Goal: Task Accomplishment & Management: Manage account settings

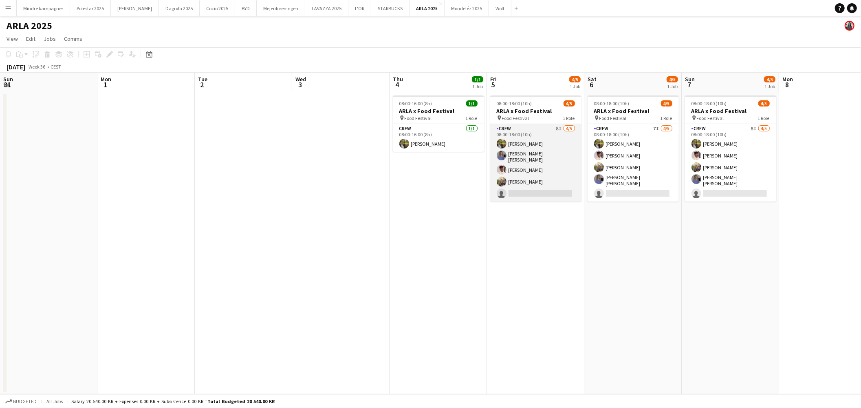
scroll to position [0, 232]
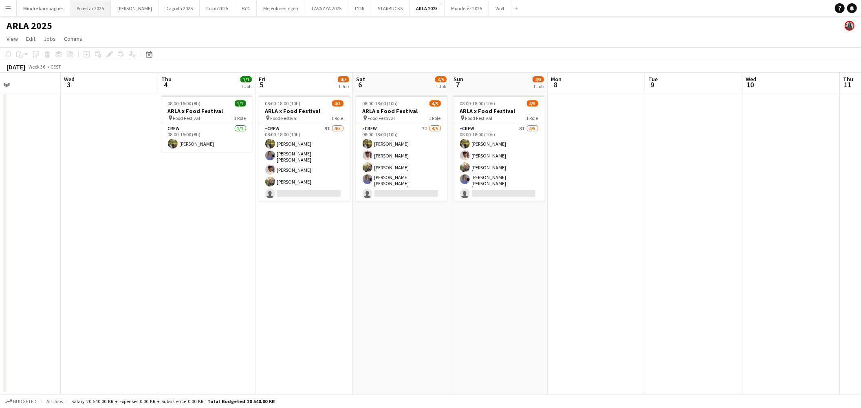
click at [92, 9] on button "Polestar 2025 Close" at bounding box center [90, 8] width 41 height 16
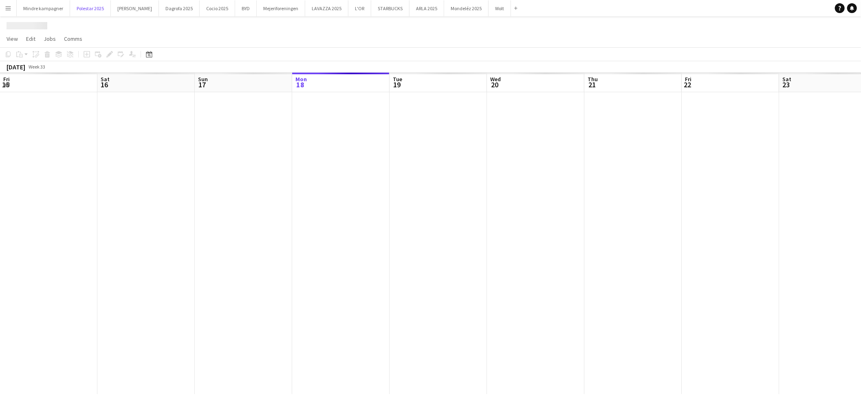
scroll to position [0, 194]
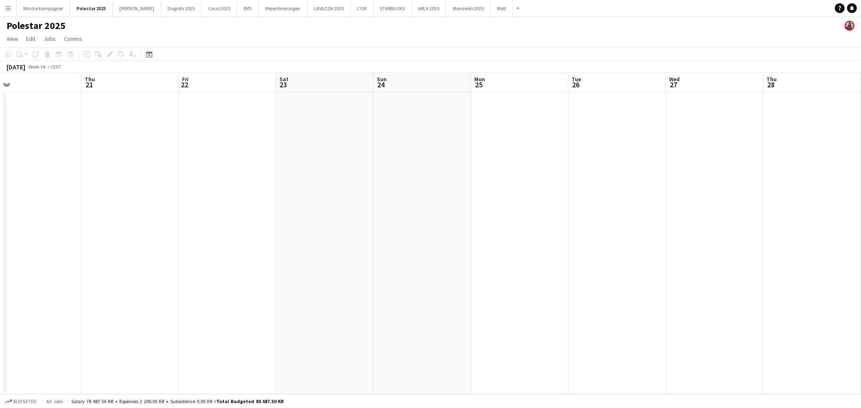
drag, startPoint x: 637, startPoint y: 216, endPoint x: 314, endPoint y: 227, distance: 323.1
click at [314, 227] on app-calendar-viewport "Sun 17 Mon 18 Tue 19 Wed 20 Thu 21 Fri 22 Sat 23 Sun 24 Mon 25 Tue 26 Wed 27 Th…" at bounding box center [430, 233] width 861 height 321
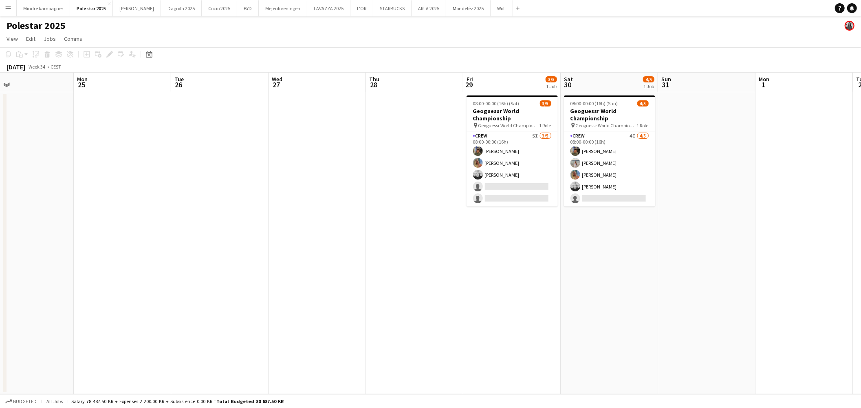
drag, startPoint x: 539, startPoint y: 238, endPoint x: 262, endPoint y: 235, distance: 277.7
click at [262, 235] on app-calendar-viewport "Thu 21 Fri 22 Sat 23 Sun 24 Mon 25 Tue 26 Wed 27 Thu 28 Fri 29 3/5 1 Job Sat 30…" at bounding box center [430, 233] width 861 height 321
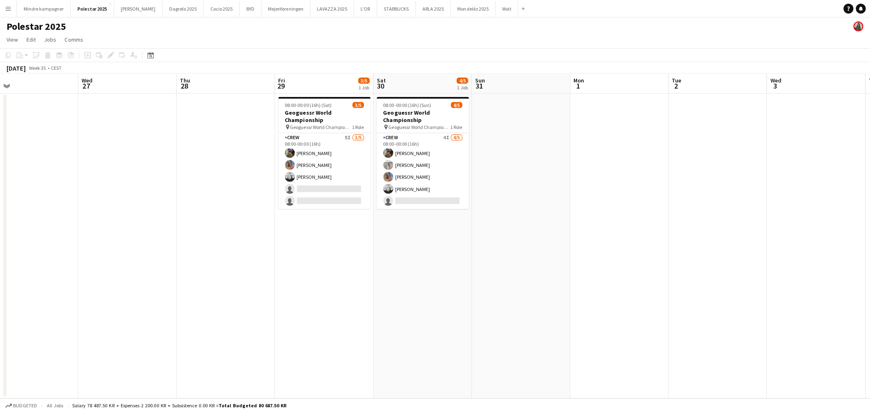
scroll to position [0, 291]
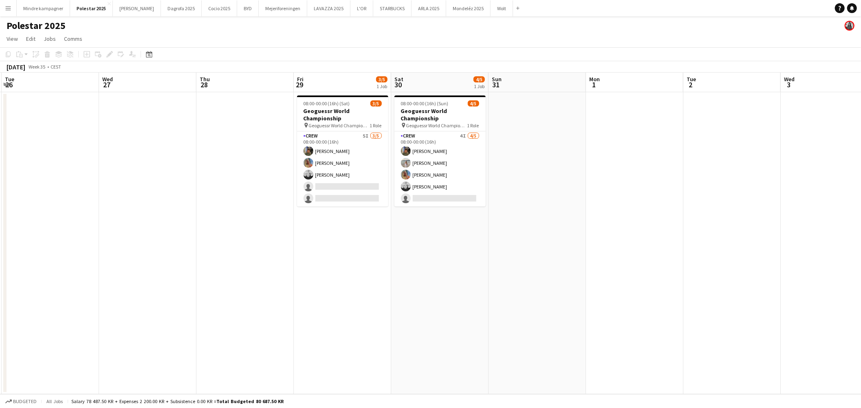
drag, startPoint x: 545, startPoint y: 272, endPoint x: 379, endPoint y: 271, distance: 166.3
click at [379, 271] on app-calendar-viewport "Sat 23 Sun 24 Mon 25 Tue 26 Wed 27 Thu 28 Fri 29 3/5 1 Job Sat 30 4/5 1 Job Sun…" at bounding box center [430, 233] width 861 height 321
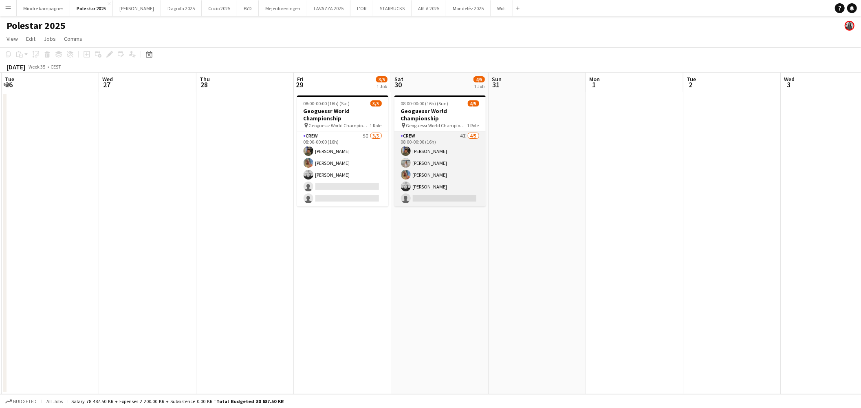
click at [442, 170] on app-card-role "Crew 4I [DATE] 08:00-00:00 (16h) [PERSON_NAME] [PERSON_NAME] Sofie Klivager [PE…" at bounding box center [440, 168] width 91 height 75
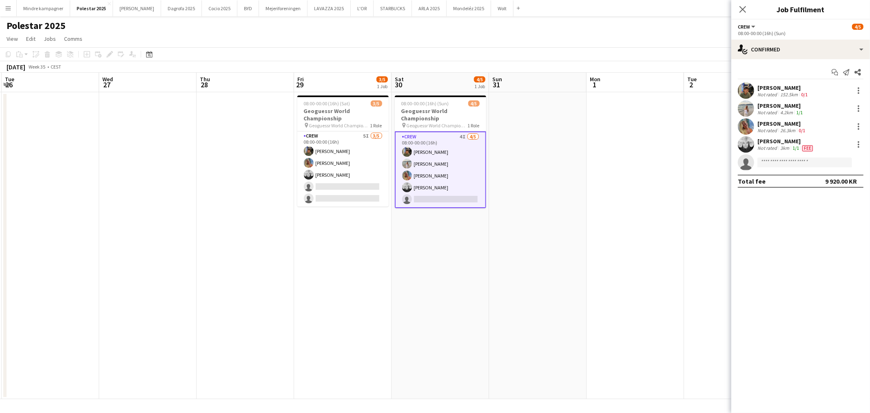
click at [778, 145] on div "3km" at bounding box center [784, 148] width 12 height 7
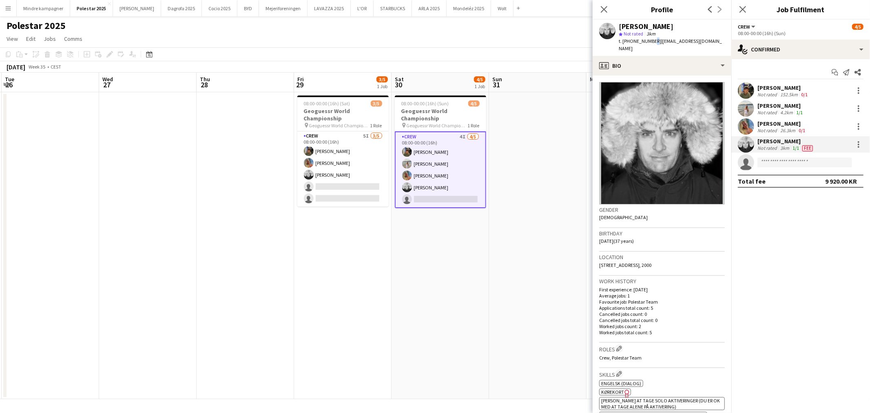
click at [649, 42] on div "t. [PHONE_NUMBER] | [EMAIL_ADDRESS][DOMAIN_NAME]" at bounding box center [671, 45] width 106 height 15
click at [650, 42] on span "| [EMAIL_ADDRESS][DOMAIN_NAME]" at bounding box center [669, 44] width 103 height 13
click at [566, 139] on app-date-cell at bounding box center [537, 245] width 97 height 307
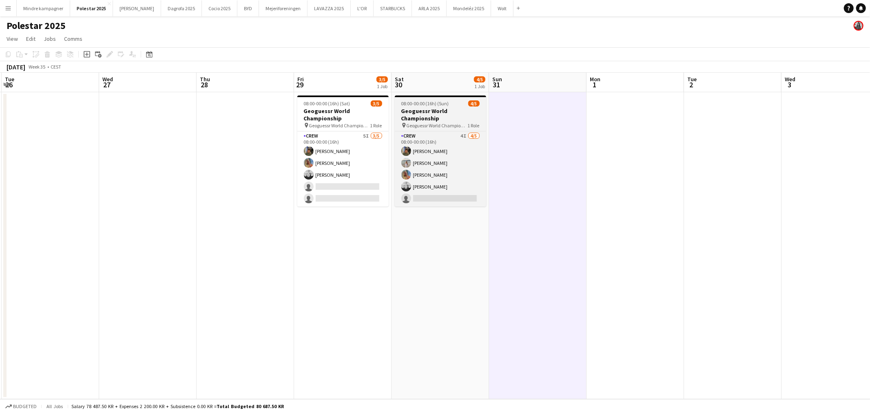
click at [458, 117] on h3 "Geoguessr World Championship" at bounding box center [440, 114] width 91 height 15
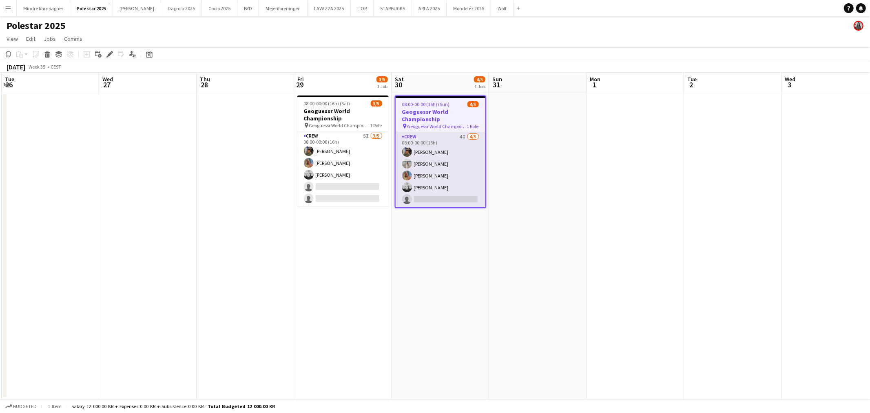
click at [450, 151] on app-card-role "Crew 4I [DATE] 08:00-00:00 (16h) [PERSON_NAME] [PERSON_NAME] Sofie Klivager [PE…" at bounding box center [440, 169] width 90 height 75
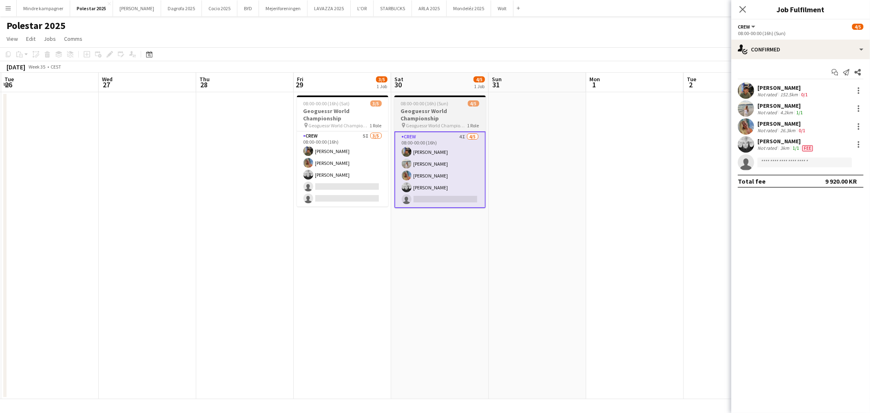
click at [417, 114] on h3 "Geoguessr World Championship" at bounding box center [439, 114] width 91 height 15
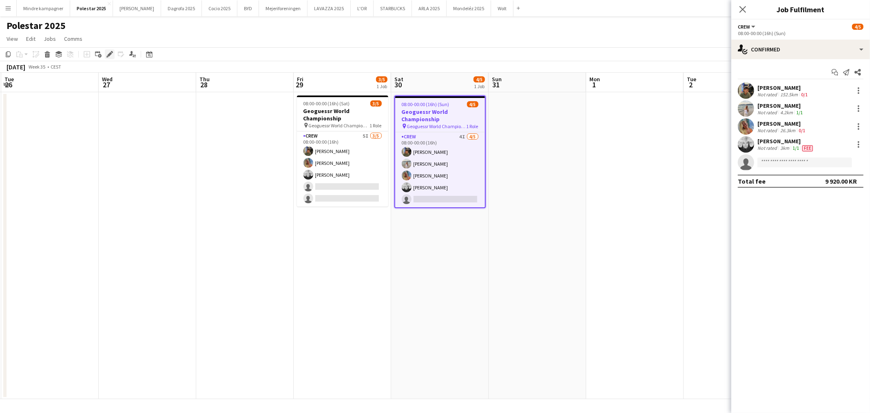
click at [108, 54] on icon at bounding box center [109, 54] width 4 height 4
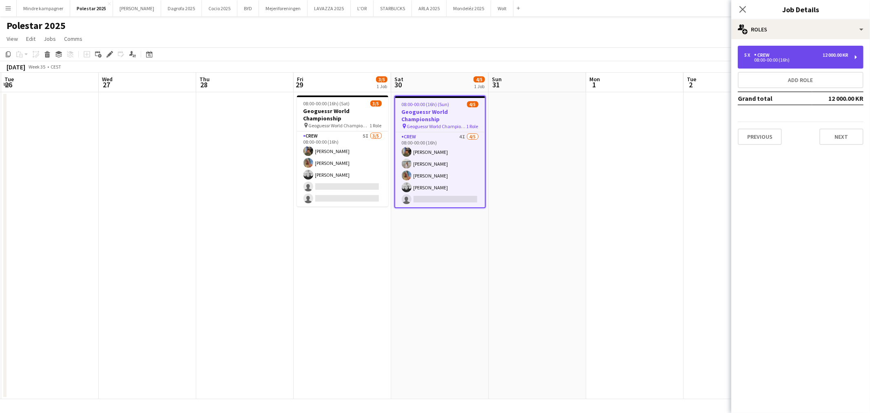
click at [785, 64] on div "5 x Crew 12 000.00 KR 08:00-00:00 (16h)" at bounding box center [801, 57] width 126 height 23
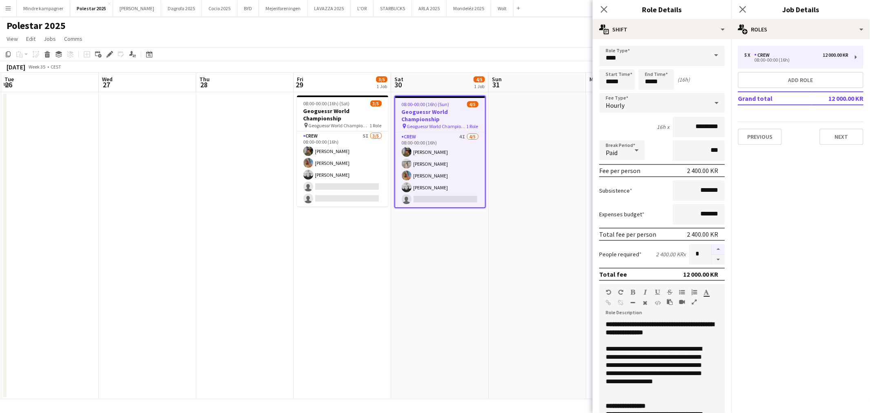
click at [712, 245] on button "button" at bounding box center [717, 249] width 13 height 11
type input "*"
click at [559, 225] on app-date-cell at bounding box center [536, 245] width 97 height 307
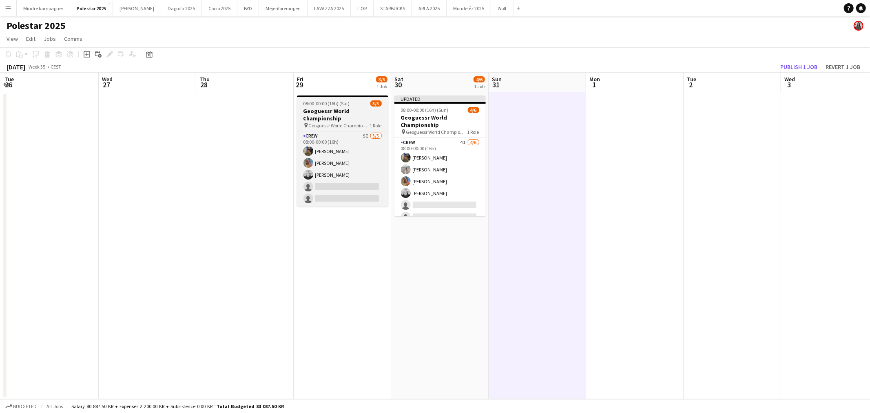
click at [365, 122] on span "Geoguessr World Championship" at bounding box center [339, 125] width 61 height 6
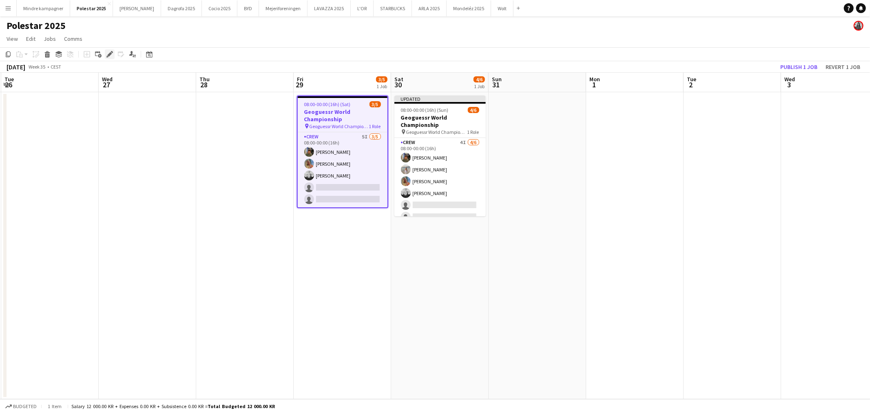
click at [111, 52] on icon at bounding box center [112, 52] width 2 height 2
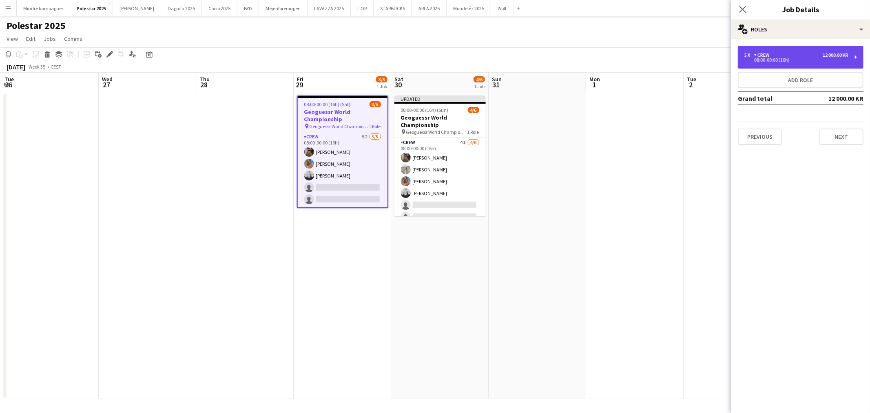
click at [825, 60] on div "08:00-00:00 (16h)" at bounding box center [796, 60] width 104 height 4
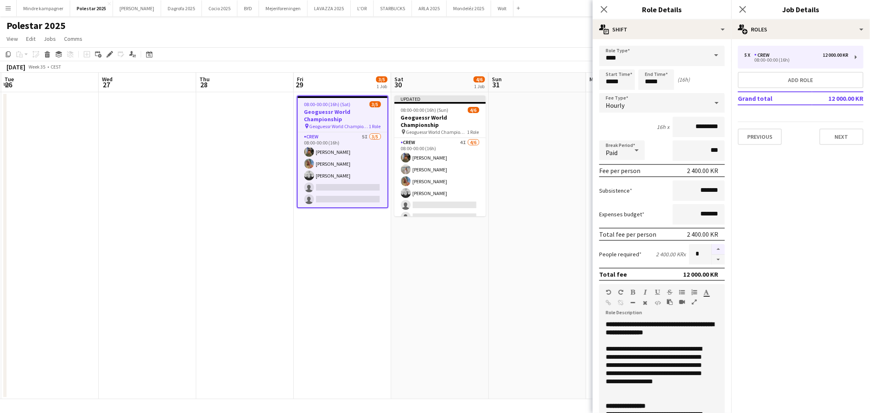
click at [714, 245] on button "button" at bounding box center [717, 249] width 13 height 11
type input "*"
click at [542, 247] on app-date-cell at bounding box center [536, 245] width 97 height 307
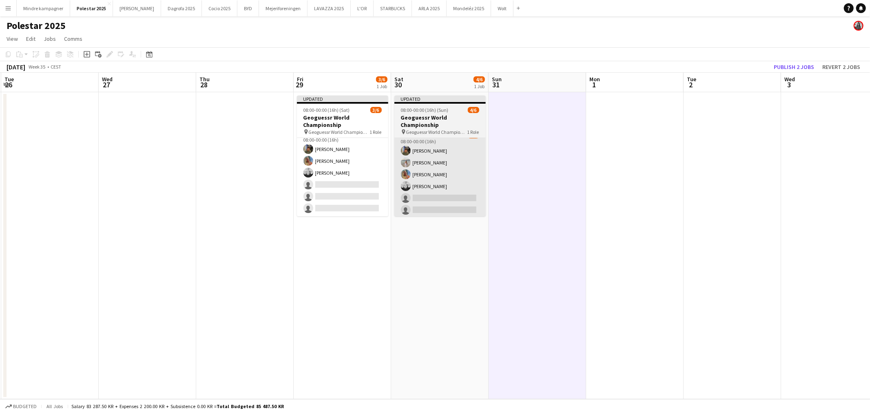
scroll to position [9, 0]
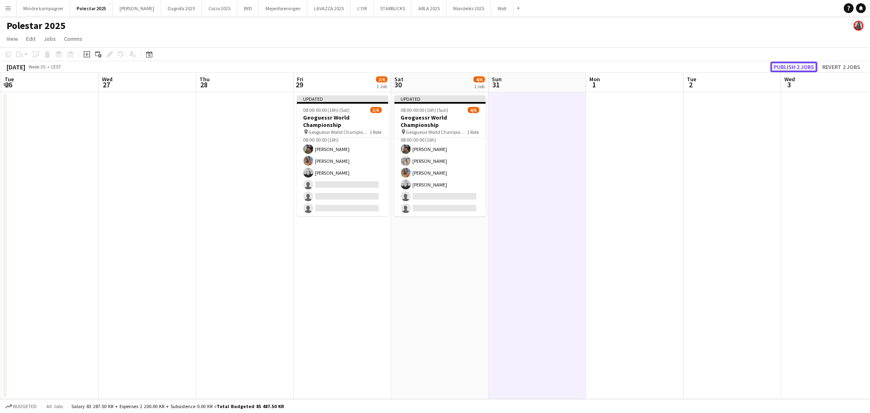
click at [800, 66] on button "Publish 2 jobs" at bounding box center [793, 67] width 47 height 11
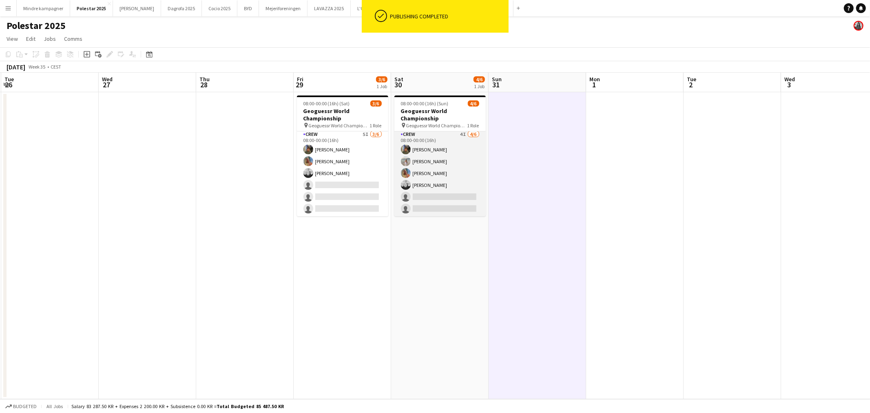
scroll to position [0, 0]
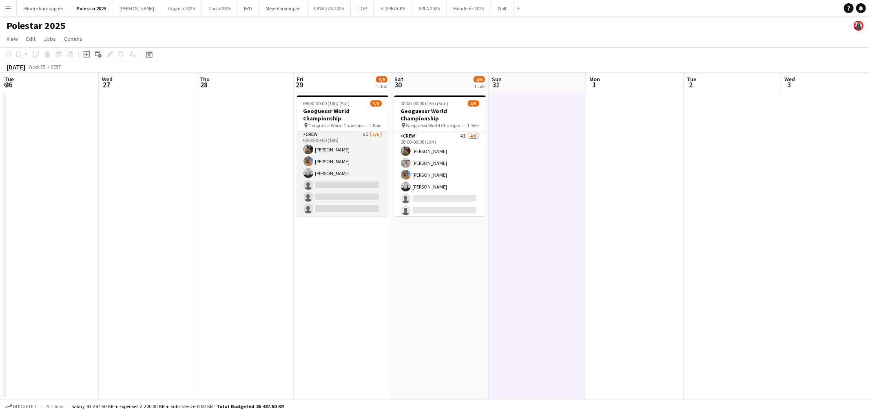
click at [338, 178] on app-card-role "Crew 5I [DATE] 08:00-00:00 (16h) [PERSON_NAME] [PERSON_NAME] [PERSON_NAME] sing…" at bounding box center [342, 173] width 91 height 87
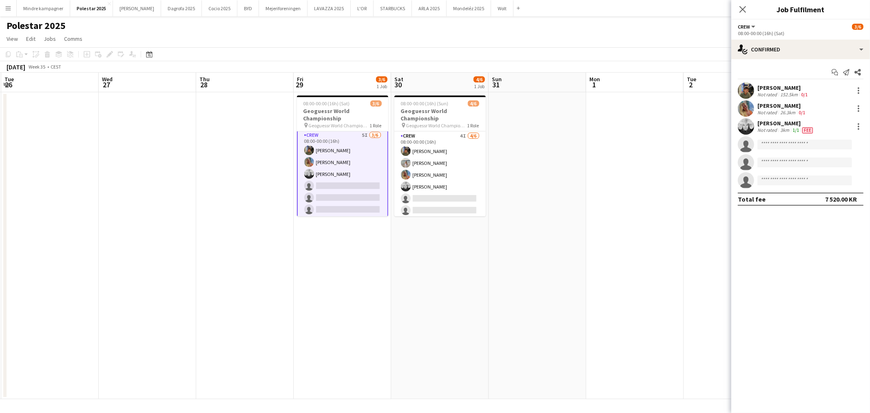
scroll to position [2, 0]
click at [855, 127] on div at bounding box center [858, 126] width 10 height 10
click at [676, 181] on div at bounding box center [435, 206] width 870 height 413
click at [740, 10] on icon "Close pop-in" at bounding box center [742, 9] width 8 height 8
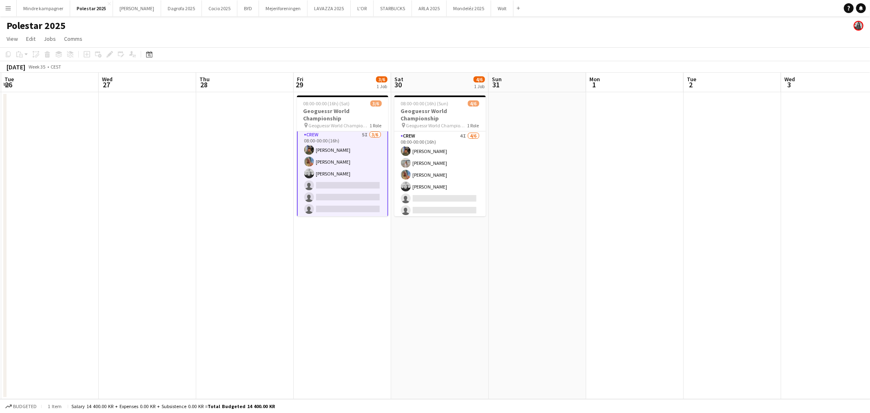
click at [590, 284] on app-date-cell at bounding box center [634, 245] width 97 height 307
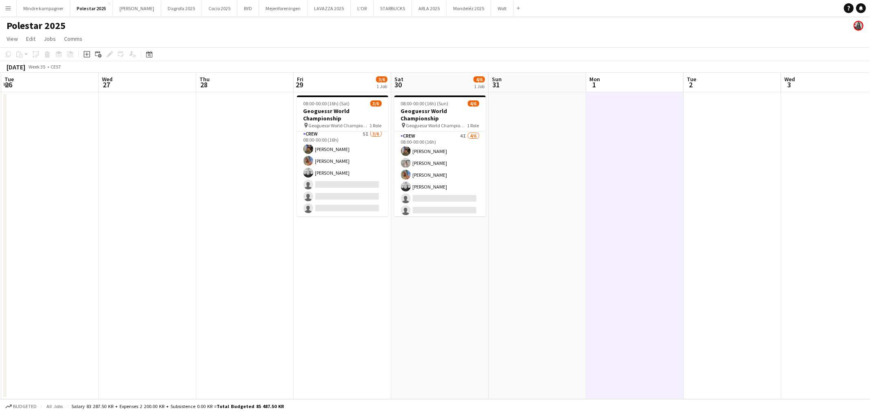
scroll to position [2, 0]
click at [543, 238] on app-date-cell at bounding box center [536, 245] width 97 height 307
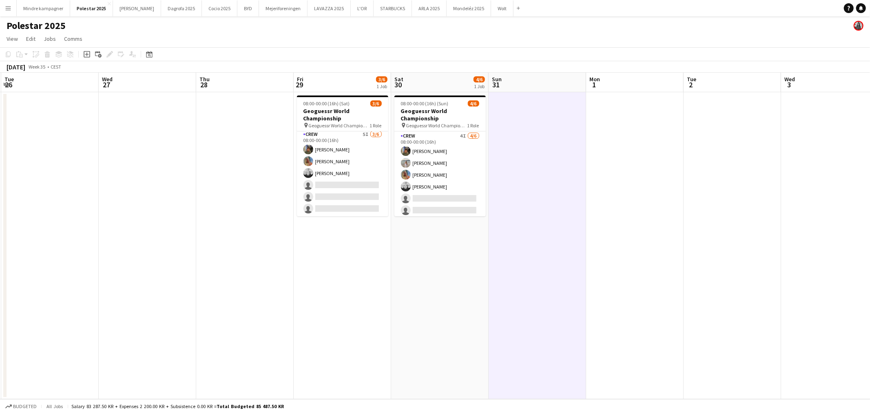
click at [3, 9] on button "Menu" at bounding box center [8, 8] width 16 height 16
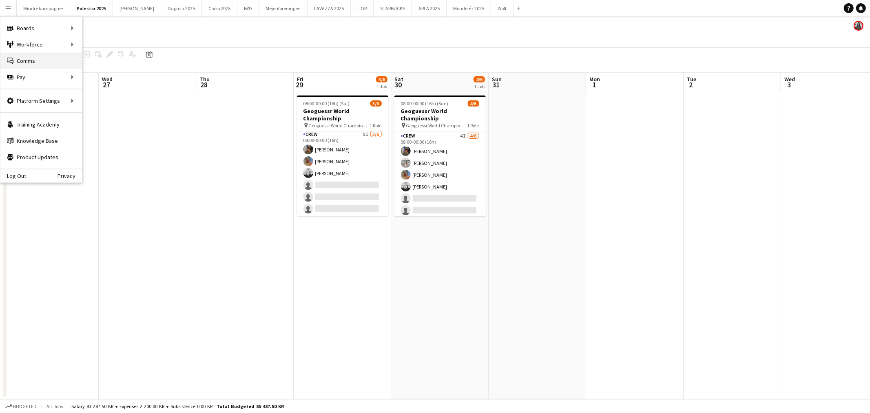
click at [26, 62] on link "Comms Comms" at bounding box center [41, 61] width 82 height 16
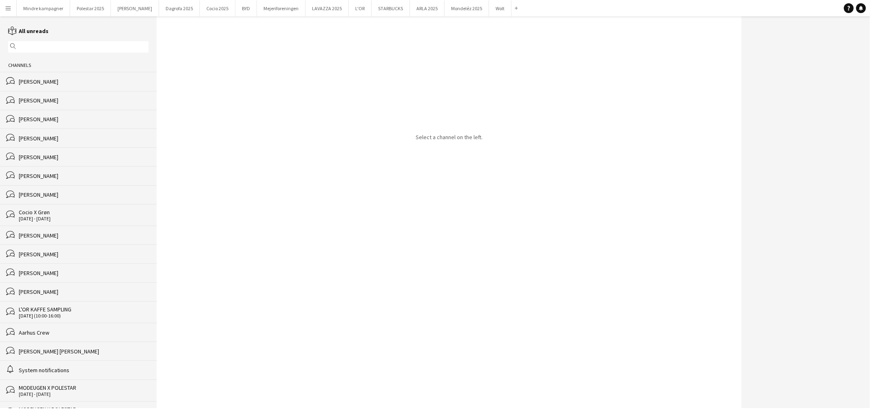
click at [55, 47] on input "text" at bounding box center [82, 46] width 128 height 7
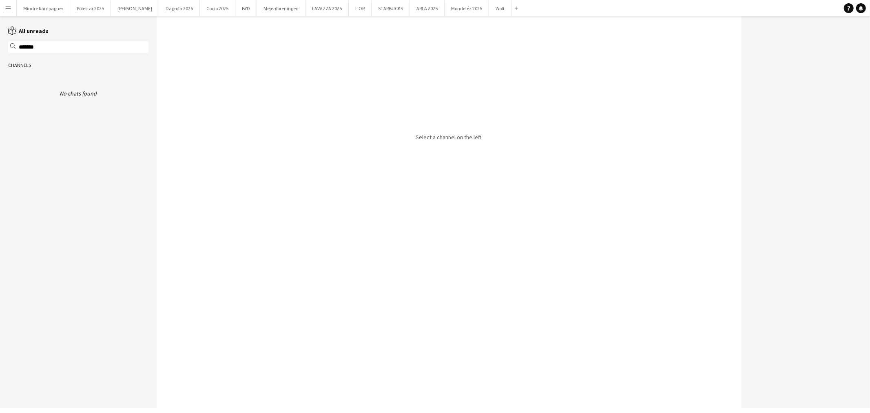
type input "*******"
click at [5, 7] on app-icon "Menu" at bounding box center [8, 8] width 7 height 7
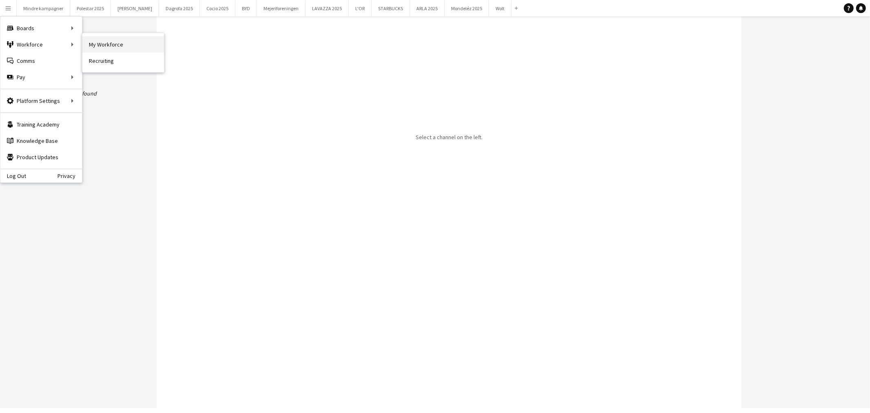
click at [100, 42] on link "My Workforce" at bounding box center [123, 44] width 82 height 16
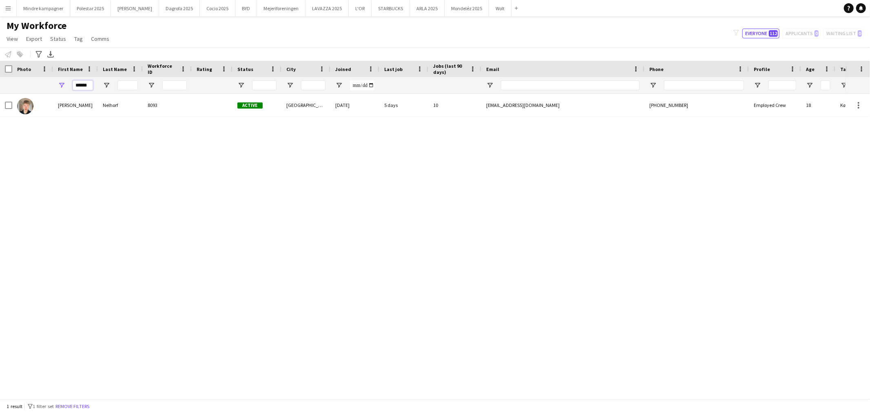
click at [88, 83] on input "******" at bounding box center [83, 85] width 20 height 10
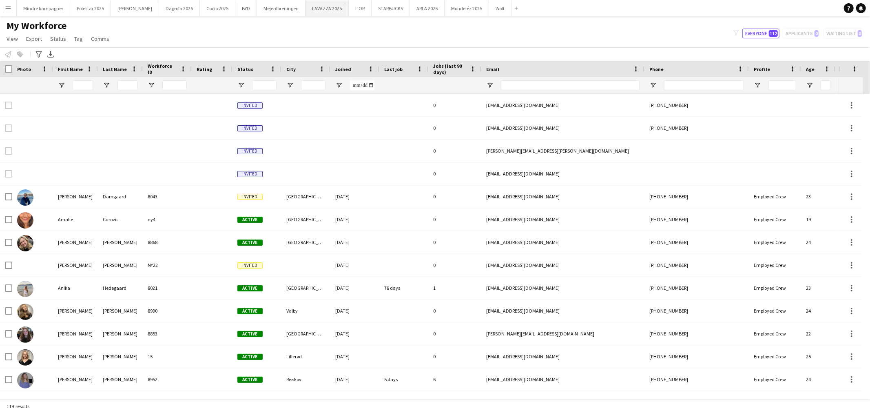
click at [305, 6] on button "LAVAZZA 2025 Close" at bounding box center [326, 8] width 43 height 16
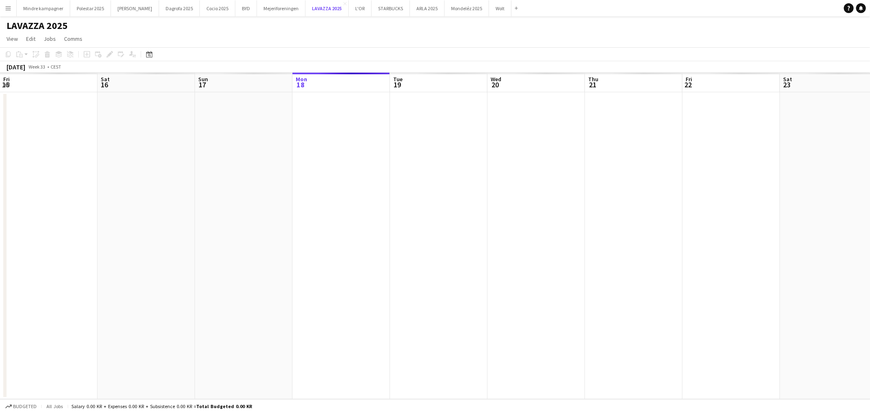
scroll to position [0, 194]
drag, startPoint x: 609, startPoint y: 239, endPoint x: 442, endPoint y: 259, distance: 169.2
click at [321, 263] on app-calendar-viewport "Fri 15 Sat 16 Sun 17 Mon 18 Tue 19 Wed 20 Thu 21 Fri 22 Sat 23 Sun 24 Mon 25 Tu…" at bounding box center [435, 236] width 870 height 326
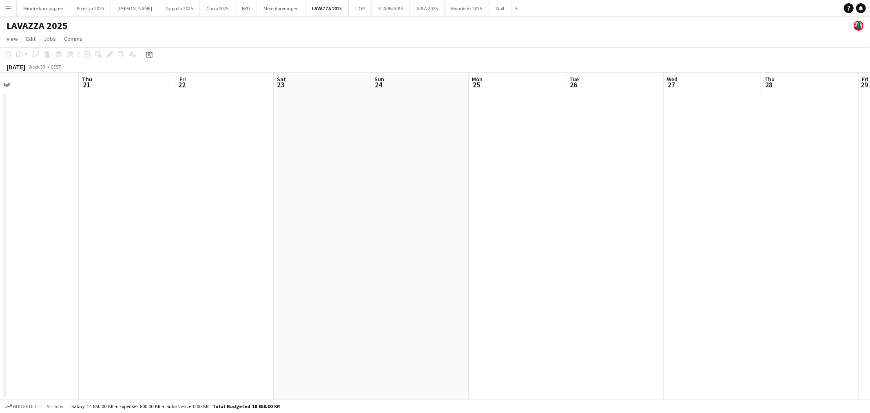
drag, startPoint x: 555, startPoint y: 268, endPoint x: 461, endPoint y: 268, distance: 94.2
click at [391, 273] on app-calendar-viewport "Mon 18 Tue 19 Wed 20 Thu 21 Fri 22 Sat 23 Sun 24 Mon 25 Tue 26 Wed 27 Thu 28 Fr…" at bounding box center [435, 236] width 870 height 326
drag, startPoint x: 521, startPoint y: 269, endPoint x: 359, endPoint y: 257, distance: 162.3
click at [340, 267] on app-calendar-viewport "Tue 19 Wed 20 Thu 21 Fri 22 Sat 23 Sun 24 Mon 25 Tue 26 Wed 27 Thu 28 Fri 29 Sa…" at bounding box center [435, 236] width 870 height 326
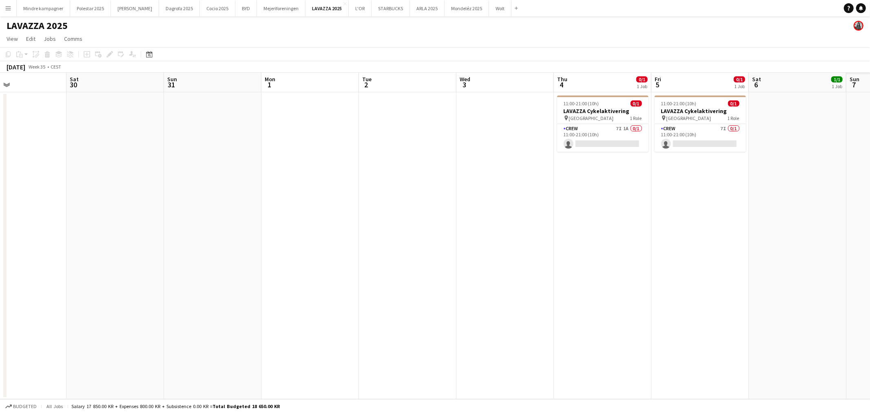
drag, startPoint x: 430, startPoint y: 255, endPoint x: 571, endPoint y: 238, distance: 141.6
click at [289, 254] on app-calendar-viewport "Tue 26 Wed 27 Thu 28 Fri 29 Sat 30 Sun 31 Mon 1 Tue 2 Wed 3 Thu 4 0/1 1 Job Fri…" at bounding box center [435, 236] width 870 height 326
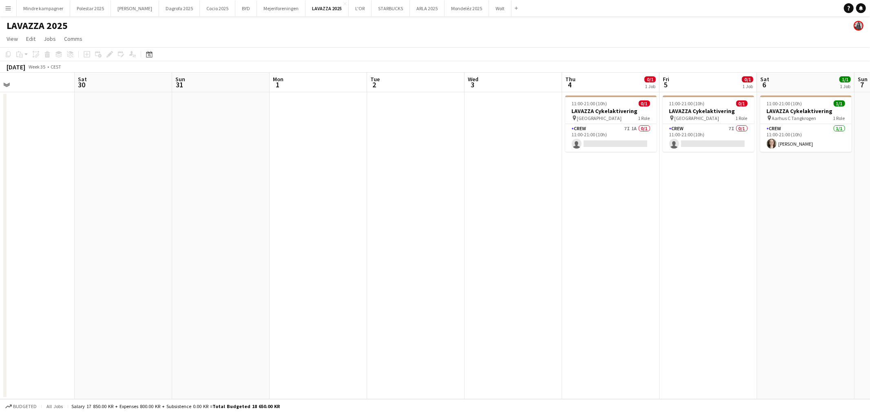
drag, startPoint x: 636, startPoint y: 254, endPoint x: 456, endPoint y: 256, distance: 180.6
click at [445, 256] on app-calendar-viewport "Wed 27 Thu 28 Fri 29 Sat 30 Sun 31 Mon 1 Tue 2 Wed 3 Thu 4 0/1 1 Job Fri 5 0/1 …" at bounding box center [435, 236] width 870 height 326
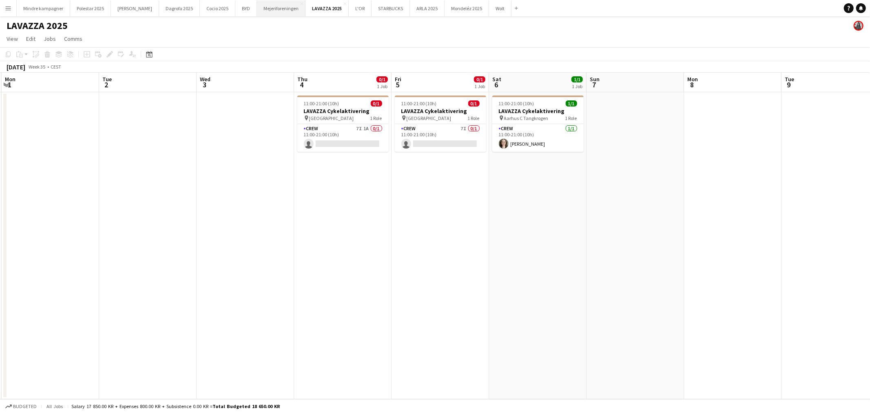
click at [261, 6] on button "Mejeriforeningen Close" at bounding box center [281, 8] width 49 height 16
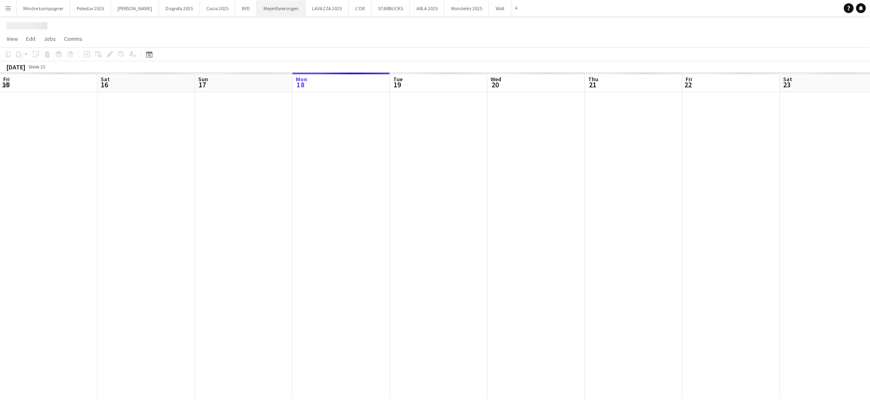
scroll to position [0, 194]
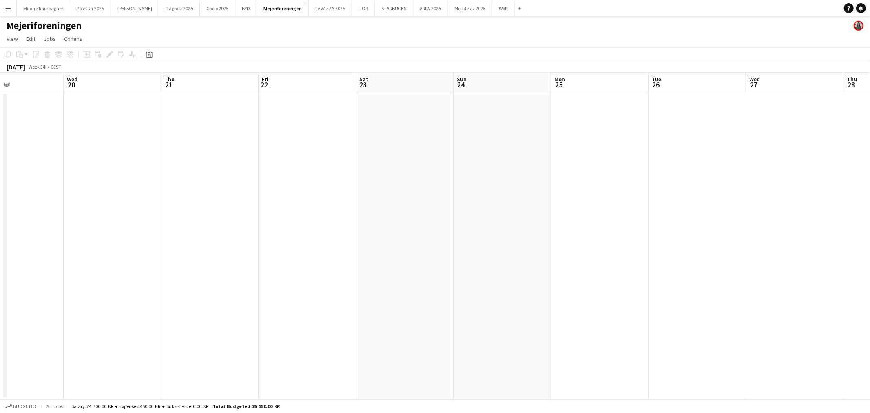
drag, startPoint x: 382, startPoint y: 214, endPoint x: 441, endPoint y: 246, distance: 66.4
click at [119, 250] on app-calendar-viewport "Sun 17 Mon 18 Tue 19 Wed 20 Thu 21 Fri 22 Sat 23 Sun 24 Mon 25 Tue 26 Wed 27 Th…" at bounding box center [435, 236] width 870 height 326
drag, startPoint x: 343, startPoint y: 252, endPoint x: 406, endPoint y: 257, distance: 63.8
click at [201, 269] on app-calendar-viewport "Sun 17 Mon 18 Tue 19 Wed 20 Thu 21 Fri 22 Sat 23 Sun 24 Mon 25 Tue 26 Wed 27 Th…" at bounding box center [435, 236] width 870 height 326
drag, startPoint x: 502, startPoint y: 242, endPoint x: 248, endPoint y: 255, distance: 254.3
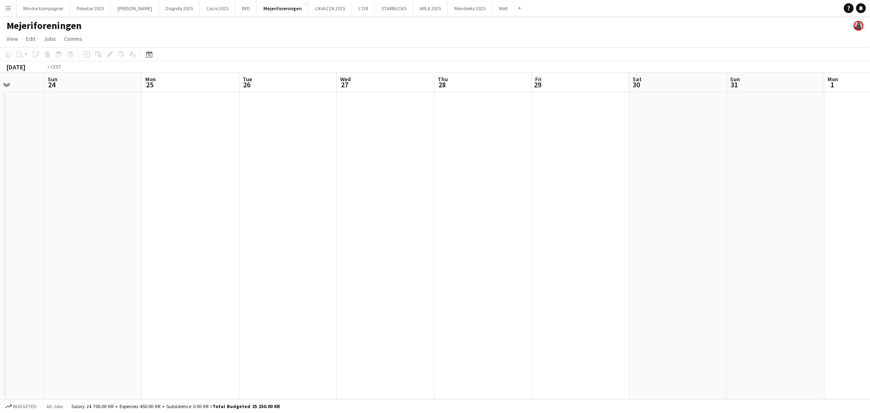
click at [248, 255] on app-calendar-viewport "Thu 21 Fri 22 Sat 23 Sun 24 Mon 25 Tue 26 Wed 27 Thu 28 Fri 29 Sat 30 Sun 31 Mo…" at bounding box center [435, 236] width 870 height 326
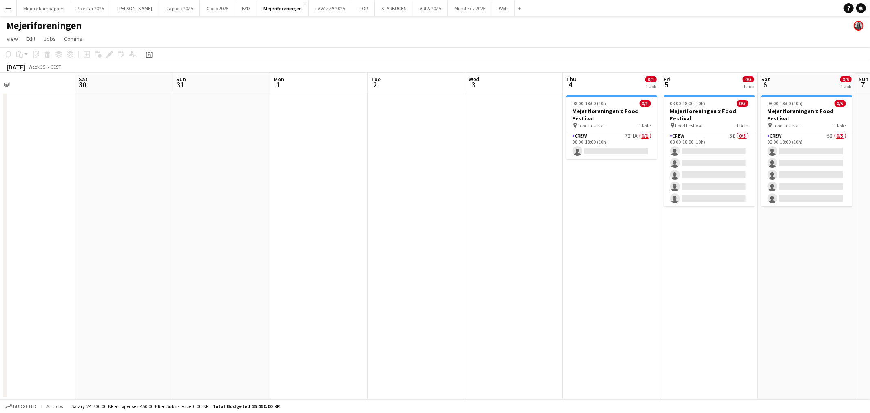
scroll to position [0, 296]
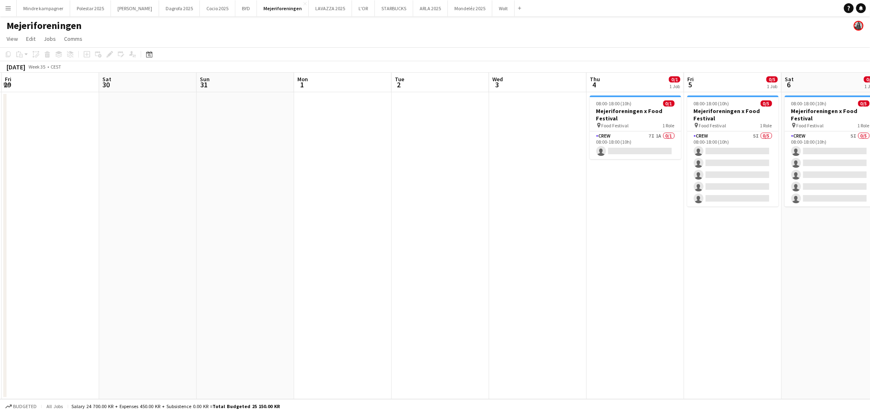
drag, startPoint x: 555, startPoint y: 243, endPoint x: 294, endPoint y: 264, distance: 262.6
click at [283, 266] on app-calendar-viewport "Tue 26 Wed 27 Thu 28 Fri 29 Sat 30 Sun 31 Mon 1 Tue 2 Wed 3 Thu 4 0/1 1 Job Fri…" at bounding box center [435, 236] width 870 height 326
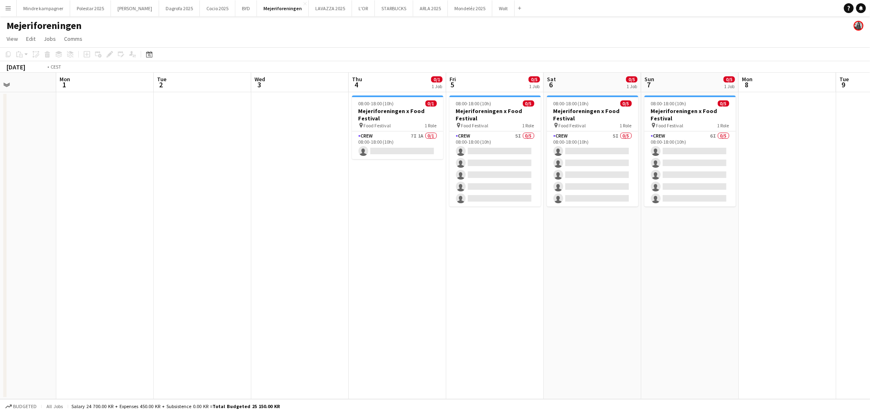
drag, startPoint x: 570, startPoint y: 267, endPoint x: 405, endPoint y: 282, distance: 165.0
click at [405, 283] on app-calendar-viewport "Thu 28 Fri 29 Sat 30 Sun 31 Mon 1 Tue 2 Wed 3 Thu 4 0/1 1 Job Fri 5 0/5 1 Job S…" at bounding box center [435, 236] width 870 height 326
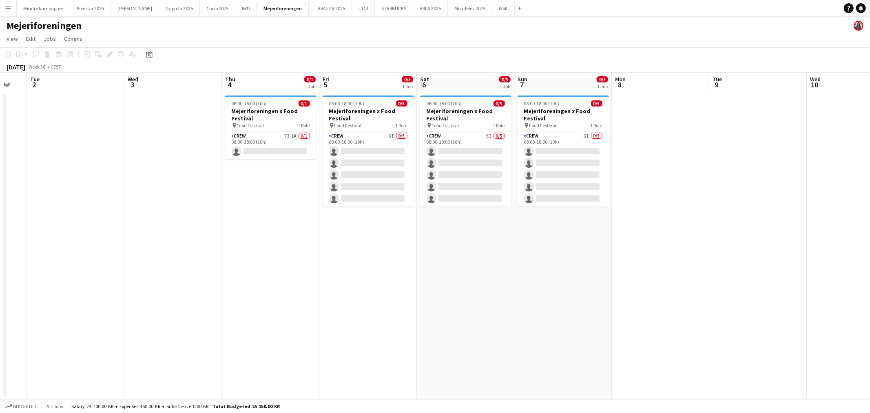
click at [9, 9] on app-icon "Menu" at bounding box center [8, 8] width 7 height 7
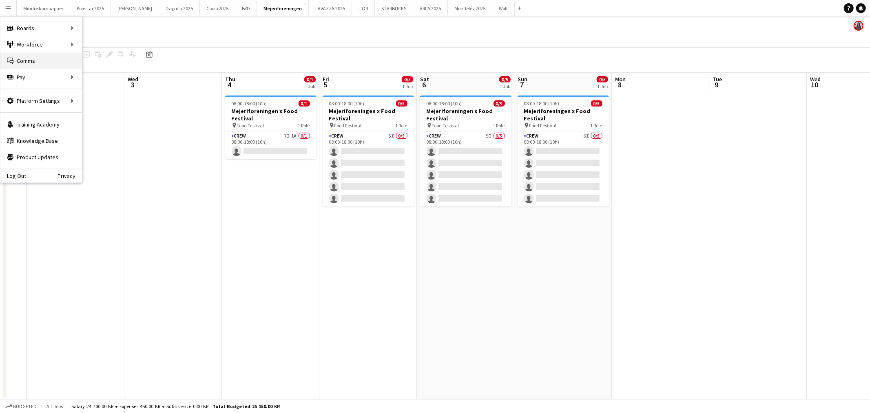
click at [22, 60] on link "Comms Comms" at bounding box center [41, 61] width 82 height 16
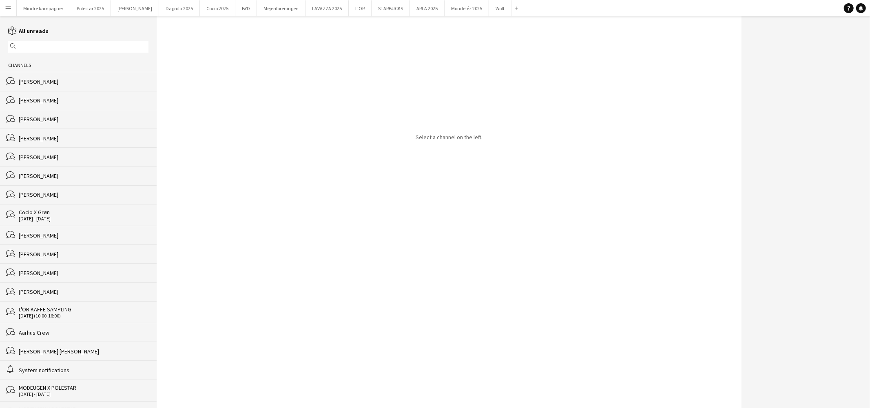
click at [41, 100] on div "[PERSON_NAME]" at bounding box center [84, 100] width 130 height 7
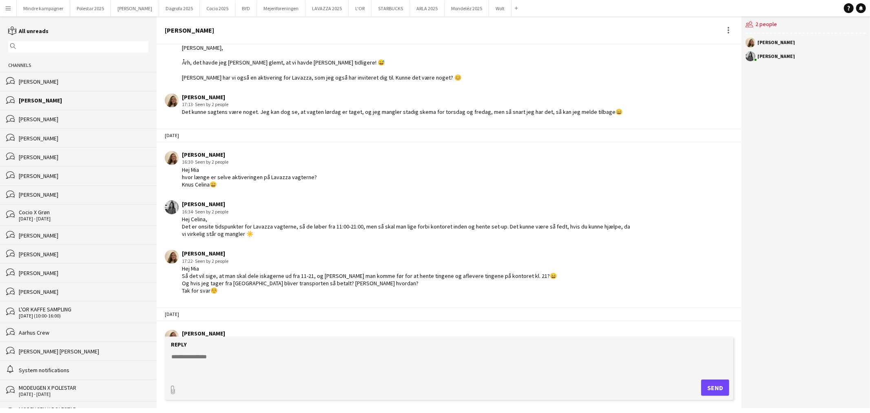
click at [219, 356] on textarea at bounding box center [450, 362] width 560 height 21
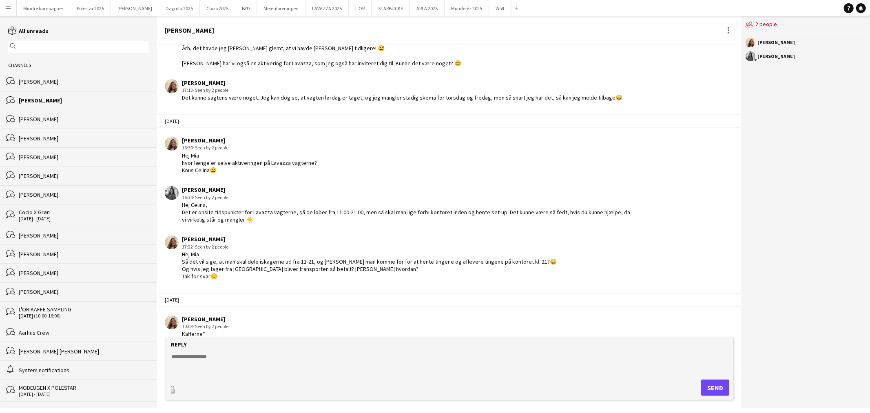
scroll to position [210, 0]
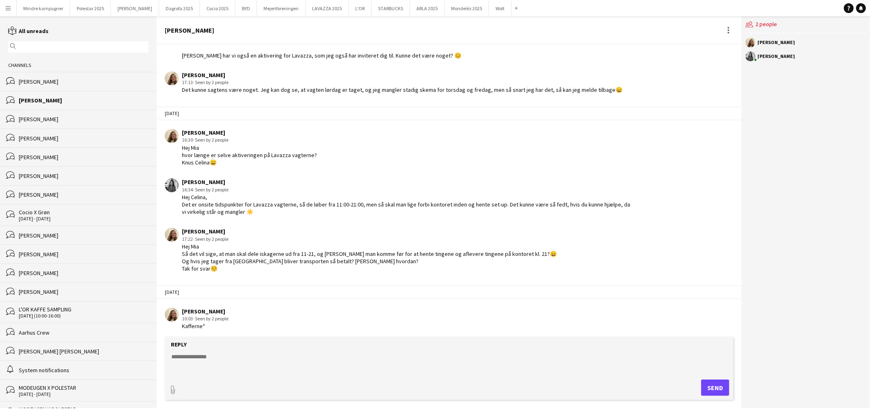
click at [204, 357] on textarea at bounding box center [450, 362] width 560 height 21
click at [233, 362] on textarea "**********" at bounding box center [450, 362] width 560 height 21
paste textarea "**********"
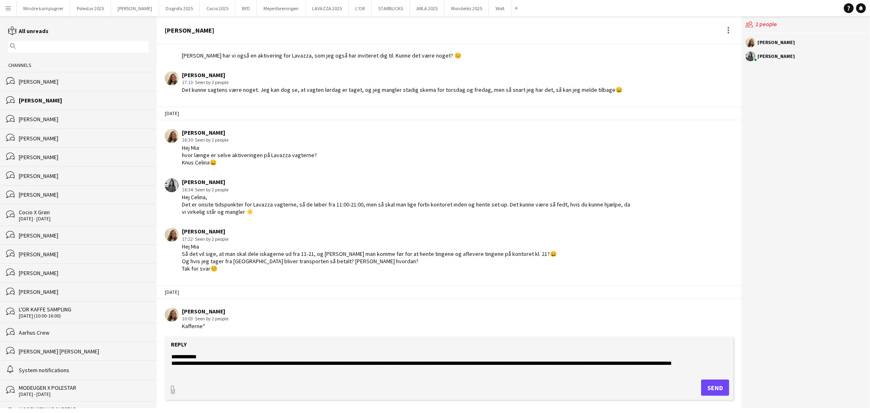
click at [221, 370] on textarea "**********" at bounding box center [450, 362] width 560 height 21
type textarea "**********"
click at [725, 384] on button "Send" at bounding box center [715, 387] width 28 height 16
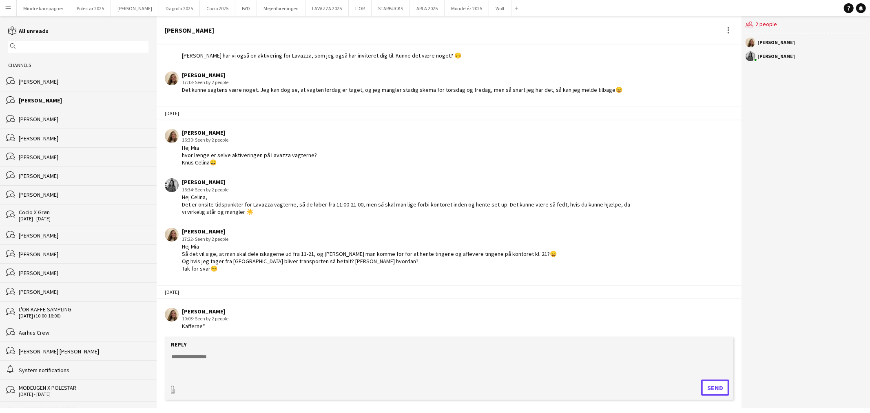
scroll to position [274, 0]
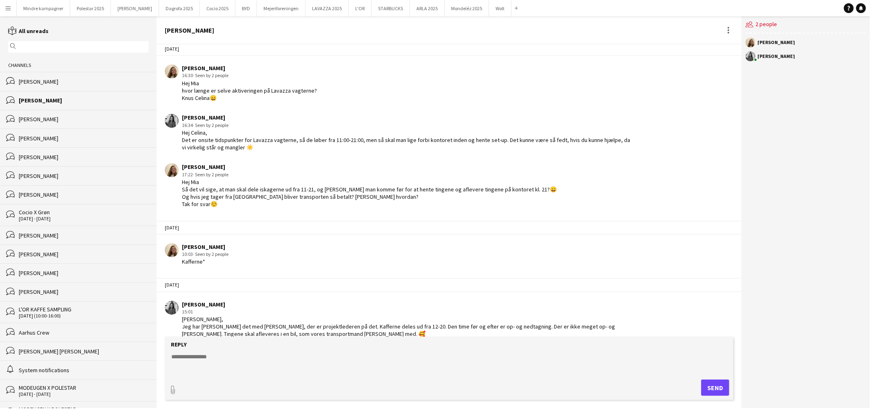
click at [3, 9] on button "Menu" at bounding box center [8, 8] width 16 height 16
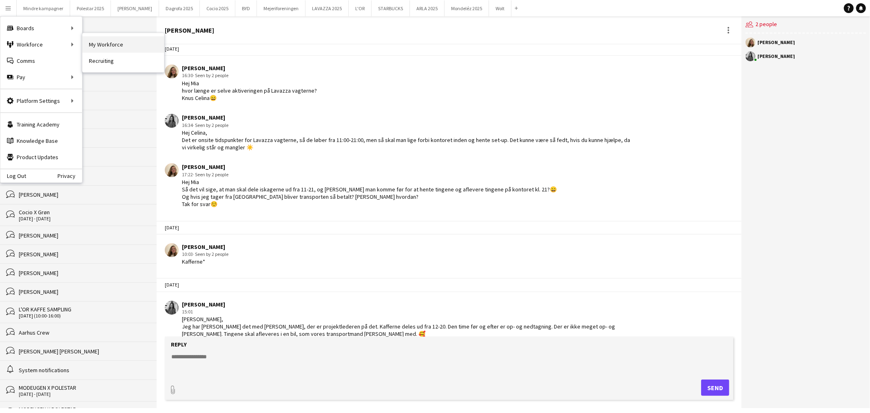
click at [95, 43] on link "My Workforce" at bounding box center [123, 44] width 82 height 16
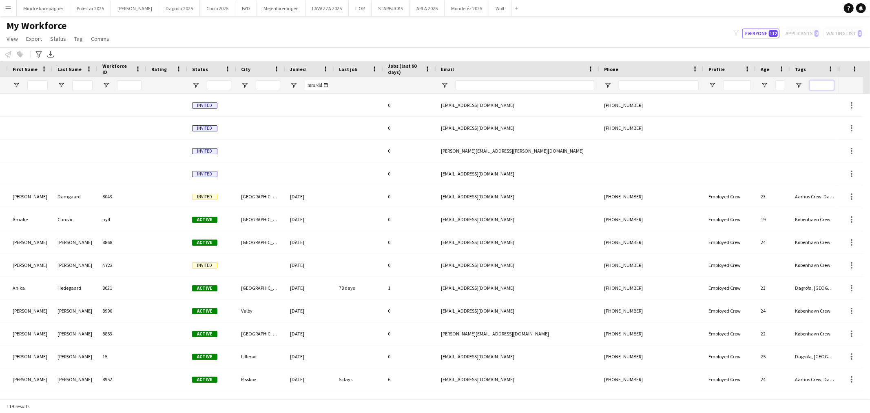
click at [816, 82] on input "Tags Filter Input" at bounding box center [821, 85] width 24 height 10
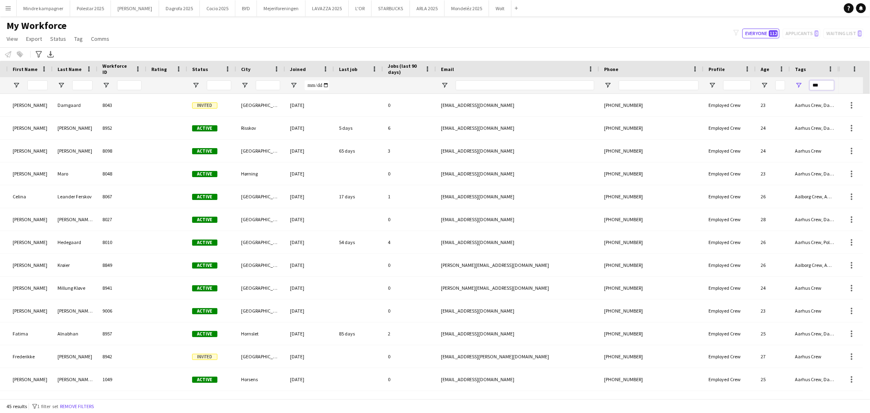
type input "***"
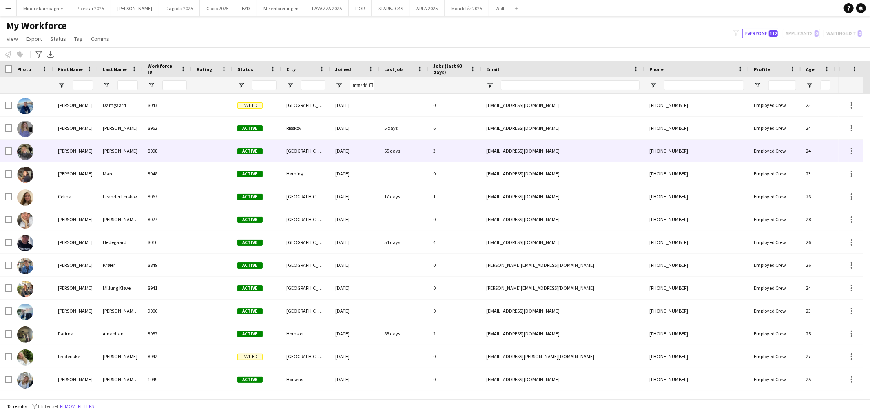
click at [183, 152] on div "8098" at bounding box center [167, 150] width 49 height 22
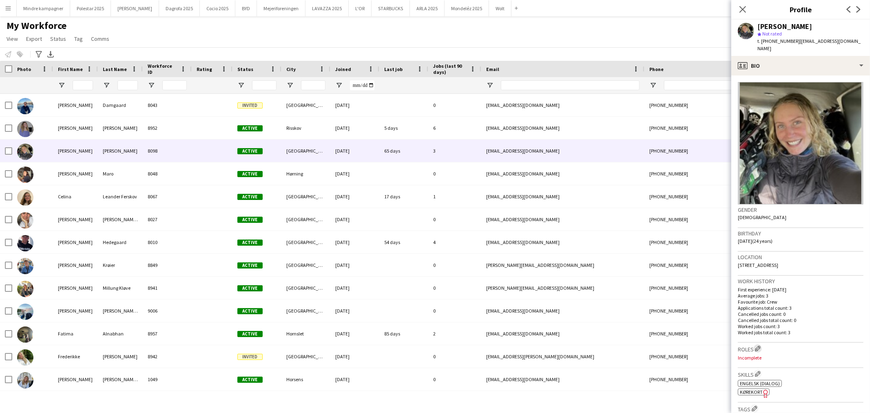
click at [760, 345] on app-icon "Edit crew company roles" at bounding box center [758, 348] width 6 height 6
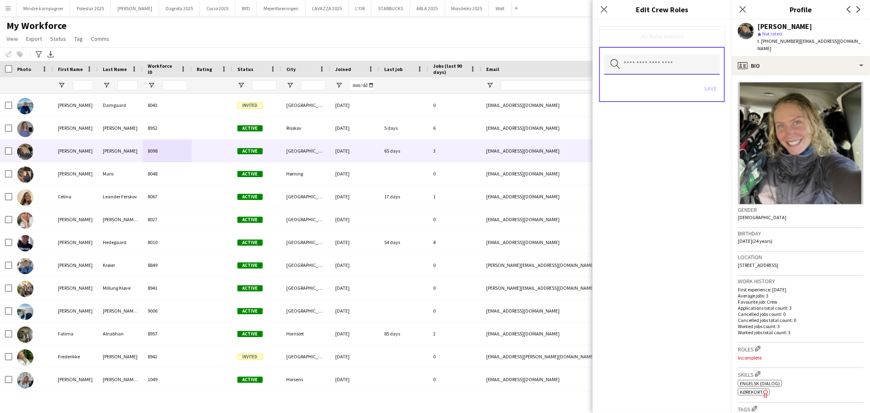
click at [660, 60] on input "text" at bounding box center [662, 64] width 116 height 20
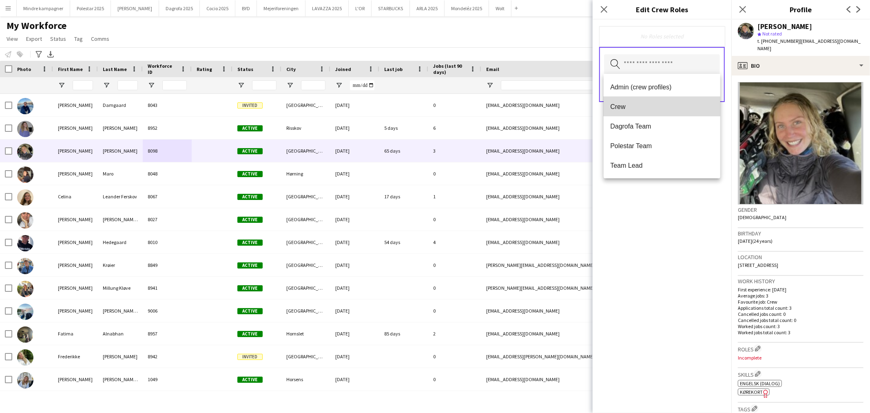
click at [641, 108] on span "Crew" at bounding box center [662, 107] width 104 height 8
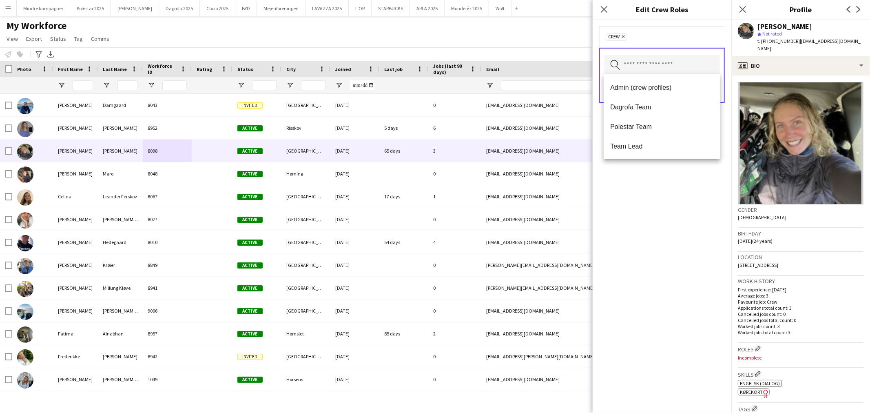
click at [675, 199] on div "Crew Remove Search by role type Save" at bounding box center [661, 216] width 139 height 393
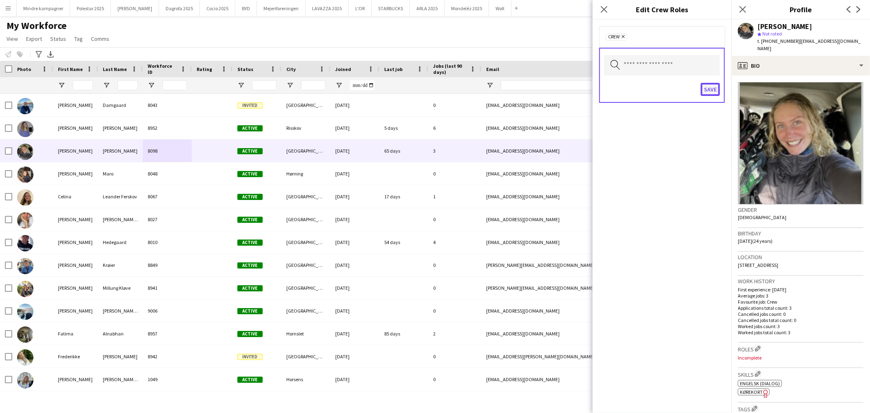
click at [713, 85] on button "Save" at bounding box center [709, 89] width 19 height 13
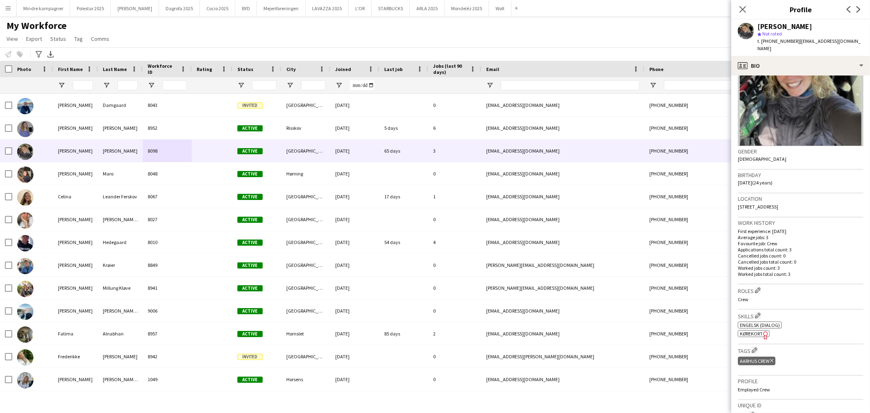
scroll to position [58, 0]
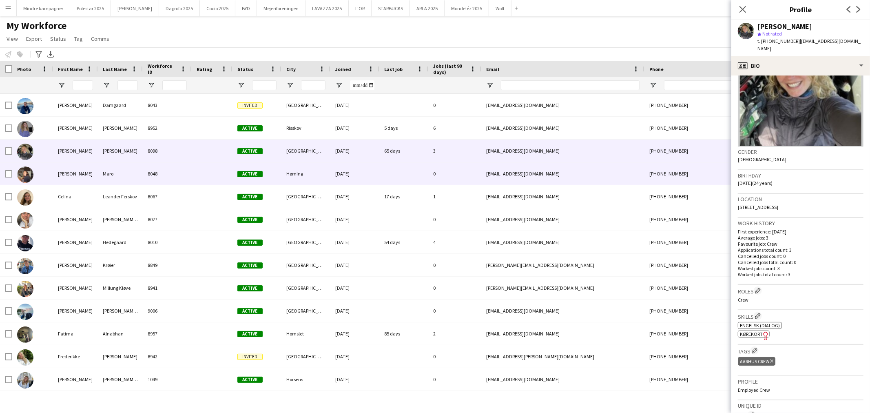
click at [126, 172] on div "Maro" at bounding box center [120, 173] width 45 height 22
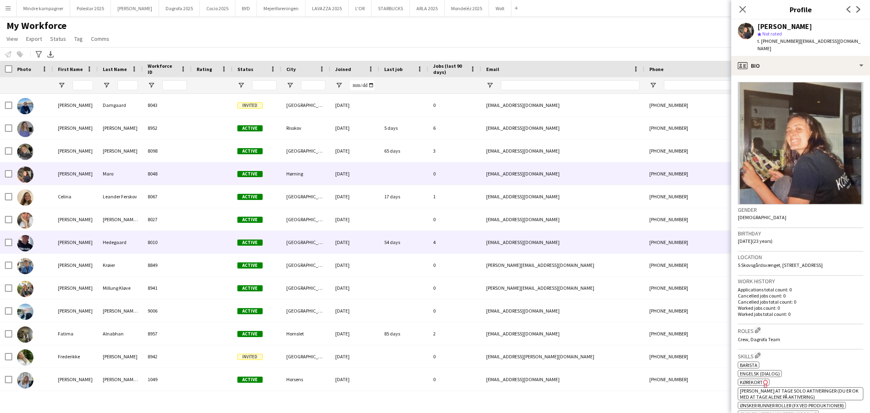
click at [176, 245] on div "8010" at bounding box center [167, 242] width 49 height 22
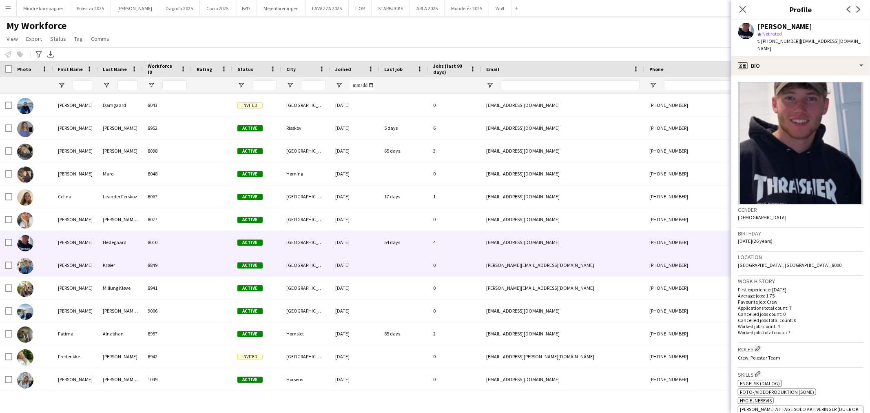
click at [380, 265] on div at bounding box center [403, 265] width 49 height 22
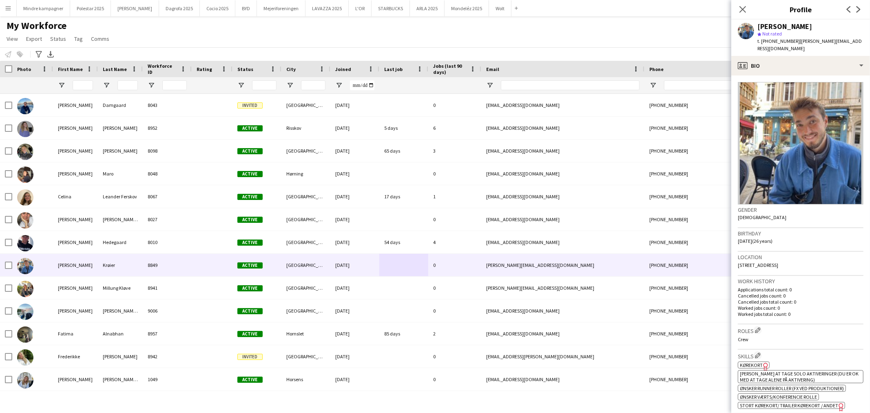
click at [838, 36] on app-profile-header "[PERSON_NAME] star Not rated t. [PHONE_NUMBER] | [PERSON_NAME][EMAIL_ADDRESS][D…" at bounding box center [800, 38] width 139 height 36
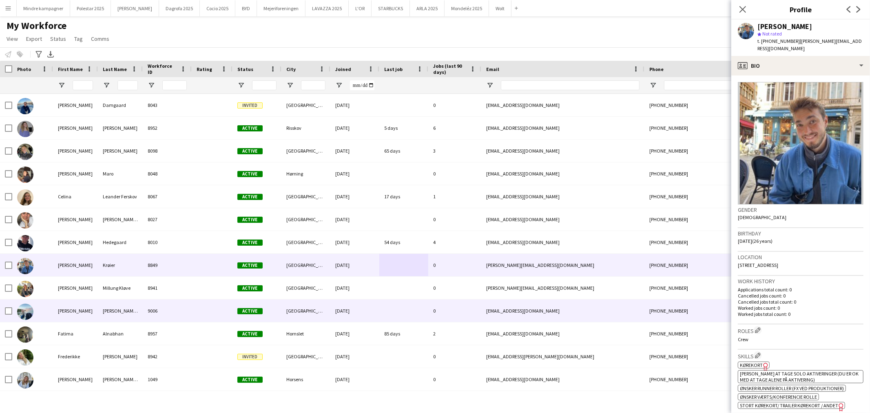
click at [190, 307] on div "9006" at bounding box center [167, 310] width 49 height 22
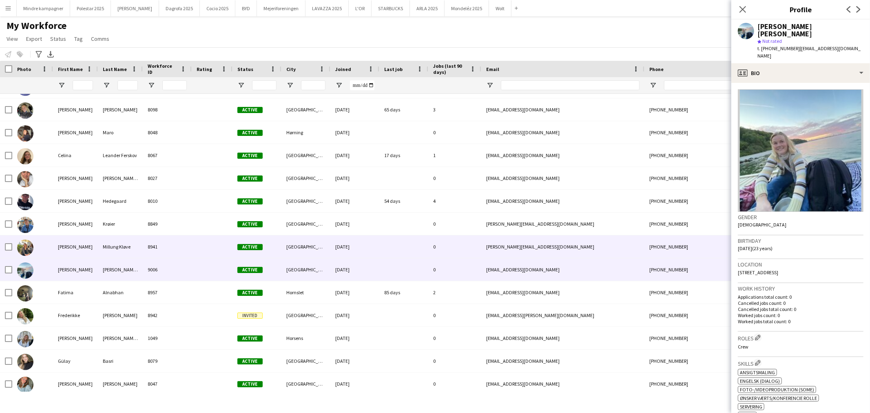
scroll to position [41, 0]
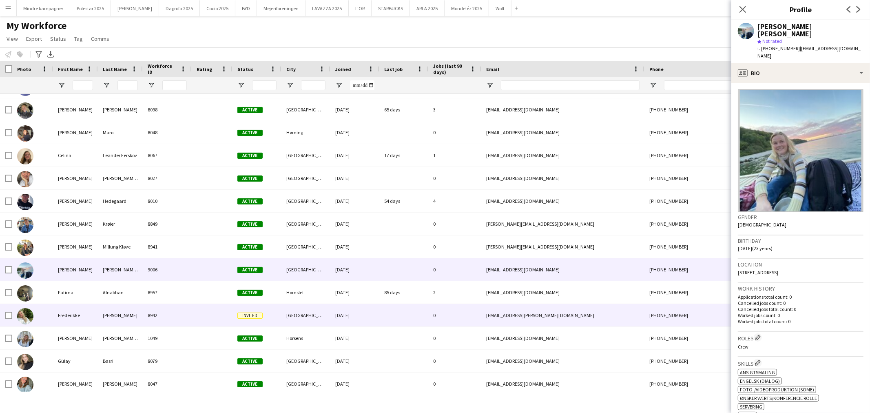
click at [198, 309] on div at bounding box center [212, 315] width 41 height 22
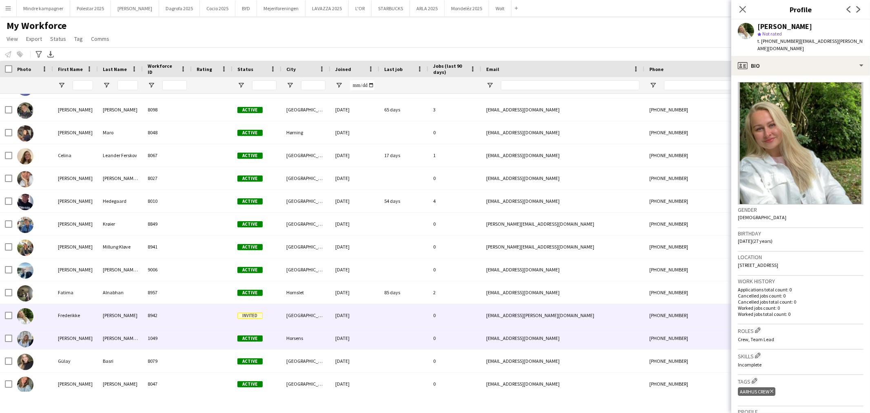
click at [211, 345] on div at bounding box center [212, 338] width 41 height 22
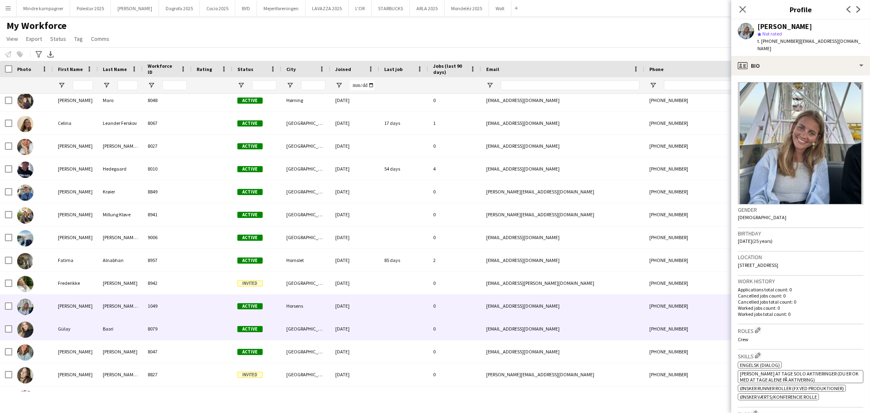
scroll to position [73, 0]
click at [168, 334] on div "8079" at bounding box center [167, 328] width 49 height 22
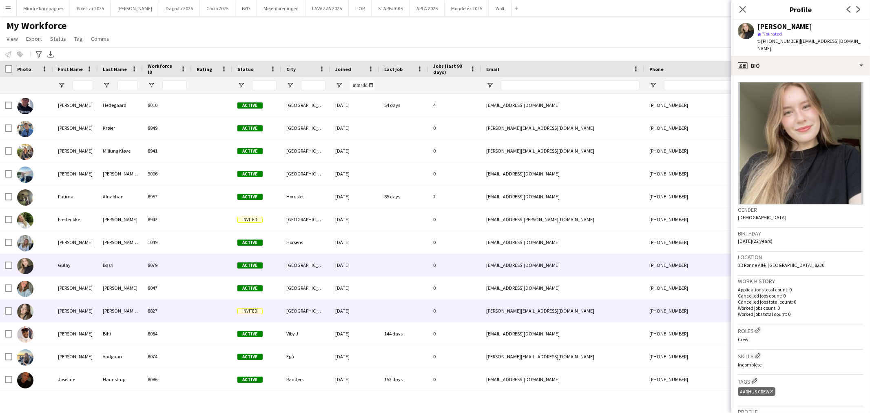
scroll to position [137, 0]
click at [139, 316] on div "[PERSON_NAME] [PERSON_NAME]" at bounding box center [120, 310] width 45 height 22
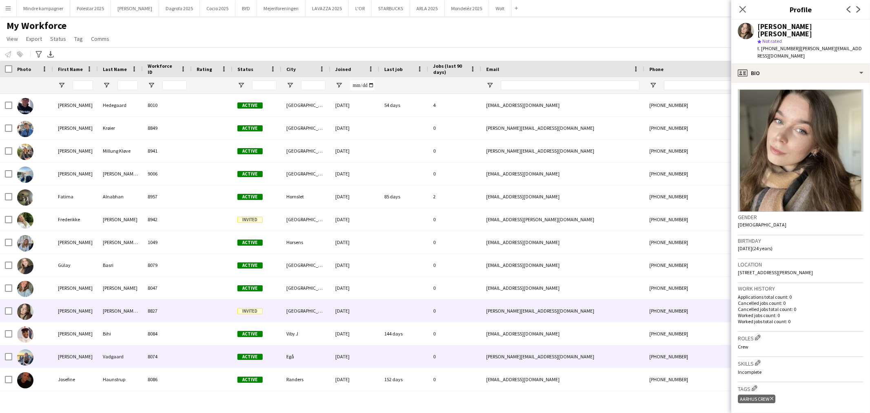
click at [184, 353] on div "8074" at bounding box center [167, 356] width 49 height 22
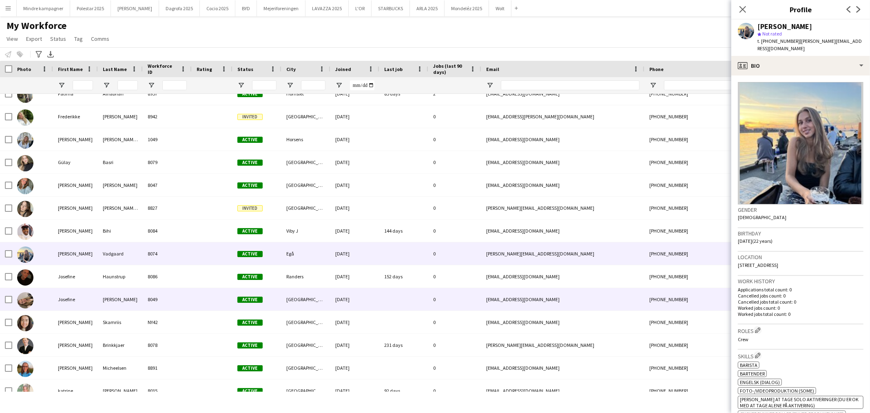
scroll to position [284, 0]
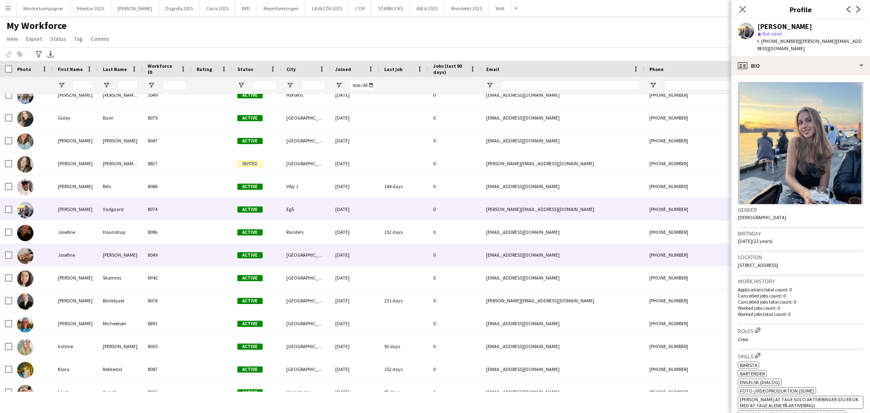
click at [384, 257] on div at bounding box center [403, 254] width 49 height 22
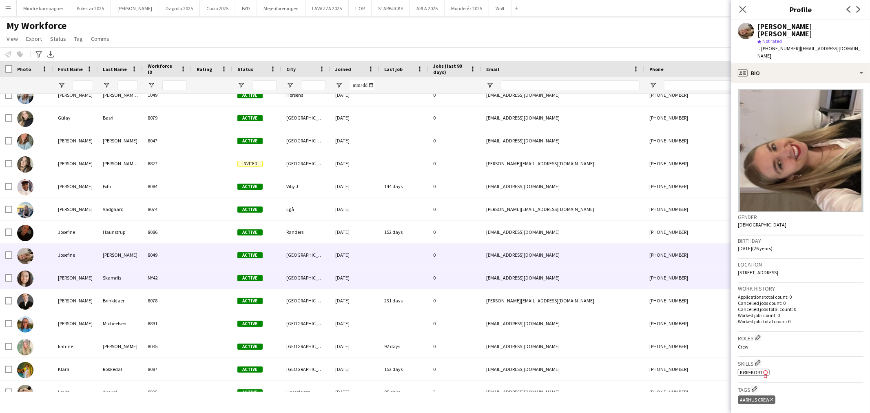
click at [170, 278] on div "NY42" at bounding box center [167, 277] width 49 height 22
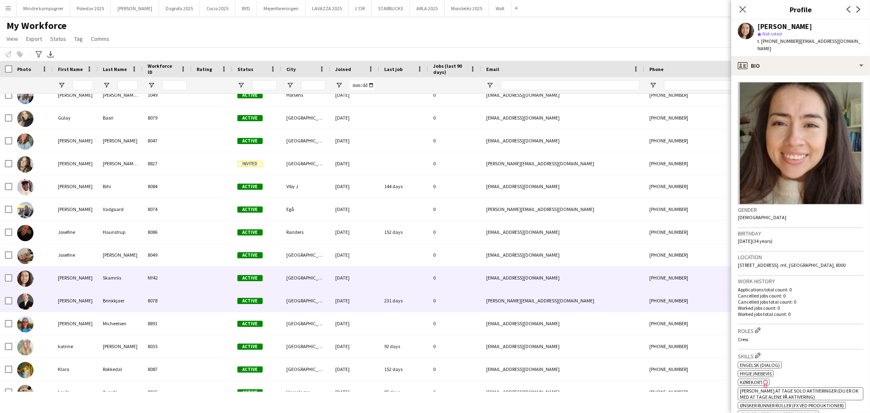
click at [172, 298] on div "8078" at bounding box center [167, 300] width 49 height 22
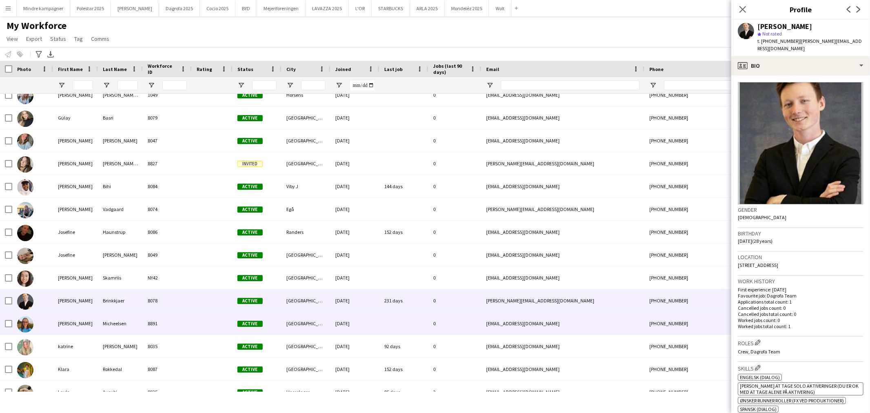
click at [172, 312] on div "8891" at bounding box center [167, 323] width 49 height 22
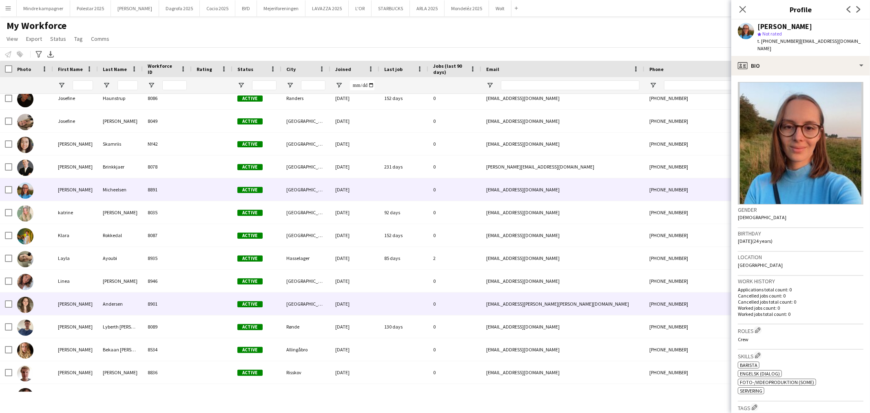
scroll to position [418, 0]
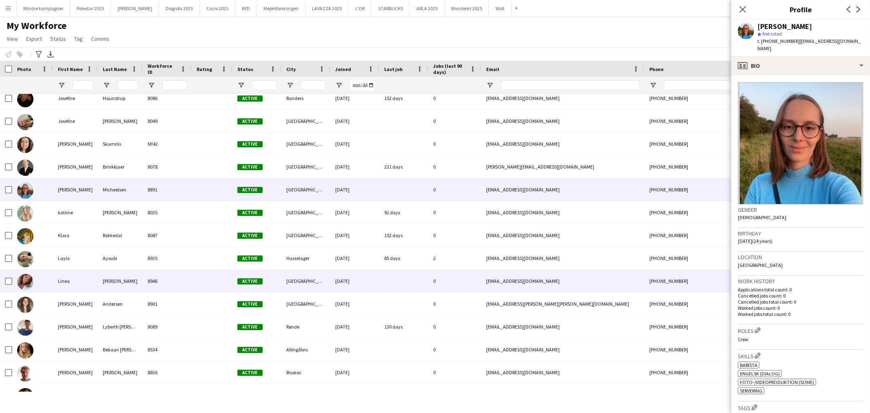
click at [185, 284] on div "8946" at bounding box center [167, 280] width 49 height 22
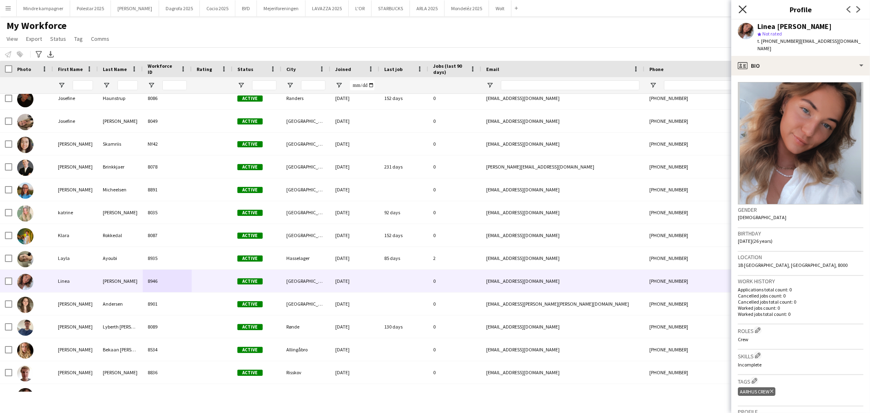
click at [740, 9] on icon "Close pop-in" at bounding box center [742, 9] width 8 height 8
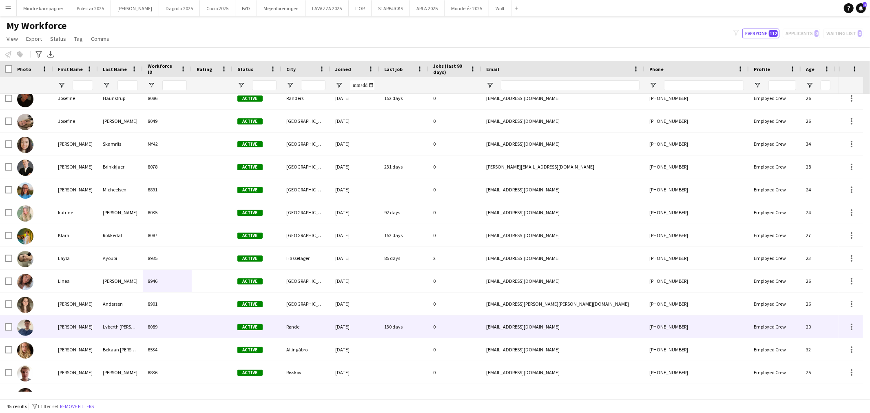
click at [192, 323] on div at bounding box center [212, 326] width 41 height 22
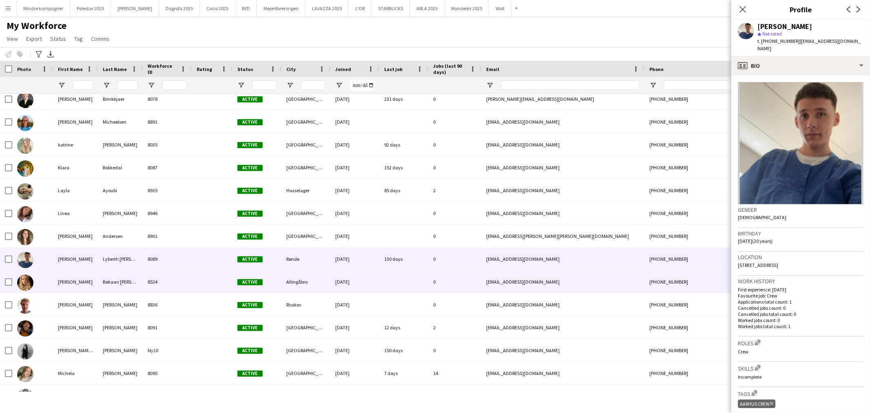
scroll to position [486, 0]
click at [180, 285] on div "8534" at bounding box center [167, 281] width 49 height 22
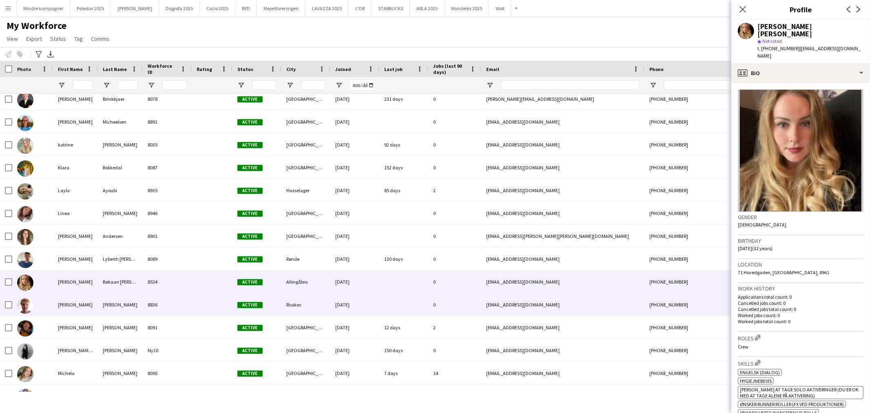
click at [179, 304] on div "8836" at bounding box center [167, 304] width 49 height 22
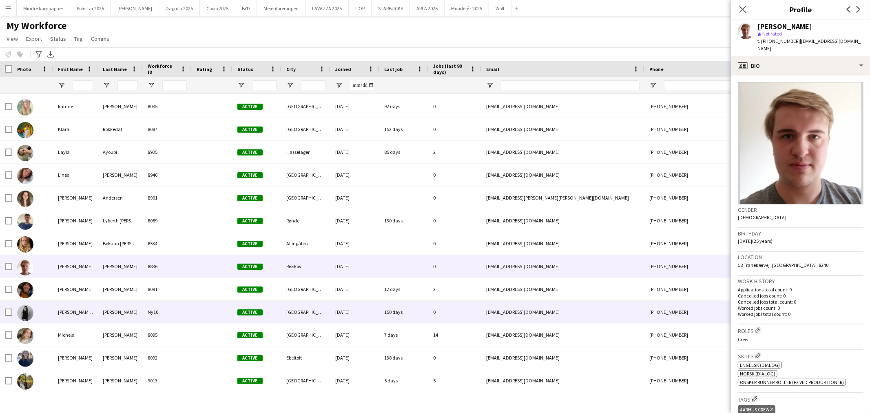
scroll to position [532, 0]
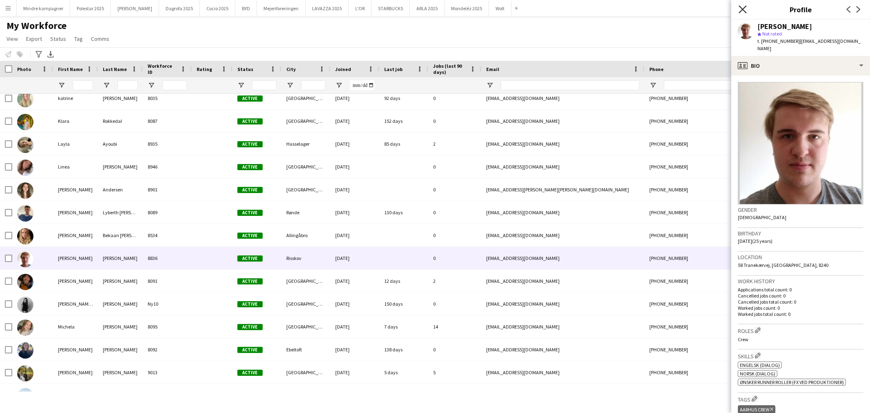
click at [740, 9] on icon "Close pop-in" at bounding box center [742, 9] width 8 height 8
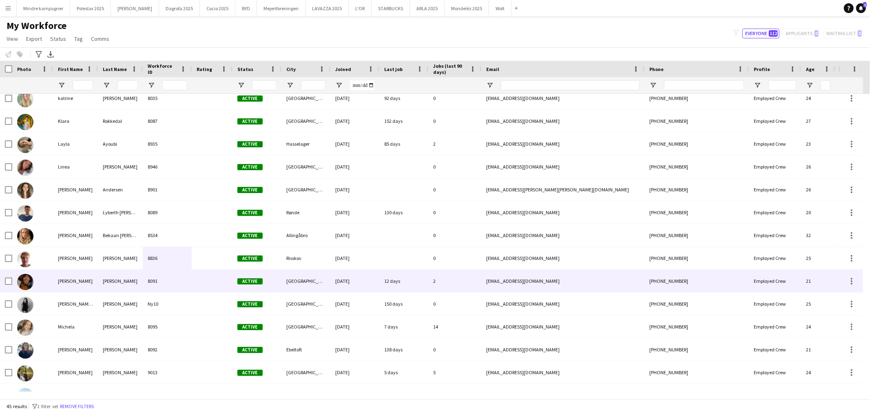
click at [201, 283] on div at bounding box center [212, 280] width 41 height 22
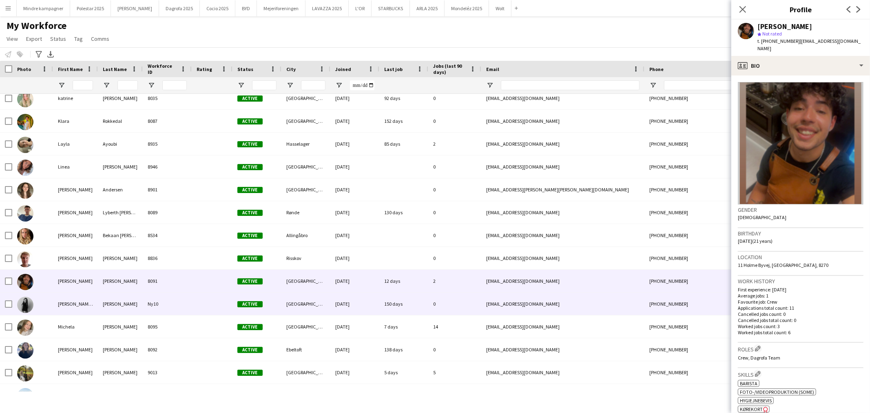
click at [194, 303] on div at bounding box center [212, 303] width 41 height 22
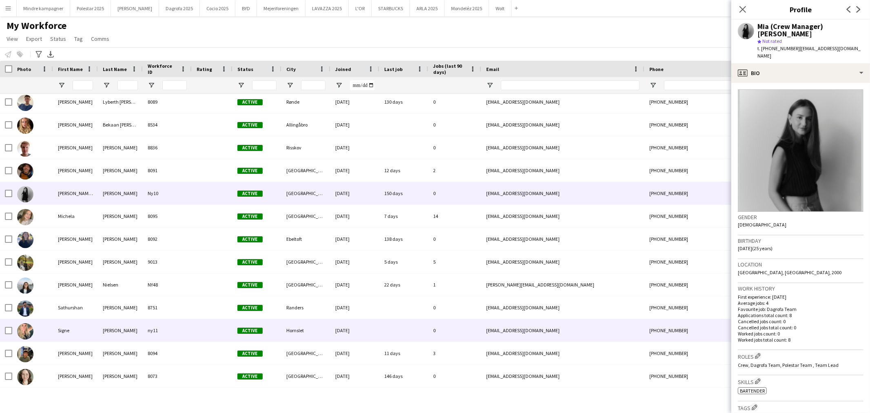
scroll to position [642, 0]
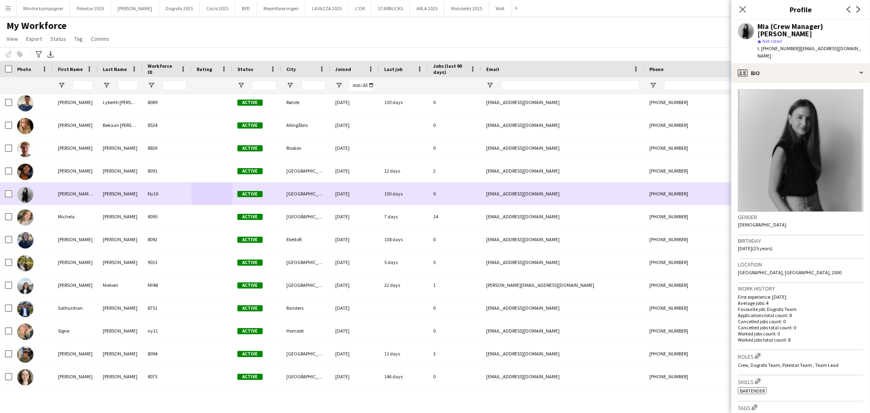
click at [44, 198] on div at bounding box center [32, 193] width 41 height 22
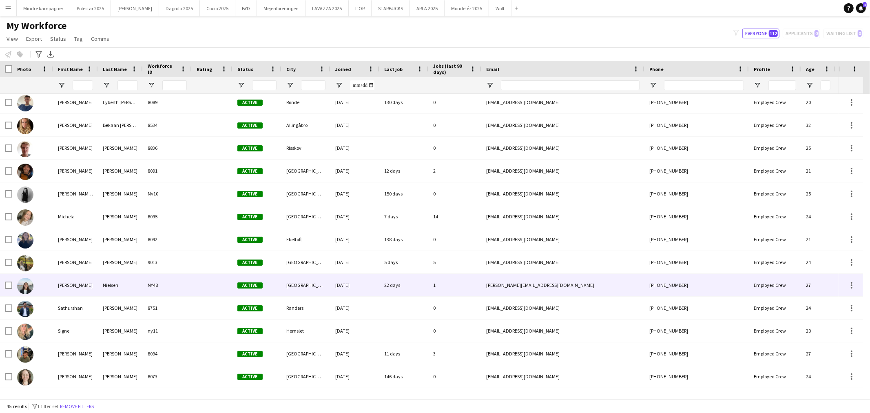
click at [75, 286] on div "[PERSON_NAME]" at bounding box center [75, 285] width 45 height 22
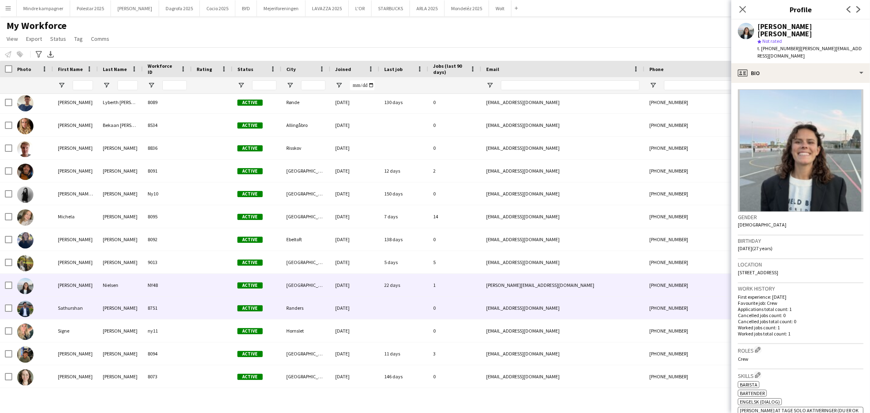
click at [77, 313] on div "Sathurshan" at bounding box center [75, 307] width 45 height 22
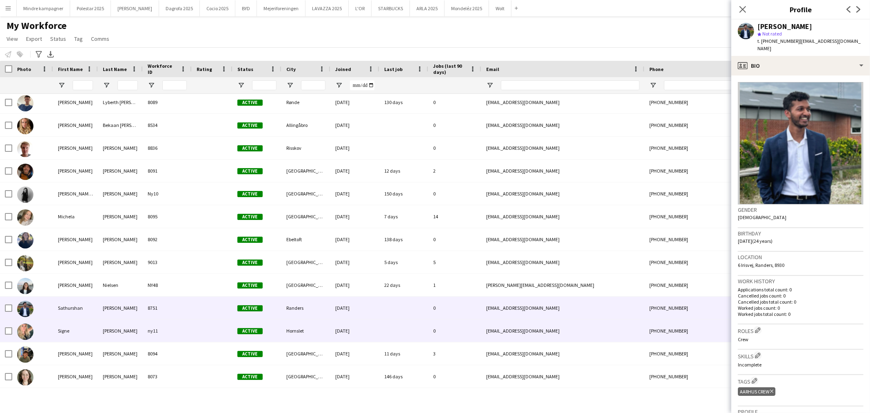
click at [78, 330] on div "Signe" at bounding box center [75, 330] width 45 height 22
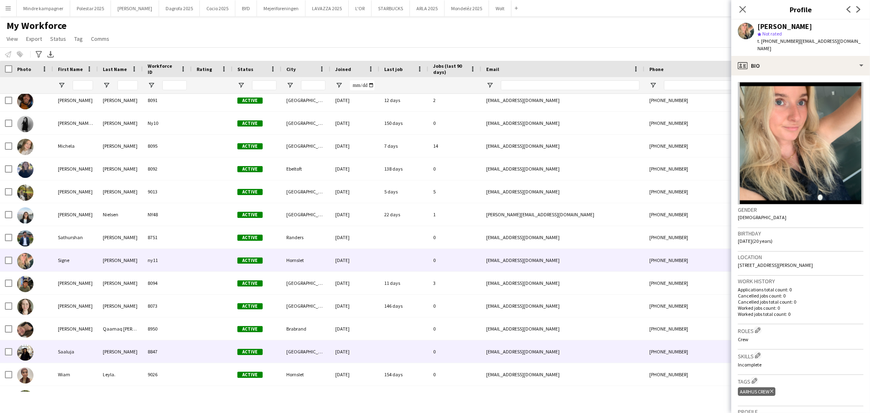
scroll to position [730, 0]
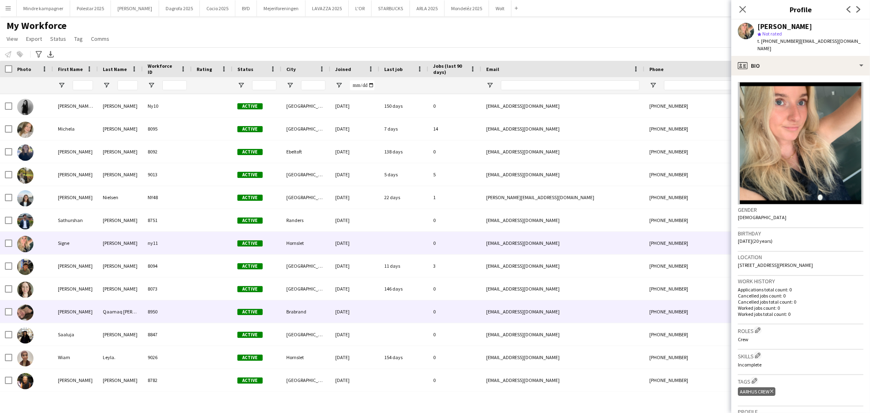
click at [87, 308] on div "[PERSON_NAME]" at bounding box center [75, 311] width 45 height 22
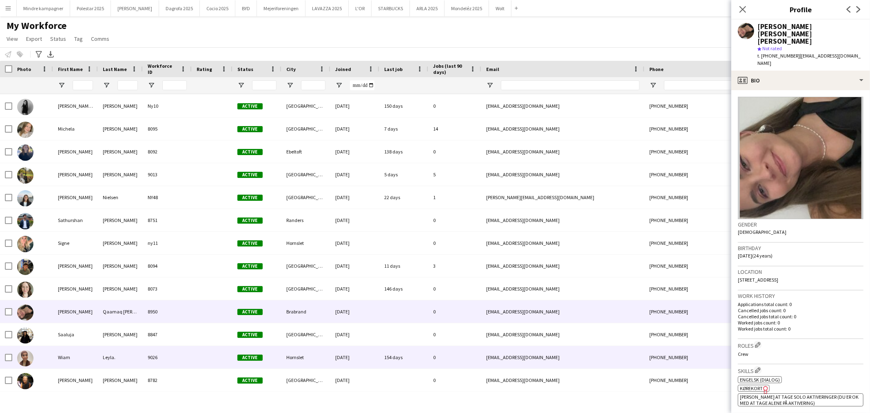
click at [197, 360] on div at bounding box center [212, 357] width 41 height 22
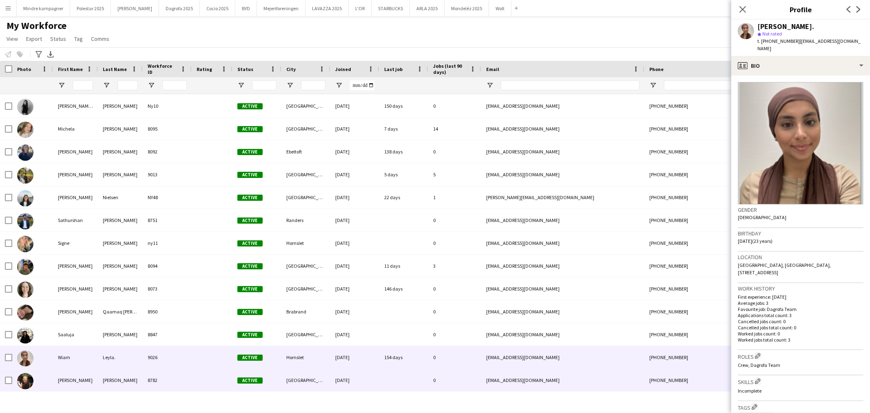
click at [185, 381] on div "8782" at bounding box center [167, 380] width 49 height 22
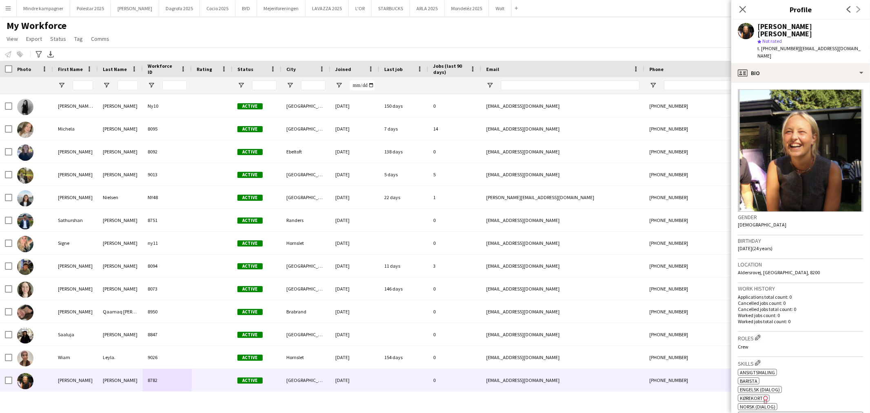
click at [740, 15] on div "Close pop-in" at bounding box center [742, 9] width 23 height 19
click at [740, 11] on icon "Close pop-in" at bounding box center [742, 9] width 8 height 8
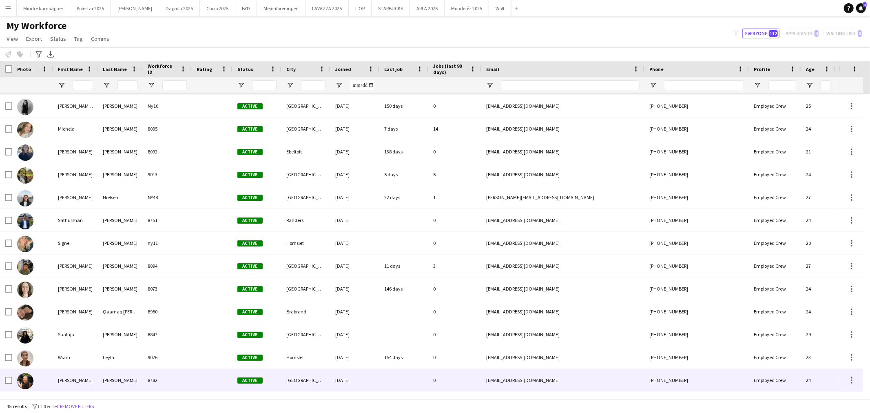
click at [751, 390] on div "Employed Crew" at bounding box center [775, 380] width 52 height 22
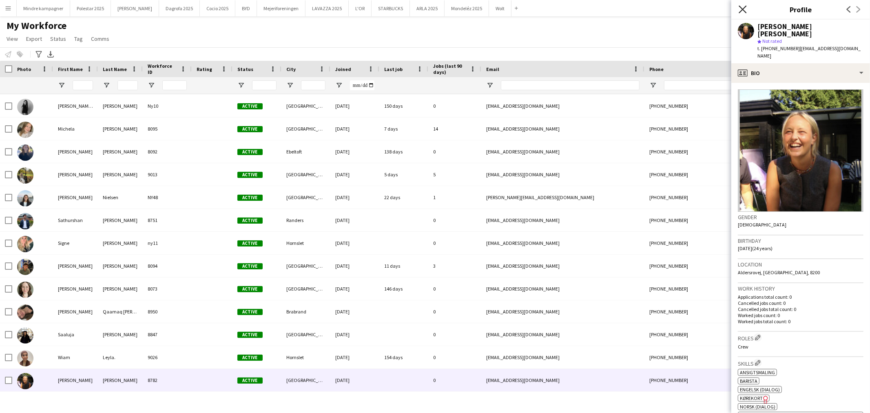
click at [742, 8] on icon "Close pop-in" at bounding box center [742, 9] width 8 height 8
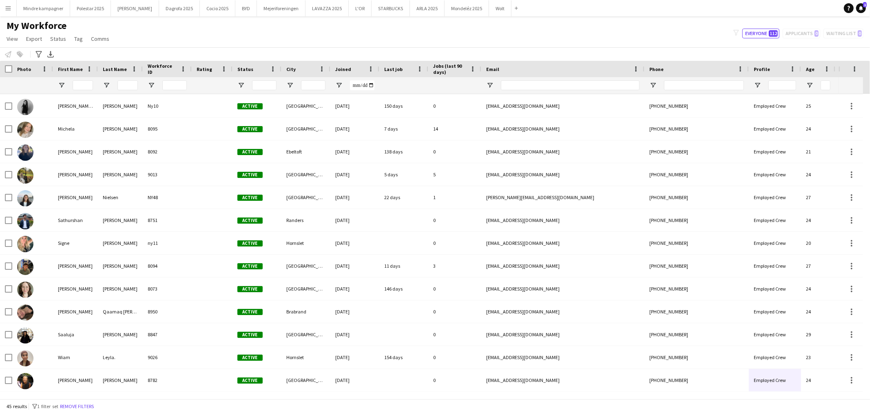
scroll to position [0, 45]
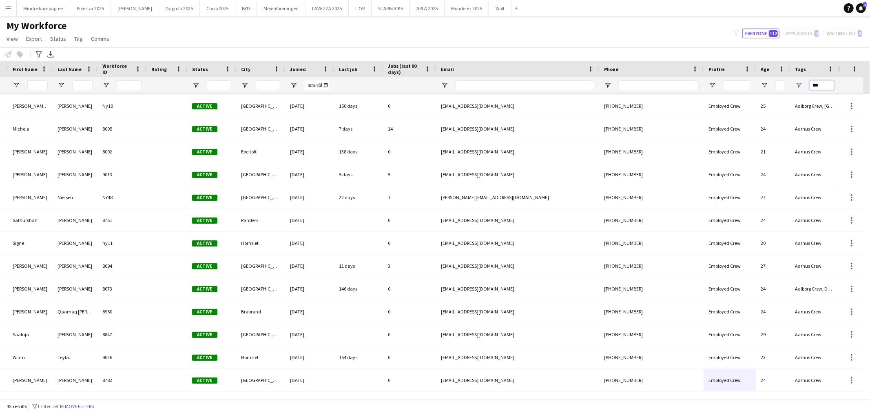
click at [828, 86] on input "***" at bounding box center [821, 85] width 24 height 10
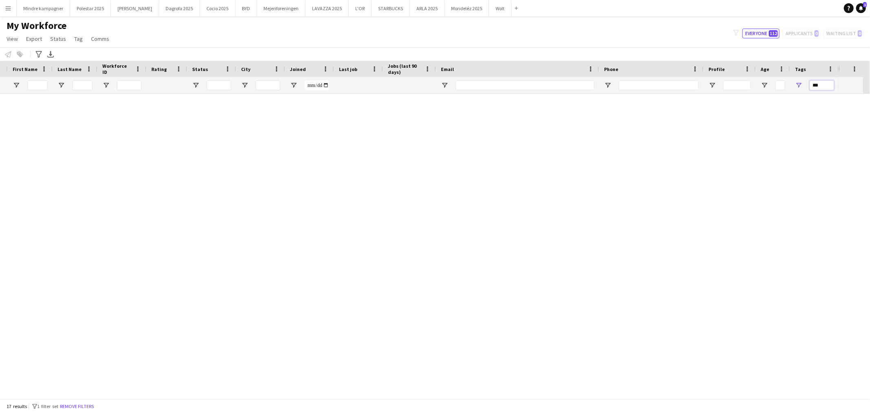
scroll to position [91, 0]
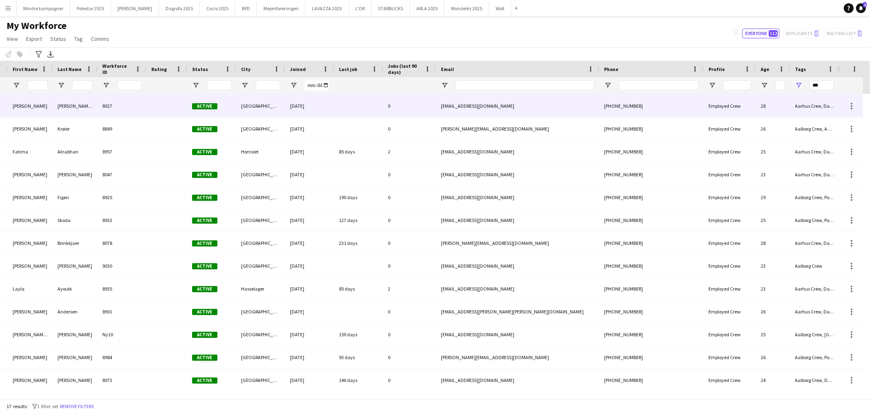
click at [800, 111] on div "Aarhus Crew, Dagrofa, Dagrofa [GEOGRAPHIC_DATA] + [GEOGRAPHIC_DATA] Crew, Poles…" at bounding box center [814, 106] width 49 height 22
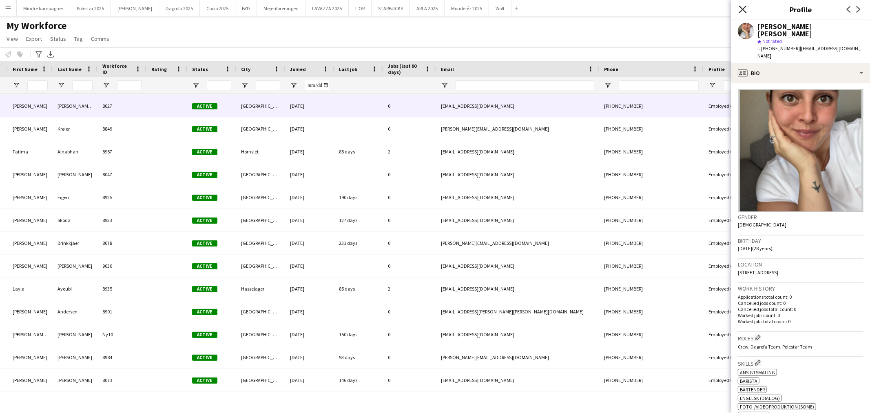
click at [740, 6] on icon "Close pop-in" at bounding box center [742, 9] width 8 height 8
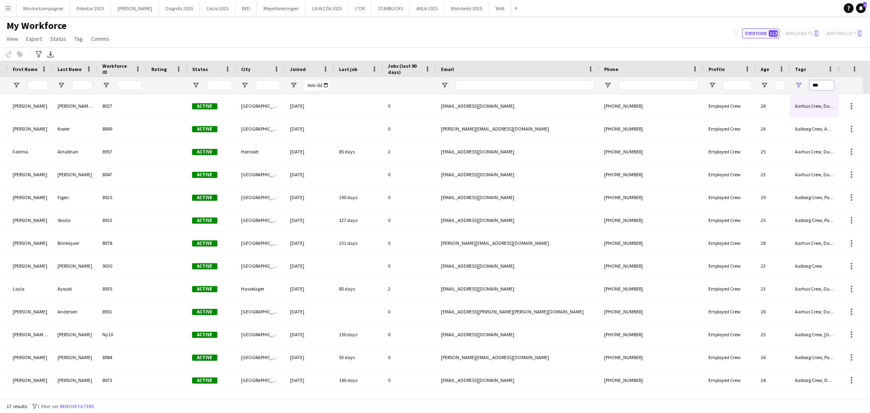
click at [828, 82] on input "***" at bounding box center [821, 85] width 24 height 10
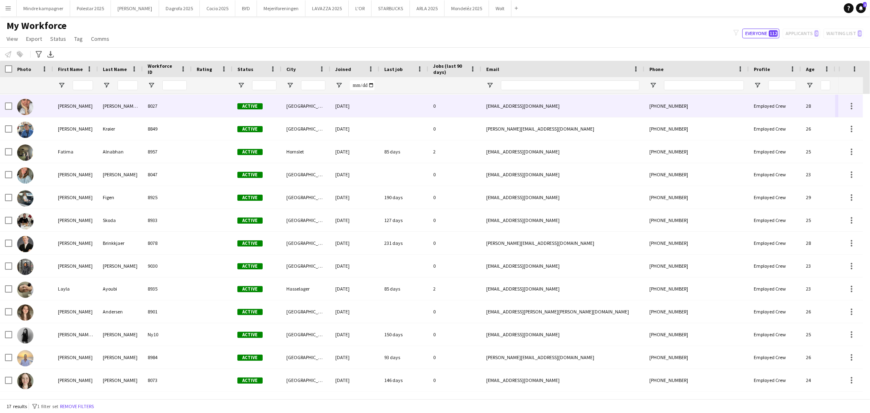
scroll to position [0, 45]
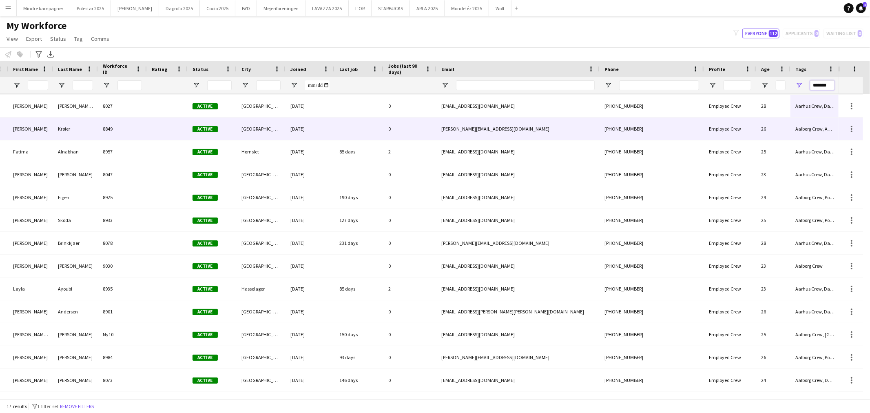
type input "*******"
click at [813, 128] on div "Aalborg Crew, Aarhus Crew" at bounding box center [814, 128] width 49 height 22
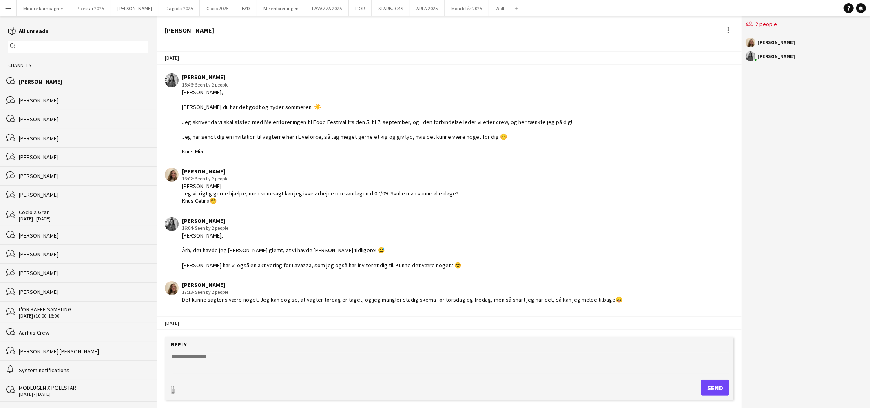
scroll to position [316, 0]
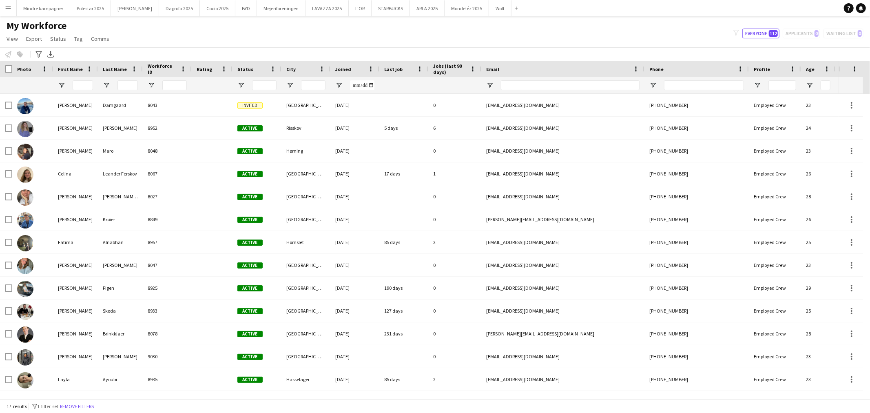
scroll to position [0, 45]
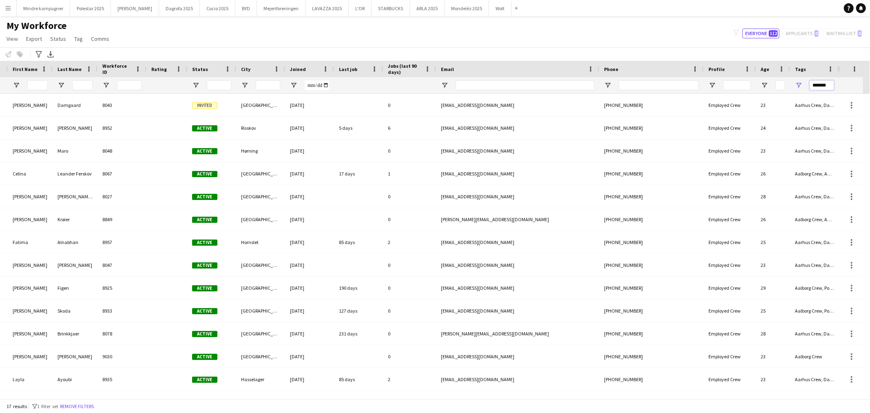
click at [823, 86] on input "*******" at bounding box center [821, 85] width 24 height 10
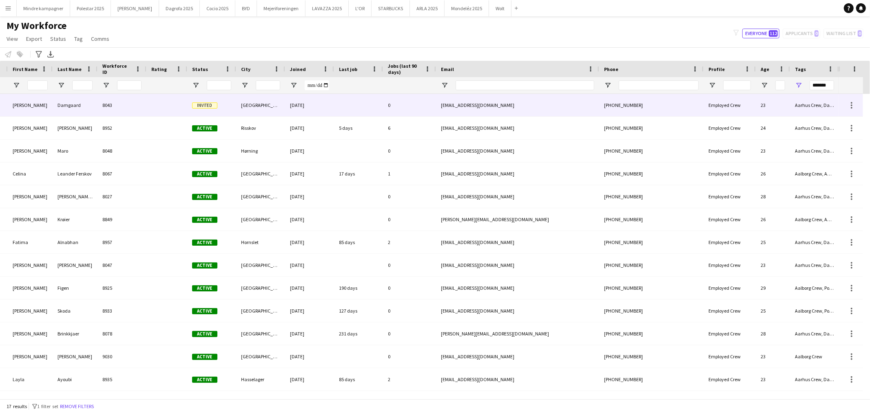
click at [806, 105] on div "Aarhus Crew, Dagrofa, Dagrofa [GEOGRAPHIC_DATA] + [GEOGRAPHIC_DATA] Crew" at bounding box center [814, 105] width 49 height 22
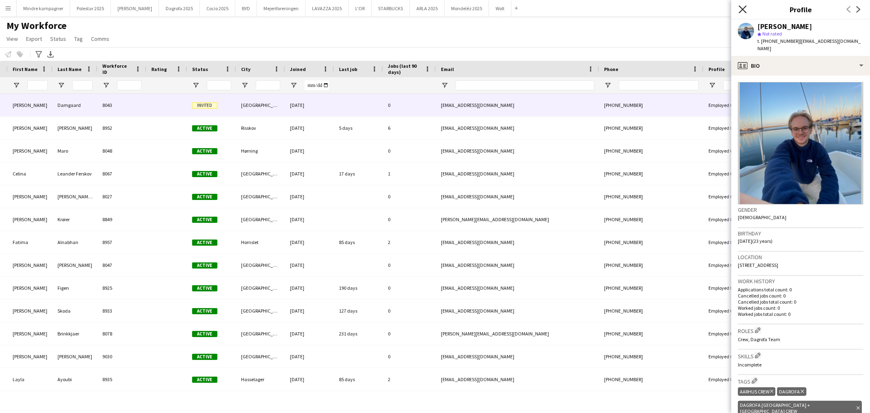
click at [742, 6] on icon "Close pop-in" at bounding box center [742, 9] width 8 height 8
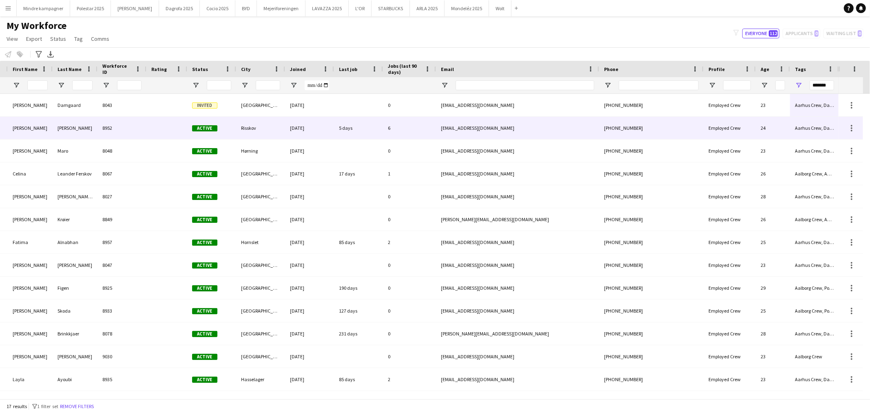
click at [822, 133] on div "Aarhus Crew, Dagrofa, Dagrofa [GEOGRAPHIC_DATA] + [GEOGRAPHIC_DATA] Crew" at bounding box center [814, 128] width 49 height 22
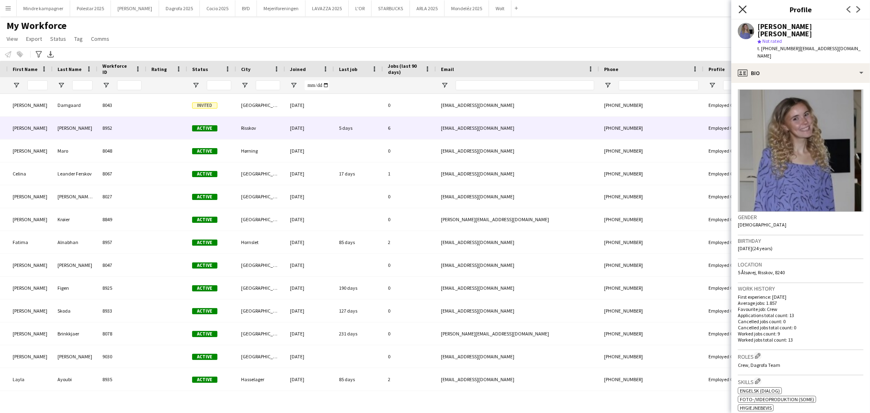
click at [741, 10] on icon at bounding box center [742, 9] width 8 height 8
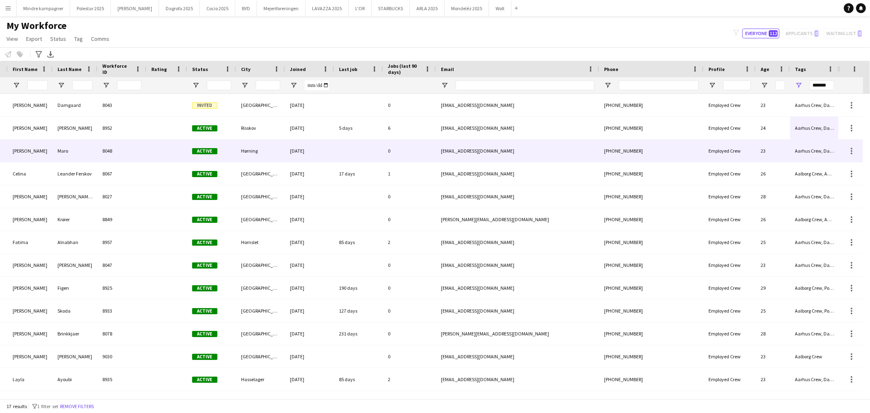
click at [807, 157] on div "Aarhus Crew, Dagrofa, Dagrofa [GEOGRAPHIC_DATA] + [GEOGRAPHIC_DATA] Crew" at bounding box center [814, 150] width 49 height 22
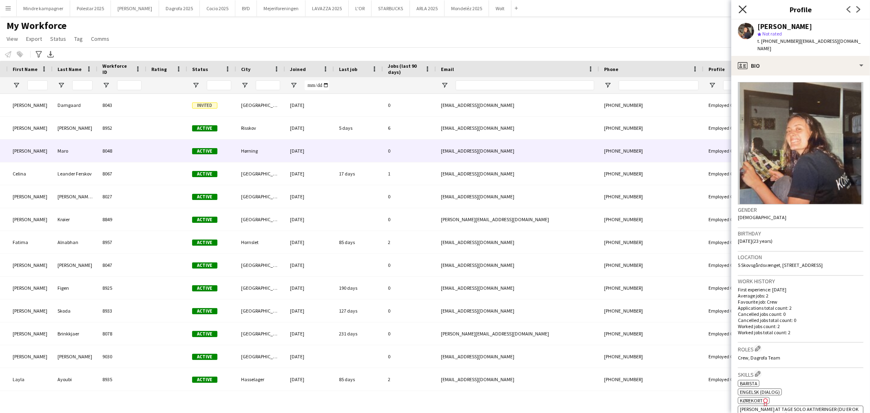
click at [743, 9] on icon at bounding box center [742, 9] width 8 height 8
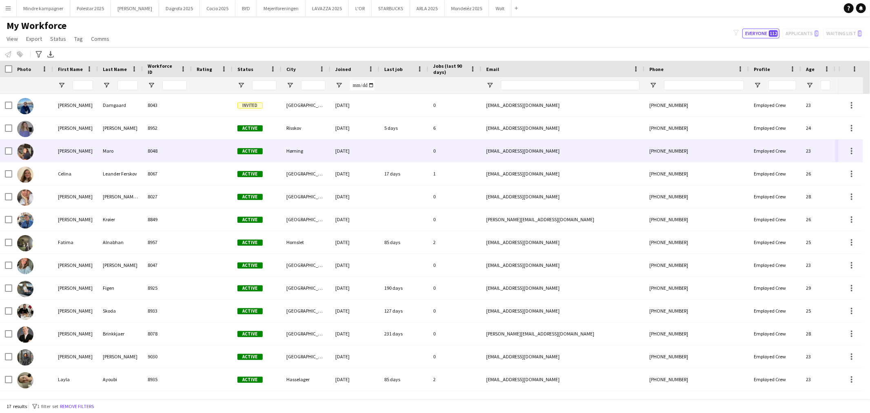
scroll to position [0, 1]
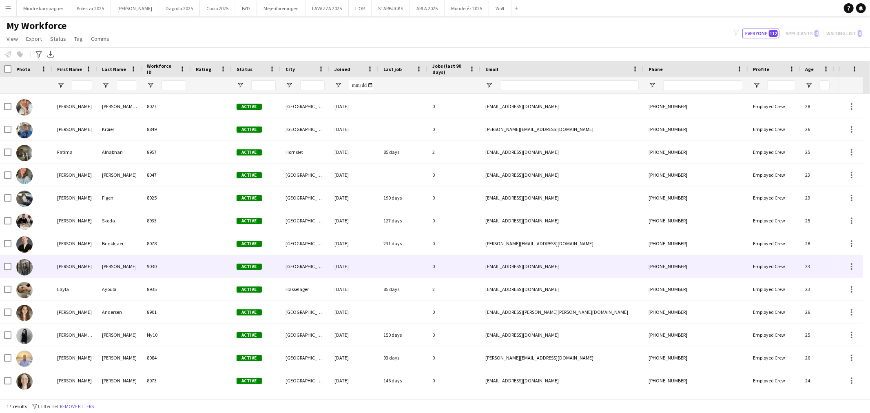
click at [206, 269] on div at bounding box center [211, 266] width 41 height 22
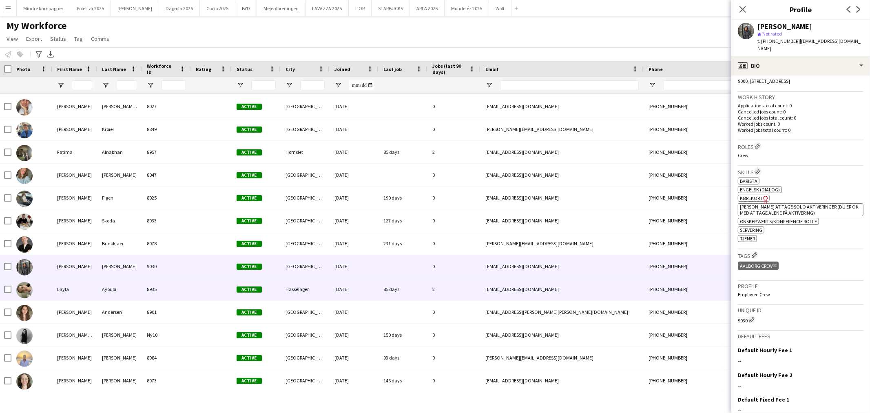
scroll to position [91, 0]
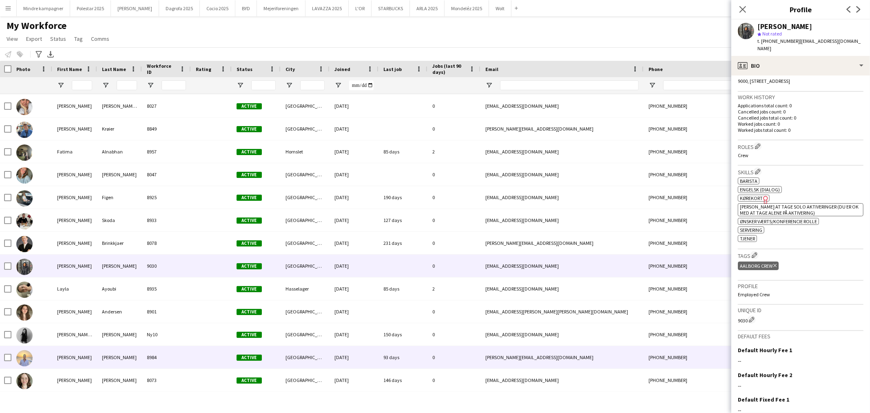
click at [93, 355] on div "[PERSON_NAME]" at bounding box center [74, 357] width 45 height 22
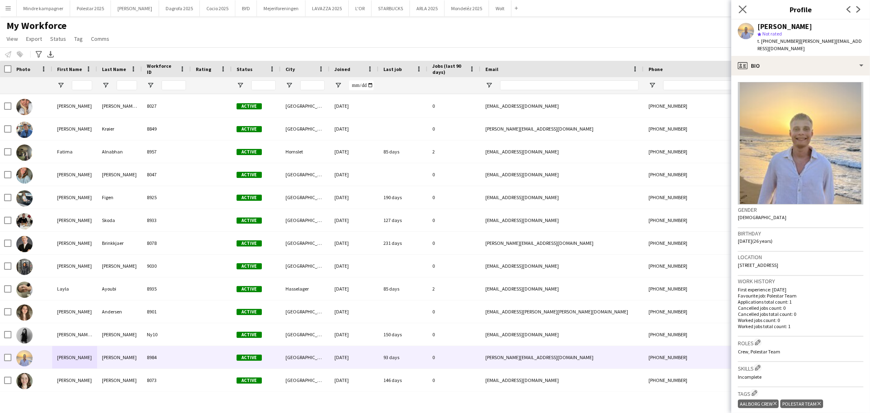
click at [737, 10] on app-icon "Close pop-in" at bounding box center [743, 10] width 12 height 12
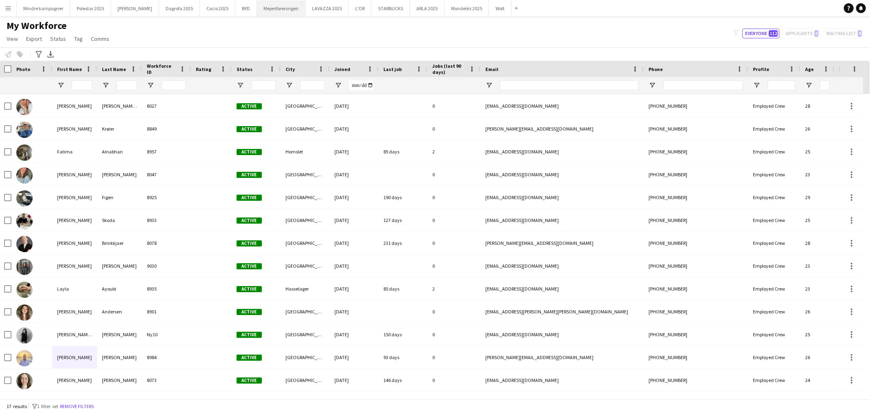
click at [265, 11] on button "Mejeriforeningen Close" at bounding box center [281, 8] width 49 height 16
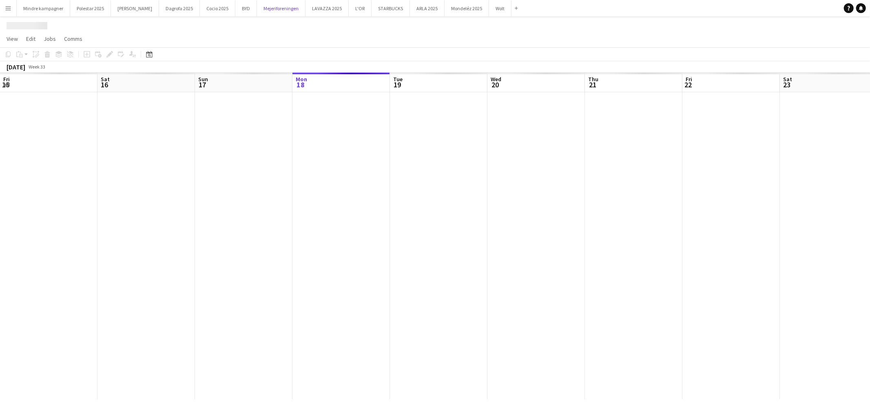
scroll to position [0, 194]
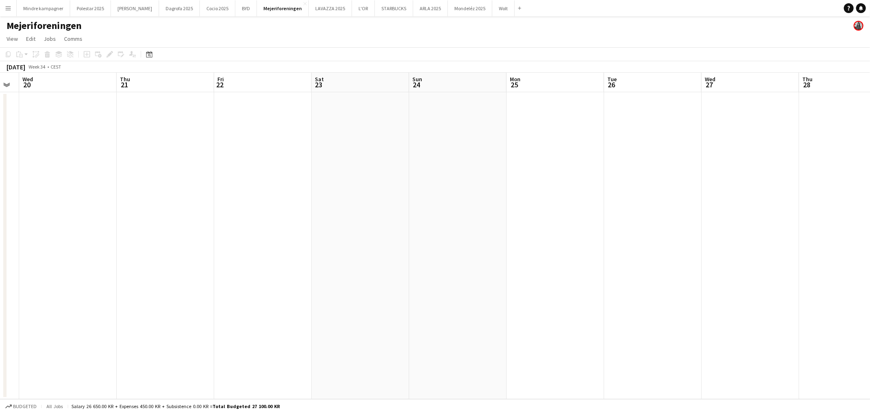
drag, startPoint x: 584, startPoint y: 285, endPoint x: 296, endPoint y: 283, distance: 288.2
click at [296, 283] on app-calendar-viewport "Sun 17 Mon 18 Tue 19 Wed 20 Thu 21 Fri 22 Sat 23 Sun 24 Mon 25 Tue 26 Wed 27 Th…" at bounding box center [435, 236] width 870 height 326
drag, startPoint x: 626, startPoint y: 289, endPoint x: 329, endPoint y: 303, distance: 296.7
click at [329, 303] on app-calendar-viewport "Tue 19 Wed 20 Thu 21 Fri 22 Sat 23 Sun 24 Mon 25 Tue 26 Wed 27 Thu 28 Fri 29 Sa…" at bounding box center [435, 236] width 870 height 326
drag, startPoint x: 446, startPoint y: 333, endPoint x: 192, endPoint y: 320, distance: 253.5
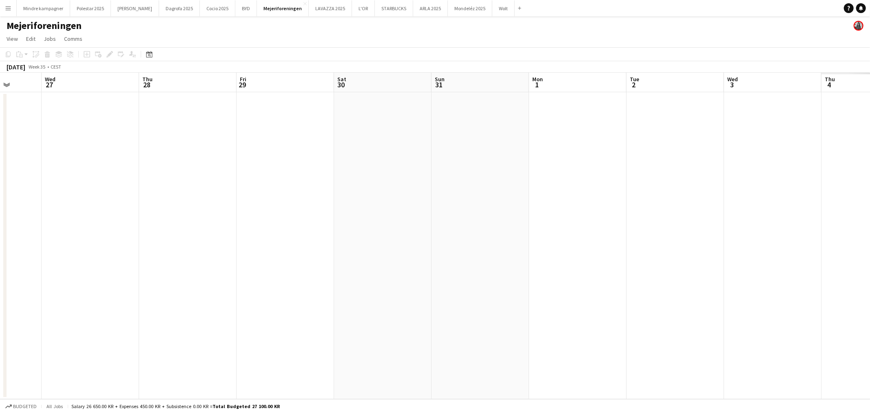
click at [192, 320] on app-calendar-viewport "Sun 24 Mon 25 Tue 26 Wed 27 Thu 28 Fri 29 Sat 30 Sun 31 Mon 1 Tue 2 Wed 3 Thu 4…" at bounding box center [435, 236] width 870 height 326
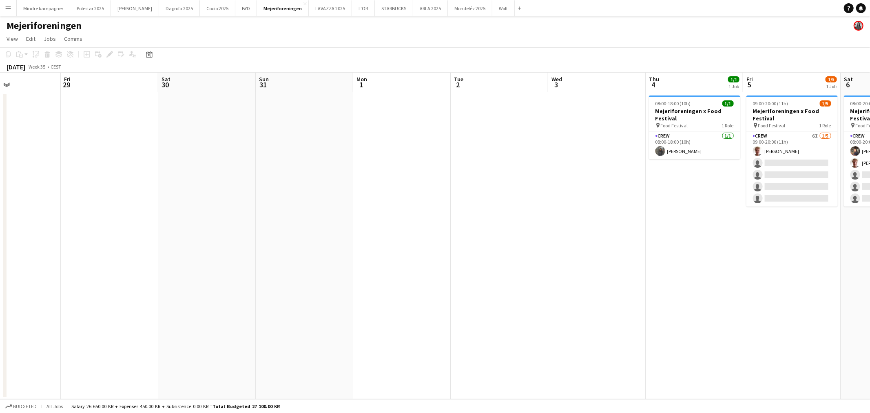
drag, startPoint x: 558, startPoint y: 289, endPoint x: 94, endPoint y: 269, distance: 464.0
click at [94, 269] on app-calendar-viewport "Sun 24 Mon 25 Tue 26 Wed 27 Thu 28 Fri 29 Sat 30 Sun 31 Mon 1 Tue 2 Wed 3 Thu 4…" at bounding box center [435, 236] width 870 height 326
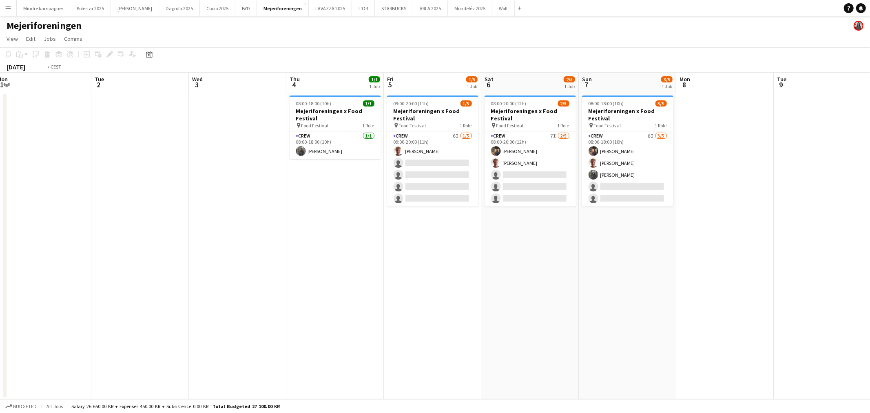
drag, startPoint x: 442, startPoint y: 268, endPoint x: 188, endPoint y: 282, distance: 254.8
click at [188, 282] on app-calendar-viewport "Fri 29 Sat 30 Sun 31 Mon 1 Tue 2 Wed 3 Thu 4 1/1 1 Job Fri 5 1/5 1 Job Sat 6 2/…" at bounding box center [435, 236] width 870 height 326
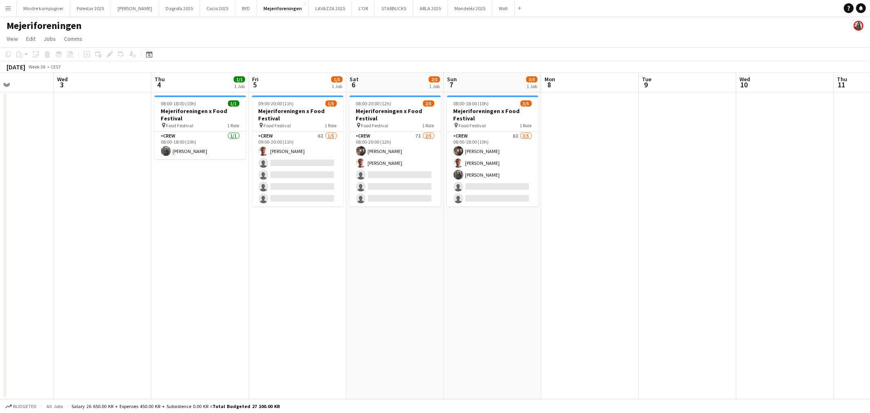
drag, startPoint x: 235, startPoint y: 285, endPoint x: 328, endPoint y: 294, distance: 92.9
click at [328, 294] on app-calendar-viewport "Sun 31 Mon 1 Tue 2 Wed 3 Thu 4 1/1 1 Job Fri 5 1/5 1 Job Sat 6 2/5 1 Job Sun 7 …" at bounding box center [435, 236] width 870 height 326
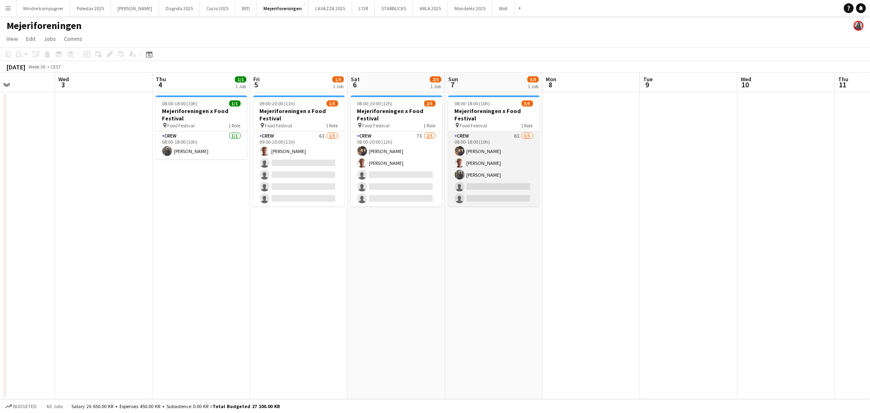
click at [506, 188] on app-card-role "Crew 8I [DATE] 08:00-18:00 (10h) [PERSON_NAME] [PERSON_NAME] [PERSON_NAME] sing…" at bounding box center [493, 168] width 91 height 75
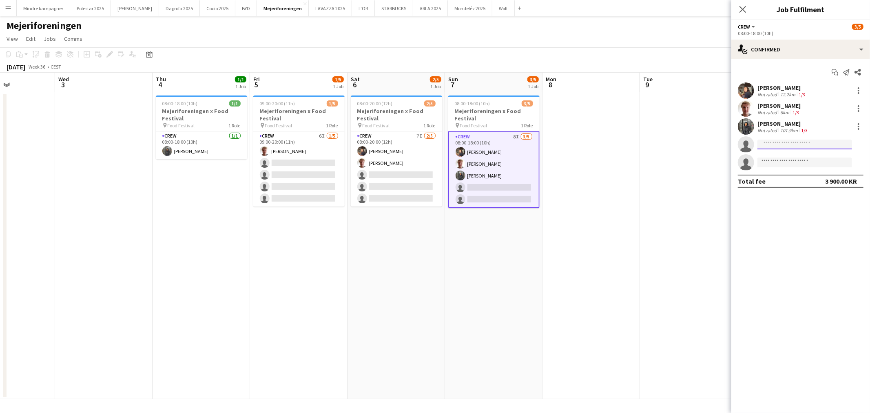
click at [786, 143] on input at bounding box center [804, 144] width 95 height 10
type input "*****"
click at [793, 160] on span "[EMAIL_ADDRESS][DOMAIN_NAME]" at bounding box center [805, 162] width 82 height 7
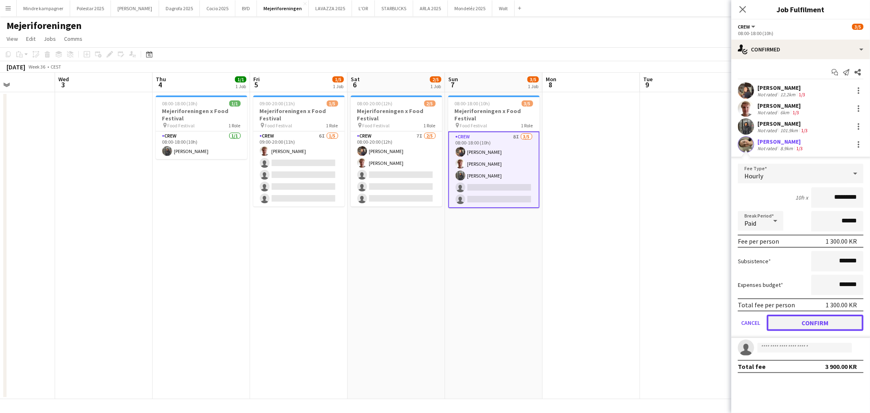
click at [836, 320] on button "Confirm" at bounding box center [814, 322] width 97 height 16
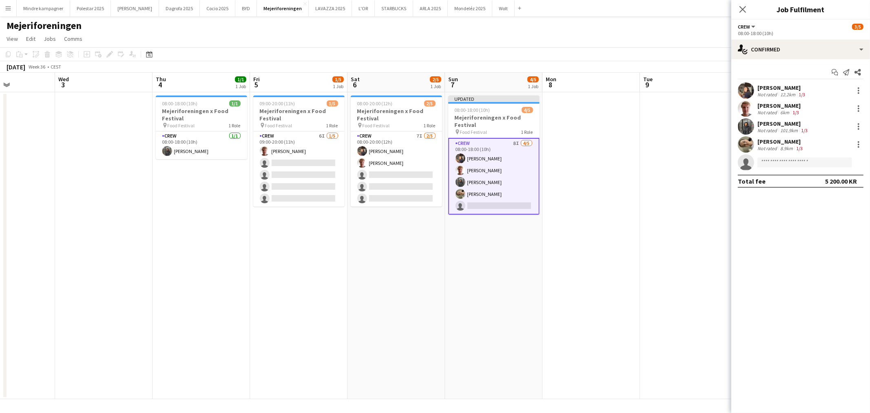
click at [641, 279] on app-date-cell at bounding box center [688, 245] width 97 height 307
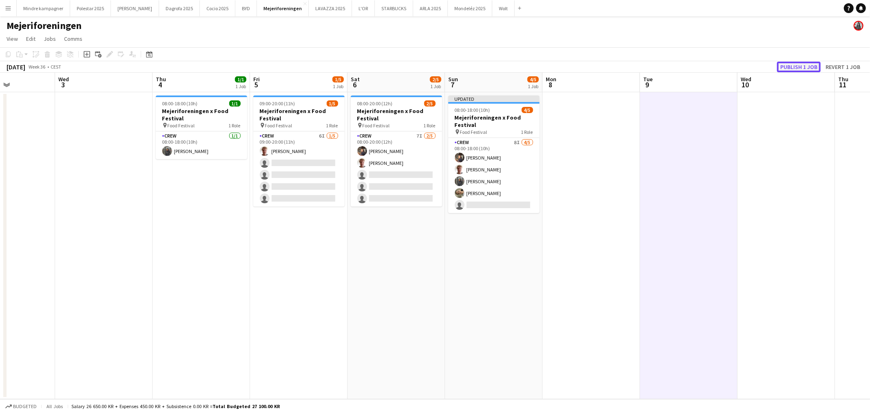
click at [807, 67] on button "Publish 1 job" at bounding box center [799, 67] width 44 height 11
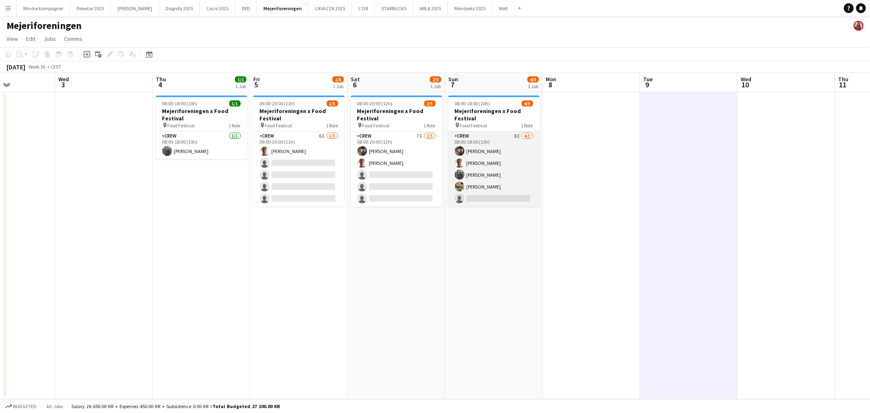
click at [497, 186] on app-card-role "Crew 8I [DATE] 08:00-18:00 (10h) [PERSON_NAME] [PERSON_NAME] [PERSON_NAME] [PER…" at bounding box center [493, 168] width 91 height 75
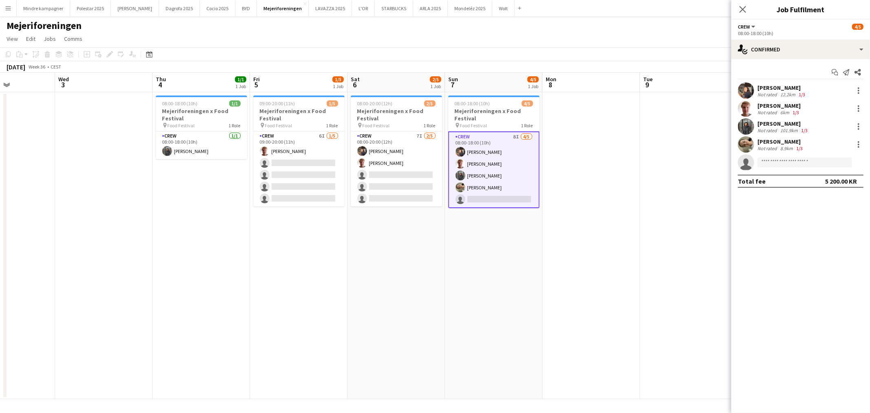
click at [496, 250] on app-date-cell "08:00-18:00 (10h) 4/5 Mejeriforeningen x Food Festival pin Food Festival 1 Role…" at bounding box center [493, 245] width 97 height 307
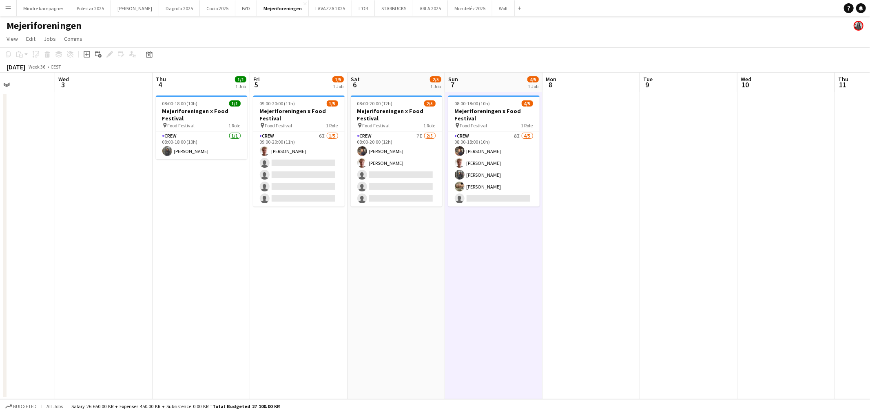
click at [422, 270] on app-date-cell "08:00-20:00 (12h) 2/5 Mejeriforeningen x Food Festival pin Food Festival 1 Role…" at bounding box center [395, 245] width 97 height 307
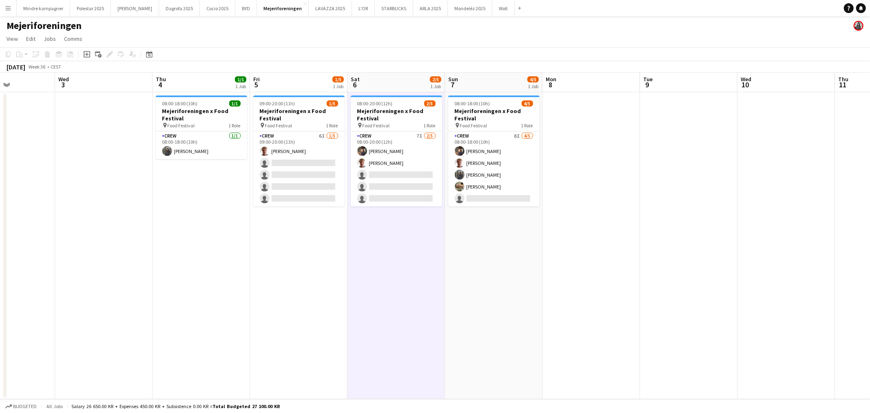
click at [323, 270] on app-date-cell "09:00-20:00 (11h) 1/5 Mejeriforeningen x Food Festival pin Food Festival 1 Role…" at bounding box center [298, 245] width 97 height 307
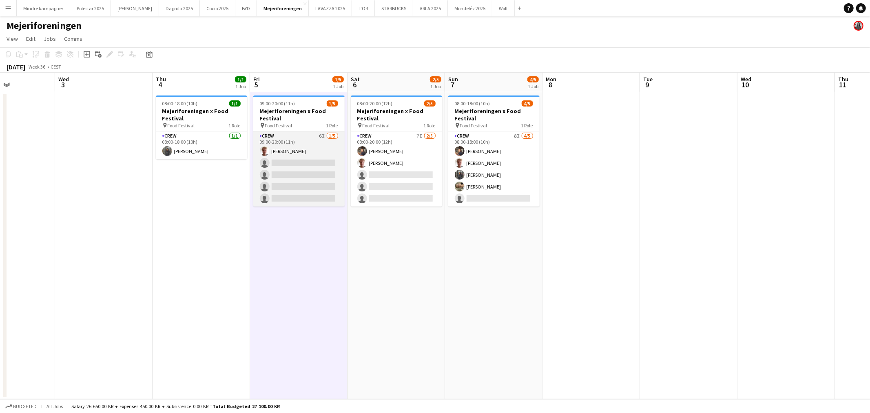
click at [311, 164] on app-card-role "Crew 6I [DATE] 09:00-20:00 (11h) [PERSON_NAME] single-neutral-actions single-ne…" at bounding box center [298, 168] width 91 height 75
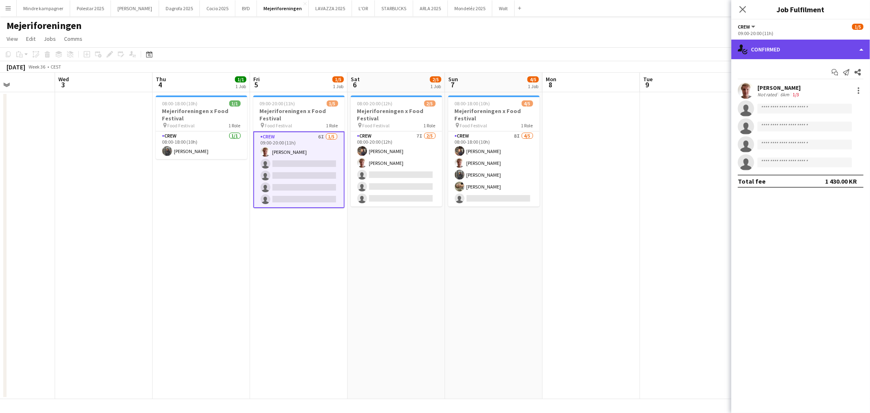
click at [813, 55] on div "single-neutral-actions-check-2 Confirmed" at bounding box center [800, 50] width 139 height 20
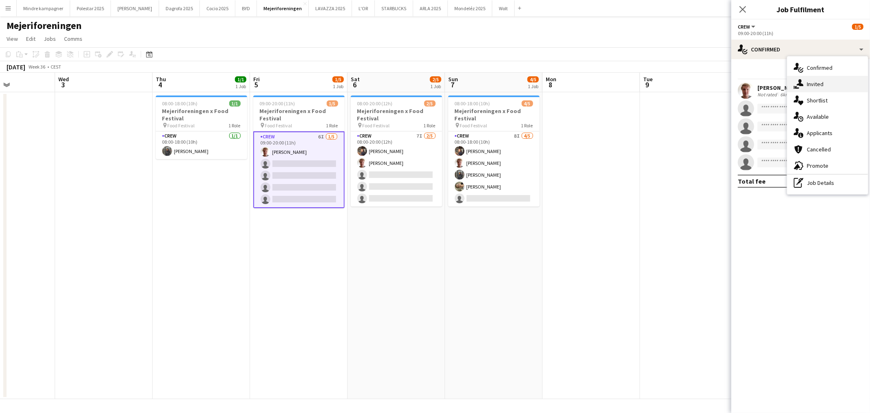
click at [812, 79] on div "single-neutral-actions-share-1 Invited" at bounding box center [827, 84] width 81 height 16
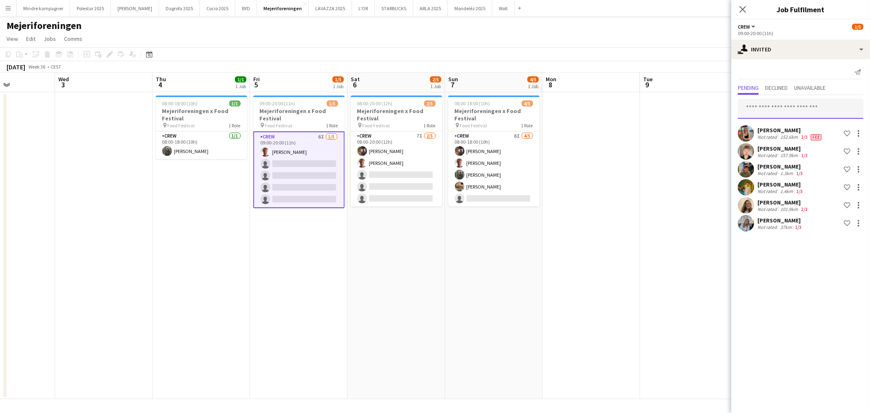
click at [800, 109] on input "text" at bounding box center [801, 108] width 126 height 20
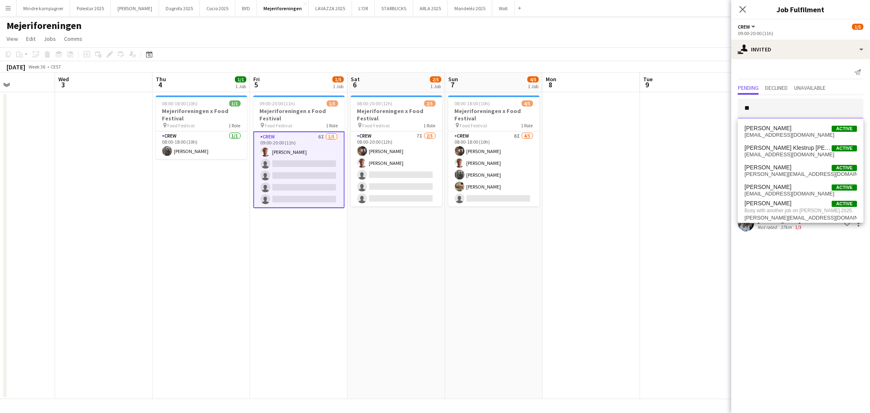
type input "*"
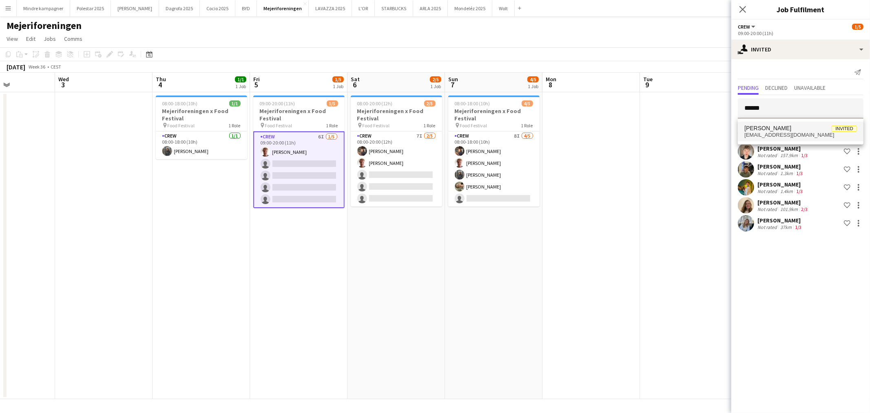
type input "******"
click at [788, 135] on span "[EMAIL_ADDRESS][DOMAIN_NAME]" at bounding box center [800, 135] width 113 height 7
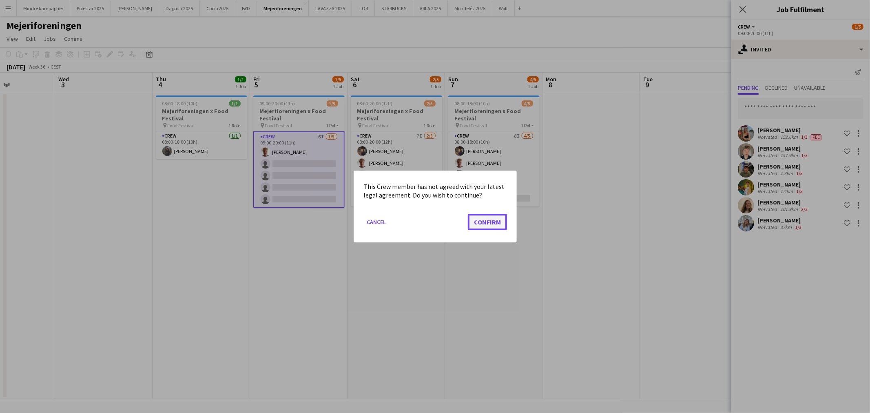
click at [474, 227] on button "Confirm" at bounding box center [487, 222] width 39 height 16
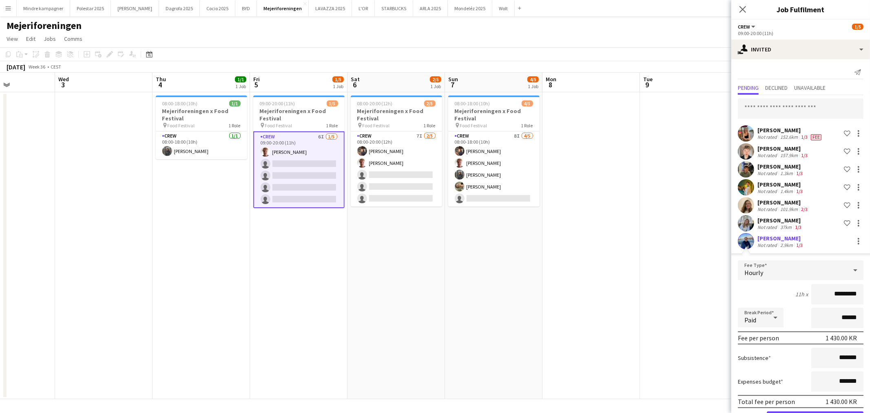
scroll to position [27, 0]
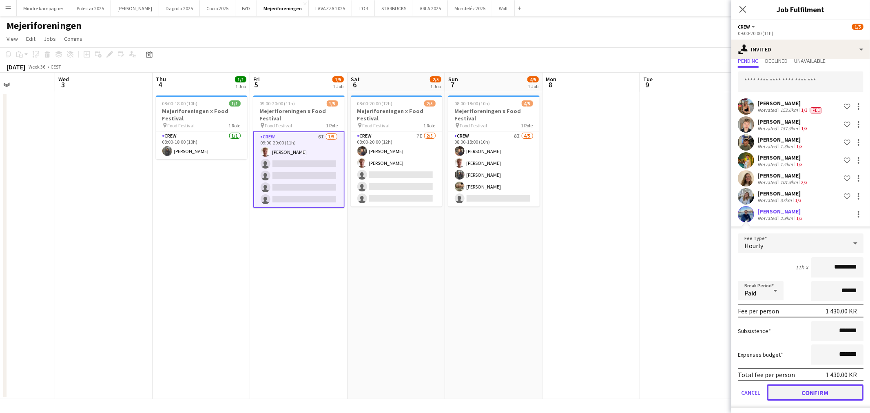
click at [808, 392] on button "Confirm" at bounding box center [814, 392] width 97 height 16
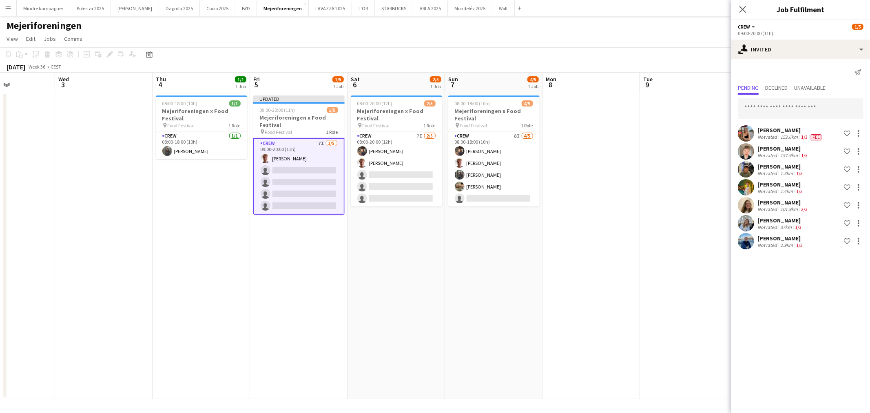
scroll to position [0, 0]
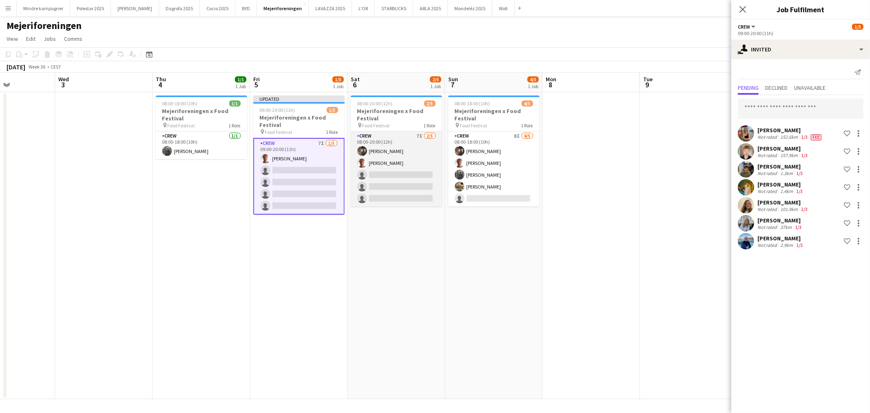
click at [387, 167] on app-card-role "Crew 7I [DATE] 08:00-20:00 (12h) [PERSON_NAME] [PERSON_NAME] single-neutral-act…" at bounding box center [396, 168] width 91 height 75
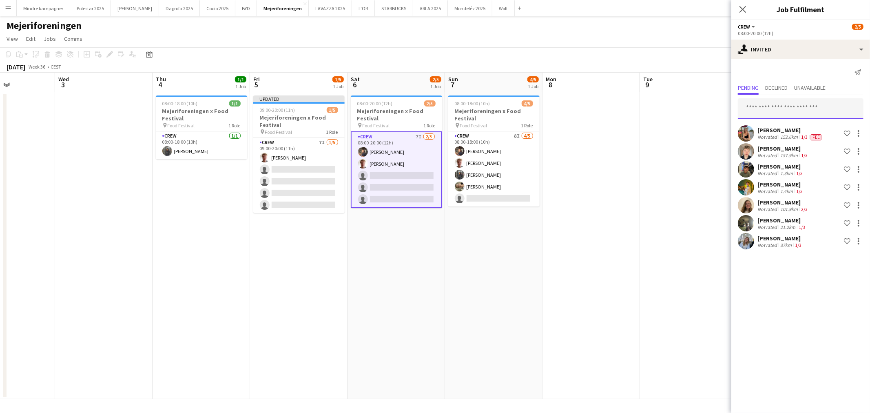
click at [785, 111] on input "text" at bounding box center [801, 108] width 126 height 20
type input "******"
click at [783, 127] on span "[PERSON_NAME]" at bounding box center [767, 128] width 47 height 7
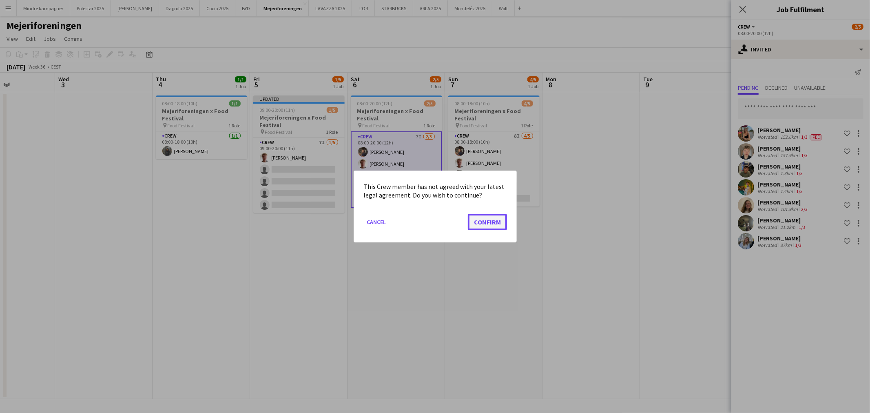
click at [492, 219] on button "Confirm" at bounding box center [487, 222] width 39 height 16
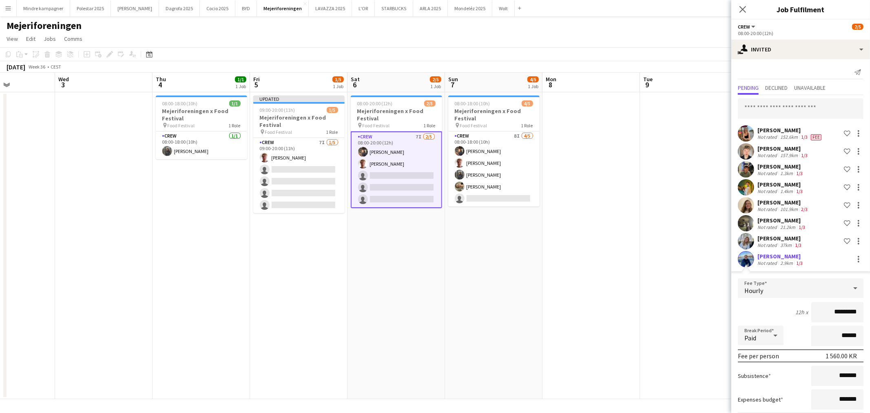
scroll to position [45, 0]
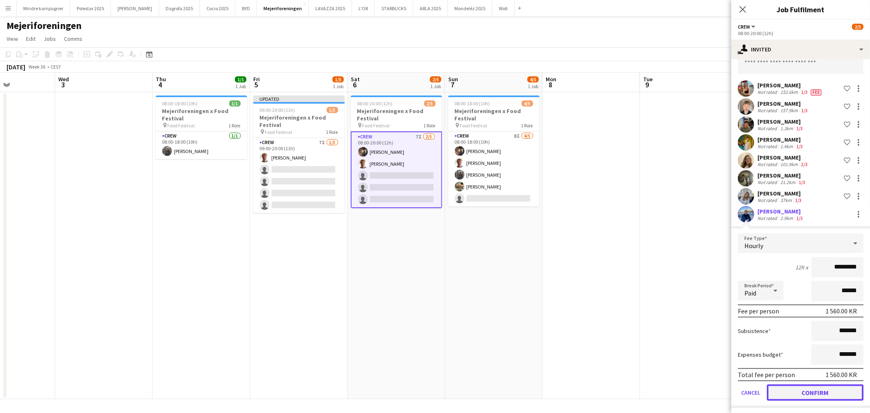
click at [813, 389] on button "Confirm" at bounding box center [814, 392] width 97 height 16
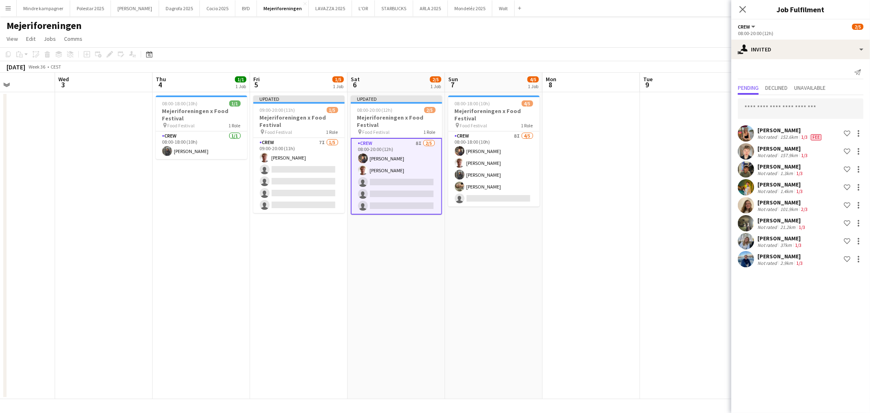
scroll to position [0, 0]
click at [490, 191] on app-card-role "Crew 8I [DATE] 08:00-18:00 (10h) [PERSON_NAME] [PERSON_NAME] [PERSON_NAME] [PER…" at bounding box center [493, 168] width 91 height 75
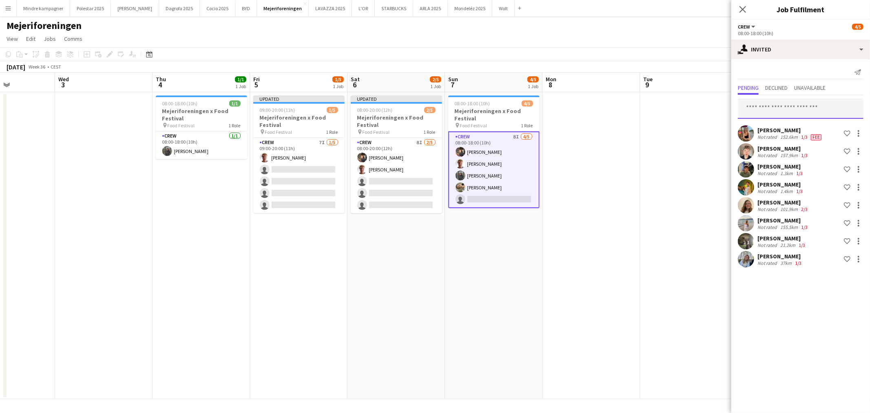
click at [790, 105] on input "text" at bounding box center [801, 108] width 126 height 20
type input "******"
click at [790, 128] on span "[PERSON_NAME] Invited" at bounding box center [800, 128] width 113 height 7
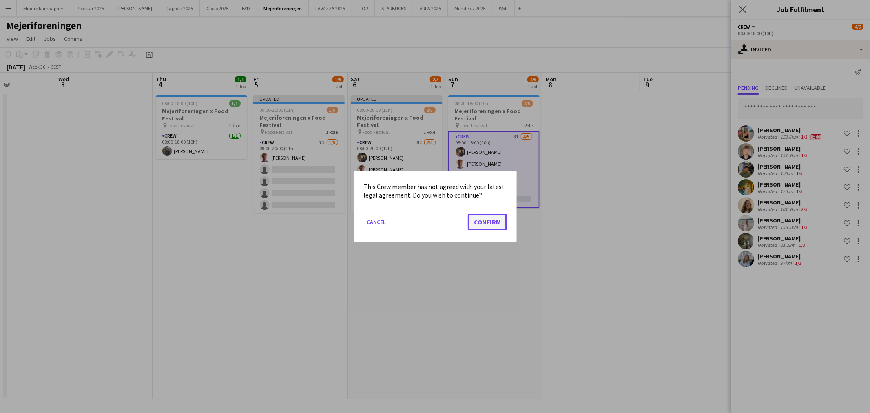
click at [494, 220] on button "Confirm" at bounding box center [487, 222] width 39 height 16
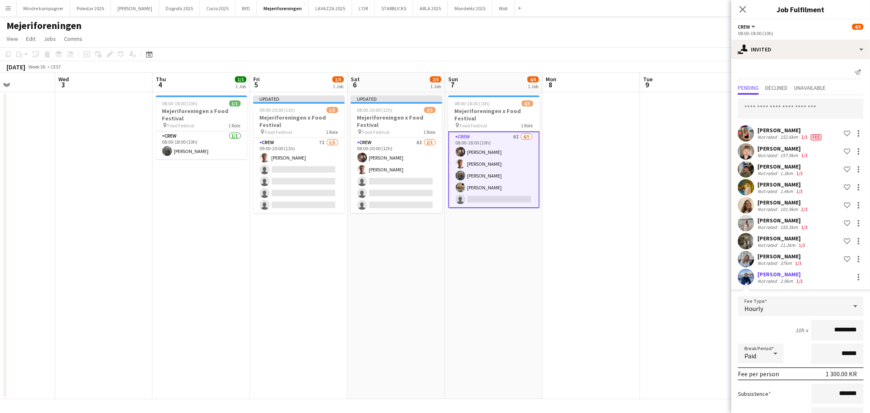
scroll to position [63, 0]
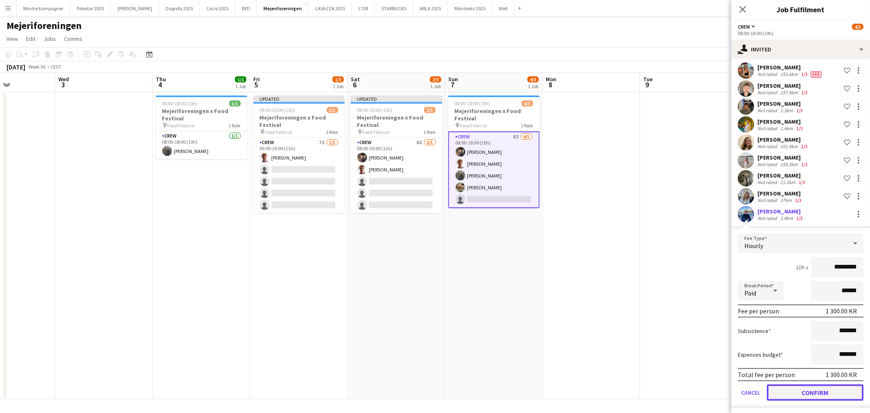
click at [838, 397] on button "Confirm" at bounding box center [814, 392] width 97 height 16
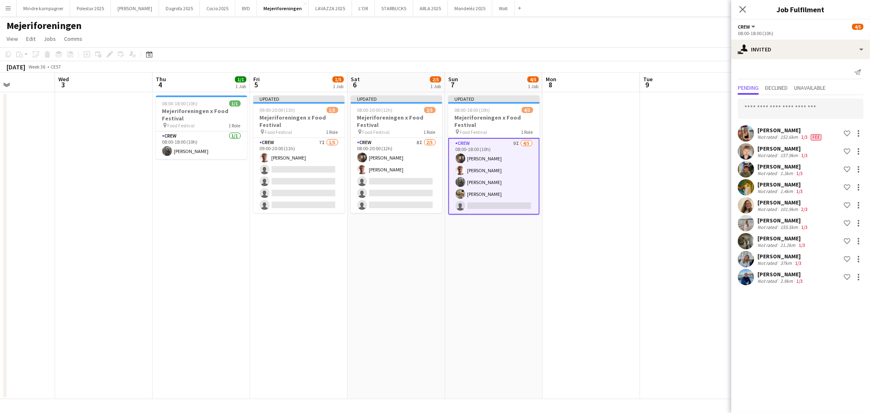
click at [628, 311] on app-date-cell at bounding box center [590, 245] width 97 height 307
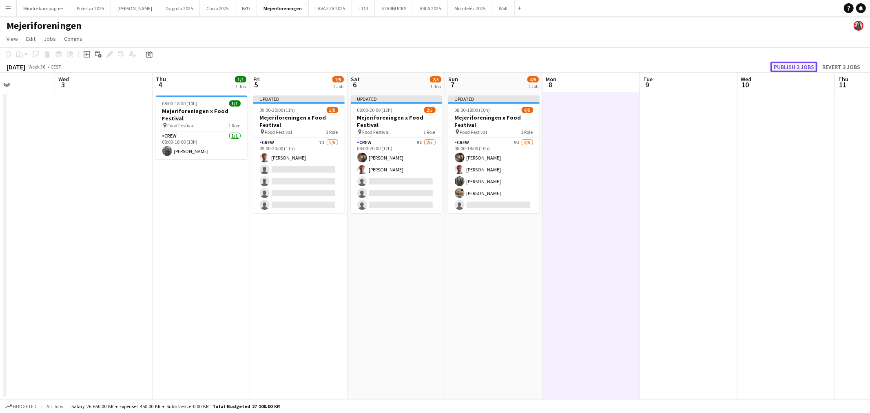
click at [798, 62] on button "Publish 3 jobs" at bounding box center [793, 67] width 47 height 11
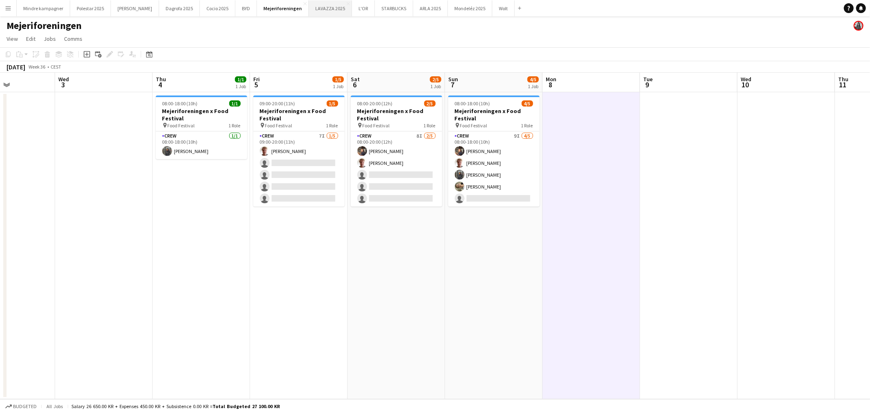
click at [309, 10] on button "LAVAZZA 2025 Close" at bounding box center [330, 8] width 43 height 16
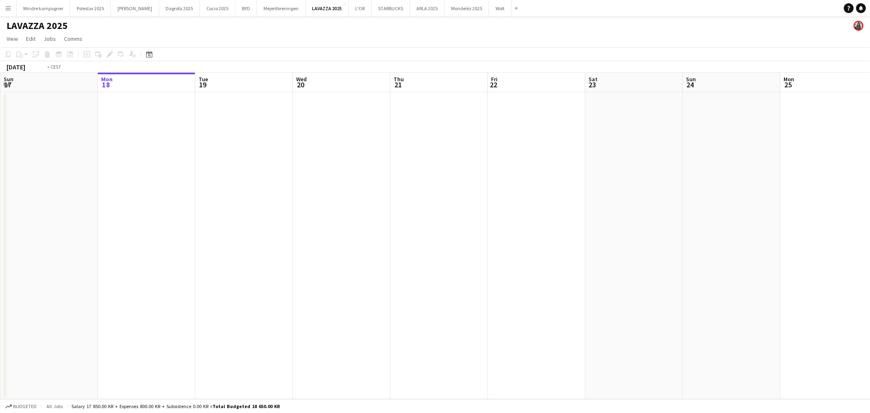
drag, startPoint x: 616, startPoint y: 259, endPoint x: 355, endPoint y: 253, distance: 261.0
click at [355, 253] on app-calendar-viewport "Fri 15 Sat 16 Sun 17 Mon 18 Tue 19 Wed 20 Thu 21 Fri 22 Sat 23 Sun 24 Mon 25 Tu…" at bounding box center [435, 236] width 870 height 326
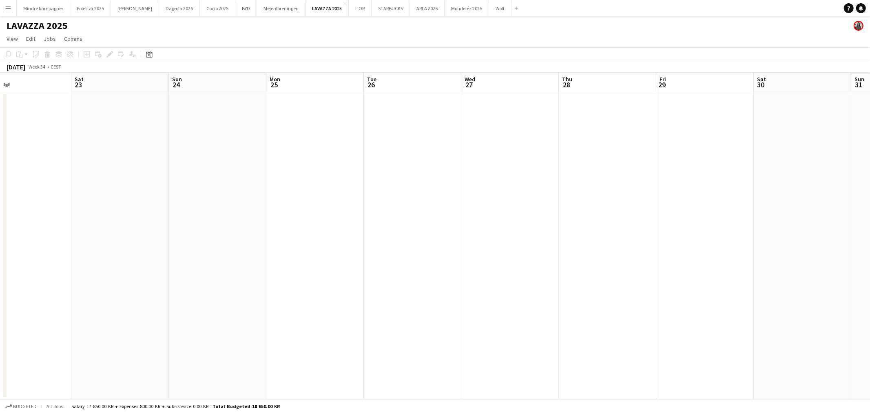
drag, startPoint x: 645, startPoint y: 292, endPoint x: 446, endPoint y: 298, distance: 198.6
click at [446, 298] on app-calendar-viewport "Tue 19 Wed 20 Thu 21 Fri 22 Sat 23 Sun 24 Mon 25 Tue 26 Wed 27 Thu 28 Fri 29 Sa…" at bounding box center [435, 236] width 870 height 326
drag, startPoint x: 742, startPoint y: 303, endPoint x: 363, endPoint y: 331, distance: 380.6
click at [363, 331] on app-calendar-viewport "Wed 20 Thu 21 Fri 22 Sat 23 Sun 24 Mon 25 Tue 26 Wed 27 Thu 28 Fri 29 Sat 30 Su…" at bounding box center [435, 236] width 870 height 326
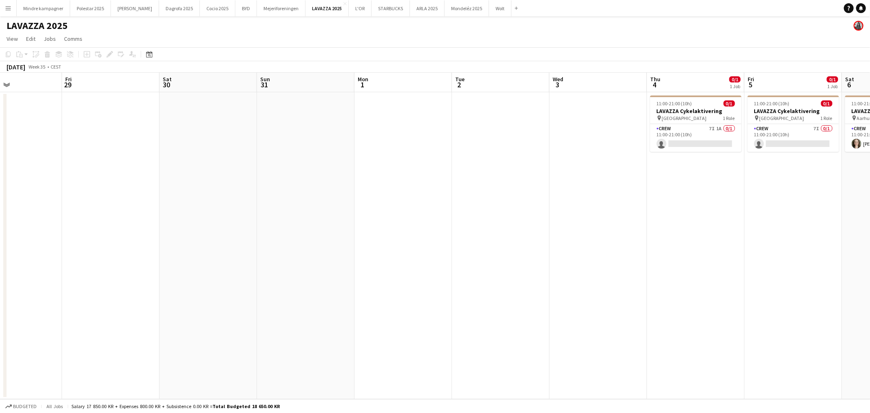
drag, startPoint x: 570, startPoint y: 341, endPoint x: 283, endPoint y: 320, distance: 287.8
click at [283, 320] on app-calendar-viewport "Mon 25 Tue 26 Wed 27 Thu 28 Fri 29 Sat 30 Sun 31 Mon 1 Tue 2 Wed 3 Thu 4 0/1 1 …" at bounding box center [435, 236] width 870 height 326
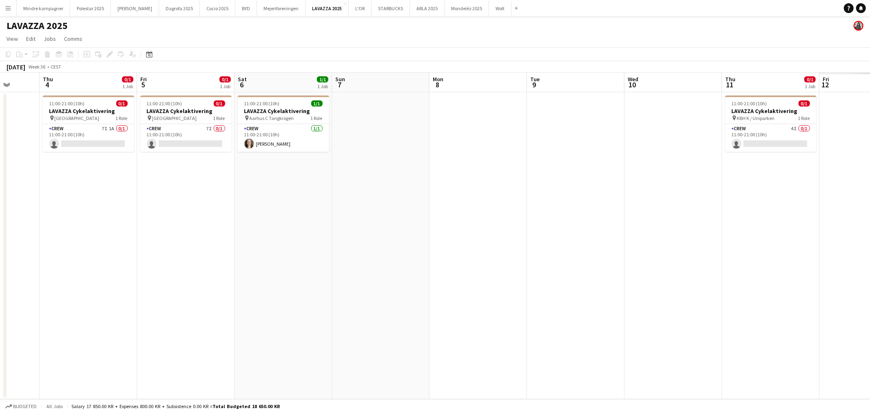
drag, startPoint x: 693, startPoint y: 284, endPoint x: 268, endPoint y: 267, distance: 426.0
click at [268, 267] on app-calendar-viewport "Mon 1 Tue 2 Wed 3 Thu 4 0/1 1 Job Fri 5 0/1 1 Job Sat 6 1/1 1 Job Sun 7 Mon 8 T…" at bounding box center [435, 236] width 870 height 326
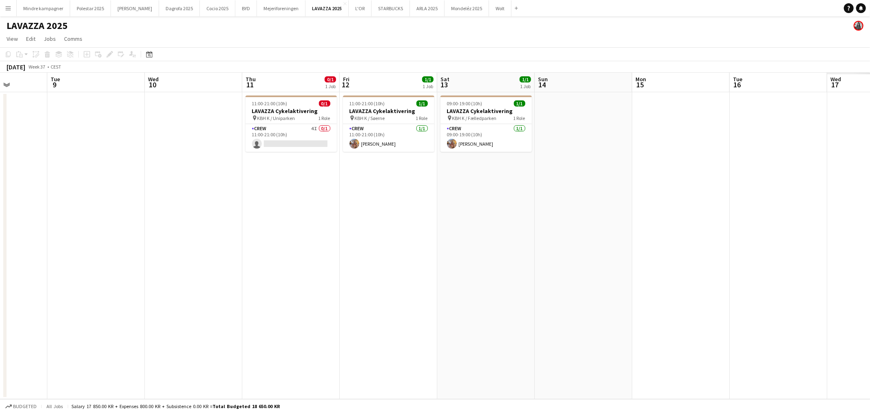
drag, startPoint x: 711, startPoint y: 267, endPoint x: 314, endPoint y: 272, distance: 396.7
click at [314, 272] on app-calendar-viewport "Fri 5 0/1 1 Job Sat 6 1/1 1 Job Sun 7 Mon 8 Tue 9 Wed 10 Thu 11 0/1 1 Job Fri 1…" at bounding box center [435, 236] width 870 height 326
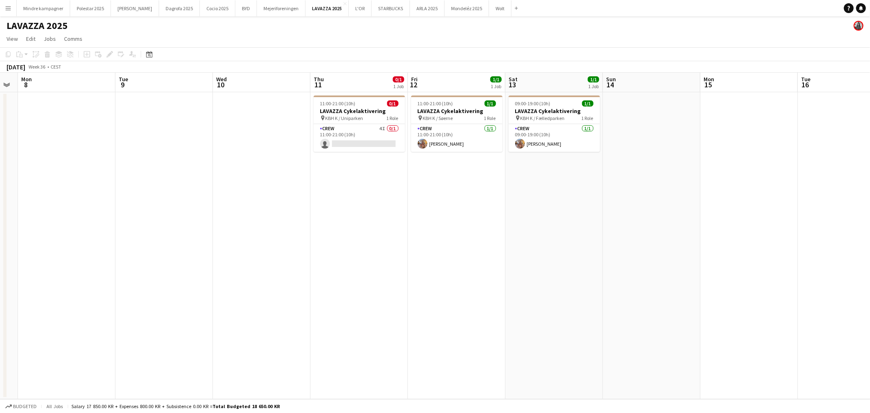
drag, startPoint x: 314, startPoint y: 272, endPoint x: 456, endPoint y: 261, distance: 142.3
click at [456, 261] on app-calendar-viewport "Sat 6 1/1 1 Job Sun 7 Mon 8 Tue 9 Wed 10 Thu 11 0/1 1 Job Fri 12 1/1 1 Job Sat …" at bounding box center [435, 236] width 870 height 326
click at [374, 130] on app-card-role "Crew 4I 0/1 11:00-21:00 (10h) single-neutral-actions" at bounding box center [360, 138] width 91 height 28
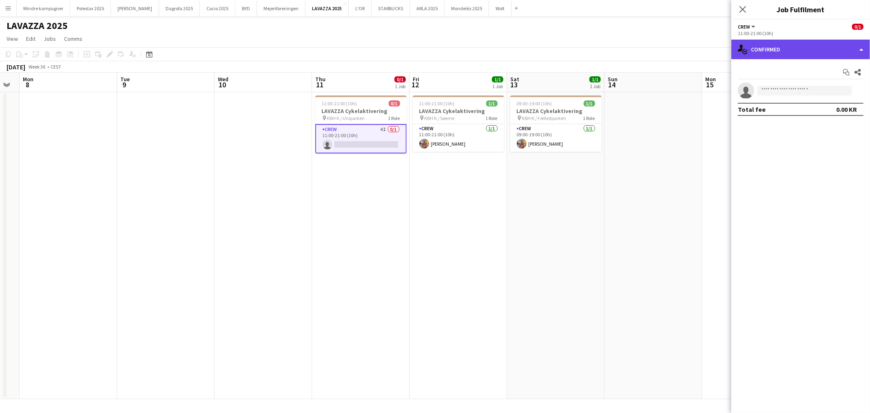
click at [816, 50] on div "single-neutral-actions-check-2 Confirmed" at bounding box center [800, 50] width 139 height 20
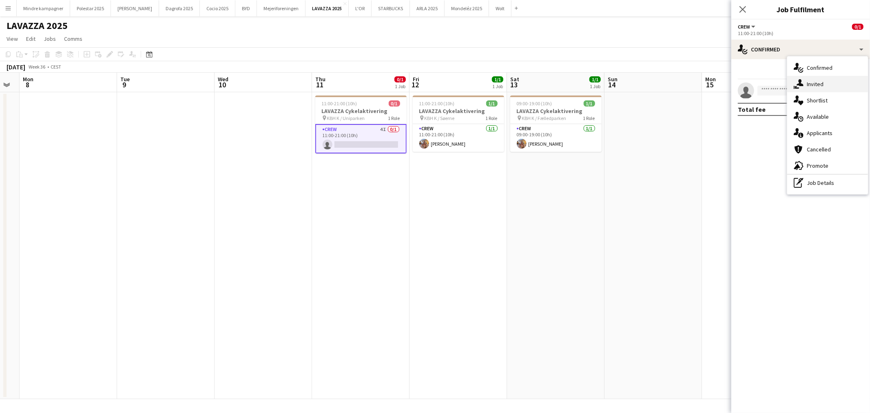
click at [818, 90] on div "single-neutral-actions-share-1 Invited" at bounding box center [827, 84] width 81 height 16
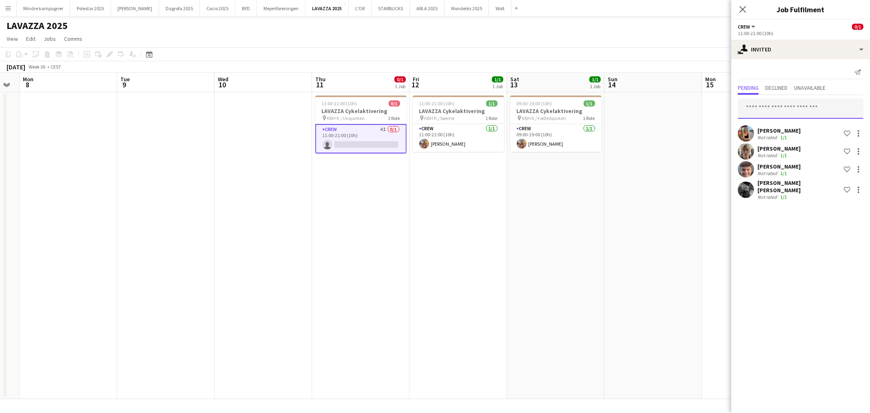
click at [773, 108] on input "text" at bounding box center [801, 108] width 126 height 20
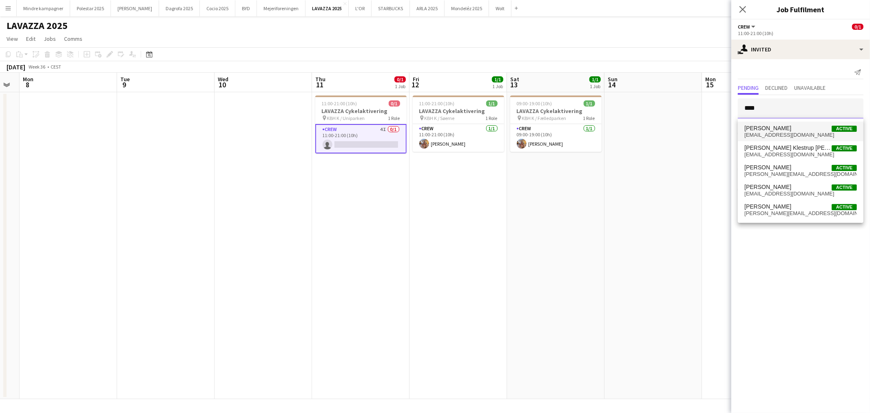
type input "****"
click at [792, 132] on span "[EMAIL_ADDRESS][DOMAIN_NAME]" at bounding box center [800, 135] width 113 height 7
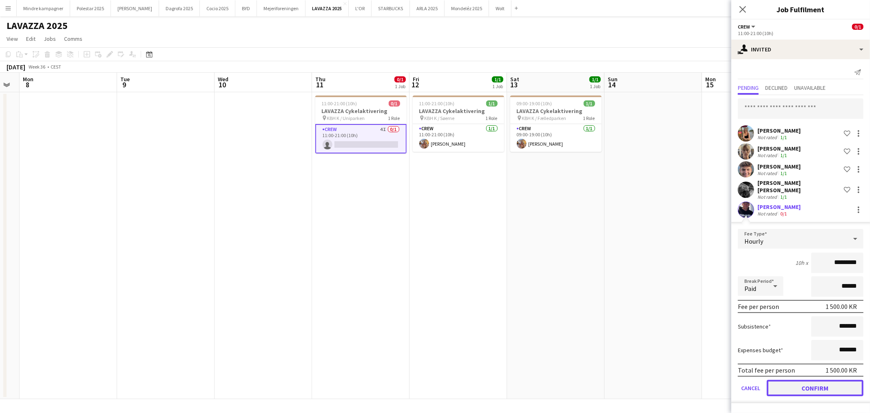
click at [826, 383] on button "Confirm" at bounding box center [814, 388] width 97 height 16
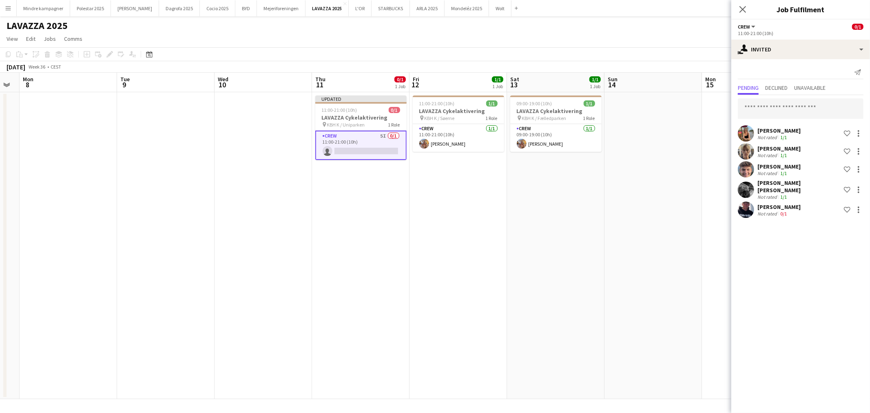
click at [592, 289] on app-date-cell "09:00-19:00 (10h) 1/1 LAVAZZA Cykelaktivering pin KBH K / Fælledparken 1 Role C…" at bounding box center [555, 245] width 97 height 307
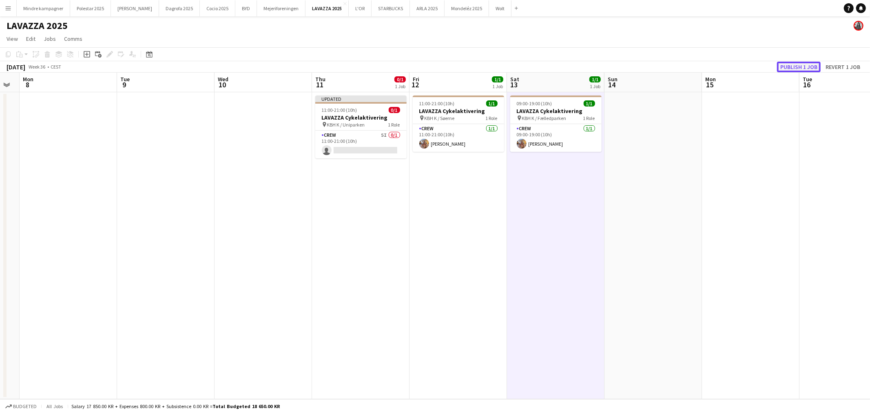
click at [797, 67] on button "Publish 1 job" at bounding box center [799, 67] width 44 height 11
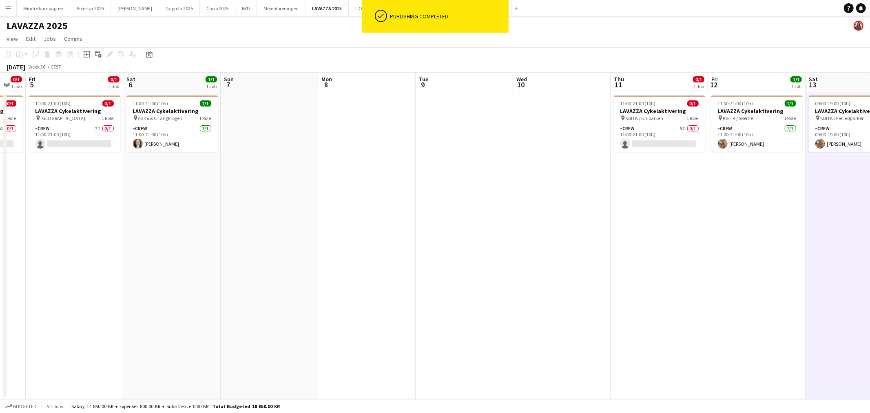
drag, startPoint x: 274, startPoint y: 298, endPoint x: 678, endPoint y: 286, distance: 405.0
click at [678, 286] on app-calendar-viewport "Wed 3 Thu 4 0/1 1 Job Fri 5 0/1 1 Job Sat 6 1/1 1 Job Sun 7 Mon 8 Tue 9 Wed 10 …" at bounding box center [435, 236] width 870 height 326
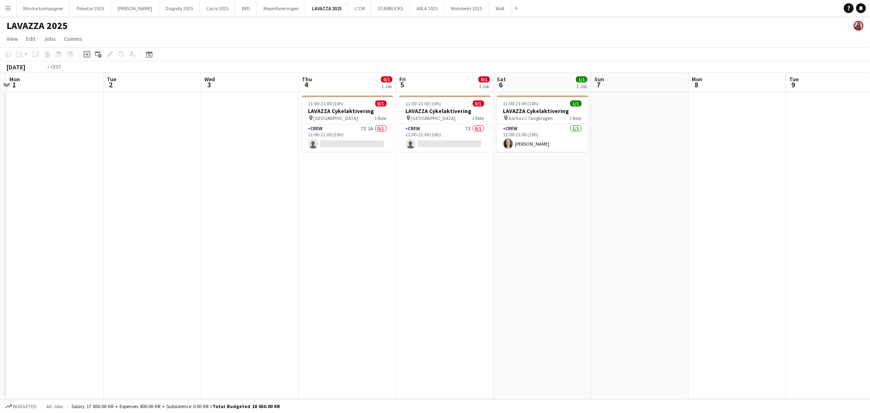
drag, startPoint x: 318, startPoint y: 317, endPoint x: 597, endPoint y: 295, distance: 279.7
click at [597, 295] on app-calendar-viewport "Sat 30 Sun 31 Mon 1 Tue 2 Wed 3 Thu 4 0/1 1 Job Fri 5 0/1 1 Job Sat 6 1/1 1 Job…" at bounding box center [435, 236] width 870 height 326
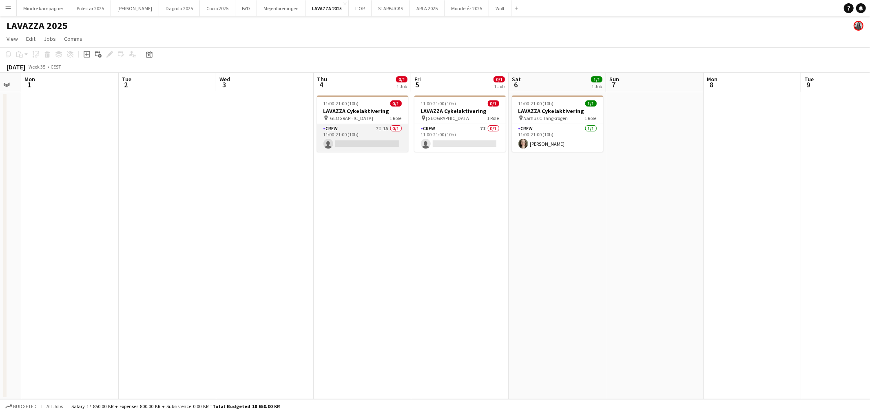
click at [379, 132] on app-card-role "Crew 7I 1A 0/1 11:00-21:00 (10h) single-neutral-actions" at bounding box center [362, 138] width 91 height 28
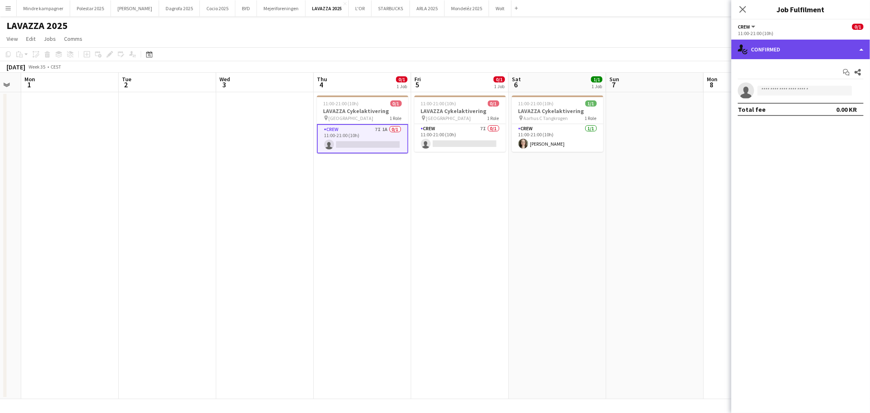
click at [774, 53] on div "single-neutral-actions-check-2 Confirmed" at bounding box center [800, 50] width 139 height 20
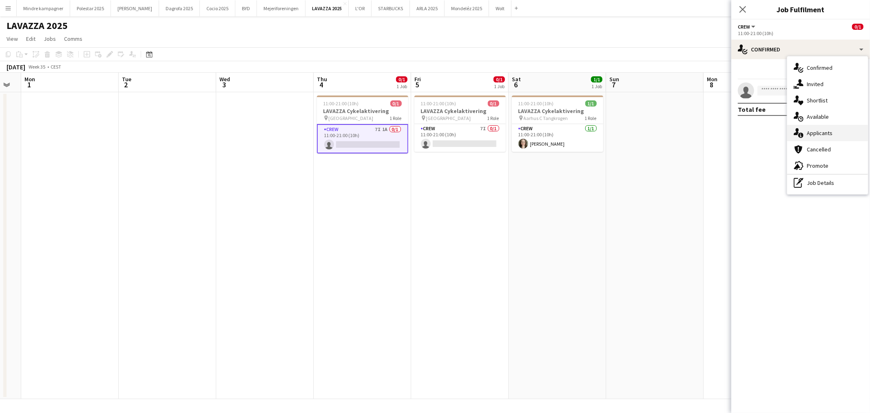
click at [824, 132] on div "single-neutral-actions-information Applicants" at bounding box center [827, 133] width 81 height 16
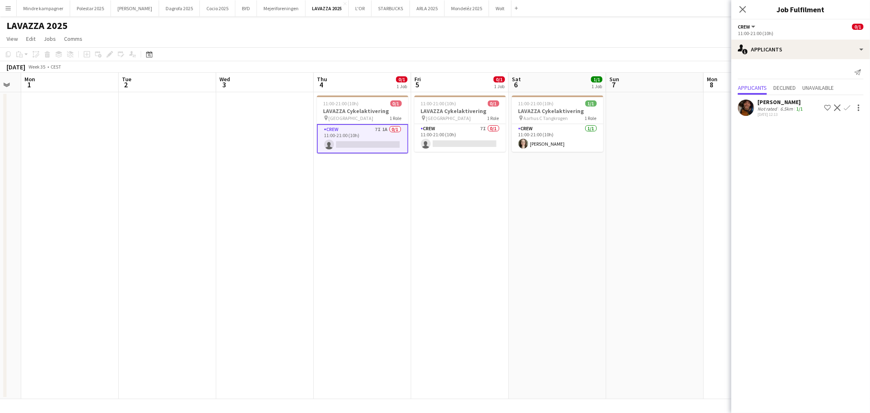
click at [675, 250] on app-date-cell at bounding box center [654, 245] width 97 height 307
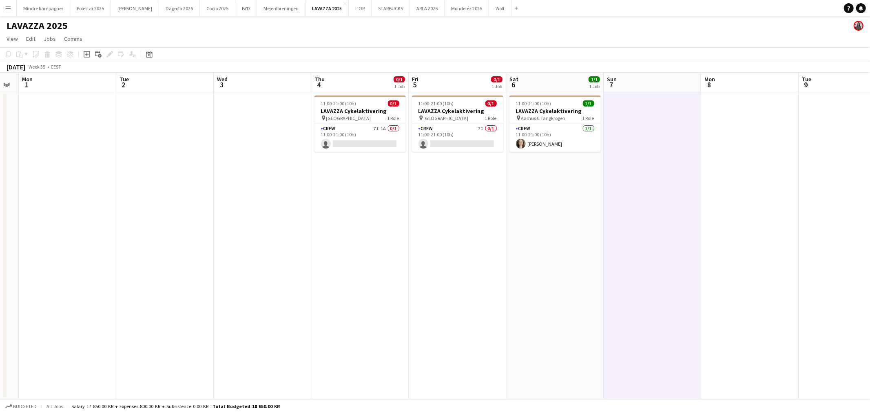
drag, startPoint x: 484, startPoint y: 272, endPoint x: 680, endPoint y: 258, distance: 195.8
click at [680, 258] on app-calendar-viewport "Sat 30 Sun 31 Mon 1 Tue 2 Wed 3 Thu 4 0/1 1 Job Fri 5 0/1 1 Job Sat 6 1/1 1 Job…" at bounding box center [435, 236] width 870 height 326
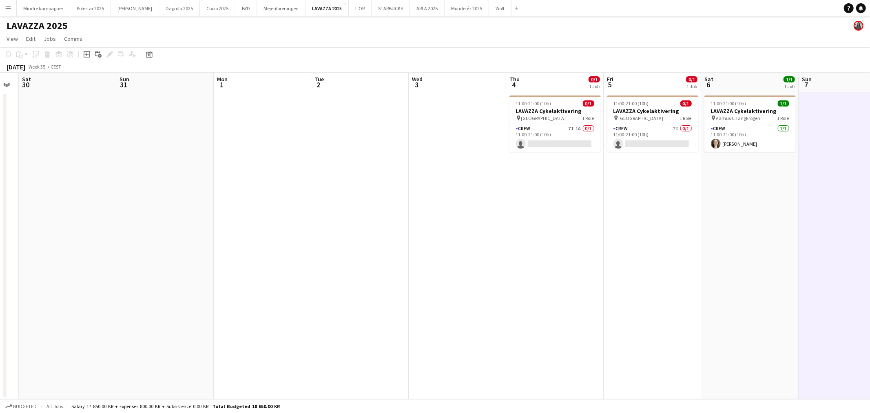
scroll to position [0, 173]
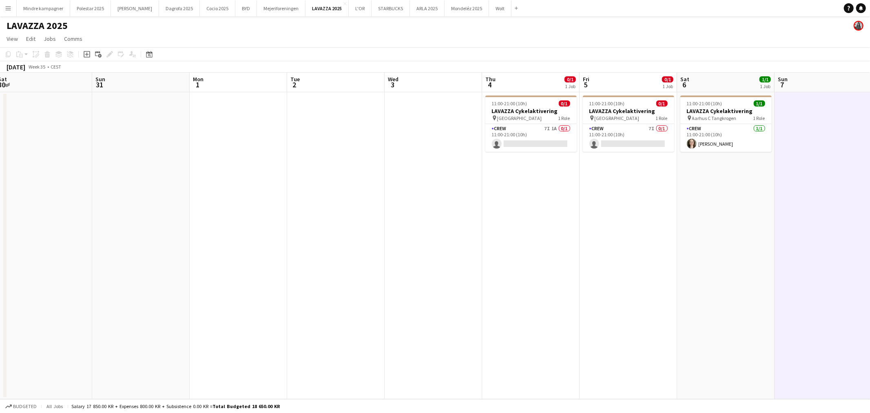
drag, startPoint x: 306, startPoint y: 238, endPoint x: 713, endPoint y: 242, distance: 407.7
click at [713, 242] on app-calendar-viewport "Thu 28 Fri 29 Sat 30 Sun 31 Mon 1 Tue 2 Wed 3 Thu 4 0/1 1 Job Fri 5 0/1 1 Job S…" at bounding box center [435, 236] width 870 height 326
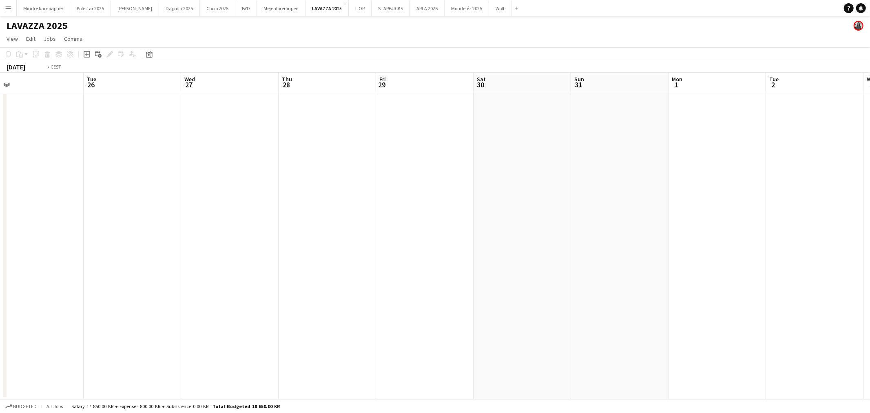
drag, startPoint x: 347, startPoint y: 260, endPoint x: 752, endPoint y: 245, distance: 405.1
click at [752, 245] on app-calendar-viewport "Sat 23 Sun 24 Mon 25 Tue 26 Wed 27 Thu 28 Fri 29 Sat 30 Sun 31 Mon 1 Tue 2 Wed …" at bounding box center [435, 236] width 870 height 326
drag, startPoint x: 398, startPoint y: 243, endPoint x: 790, endPoint y: 223, distance: 392.3
click at [790, 223] on app-calendar-viewport "Tue 19 Wed 20 Thu 21 Fri 22 Sat 23 Sun 24 Mon 25 Tue 26 Wed 27 Thu 28 Fri 29 Sa…" at bounding box center [435, 236] width 870 height 326
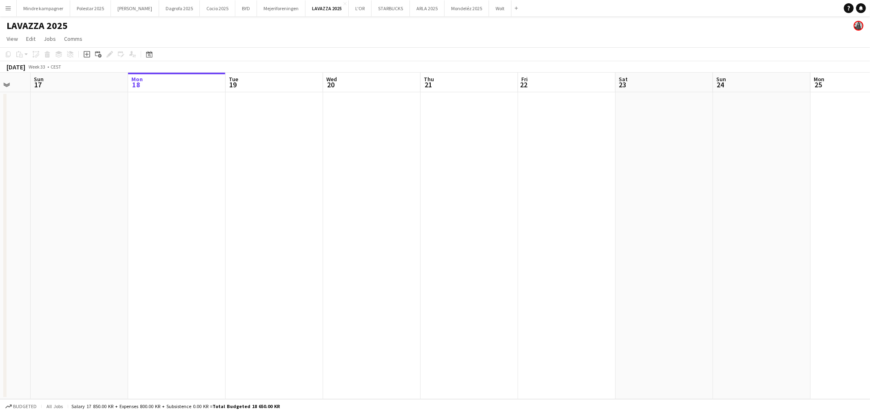
drag, startPoint x: 278, startPoint y: 237, endPoint x: 455, endPoint y: 233, distance: 177.0
click at [455, 233] on app-calendar-viewport "Fri 15 Sat 16 Sun 17 Mon 18 Tue 19 Wed 20 Thu 21 Fri 22 Sat 23 Sun 24 Mon 25 Tu…" at bounding box center [435, 236] width 870 height 326
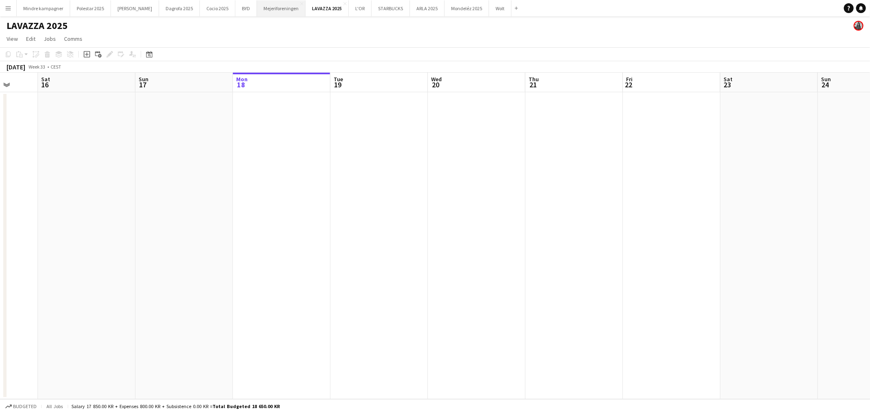
click at [257, 10] on button "Mejeriforeningen Close" at bounding box center [281, 8] width 49 height 16
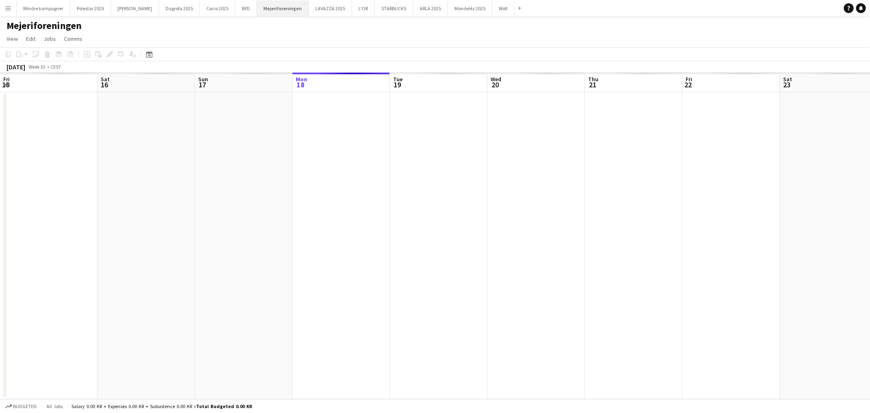
scroll to position [0, 194]
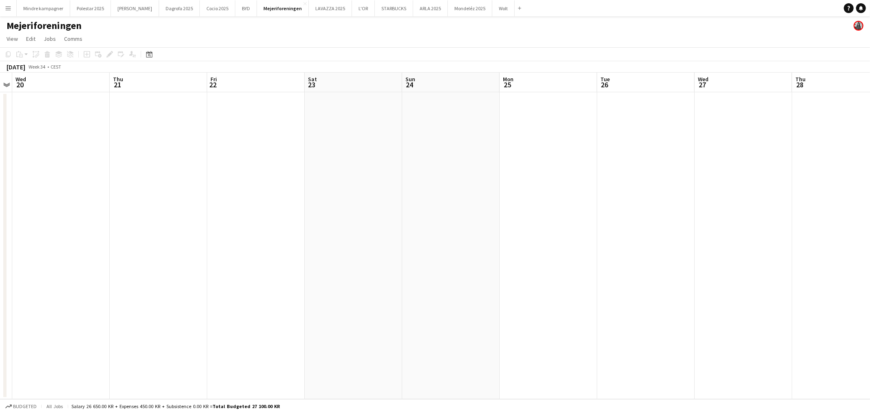
drag, startPoint x: 539, startPoint y: 268, endPoint x: 179, endPoint y: 233, distance: 362.1
click at [179, 233] on app-calendar-viewport "Sun 17 Mon 18 Tue 19 Wed 20 Thu 21 Fri 22 Sat 23 Sun 24 Mon 25 Tue 26 Wed 27 Th…" at bounding box center [435, 236] width 870 height 326
drag, startPoint x: 421, startPoint y: 234, endPoint x: 271, endPoint y: 222, distance: 150.6
click at [271, 222] on app-calendar-viewport "Mon 18 Tue 19 Wed 20 Thu 21 Fri 22 Sat 23 Sun 24 Mon 25 Tue 26 Wed 27 Thu 28 Fr…" at bounding box center [435, 236] width 870 height 326
drag, startPoint x: 544, startPoint y: 245, endPoint x: 275, endPoint y: 252, distance: 269.2
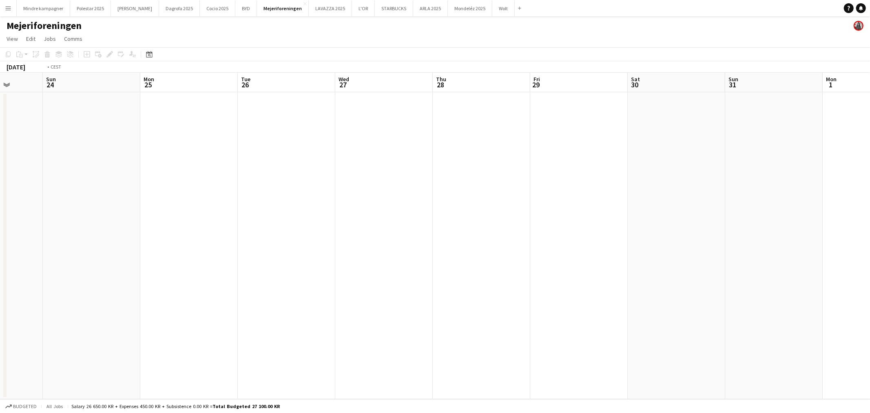
click at [275, 252] on app-calendar-viewport "Thu 21 Fri 22 Sat 23 Sun 24 Mon 25 Tue 26 Wed 27 Thu 28 Fri 29 Sat 30 Sun 31 Mo…" at bounding box center [435, 236] width 870 height 326
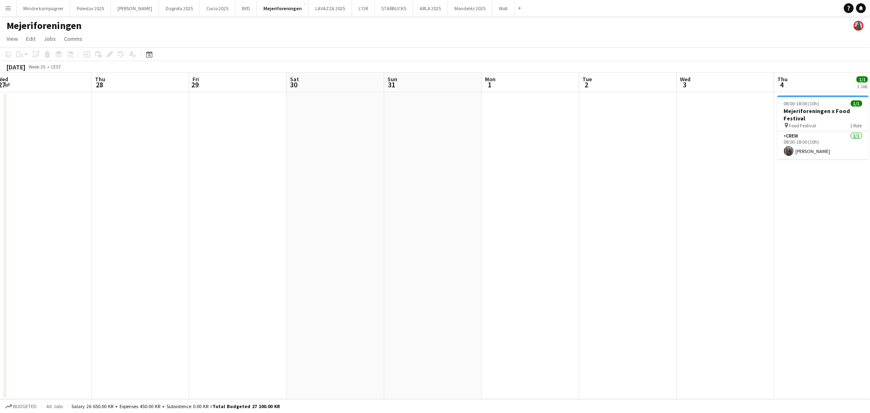
drag, startPoint x: 592, startPoint y: 278, endPoint x: 111, endPoint y: 319, distance: 482.4
click at [111, 319] on app-calendar-viewport "Sun 24 Mon 25 Tue 26 Wed 27 Thu 28 Fri 29 Sat 30 Sun 31 Mon 1 Tue 2 Wed 3 Thu 4…" at bounding box center [435, 236] width 870 height 326
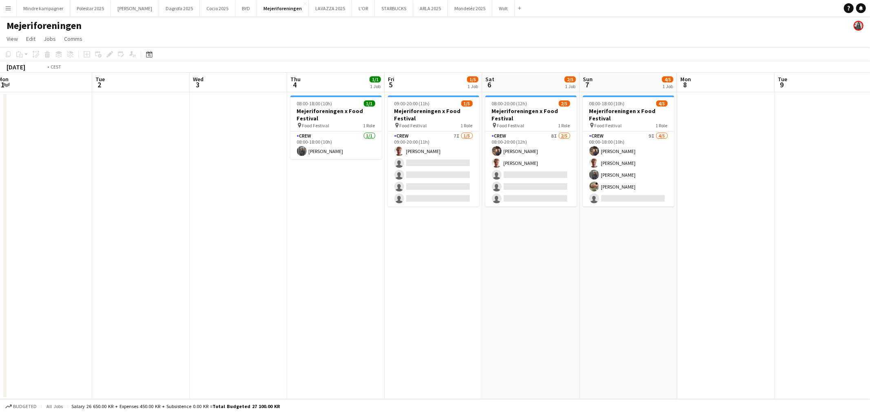
drag, startPoint x: 466, startPoint y: 327, endPoint x: 259, endPoint y: 335, distance: 207.3
click at [259, 335] on app-calendar-viewport "Fri 29 Sat 30 Sun 31 Mon 1 Tue 2 Wed 3 Thu 4 1/1 1 Job Fri 5 1/5 1 Job Sat 6 2/…" at bounding box center [435, 236] width 870 height 326
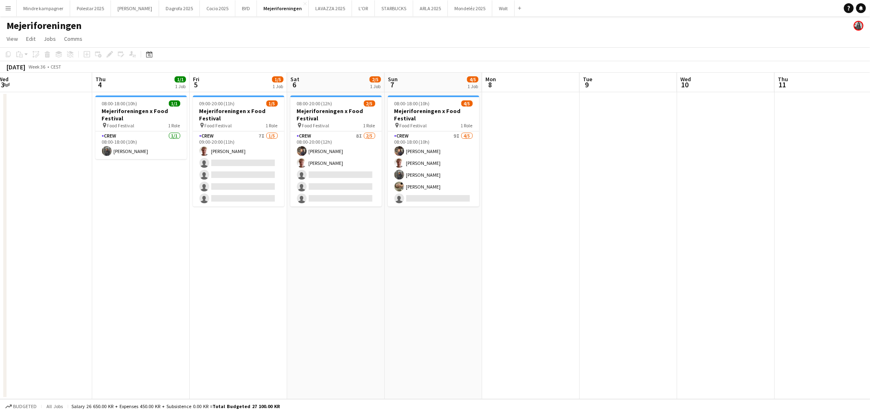
scroll to position [0, 304]
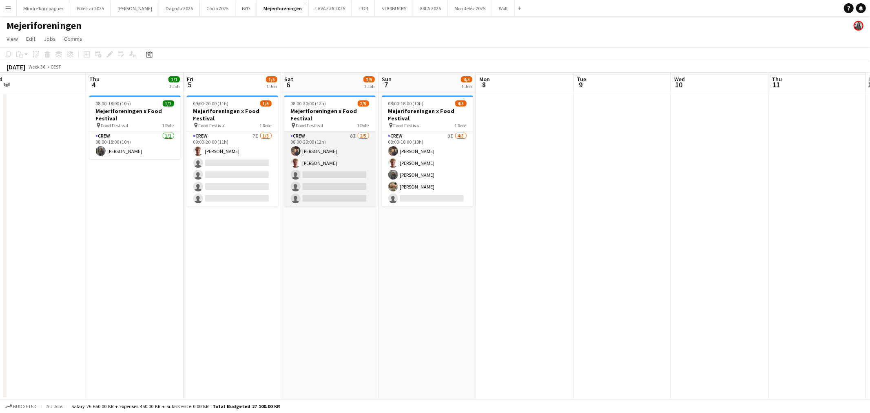
click at [338, 172] on app-card-role "Crew 8I [DATE] 08:00-20:00 (12h) [PERSON_NAME] [PERSON_NAME] single-neutral-act…" at bounding box center [329, 168] width 91 height 75
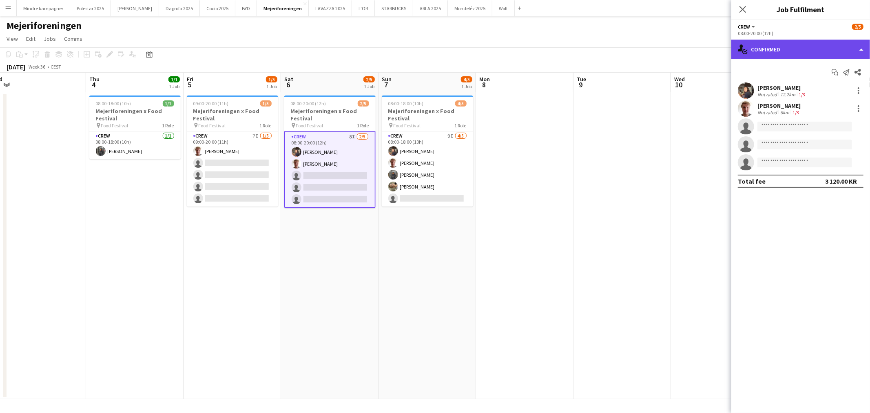
click at [809, 55] on div "single-neutral-actions-check-2 Confirmed" at bounding box center [800, 50] width 139 height 20
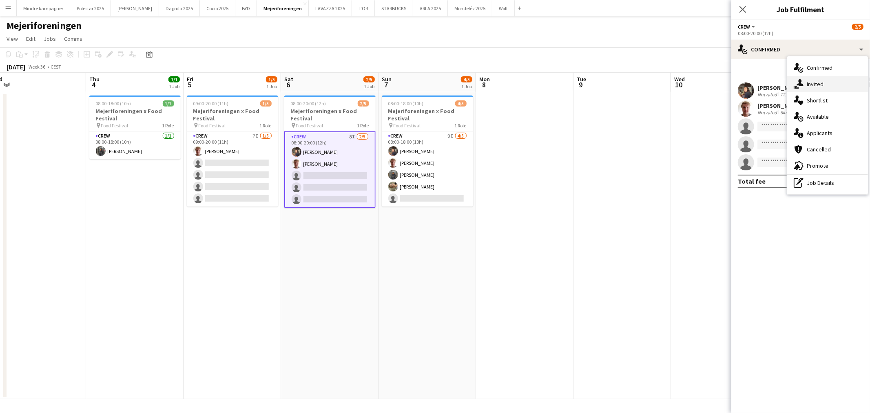
click at [814, 84] on div "single-neutral-actions-share-1 Invited" at bounding box center [827, 84] width 81 height 16
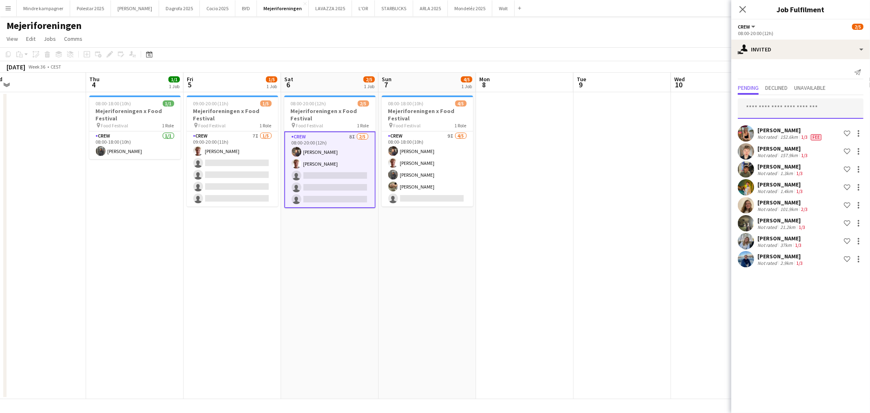
click at [780, 110] on input "text" at bounding box center [801, 108] width 126 height 20
type input "******"
click at [784, 132] on span "[EMAIL_ADDRESS][DOMAIN_NAME]" at bounding box center [800, 135] width 113 height 7
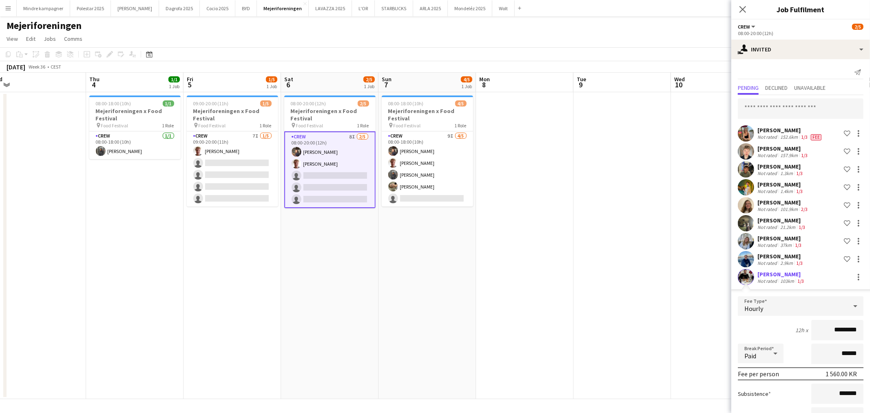
scroll to position [63, 0]
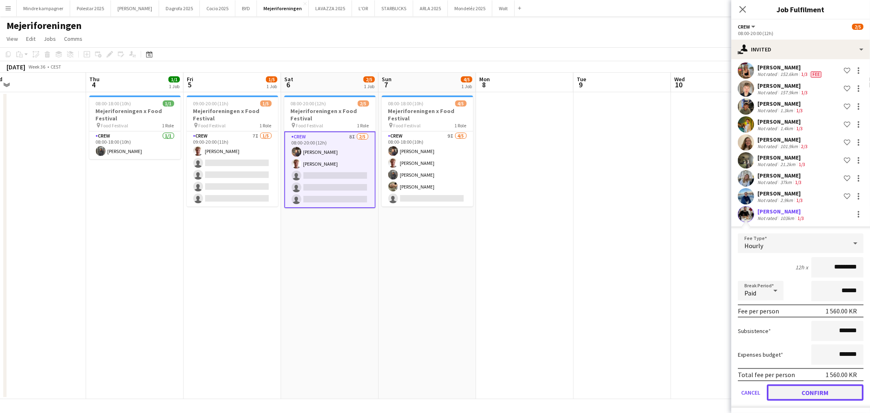
click at [828, 393] on button "Confirm" at bounding box center [814, 392] width 97 height 16
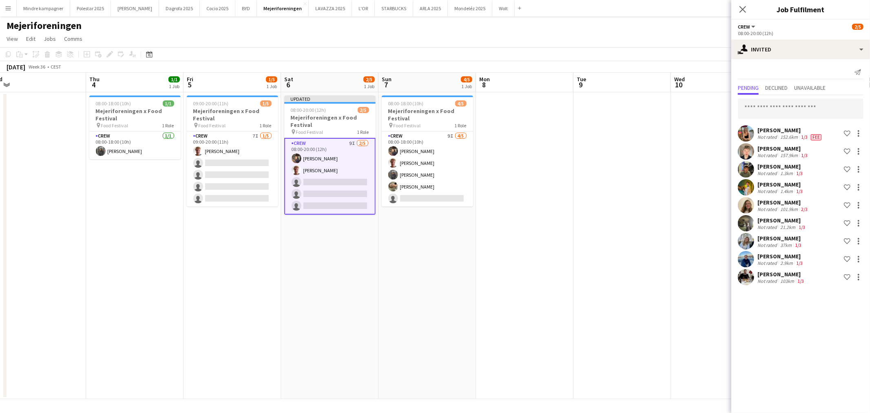
scroll to position [0, 0]
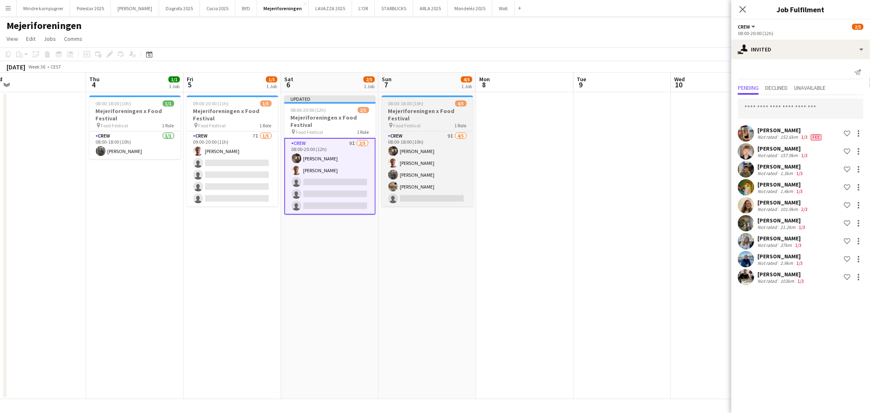
click at [415, 123] on span "Food Festival" at bounding box center [406, 125] width 27 height 6
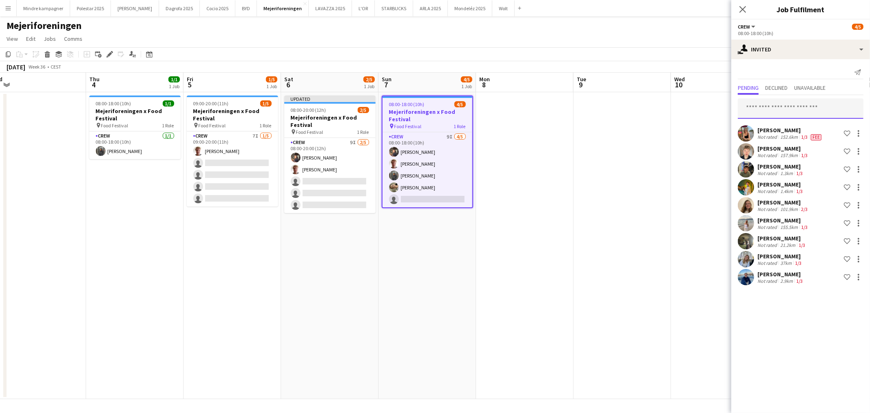
click at [806, 102] on input "text" at bounding box center [801, 108] width 126 height 20
type input "******"
click at [809, 130] on span "[PERSON_NAME] Active" at bounding box center [800, 128] width 113 height 7
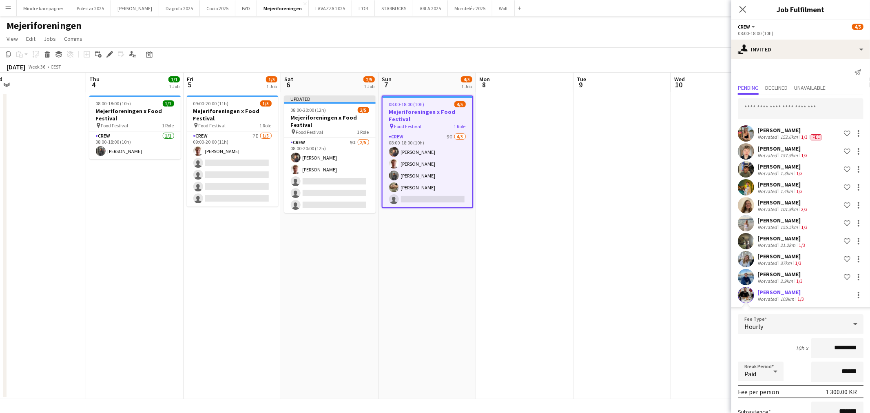
scroll to position [80, 0]
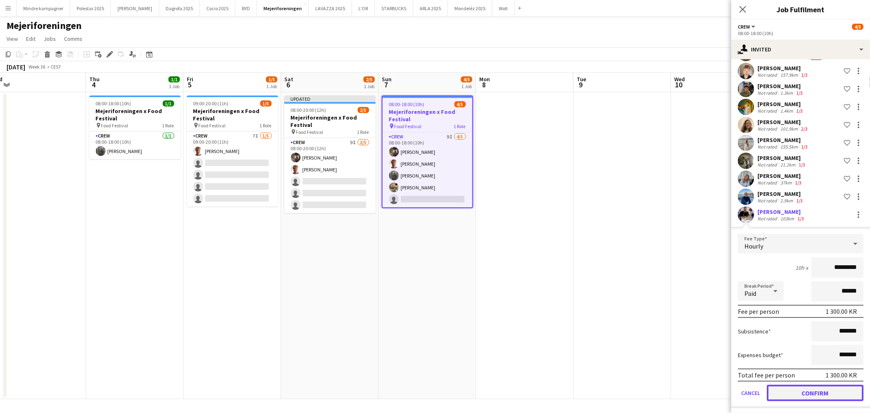
click at [821, 389] on button "Confirm" at bounding box center [814, 392] width 97 height 16
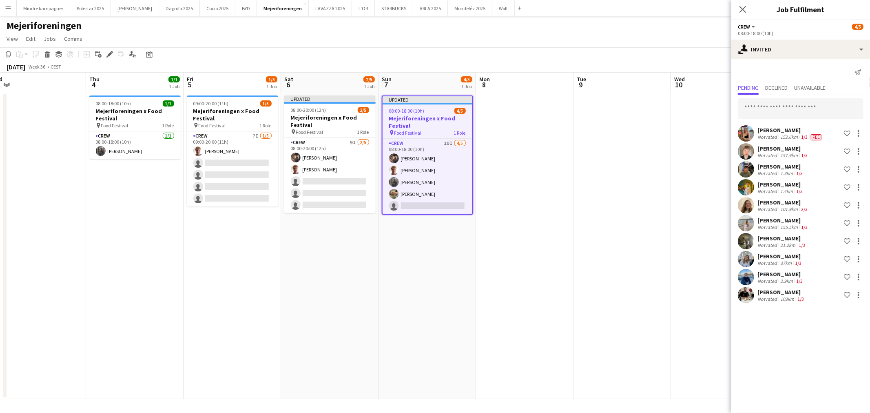
scroll to position [0, 0]
click at [638, 287] on app-date-cell at bounding box center [621, 245] width 97 height 307
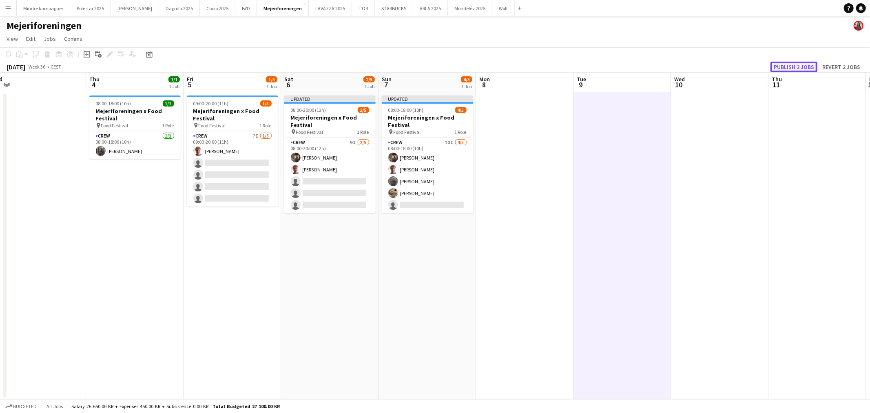
click at [794, 66] on button "Publish 2 jobs" at bounding box center [793, 67] width 47 height 11
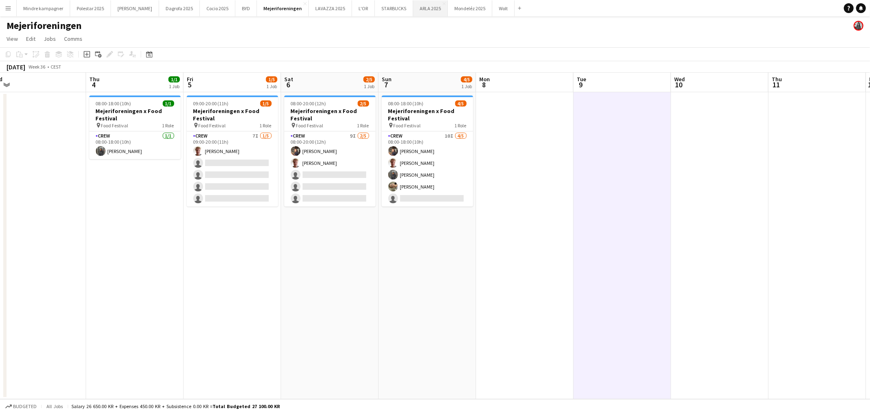
click at [413, 10] on button "ARLA 2025 Close" at bounding box center [430, 8] width 35 height 16
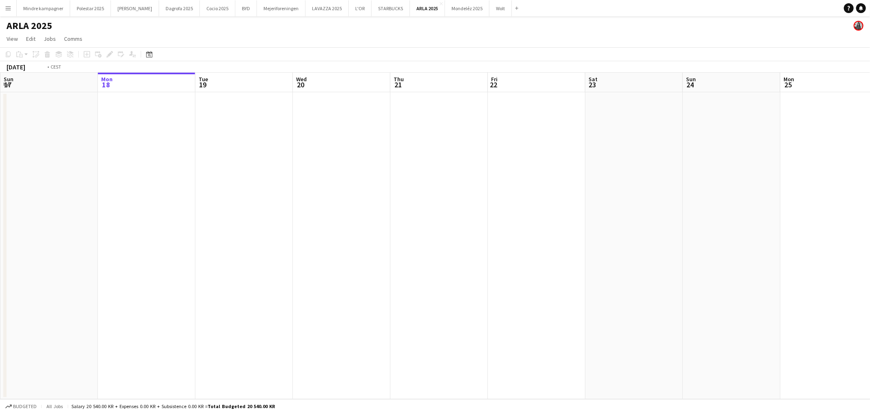
drag, startPoint x: 630, startPoint y: 243, endPoint x: 250, endPoint y: 290, distance: 383.3
click at [250, 290] on app-calendar-viewport "Fri 15 Sat 16 Sun 17 Mon 18 Tue 19 Wed 20 Thu 21 Fri 22 Sat 23 Sun 24 Mon 25 Tu…" at bounding box center [435, 236] width 870 height 326
drag, startPoint x: 528, startPoint y: 284, endPoint x: 216, endPoint y: 319, distance: 313.1
click at [216, 319] on app-calendar-viewport "Tue 19 Wed 20 Thu 21 Fri 22 Sat 23 Sun 24 Mon 25 Tue 26 Wed 27 Thu 28 Fri 29 Sa…" at bounding box center [435, 236] width 870 height 326
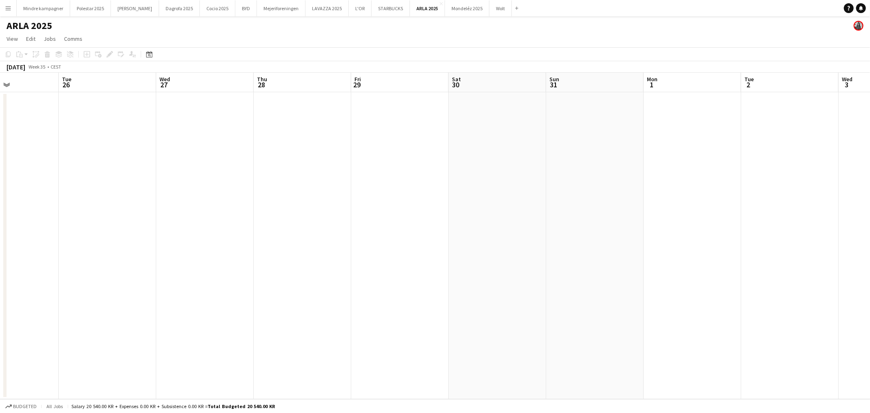
drag, startPoint x: 626, startPoint y: 295, endPoint x: 184, endPoint y: 349, distance: 444.8
click at [184, 349] on app-calendar-viewport "Fri 22 Sat 23 Sun 24 Mon 25 Tue 26 Wed 27 Thu 28 Fri 29 Sat 30 Sun 31 Mon 1 Tue…" at bounding box center [435, 236] width 870 height 326
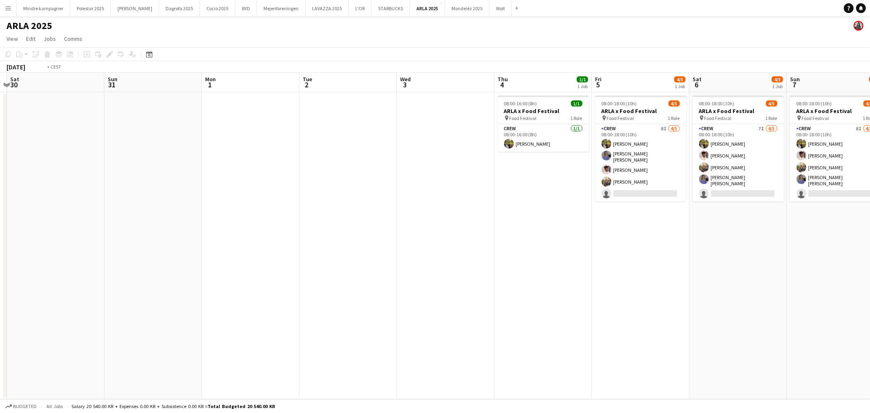
drag, startPoint x: 556, startPoint y: 330, endPoint x: 249, endPoint y: 340, distance: 306.8
click at [249, 340] on app-calendar-viewport "Wed 27 Thu 28 Fri 29 Sat 30 Sun 31 Mon 1 Tue 2 Wed 3 Thu 4 1/1 1 Job Fri 5 4/5 …" at bounding box center [435, 236] width 870 height 326
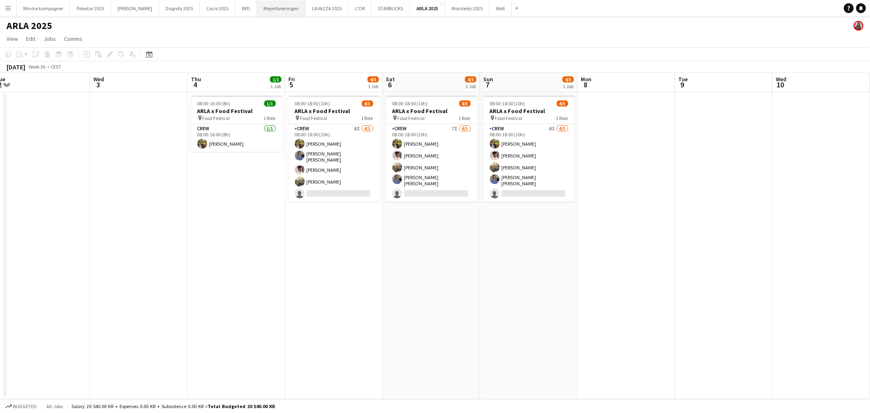
click at [263, 9] on button "Mejeriforeningen Close" at bounding box center [281, 8] width 49 height 16
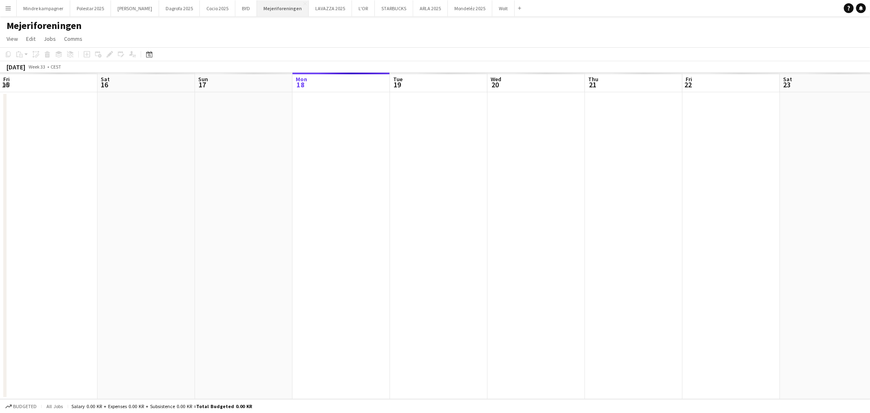
scroll to position [0, 194]
drag, startPoint x: 481, startPoint y: 242, endPoint x: 263, endPoint y: 255, distance: 218.1
click at [263, 255] on app-calendar-viewport "Fri 15 Sat 16 Sun 17 Mon 18 Tue 19 Wed 20 Thu 21 Fri 22 Sat 23 Sun 24 Mon 25 Tu…" at bounding box center [435, 236] width 870 height 326
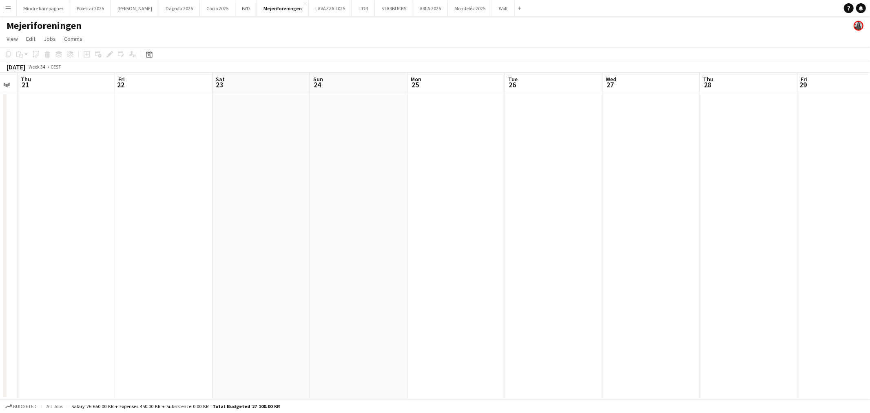
drag, startPoint x: 564, startPoint y: 239, endPoint x: 194, endPoint y: 335, distance: 381.9
click at [194, 335] on app-calendar-viewport "Mon 18 Tue 19 Wed 20 Thu 21 Fri 22 Sat 23 Sun 24 Mon 25 Tue 26 Wed 27 Thu 28 Fr…" at bounding box center [435, 236] width 870 height 326
drag, startPoint x: 506, startPoint y: 343, endPoint x: 152, endPoint y: 359, distance: 353.8
click at [152, 359] on app-calendar-viewport "Sat 23 Sun 24 Mon 25 Tue 26 Wed 27 Thu 28 Fri 29 Sat 30 Sun 31 Mon 1 Tue 2 Wed …" at bounding box center [435, 236] width 870 height 326
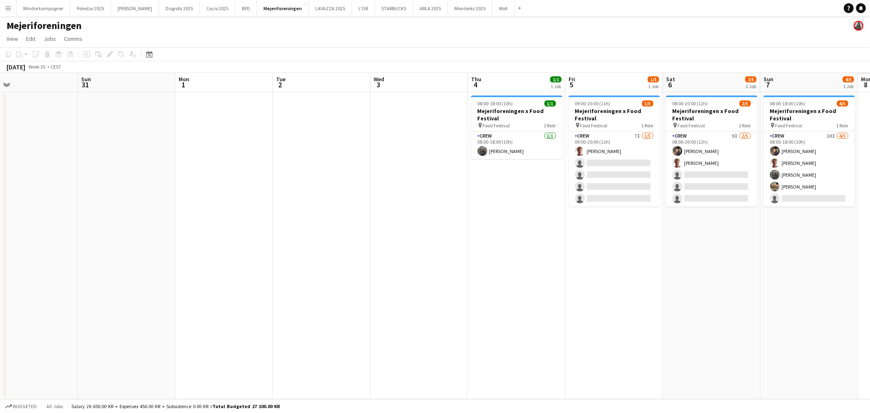
drag, startPoint x: 510, startPoint y: 278, endPoint x: 232, endPoint y: 313, distance: 280.6
click at [232, 313] on app-calendar-viewport "Wed 27 Thu 28 Fri 29 Sat 30 Sun 31 Mon 1 Tue 2 Wed 3 Thu 4 1/1 1 Job Fri 5 1/5 …" at bounding box center [435, 236] width 870 height 326
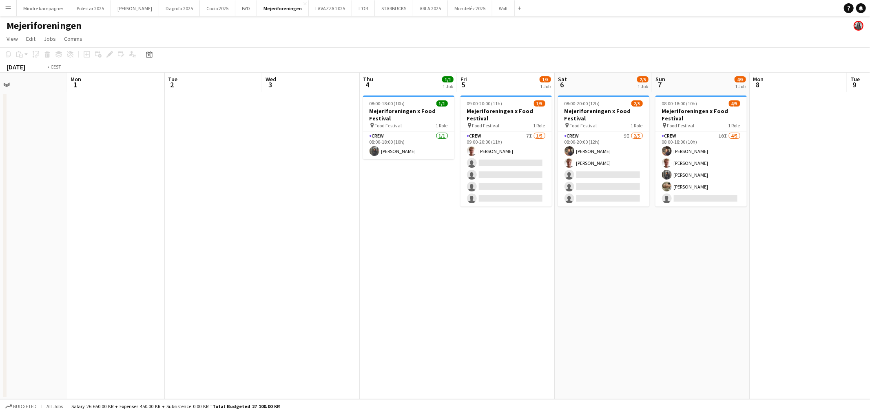
drag, startPoint x: 448, startPoint y: 311, endPoint x: 300, endPoint y: 321, distance: 147.5
click at [300, 321] on app-calendar-viewport "Thu 28 Fri 29 Sat 30 Sun 31 Mon 1 Tue 2 Wed 3 Thu 4 1/1 1 Job Fri 5 1/5 1 Job S…" at bounding box center [435, 236] width 870 height 326
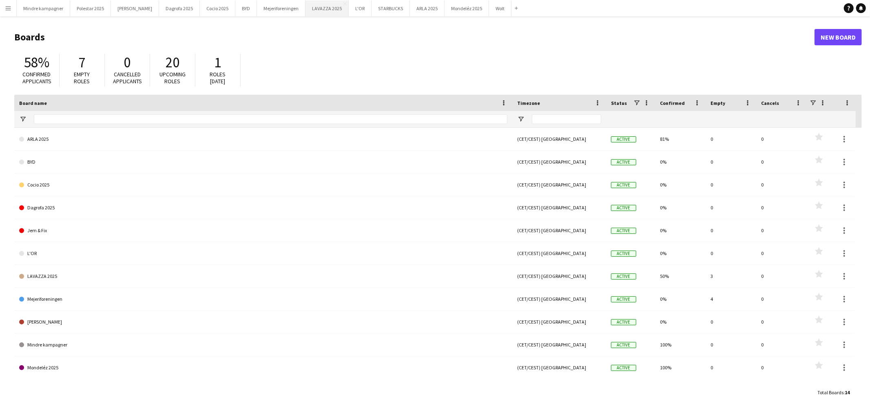
click at [306, 9] on button "LAVAZZA 2025 Close" at bounding box center [326, 8] width 43 height 16
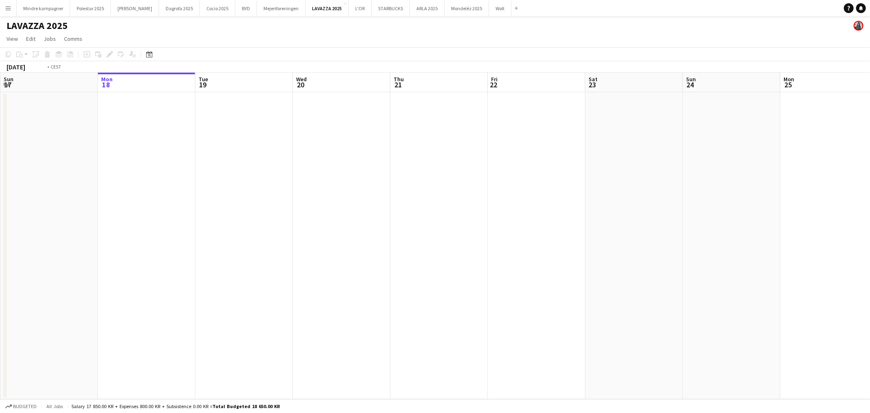
drag, startPoint x: 215, startPoint y: 206, endPoint x: 335, endPoint y: 225, distance: 120.9
click at [119, 217] on app-calendar-viewport "Fri 15 Sat 16 Sun 17 Mon 18 Tue 19 Wed 20 Thu 21 Fri 22 Sat 23 Sun 24 Mon 25 Tu…" at bounding box center [435, 236] width 870 height 326
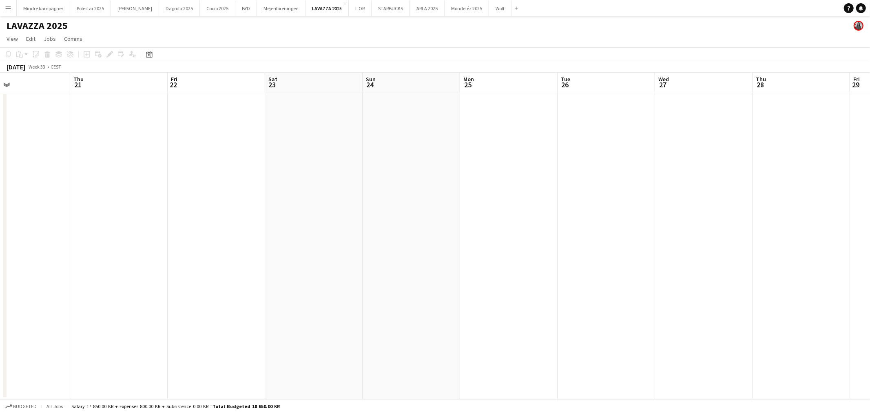
click at [300, 267] on app-calendar-viewport "Sun 17 Mon 18 Tue 19 Wed 20 Thu 21 Fri 22 Sat 23 Sun 24 Mon 25 Tue 26 Wed 27 Th…" at bounding box center [435, 236] width 870 height 326
drag, startPoint x: 593, startPoint y: 241, endPoint x: 289, endPoint y: 267, distance: 304.8
click at [289, 267] on app-calendar-viewport "Thu 21 Fri 22 Sat 23 Sun 24 Mon 25 Tue 26 Wed 27 Thu 28 Fri 29 Sat 30 Sun 31 Mo…" at bounding box center [435, 236] width 870 height 326
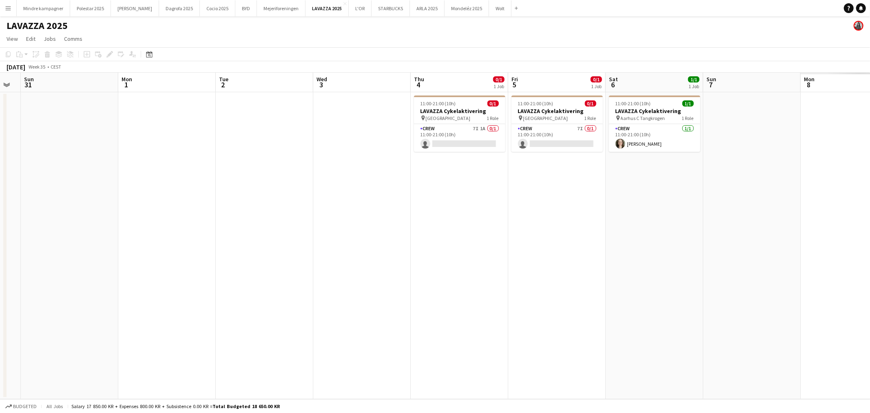
drag, startPoint x: 564, startPoint y: 257, endPoint x: 272, endPoint y: 266, distance: 292.0
click at [194, 272] on app-calendar-viewport "Thu 28 Fri 29 Sat 30 Sun 31 Mon 1 Tue 2 Wed 3 Thu 4 0/1 1 Job Fri 5 0/1 1 Job S…" at bounding box center [435, 236] width 870 height 326
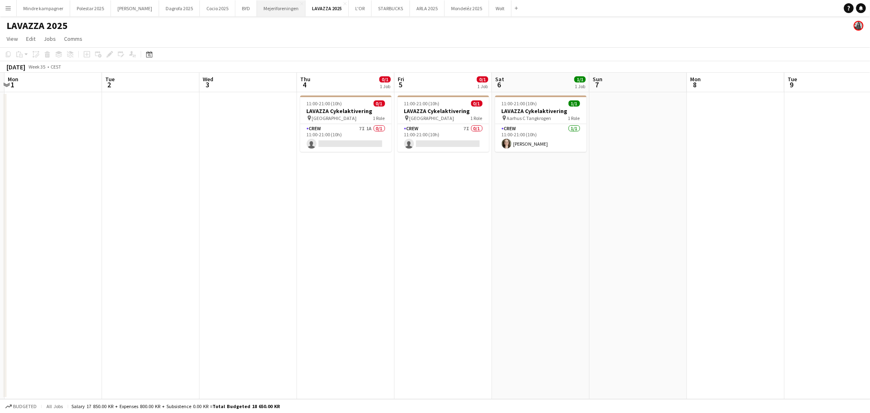
click at [257, 10] on button "Mejeriforeningen Close" at bounding box center [281, 8] width 49 height 16
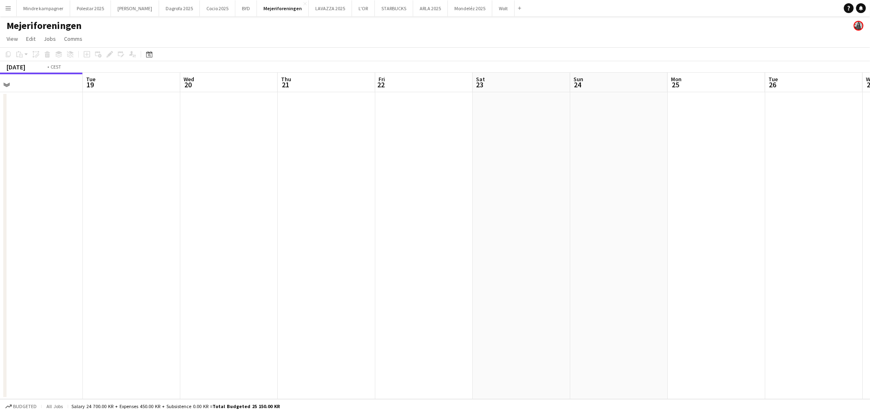
drag, startPoint x: 377, startPoint y: 248, endPoint x: 308, endPoint y: 259, distance: 69.4
click at [189, 249] on app-calendar-viewport "Fri 15 Sat 16 Sun 17 Mon 18 Tue 19 Wed 20 Thu 21 Fri 22 Sat 23 Sun 24 Mon 25 Tu…" at bounding box center [435, 236] width 870 height 326
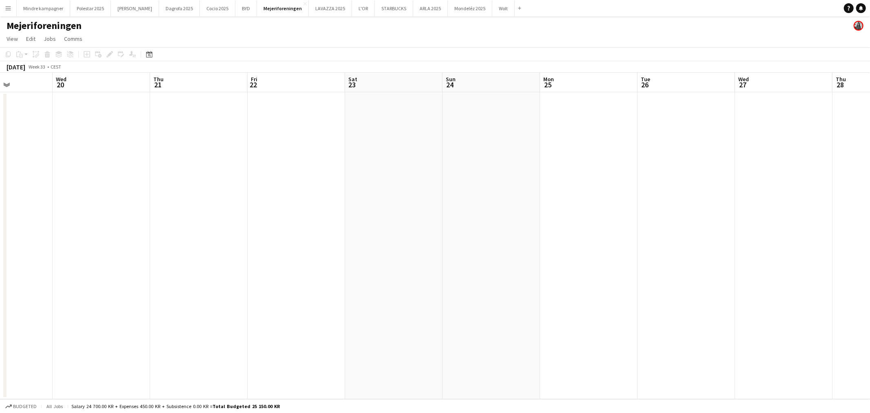
drag, startPoint x: 574, startPoint y: 267, endPoint x: 602, endPoint y: 271, distance: 28.9
click at [320, 267] on app-calendar-viewport "Sat 16 Sun 17 Mon 18 Tue 19 Wed 20 Thu 21 Fri 22 Sat 23 Sun 24 Mon 25 Tue 26 We…" at bounding box center [435, 236] width 870 height 326
click at [283, 258] on app-calendar-viewport "Tue 19 Wed 20 Thu 21 Fri 22 Sat 23 Sun 24 Mon 25 Tue 26 Wed 27 Thu 28 Fri 29 Sa…" at bounding box center [435, 236] width 870 height 326
drag, startPoint x: 572, startPoint y: 279, endPoint x: 555, endPoint y: 272, distance: 18.9
click at [285, 272] on app-calendar-viewport "Sat 23 Sun 24 Mon 25 Tue 26 Wed 27 Thu 28 Fri 29 Sat 30 Sun 31 Mon 1 Tue 2 Wed …" at bounding box center [435, 236] width 870 height 326
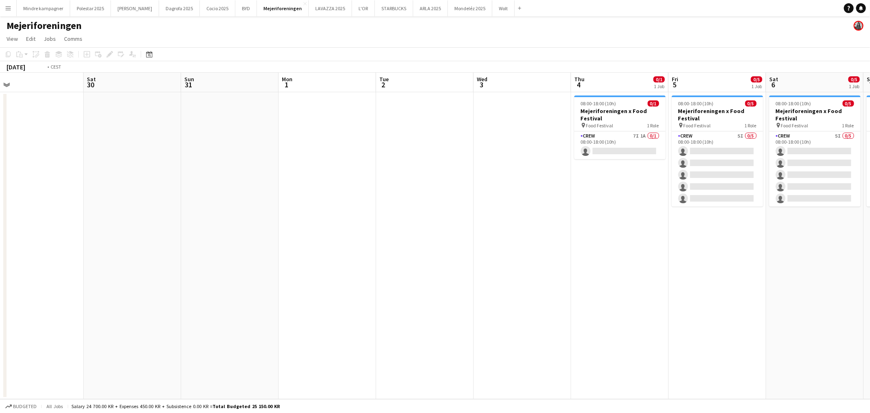
drag, startPoint x: 397, startPoint y: 292, endPoint x: 415, endPoint y: 290, distance: 18.1
click at [393, 292] on app-calendar-viewport "Tue 26 Wed 27 Thu 28 Fri 29 Sat 30 Sun 31 Mon 1 Tue 2 Wed 3 Thu 4 0/1 1 Job Fri…" at bounding box center [435, 236] width 870 height 326
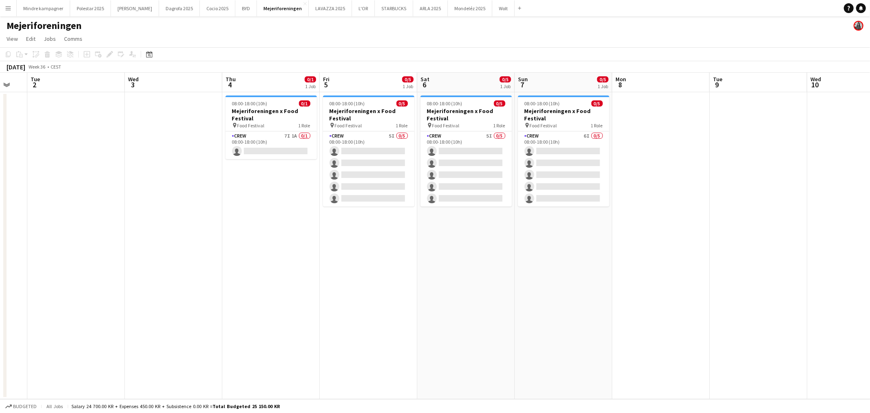
drag, startPoint x: 604, startPoint y: 291, endPoint x: 561, endPoint y: 301, distance: 44.4
click at [561, 301] on app-calendar-viewport "Sat 30 Sun 31 Mon 1 Tue 2 Wed 3 Thu 4 0/1 1 Job Fri 5 0/5 1 Job Sat 6 0/5 1 Job…" at bounding box center [435, 236] width 870 height 326
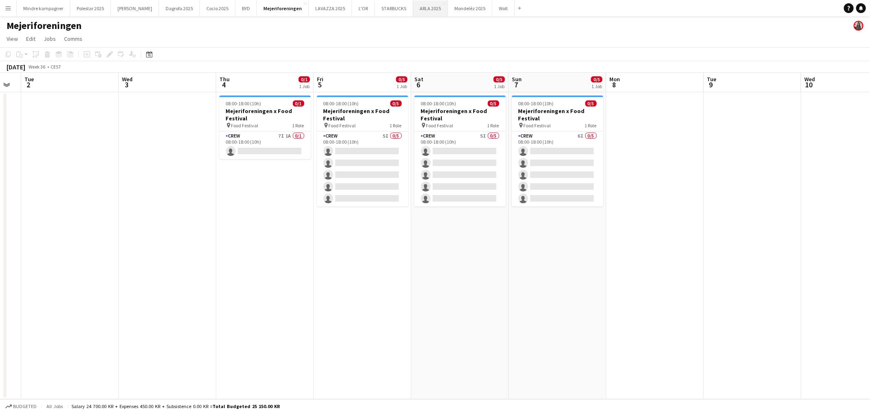
click at [413, 10] on button "ARLA 2025 Close" at bounding box center [430, 8] width 35 height 16
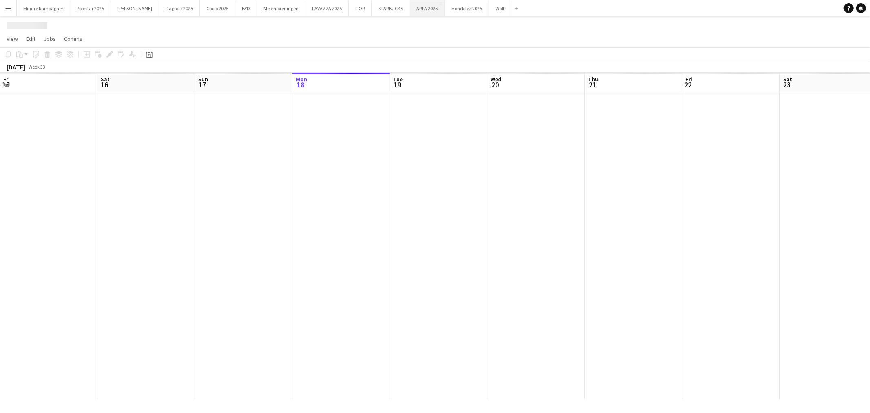
scroll to position [0, 194]
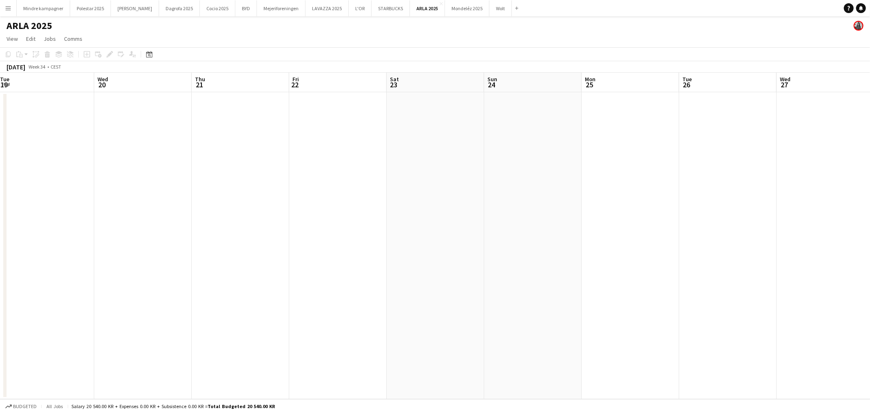
drag, startPoint x: 411, startPoint y: 288, endPoint x: 101, endPoint y: 286, distance: 309.8
click at [101, 286] on app-calendar-viewport "Sun 17 Mon 18 Tue 19 Wed 20 Thu 21 Fri 22 Sat 23 Sun 24 Mon 25 Tue 26 Wed 27 Th…" at bounding box center [435, 236] width 870 height 326
drag, startPoint x: 523, startPoint y: 283, endPoint x: 276, endPoint y: 285, distance: 247.1
click at [274, 286] on app-calendar-viewport "Mon 18 Tue 19 Wed 20 Thu 21 Fri 22 Sat 23 Sun 24 Mon 25 Tue 26 Wed 27 Thu 28 Fr…" at bounding box center [435, 236] width 870 height 326
drag, startPoint x: 523, startPoint y: 274, endPoint x: 294, endPoint y: 253, distance: 230.5
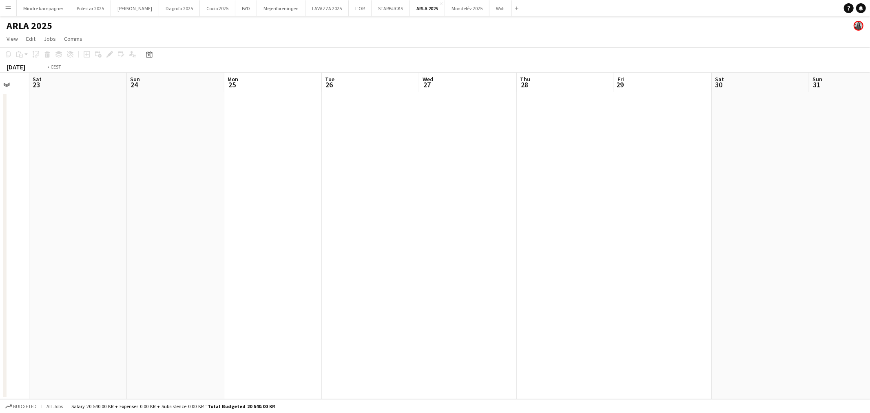
click at [259, 262] on app-calendar-viewport "Wed 20 Thu 21 Fri 22 Sat 23 Sun 24 Mon 25 Tue 26 Wed 27 Thu 28 Fri 29 Sat 30 Su…" at bounding box center [435, 236] width 870 height 326
drag, startPoint x: 483, startPoint y: 278, endPoint x: 404, endPoint y: 260, distance: 81.5
click at [229, 270] on app-calendar-viewport "Sat 23 Sun 24 Mon 25 Tue 26 Wed 27 Thu 28 Fri 29 Sat 30 Sun 31 Mon 1 Tue 2 Wed …" at bounding box center [435, 236] width 870 height 326
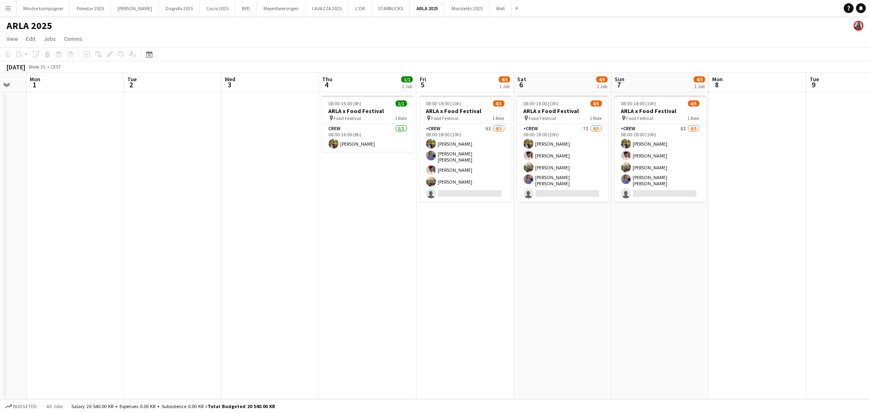
drag, startPoint x: 446, startPoint y: 325, endPoint x: 424, endPoint y: 324, distance: 21.6
click at [424, 324] on app-calendar-viewport "Fri 29 Sat 30 Sun 31 Mon 1 Tue 2 Wed 3 Thu 4 1/1 1 Job Fri 5 4/5 1 Job Sat 6 4/…" at bounding box center [435, 236] width 870 height 326
click at [259, 11] on button "Mejeriforeningen Close" at bounding box center [281, 8] width 49 height 16
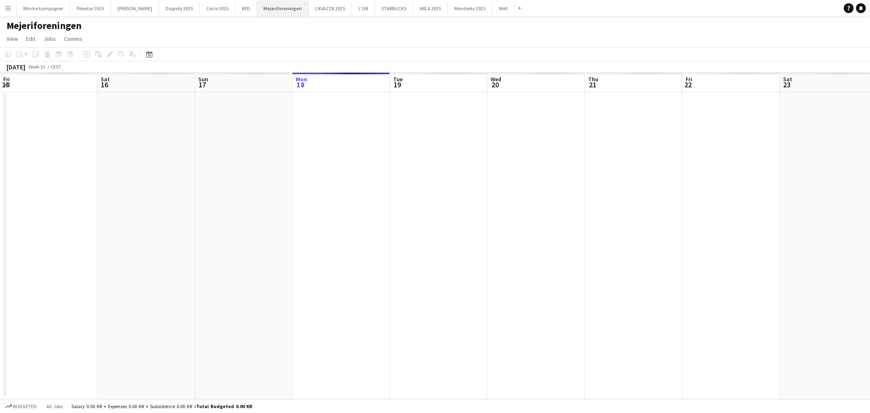
scroll to position [0, 194]
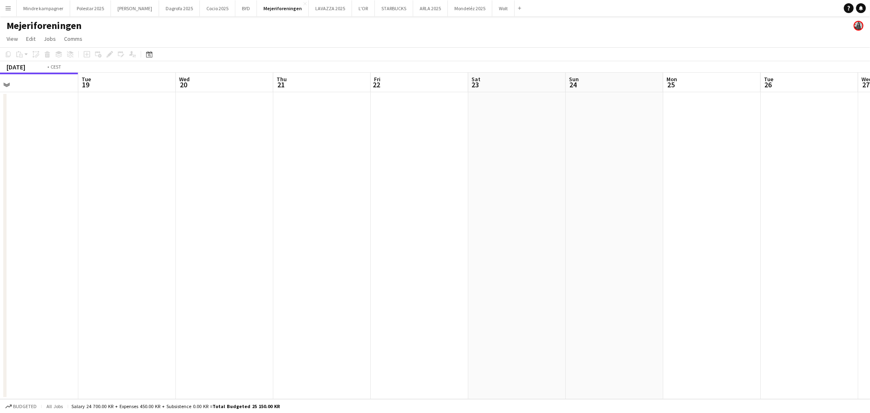
drag, startPoint x: 545, startPoint y: 308, endPoint x: 216, endPoint y: 303, distance: 328.6
click at [216, 303] on app-calendar-viewport "Fri 15 Sat 16 Sun 17 Mon 18 Tue 19 Wed 20 Thu 21 Fri 22 Sat 23 Sun 24 Mon 25 Tu…" at bounding box center [435, 236] width 870 height 326
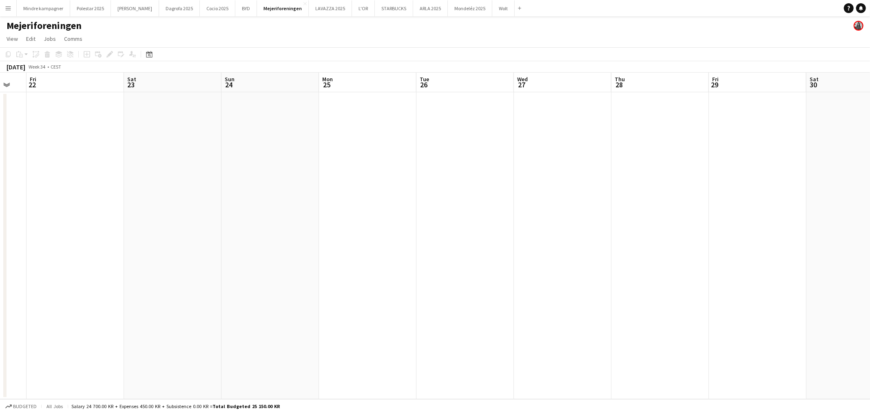
drag, startPoint x: 554, startPoint y: 287, endPoint x: 153, endPoint y: 323, distance: 402.0
click at [153, 323] on app-calendar-viewport "Tue 19 Wed 20 Thu 21 Fri 22 Sat 23 Sun 24 Mon 25 Tue 26 Wed 27 Thu 28 Fri 29 Sa…" at bounding box center [435, 236] width 870 height 326
drag, startPoint x: 565, startPoint y: 285, endPoint x: 193, endPoint y: 288, distance: 371.8
click at [193, 288] on app-calendar-viewport "Fri 22 Sat 23 Sun 24 Mon 25 Tue 26 Wed 27 Thu 28 Fri 29 Sat 30 Sun 31 Mon 1 Tue…" at bounding box center [435, 236] width 870 height 326
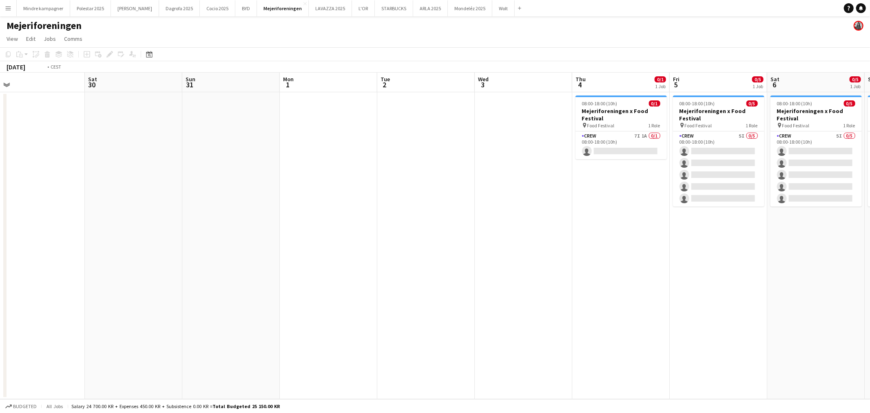
drag, startPoint x: 609, startPoint y: 269, endPoint x: 240, endPoint y: 325, distance: 373.2
click at [240, 325] on app-calendar-viewport "Tue 26 Wed 27 Thu 28 Fri 29 Sat 30 Sun 31 Mon 1 Tue 2 Wed 3 Thu 4 0/1 1 Job Fri…" at bounding box center [435, 236] width 870 height 326
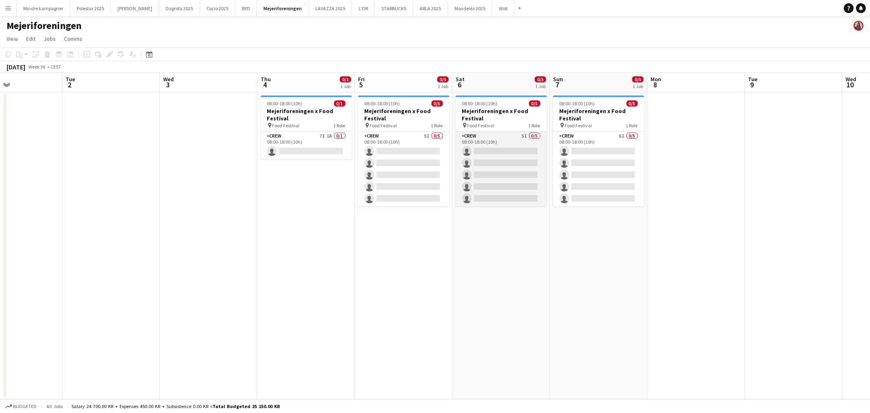
click at [499, 145] on app-card-role "Crew 5I 0/5 08:00-18:00 (10h) single-neutral-actions single-neutral-actions sin…" at bounding box center [500, 168] width 91 height 75
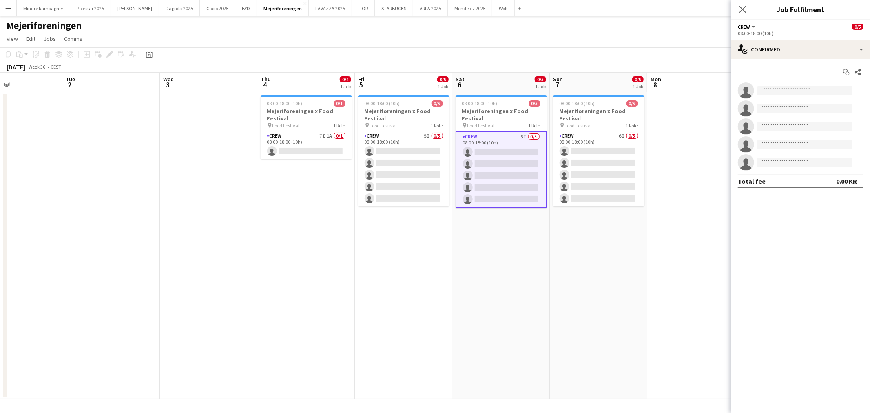
click at [799, 91] on input at bounding box center [804, 91] width 95 height 10
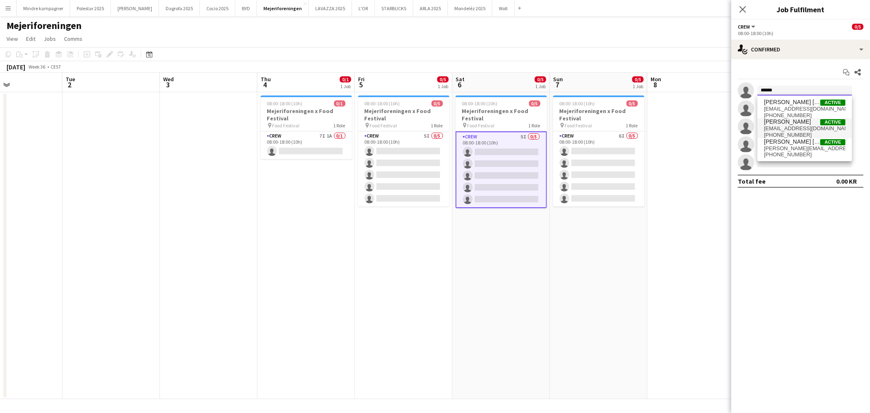
type input "******"
click at [800, 127] on span "[EMAIL_ADDRESS][DOMAIN_NAME]" at bounding box center [805, 128] width 82 height 7
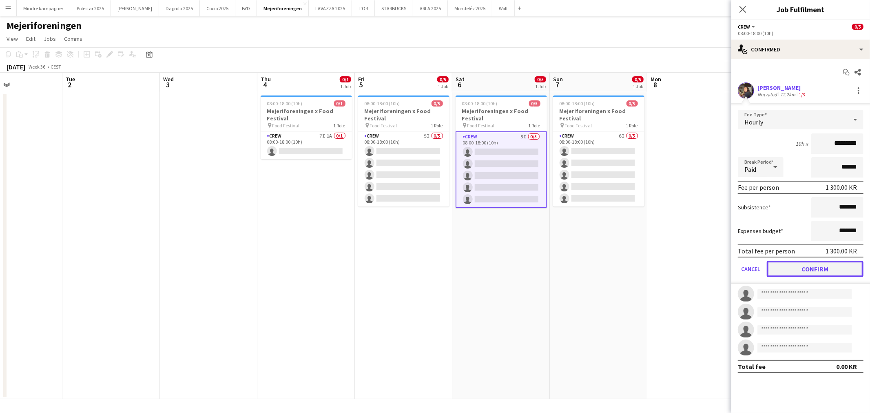
click at [845, 271] on button "Confirm" at bounding box center [814, 269] width 97 height 16
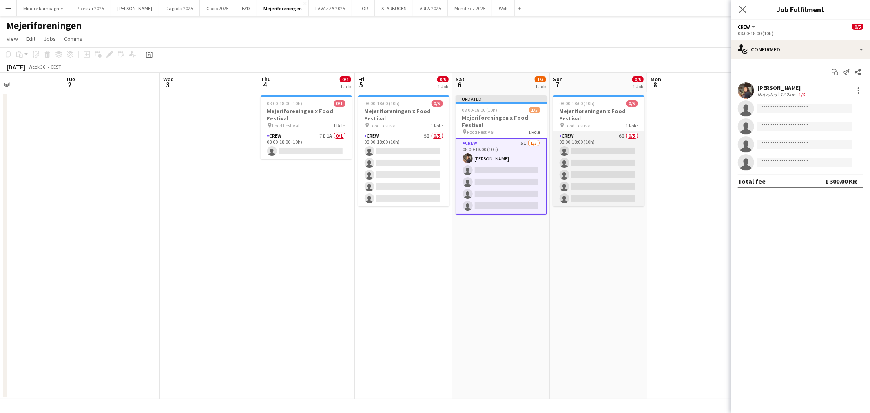
click at [603, 146] on app-card-role "Crew 6I 0/5 08:00-18:00 (10h) single-neutral-actions single-neutral-actions sin…" at bounding box center [598, 168] width 91 height 75
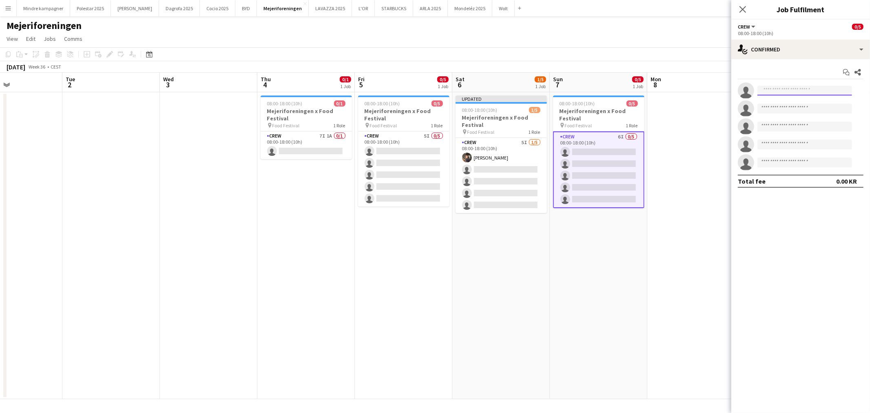
click at [791, 88] on input at bounding box center [804, 91] width 95 height 10
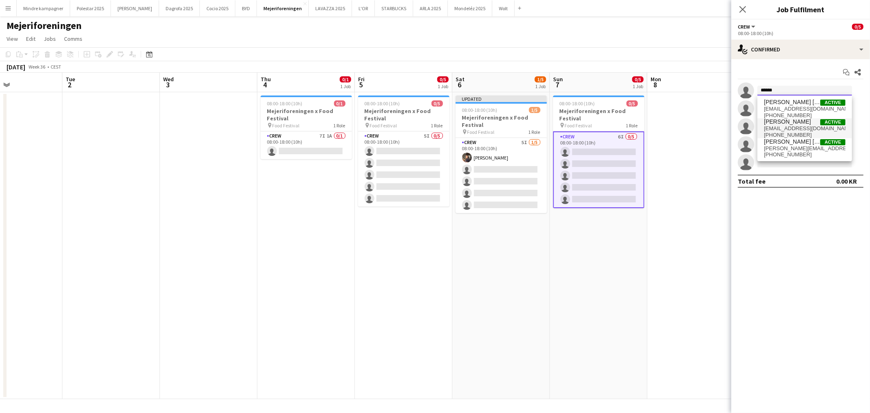
type input "******"
click at [795, 127] on span "[EMAIL_ADDRESS][DOMAIN_NAME]" at bounding box center [805, 128] width 82 height 7
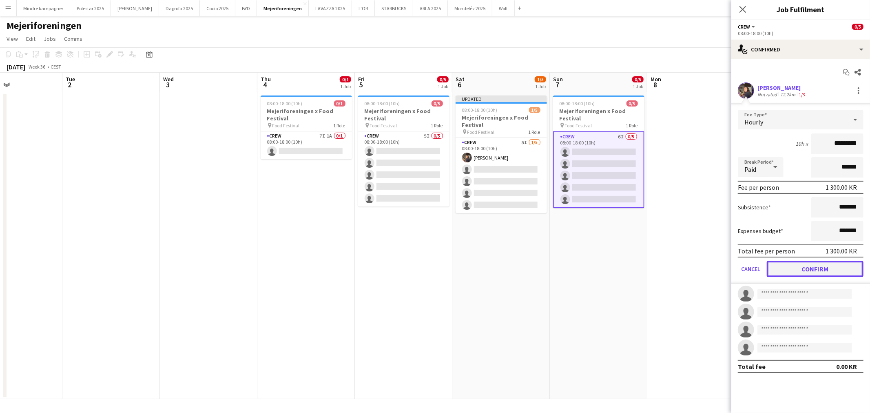
click at [849, 263] on button "Confirm" at bounding box center [814, 269] width 97 height 16
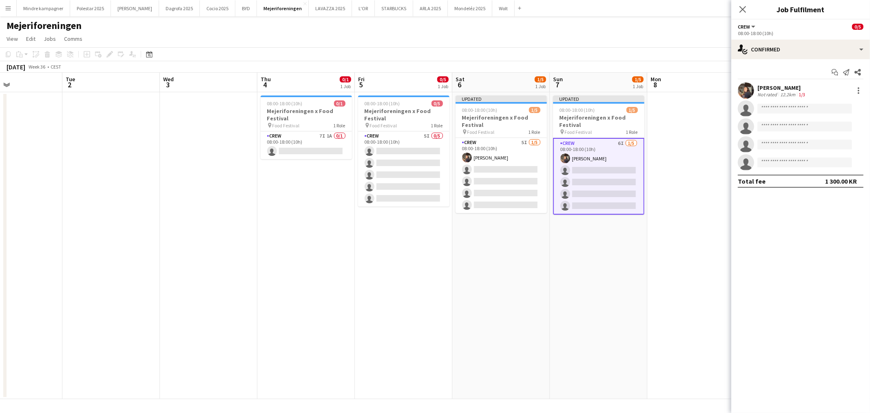
click at [703, 269] on app-date-cell at bounding box center [695, 245] width 97 height 307
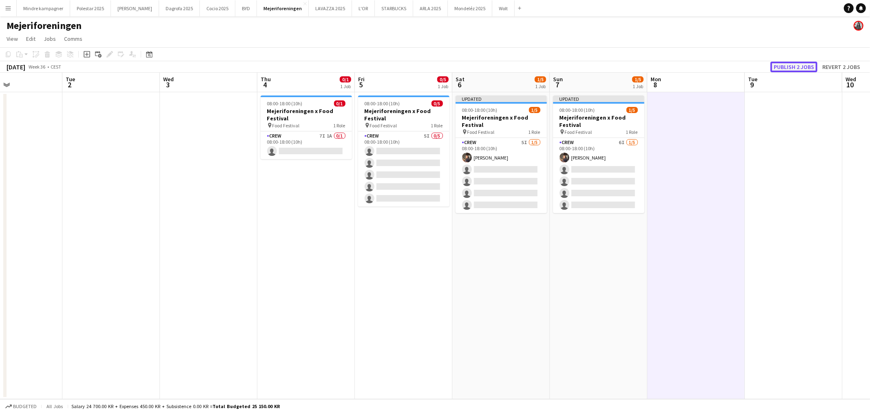
click at [804, 64] on button "Publish 2 jobs" at bounding box center [793, 67] width 47 height 11
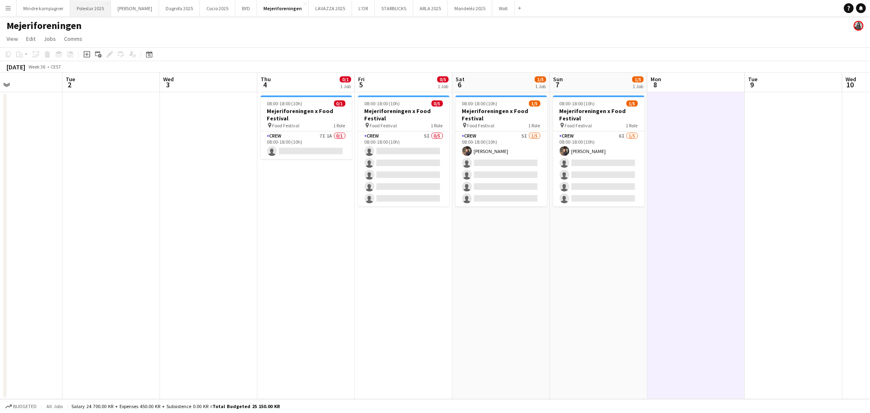
click at [89, 11] on button "Polestar 2025 Close" at bounding box center [90, 8] width 41 height 16
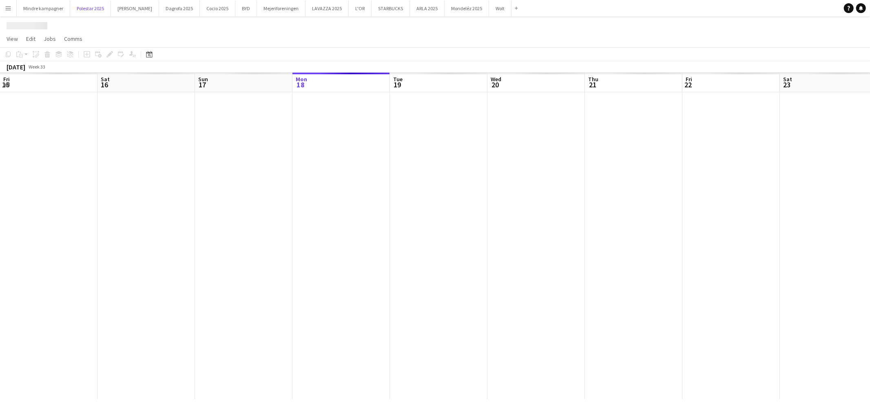
scroll to position [0, 194]
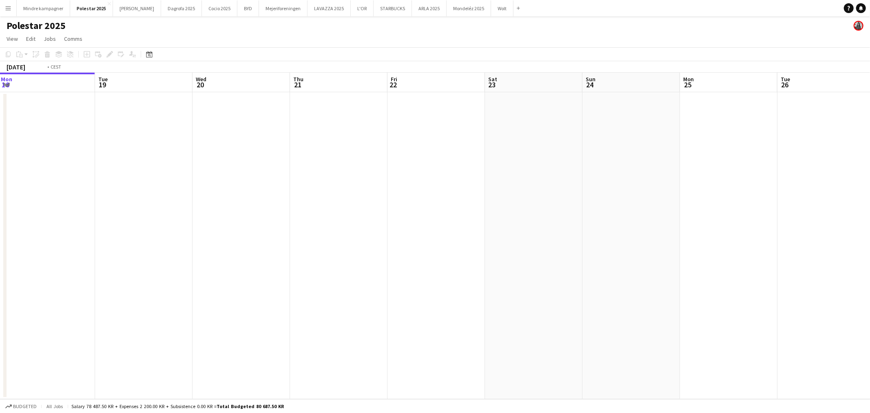
drag, startPoint x: 611, startPoint y: 240, endPoint x: 234, endPoint y: 228, distance: 376.9
click at [234, 228] on app-calendar-viewport "Fri 15 Sat 16 Sun 17 Mon 18 Tue 19 Wed 20 Thu 21 Fri 22 Sat 23 Sun 24 Mon 25 Tu…" at bounding box center [435, 236] width 870 height 326
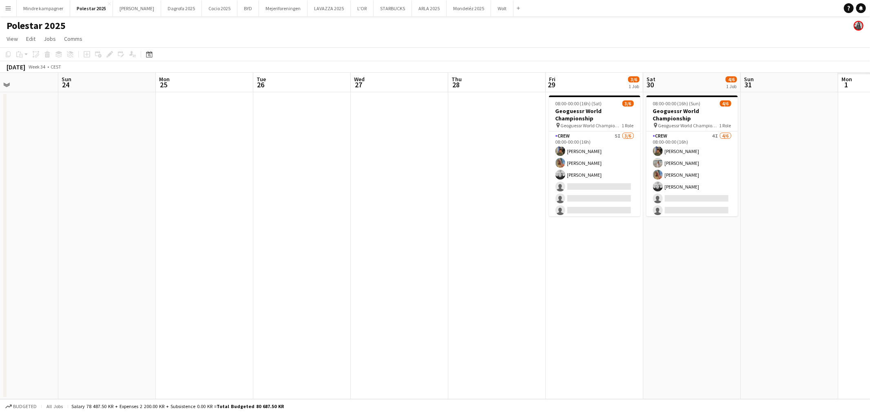
drag, startPoint x: 624, startPoint y: 239, endPoint x: 307, endPoint y: 261, distance: 317.5
click at [307, 261] on app-calendar-viewport "Wed 20 Thu 21 Fri 22 Sat 23 Sun 24 Mon 25 Tue 26 Wed 27 Thu 28 Fri 29 3/6 1 Job…" at bounding box center [435, 236] width 870 height 326
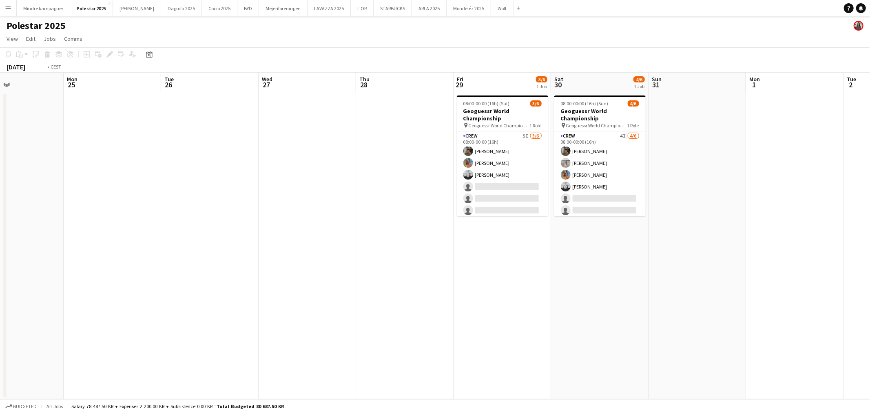
drag, startPoint x: 639, startPoint y: 292, endPoint x: 497, endPoint y: 299, distance: 142.4
click at [497, 299] on app-calendar-viewport "Thu 21 Fri 22 Sat 23 Sun 24 Mon 25 Tue 26 Wed 27 Thu 28 Fri 29 3/6 1 Job Sat 30…" at bounding box center [435, 236] width 870 height 326
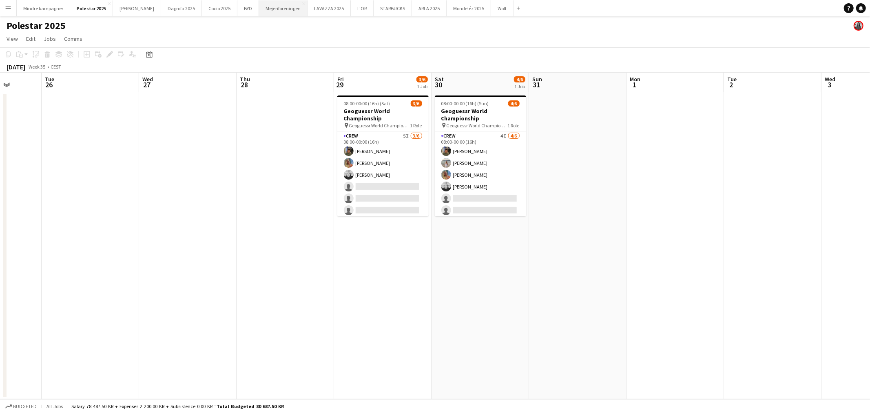
click at [267, 6] on button "Mejeriforeningen Close" at bounding box center [283, 8] width 49 height 16
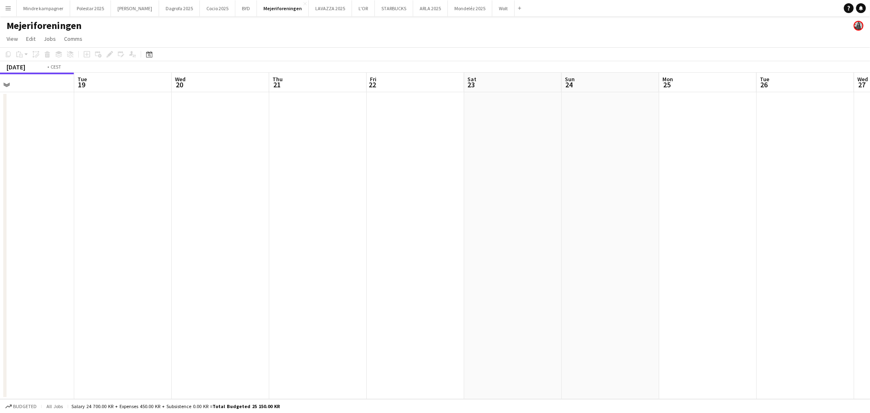
drag, startPoint x: 539, startPoint y: 235, endPoint x: 235, endPoint y: 269, distance: 306.1
click at [235, 269] on app-calendar-viewport "Fri 15 Sat 16 Sun 17 Mon 18 Tue 19 Wed 20 Thu 21 Fri 22 Sat 23 Sun 24 Mon 25 Tu…" at bounding box center [435, 236] width 870 height 326
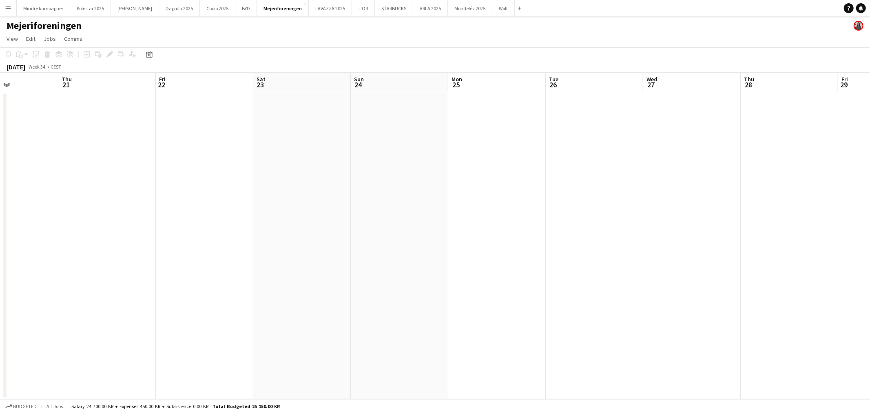
drag, startPoint x: 592, startPoint y: 308, endPoint x: 235, endPoint y: 306, distance: 357.5
click at [235, 306] on app-calendar-viewport "Sun 17 Mon 18 Tue 19 Wed 20 Thu 21 Fri 22 Sat 23 Sun 24 Mon 25 Tue 26 Wed 27 Th…" at bounding box center [435, 236] width 870 height 326
drag, startPoint x: 608, startPoint y: 296, endPoint x: 258, endPoint y: 287, distance: 350.7
click at [258, 287] on app-calendar-viewport "Sat 23 Sun 24 Mon 25 Tue 26 Wed 27 Thu 28 Fri 29 Sat 30 Sun 31 Mon 1 Tue 2 Wed …" at bounding box center [435, 236] width 870 height 326
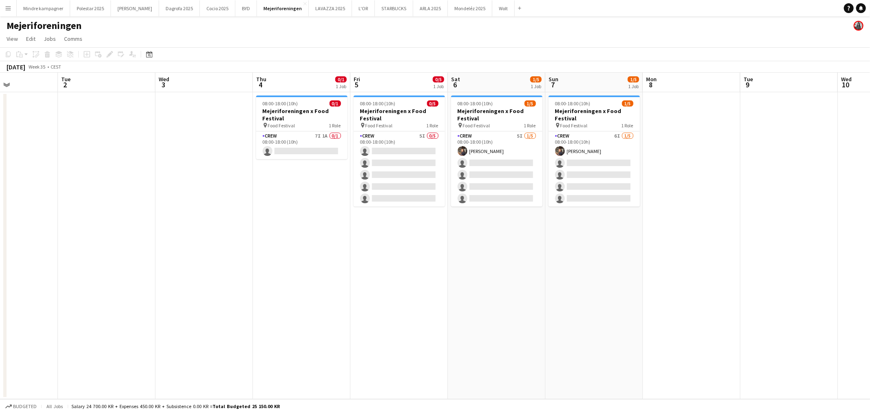
drag, startPoint x: 581, startPoint y: 265, endPoint x: 246, endPoint y: 278, distance: 335.8
click at [246, 278] on app-calendar-viewport "Fri 29 Sat 30 Sun 31 Mon 1 Tue 2 Wed 3 Thu 4 0/1 1 Job Fri 5 0/5 1 Job Sat 6 1/…" at bounding box center [435, 236] width 870 height 326
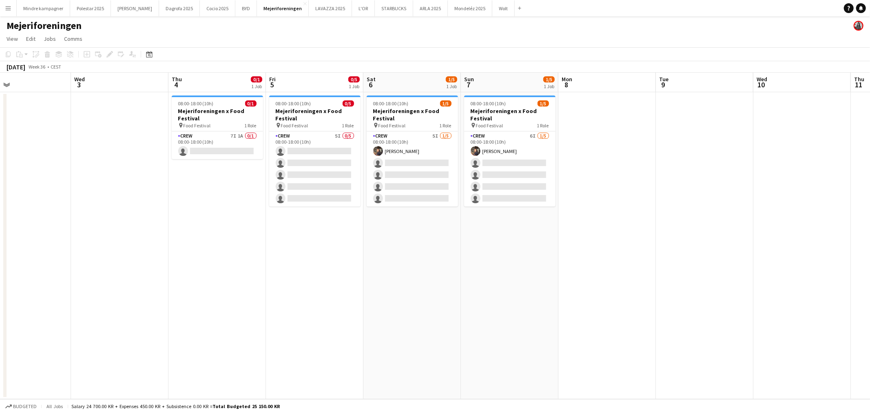
scroll to position [0, 216]
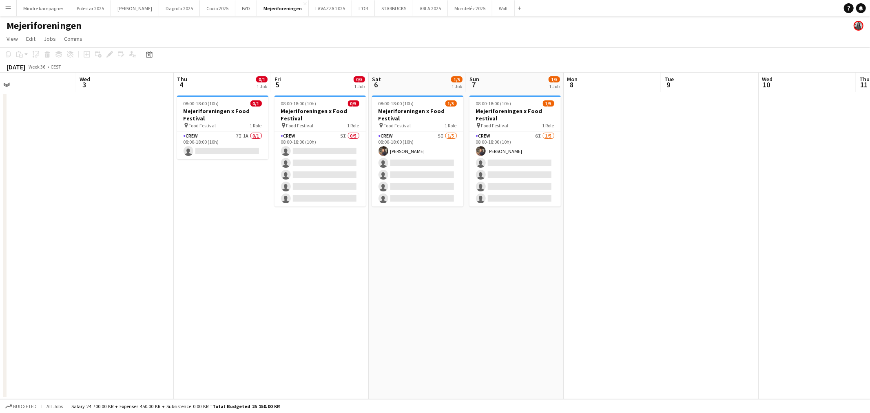
drag, startPoint x: 514, startPoint y: 294, endPoint x: 371, endPoint y: 312, distance: 143.9
click at [371, 312] on app-calendar-viewport "Sun 31 Mon 1 Tue 2 Wed 3 Thu 4 0/1 1 Job Fri 5 0/5 1 Job Sat 6 1/5 1 Job Sun 7 …" at bounding box center [435, 236] width 870 height 326
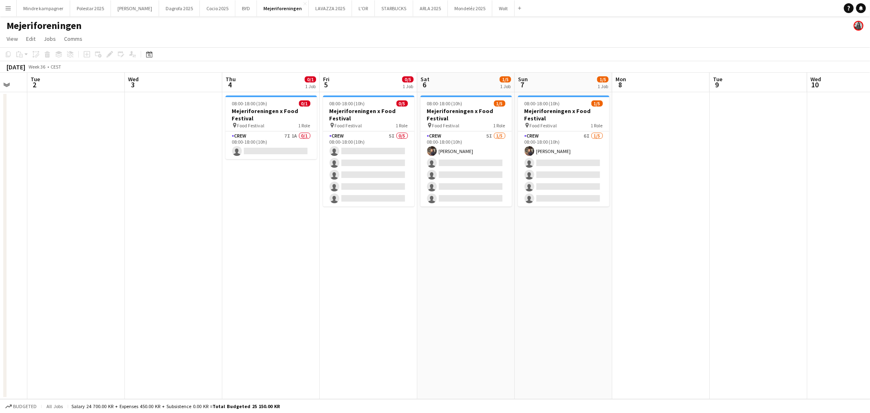
drag, startPoint x: 316, startPoint y: 310, endPoint x: 366, endPoint y: 307, distance: 49.8
click at [366, 307] on app-calendar-viewport "Sun 31 Mon 1 Tue 2 Wed 3 Thu 4 0/1 1 Job Fri 5 0/5 1 Job Sat 6 1/5 1 Job Sun 7 …" at bounding box center [435, 236] width 870 height 326
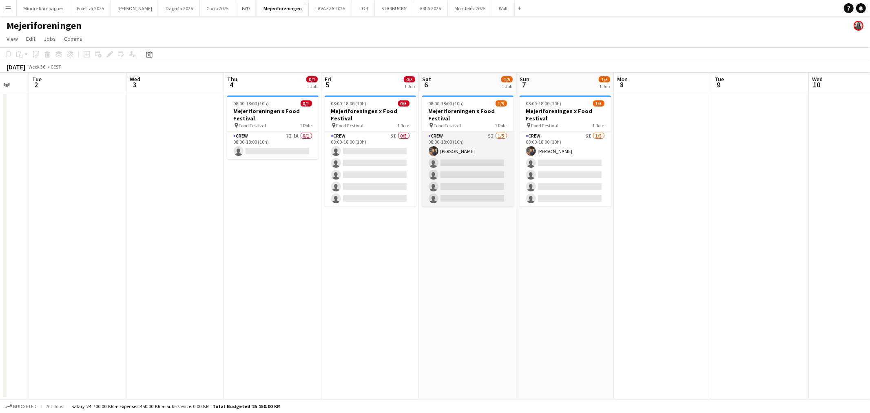
drag, startPoint x: 455, startPoint y: 177, endPoint x: 465, endPoint y: 157, distance: 22.4
click at [465, 157] on app-card-role "Crew 5I 1/5 08:00-18:00 (10h) Cecilie Maro single-neutral-actions single-neutra…" at bounding box center [467, 168] width 91 height 75
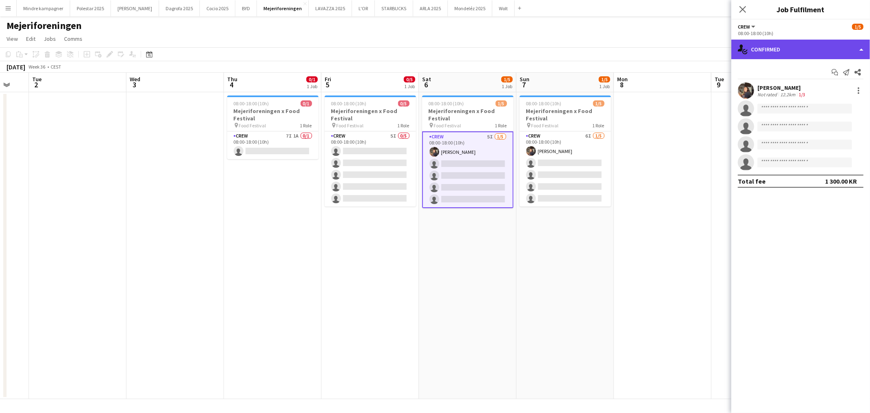
click at [792, 49] on div "single-neutral-actions-check-2 Confirmed" at bounding box center [800, 50] width 139 height 20
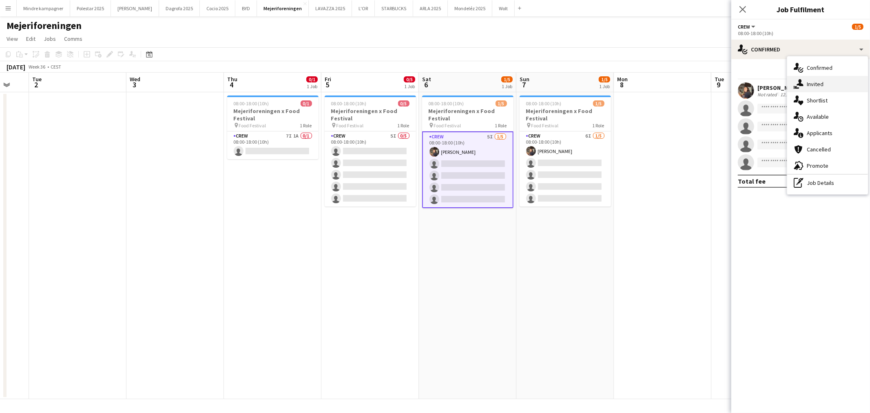
click at [810, 81] on div "single-neutral-actions-share-1 Invited" at bounding box center [827, 84] width 81 height 16
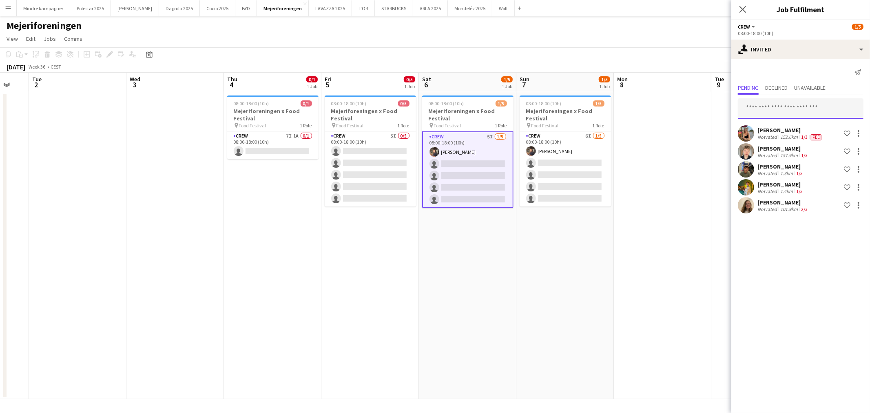
click at [781, 100] on input "text" at bounding box center [801, 108] width 126 height 20
type input "******"
click at [787, 137] on span "[EMAIL_ADDRESS][DOMAIN_NAME]" at bounding box center [800, 135] width 113 height 7
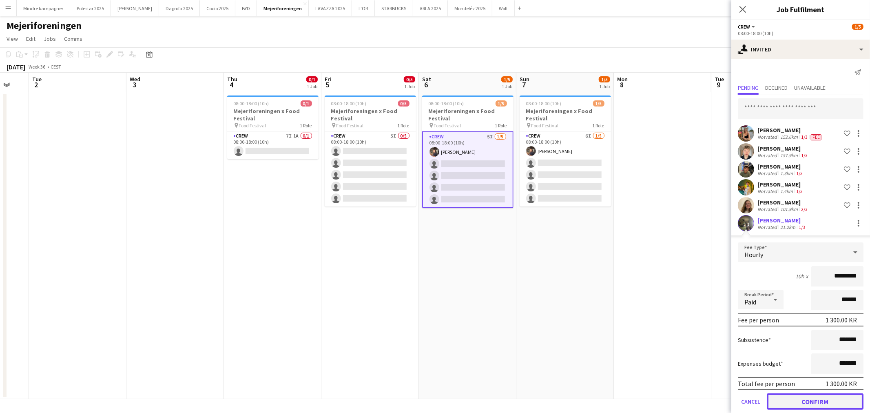
click at [830, 399] on button "Confirm" at bounding box center [814, 401] width 97 height 16
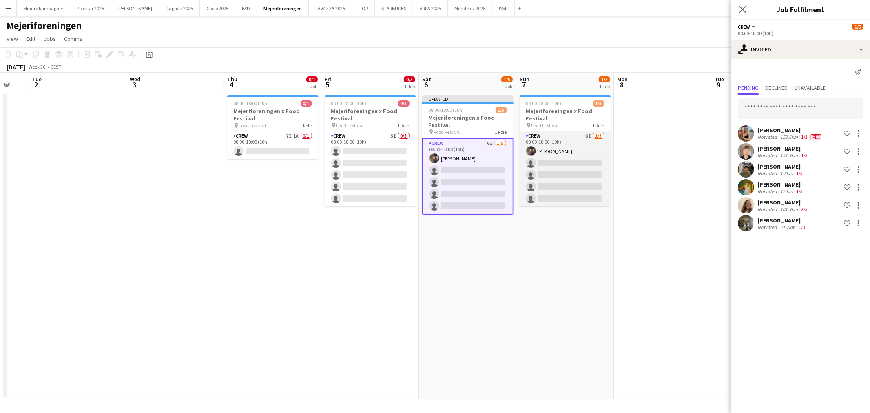
click at [571, 152] on app-card-role "Crew 6I 1/5 08:00-18:00 (10h) Cecilie Maro single-neutral-actions single-neutra…" at bounding box center [564, 168] width 91 height 75
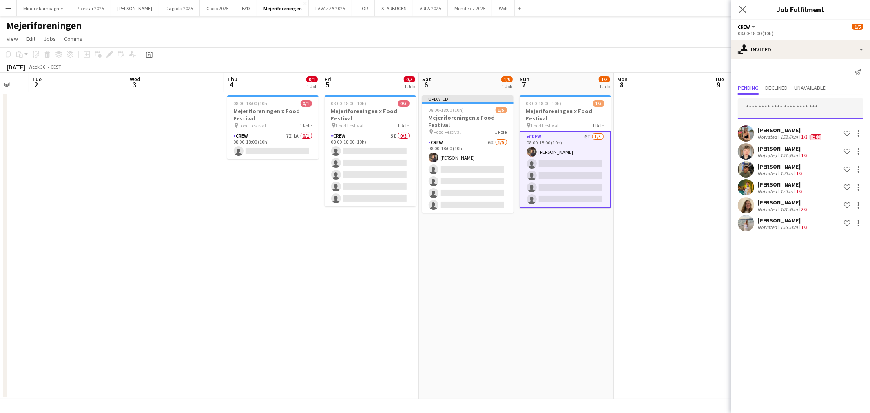
click at [785, 108] on input "text" at bounding box center [801, 108] width 126 height 20
type input "***"
click at [782, 133] on span "[EMAIL_ADDRESS][DOMAIN_NAME]" at bounding box center [800, 135] width 113 height 7
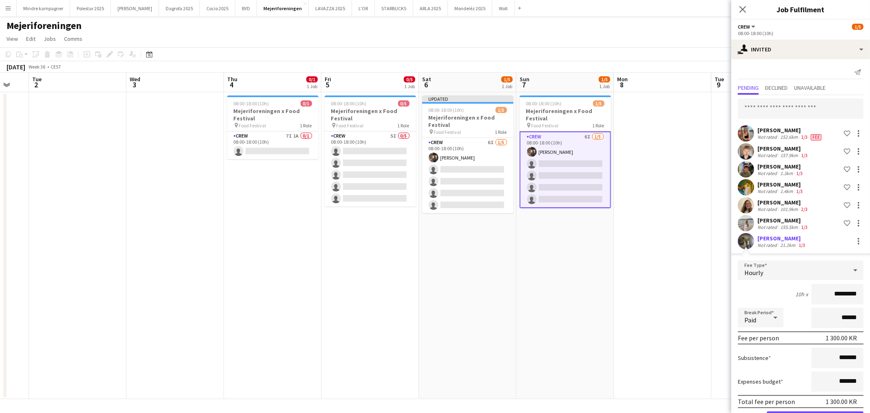
scroll to position [27, 0]
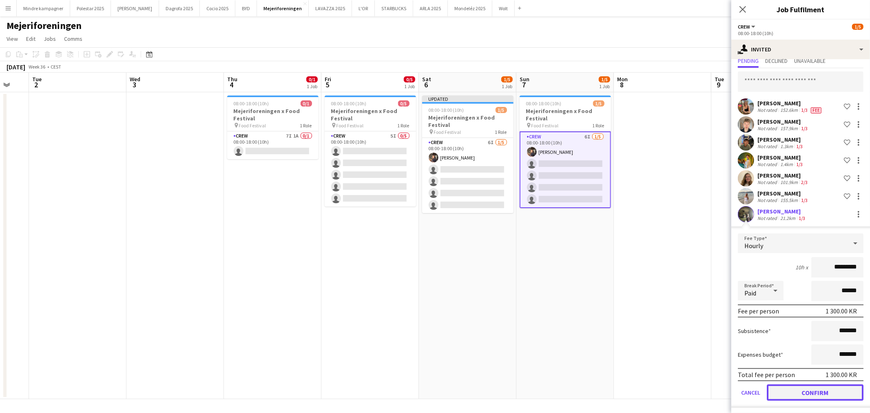
click at [834, 391] on button "Confirm" at bounding box center [814, 392] width 97 height 16
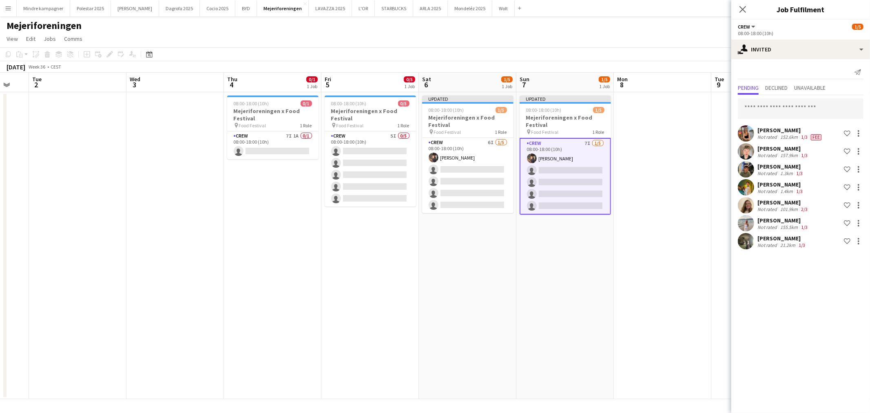
click at [671, 298] on app-date-cell at bounding box center [662, 245] width 97 height 307
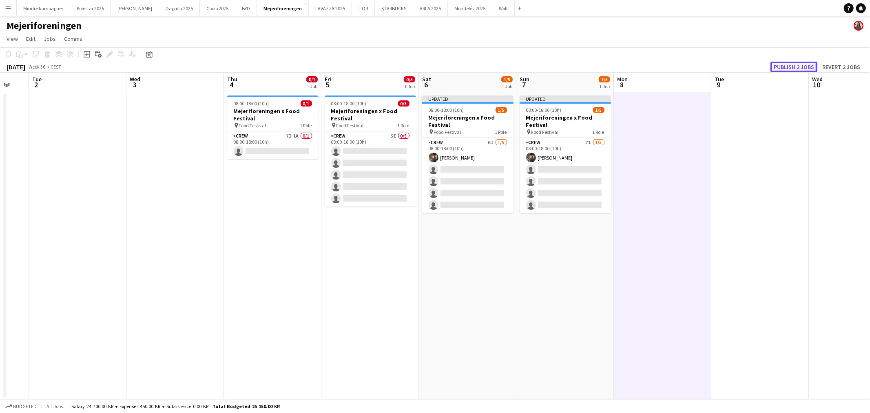
click at [802, 63] on button "Publish 2 jobs" at bounding box center [793, 67] width 47 height 11
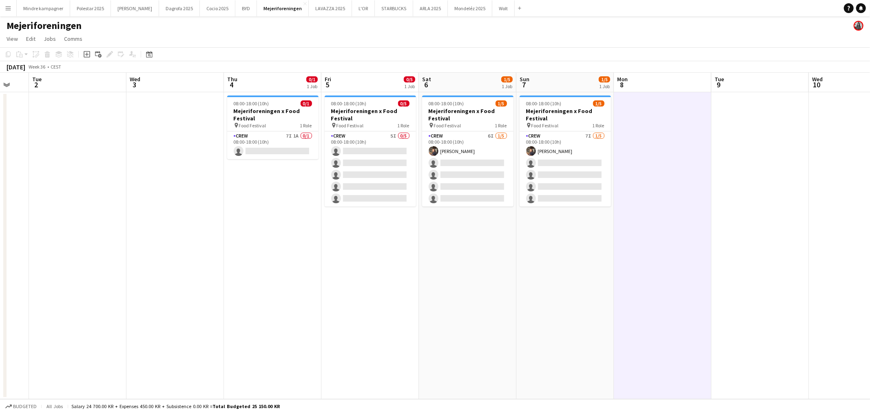
click at [353, 287] on app-date-cell "08:00-18:00 (10h) 0/5 Mejeriforeningen x Food Festival pin Food Festival 1 Role…" at bounding box center [369, 245] width 97 height 307
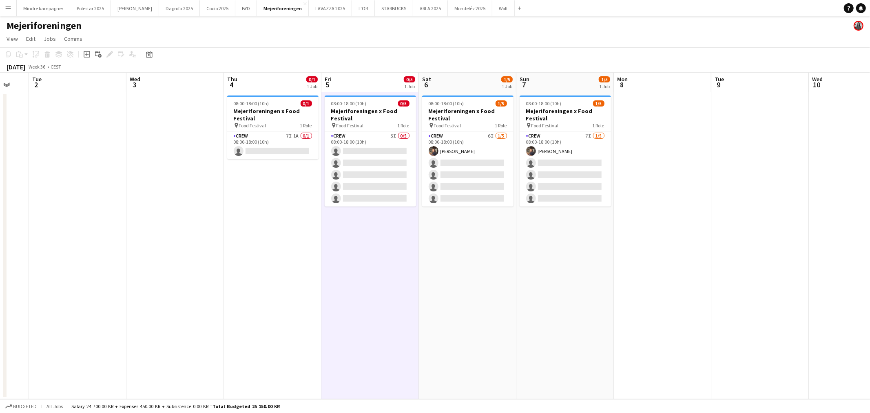
click at [287, 295] on app-date-cell "08:00-18:00 (10h) 0/1 Mejeriforeningen x Food Festival pin Food Festival 1 Role…" at bounding box center [272, 245] width 97 height 307
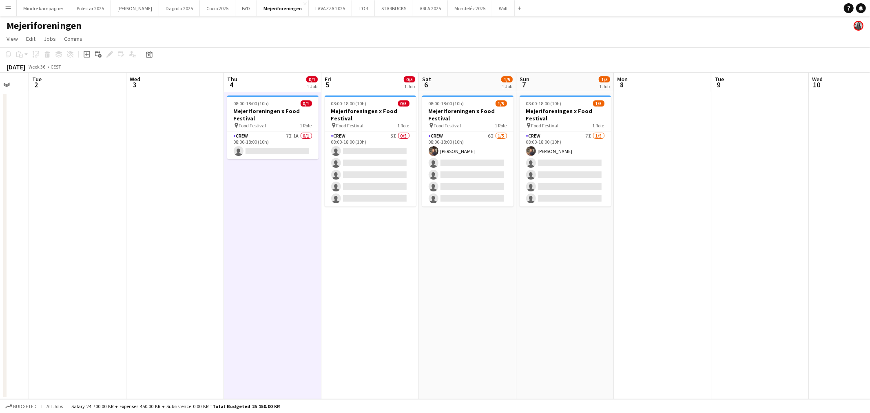
click at [358, 306] on app-date-cell "08:00-18:00 (10h) 0/5 Mejeriforeningen x Food Festival pin Food Festival 1 Role…" at bounding box center [369, 245] width 97 height 307
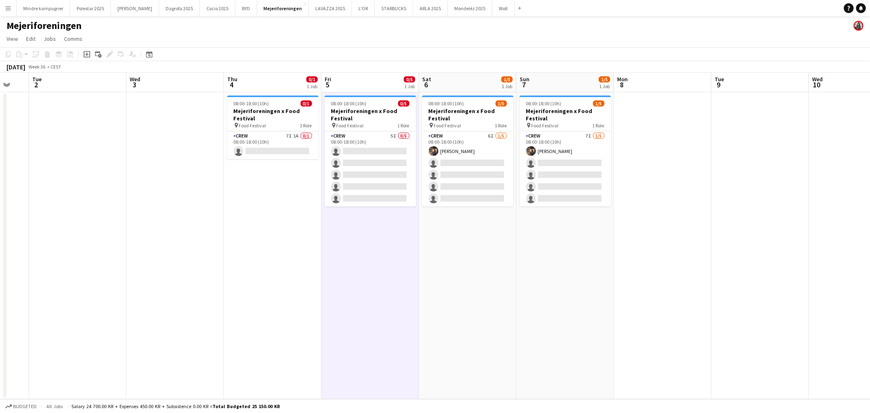
click at [472, 294] on app-date-cell "08:00-18:00 (10h) 1/5 Mejeriforeningen x Food Festival pin Food Festival 1 Role…" at bounding box center [467, 245] width 97 height 307
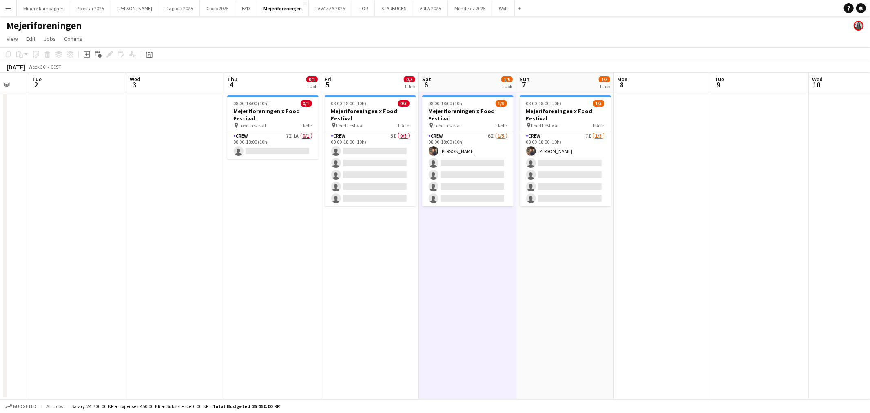
click at [559, 294] on app-date-cell "08:00-18:00 (10h) 1/5 Mejeriforeningen x Food Festival pin Food Festival 1 Role…" at bounding box center [564, 245] width 97 height 307
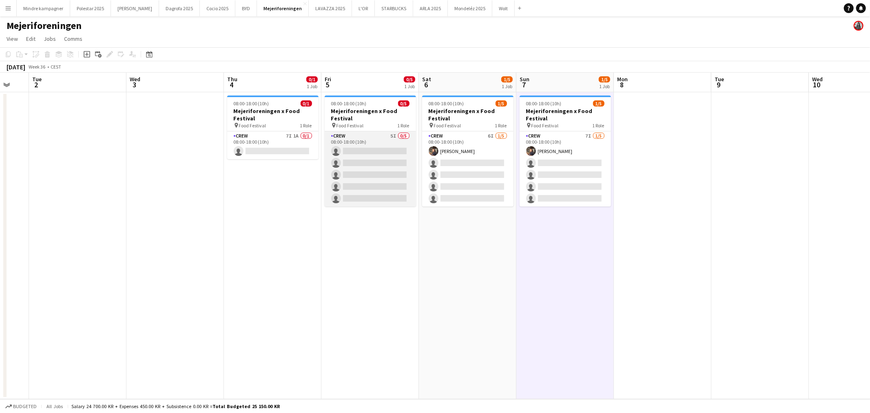
click at [375, 146] on app-card-role "Crew 5I 0/5 08:00-18:00 (10h) single-neutral-actions single-neutral-actions sin…" at bounding box center [370, 168] width 91 height 75
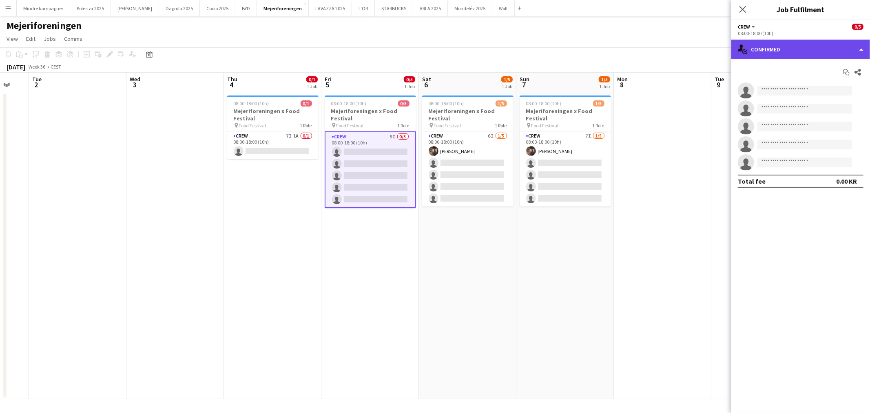
click at [789, 57] on div "single-neutral-actions-check-2 Confirmed" at bounding box center [800, 50] width 139 height 20
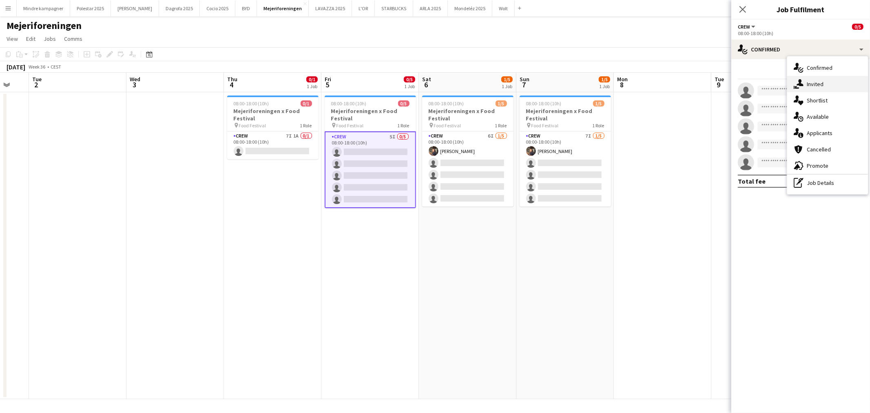
click at [811, 84] on div "single-neutral-actions-share-1 Invited" at bounding box center [827, 84] width 81 height 16
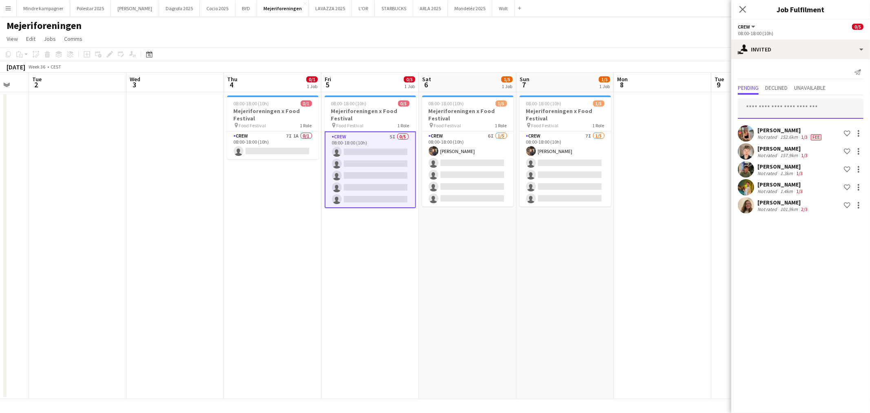
click at [773, 109] on input "text" at bounding box center [801, 108] width 126 height 20
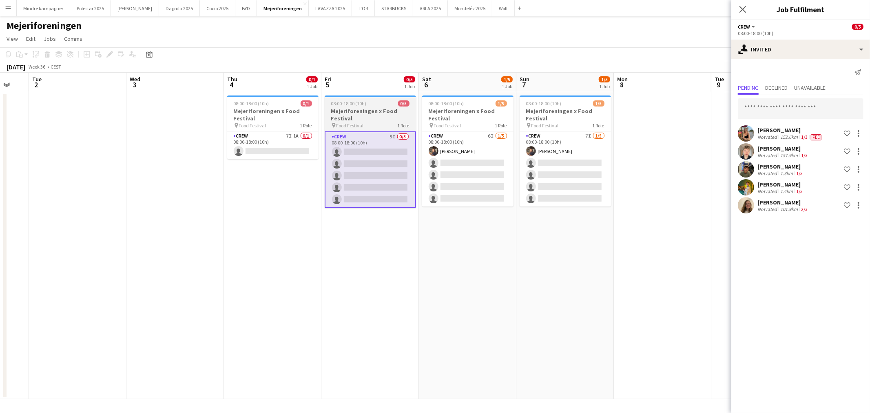
click at [369, 116] on h3 "Mejeriforeningen x Food Festival" at bounding box center [370, 114] width 91 height 15
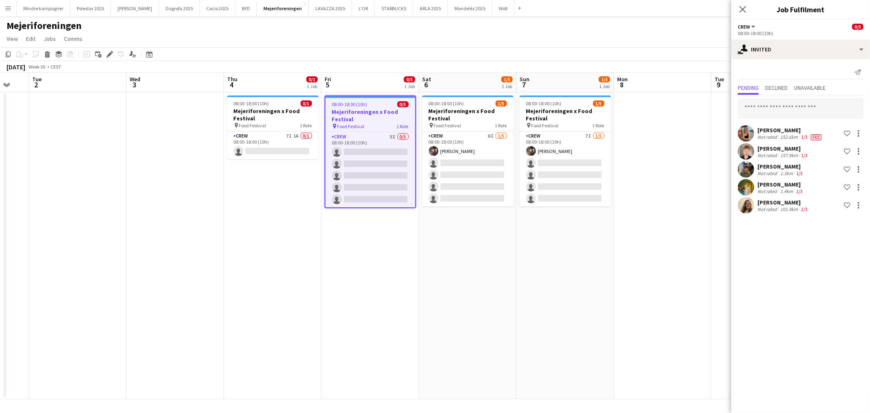
click at [461, 290] on app-date-cell "08:00-18:00 (10h) 1/5 Mejeriforeningen x Food Festival pin Food Festival 1 Role…" at bounding box center [467, 245] width 97 height 307
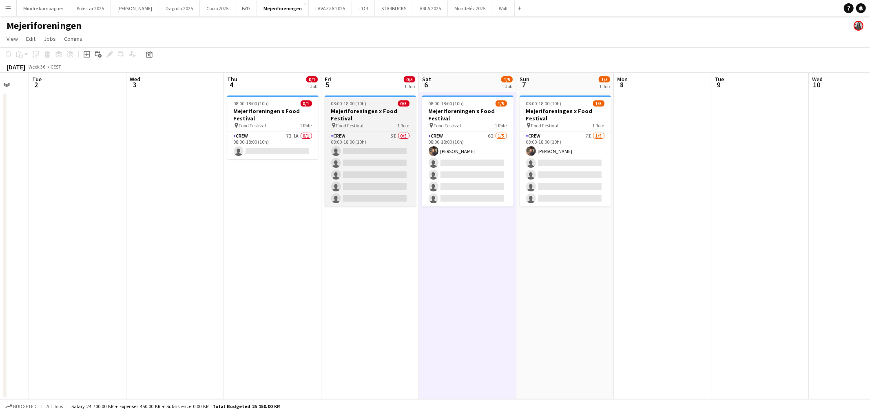
click at [364, 110] on h3 "Mejeriforeningen x Food Festival" at bounding box center [370, 114] width 91 height 15
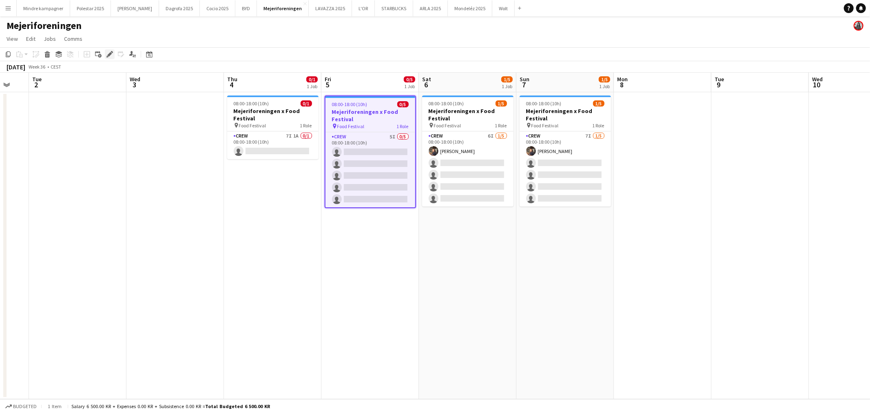
click at [110, 55] on icon "Edit" at bounding box center [109, 54] width 7 height 7
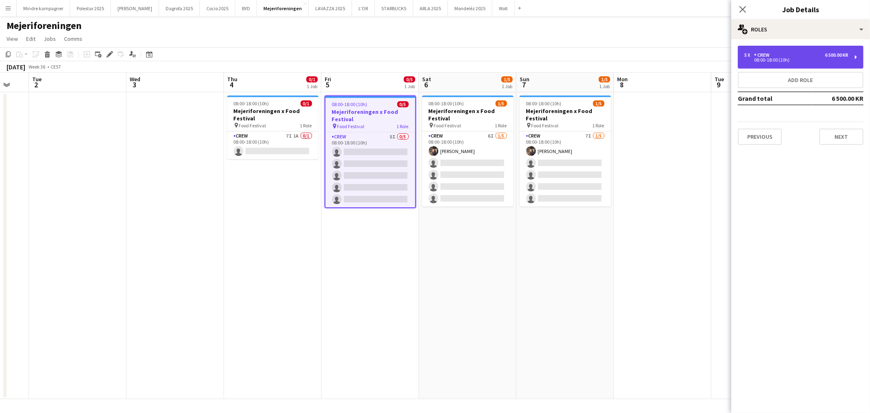
click at [803, 51] on div "5 x Crew 6 500.00 KR 08:00-18:00 (10h)" at bounding box center [801, 57] width 126 height 23
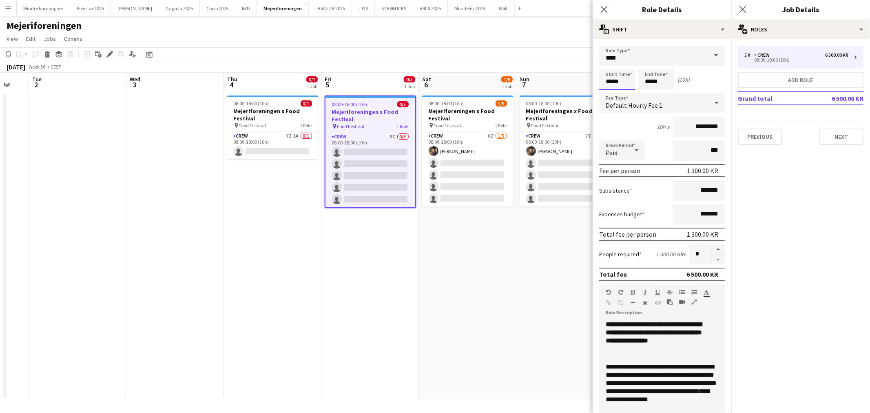
click at [610, 82] on input "*****" at bounding box center [617, 79] width 36 height 20
click at [607, 62] on div at bounding box center [609, 65] width 16 height 8
type input "*****"
click at [607, 97] on div at bounding box center [609, 94] width 16 height 8
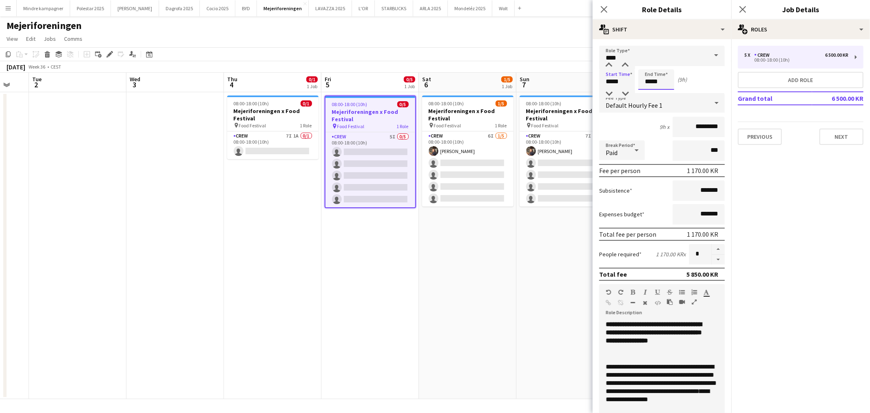
click at [646, 82] on input "*****" at bounding box center [656, 79] width 36 height 20
click at [647, 64] on div at bounding box center [648, 65] width 16 height 8
type input "*****"
click at [647, 64] on div at bounding box center [648, 65] width 16 height 8
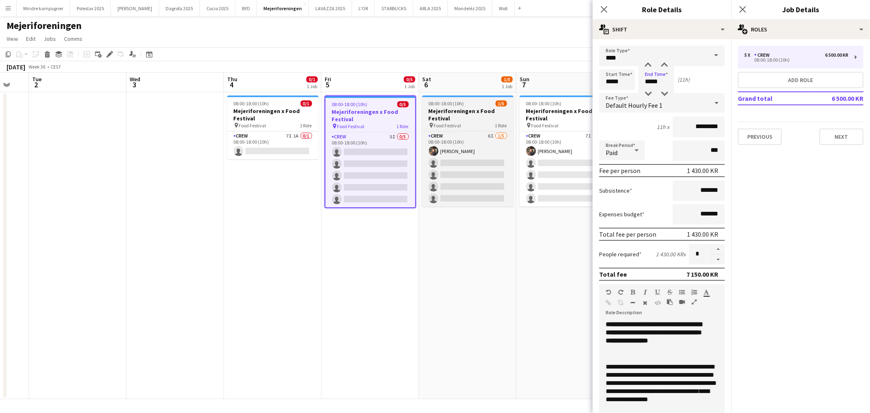
click at [475, 114] on h3 "Mejeriforeningen x Food Festival" at bounding box center [467, 114] width 91 height 15
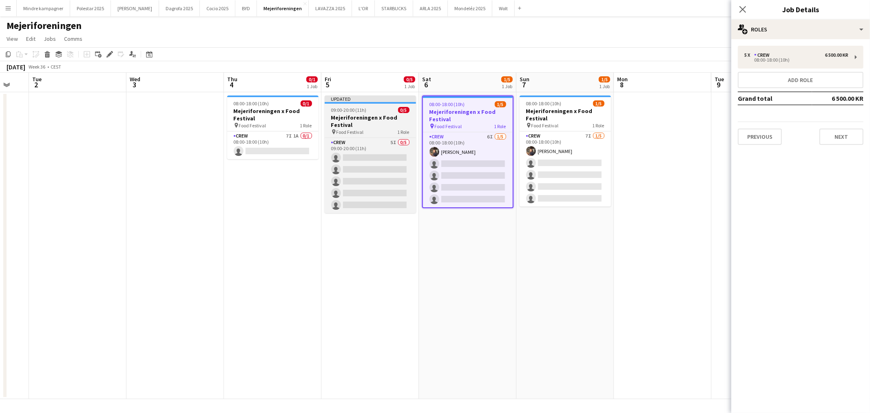
click at [384, 111] on div "09:00-20:00 (11h) 0/5" at bounding box center [370, 110] width 91 height 6
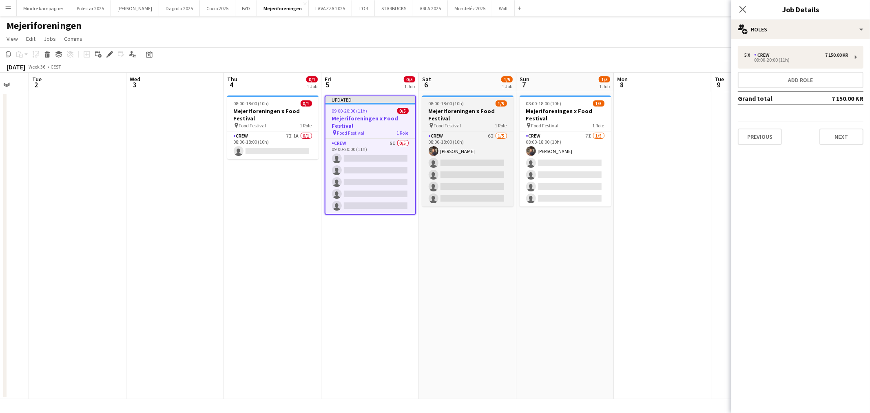
click at [473, 116] on h3 "Mejeriforeningen x Food Festival" at bounding box center [467, 114] width 91 height 15
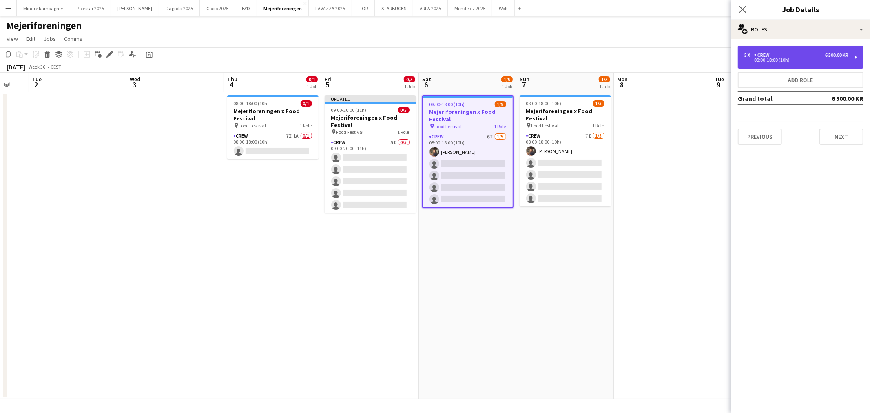
click at [815, 62] on div "08:00-18:00 (10h)" at bounding box center [796, 60] width 104 height 4
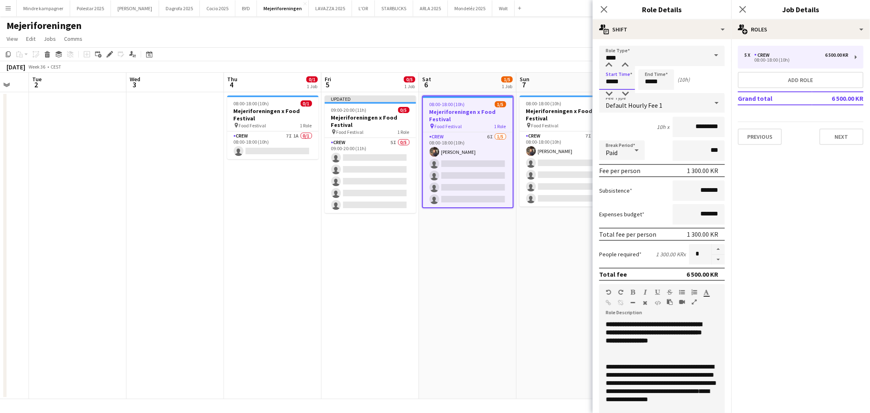
click at [612, 79] on input "*****" at bounding box center [617, 79] width 36 height 20
click at [650, 77] on input "*****" at bounding box center [656, 79] width 36 height 20
click at [647, 62] on div at bounding box center [648, 65] width 16 height 8
type input "*****"
click at [647, 62] on div at bounding box center [648, 65] width 16 height 8
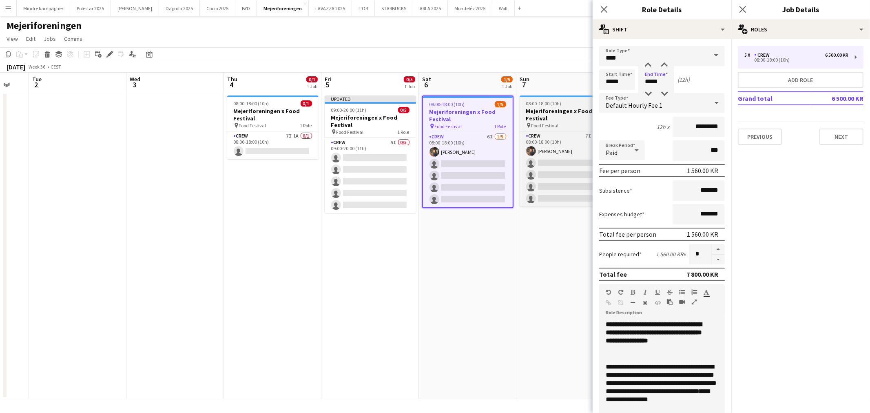
click at [554, 110] on h3 "Mejeriforeningen x Food Festival" at bounding box center [564, 114] width 91 height 15
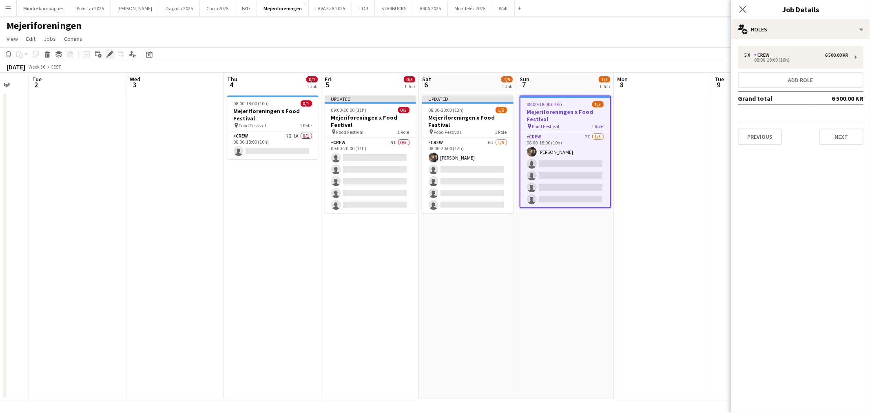
click at [110, 54] on icon at bounding box center [109, 54] width 4 height 4
click at [770, 63] on div "5 x Crew 6 500.00 KR 08:00-18:00 (10h)" at bounding box center [801, 57] width 126 height 23
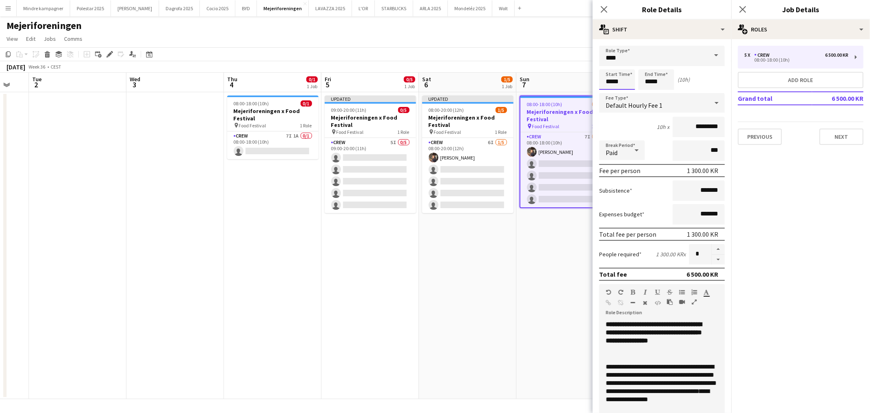
click at [611, 82] on input "*****" at bounding box center [617, 79] width 36 height 20
click at [645, 79] on input "*****" at bounding box center [656, 79] width 36 height 20
click at [530, 240] on app-date-cell "08:00-18:00 (10h) 1/5 Mejeriforeningen x Food Festival pin Food Festival 1 Role…" at bounding box center [564, 245] width 97 height 307
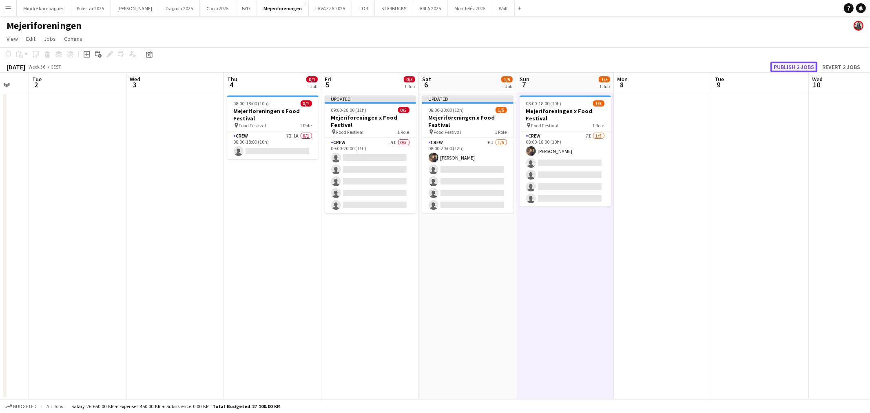
click at [790, 62] on button "Publish 2 jobs" at bounding box center [793, 67] width 47 height 11
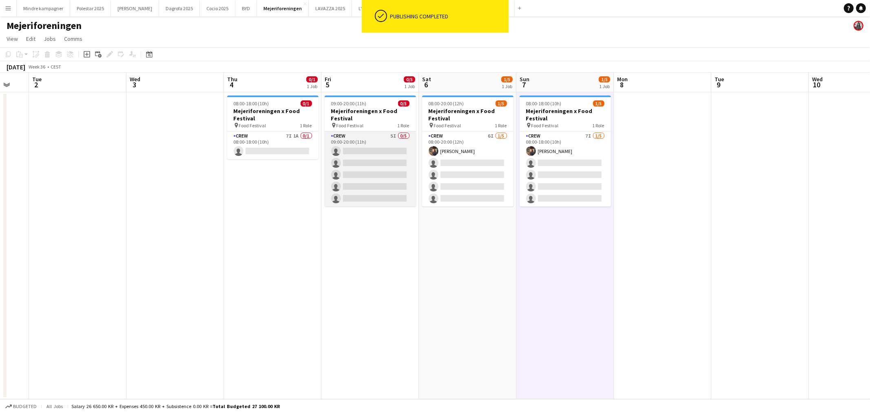
click at [379, 149] on app-card-role "Crew 5I 0/5 09:00-20:00 (11h) single-neutral-actions single-neutral-actions sin…" at bounding box center [370, 168] width 91 height 75
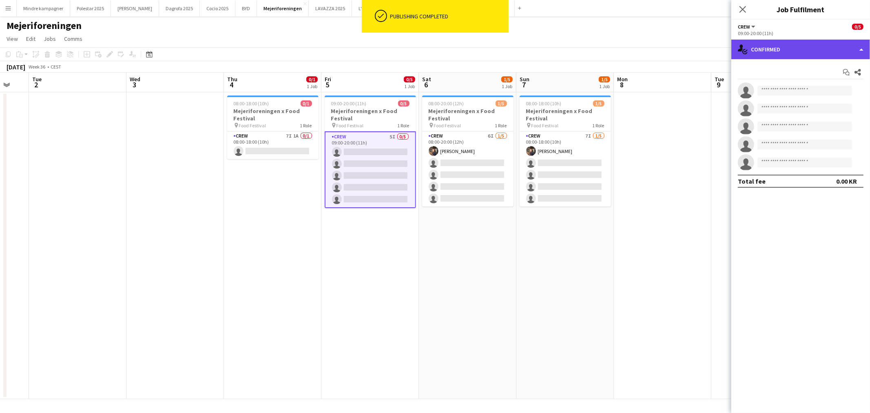
click at [785, 56] on div "single-neutral-actions-check-2 Confirmed" at bounding box center [800, 50] width 139 height 20
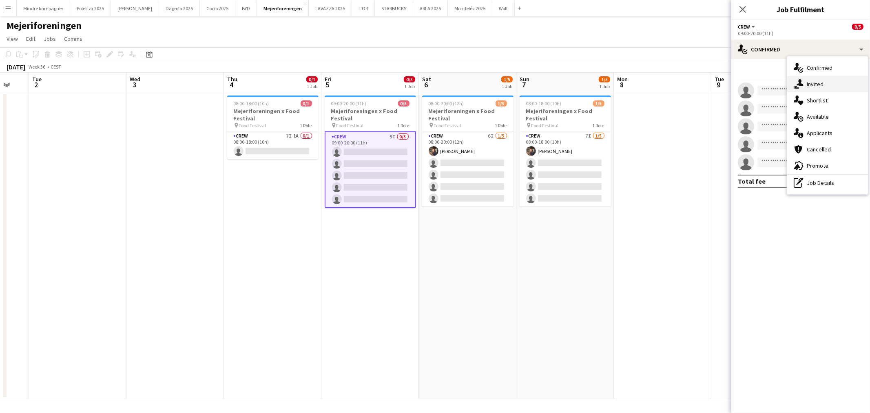
click at [808, 84] on div "single-neutral-actions-share-1 Invited" at bounding box center [827, 84] width 81 height 16
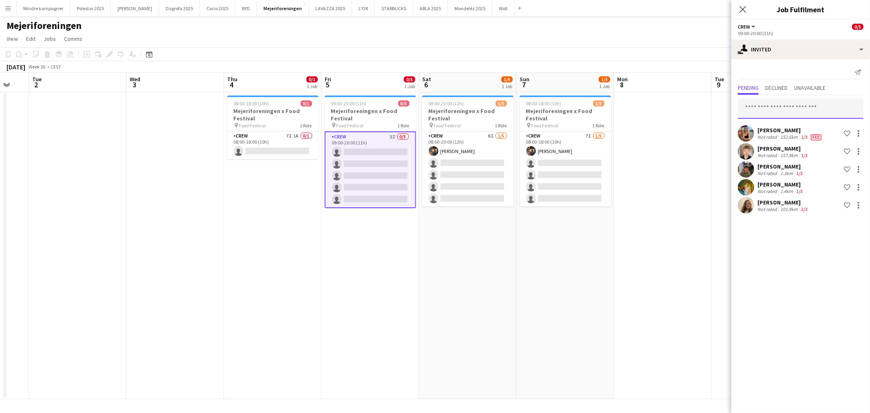
click at [769, 108] on input "text" at bounding box center [801, 108] width 126 height 20
type input "*"
type input "*****"
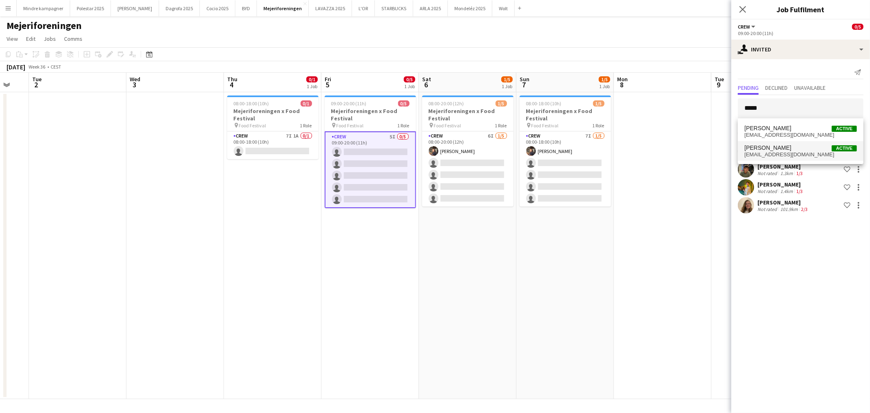
click at [792, 152] on span "[EMAIL_ADDRESS][DOMAIN_NAME]" at bounding box center [800, 154] width 113 height 7
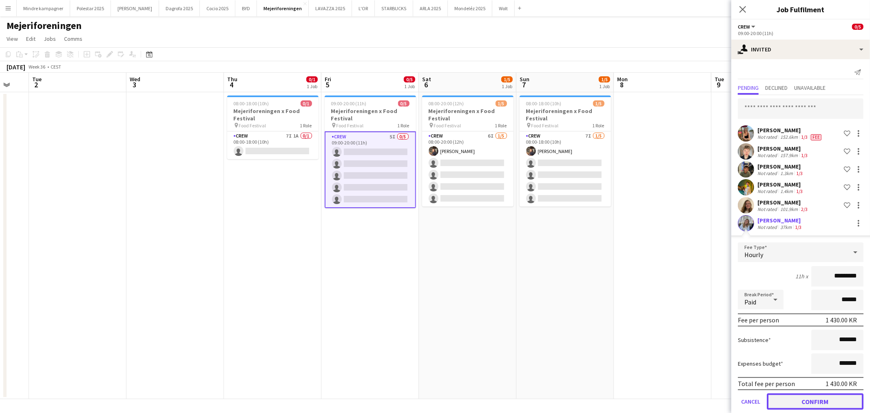
click at [837, 395] on button "Confirm" at bounding box center [814, 401] width 97 height 16
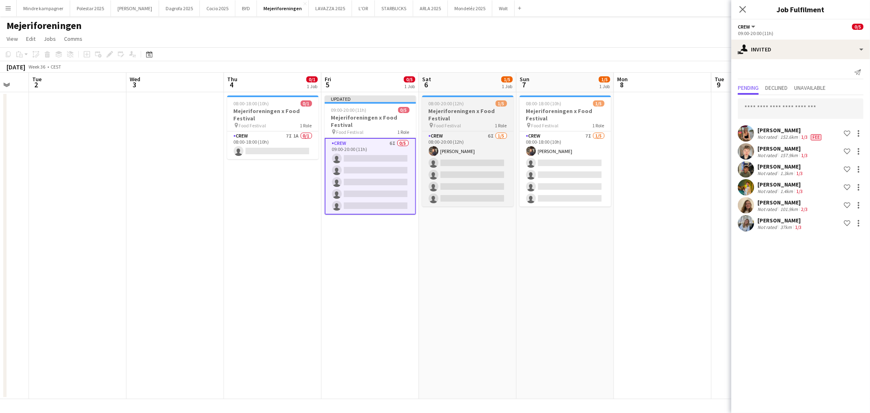
click at [487, 109] on h3 "Mejeriforeningen x Food Festival" at bounding box center [467, 114] width 91 height 15
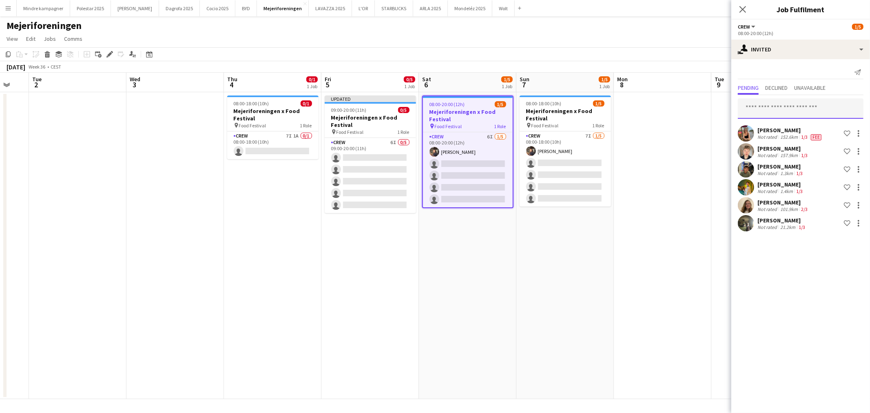
click at [771, 107] on input "text" at bounding box center [801, 108] width 126 height 20
type input "*****"
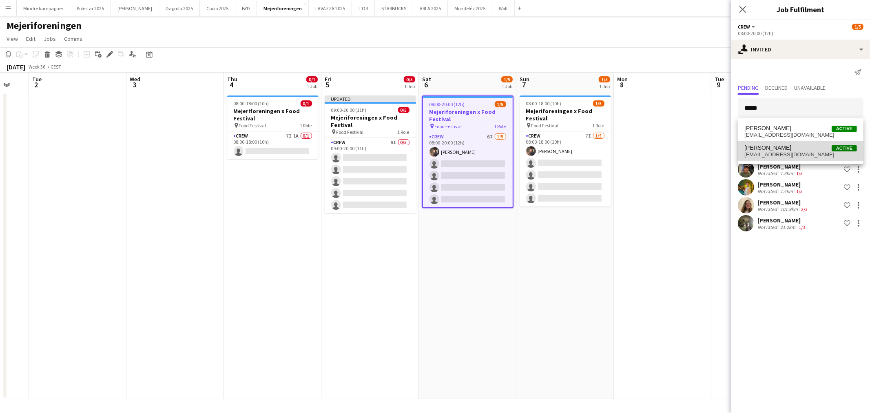
click at [778, 151] on span "[EMAIL_ADDRESS][DOMAIN_NAME]" at bounding box center [800, 154] width 113 height 7
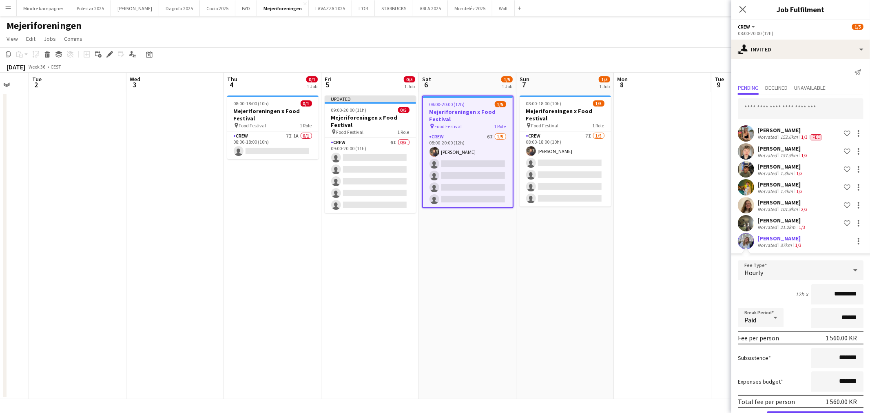
scroll to position [27, 0]
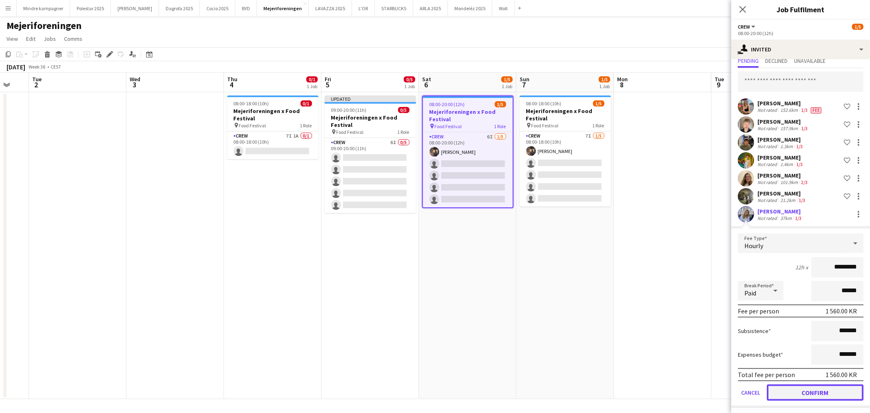
click at [821, 390] on button "Confirm" at bounding box center [814, 392] width 97 height 16
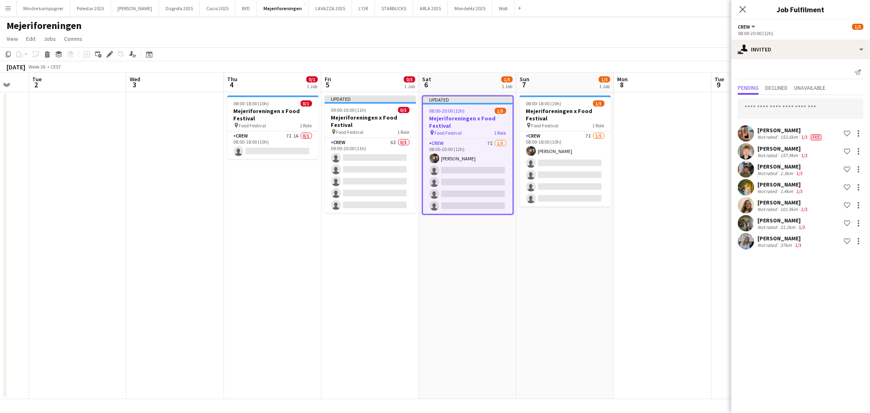
scroll to position [0, 0]
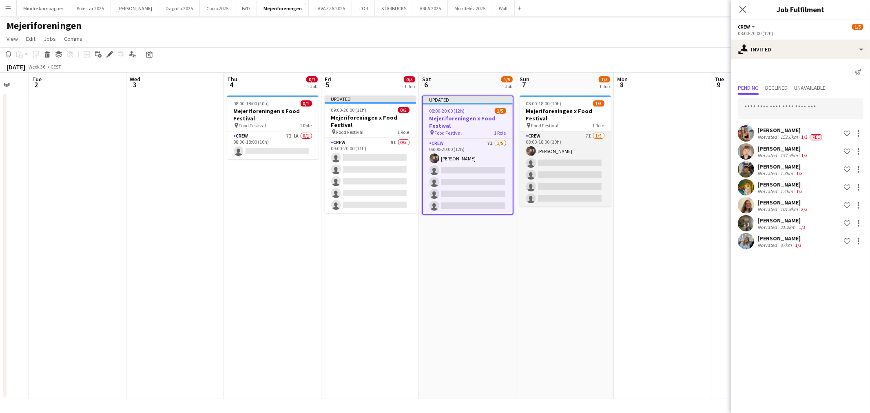
click at [562, 144] on app-card-role "Crew 7I 1/5 08:00-18:00 (10h) Cecilie Maro single-neutral-actions single-neutra…" at bounding box center [564, 168] width 91 height 75
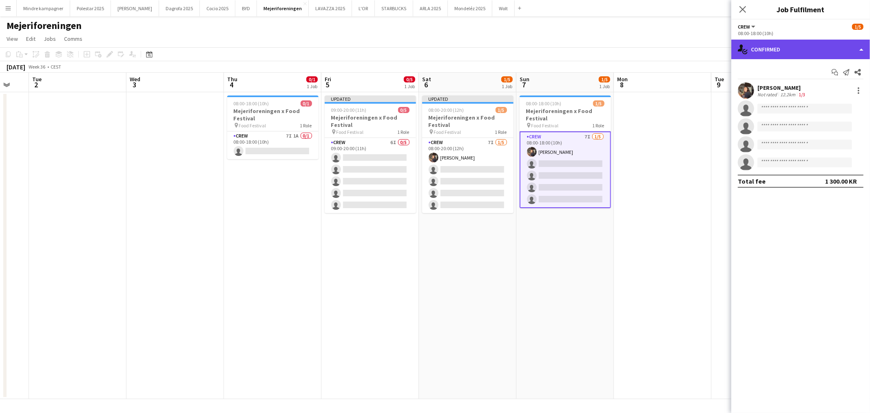
click at [797, 52] on div "single-neutral-actions-check-2 Confirmed" at bounding box center [800, 50] width 139 height 20
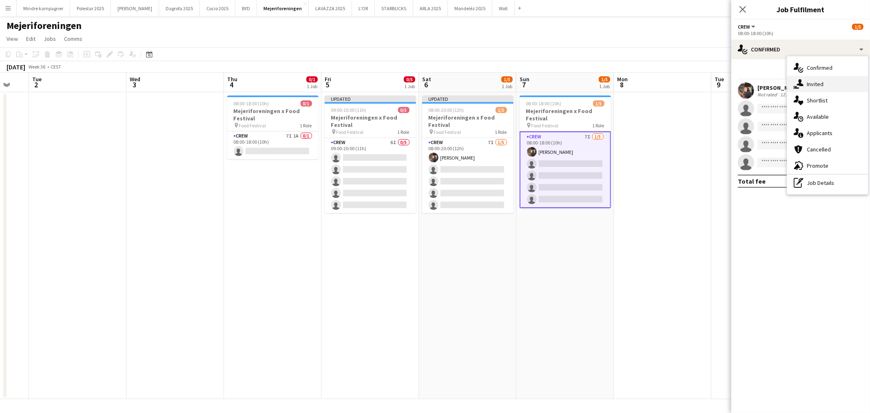
click at [817, 84] on div "single-neutral-actions-share-1 Invited" at bounding box center [827, 84] width 81 height 16
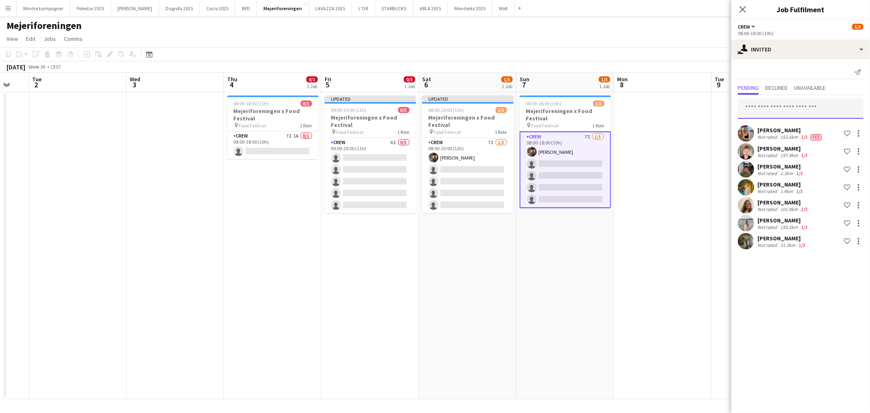
click at [792, 106] on input "text" at bounding box center [801, 108] width 126 height 20
type input "****"
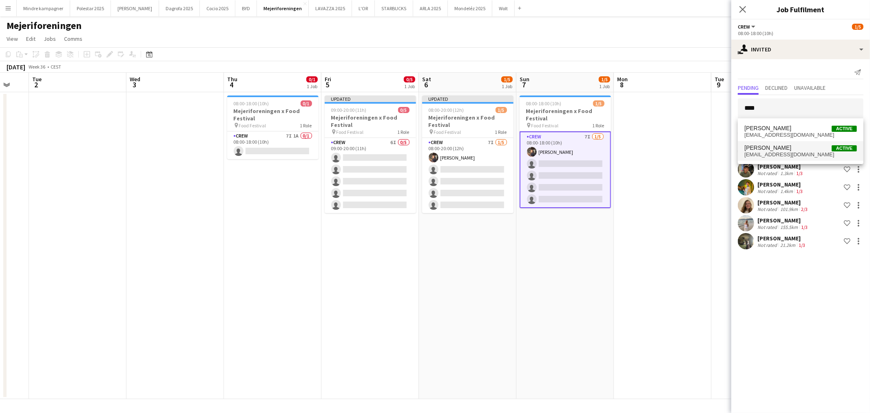
click at [780, 144] on mat-option "Frida Holst Villumsen Active fridaholstv@gmail.com" at bounding box center [801, 151] width 126 height 20
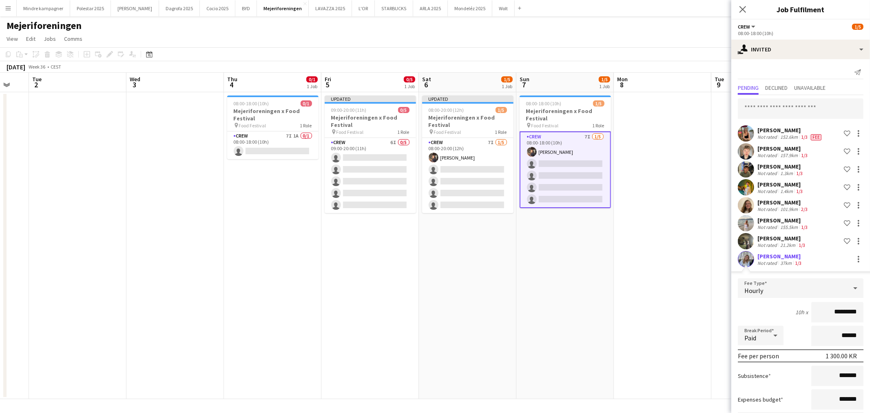
scroll to position [45, 0]
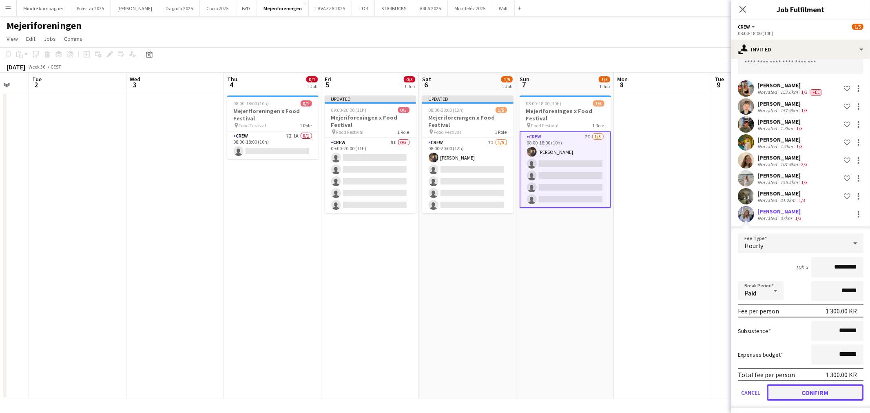
click at [835, 394] on button "Confirm" at bounding box center [814, 392] width 97 height 16
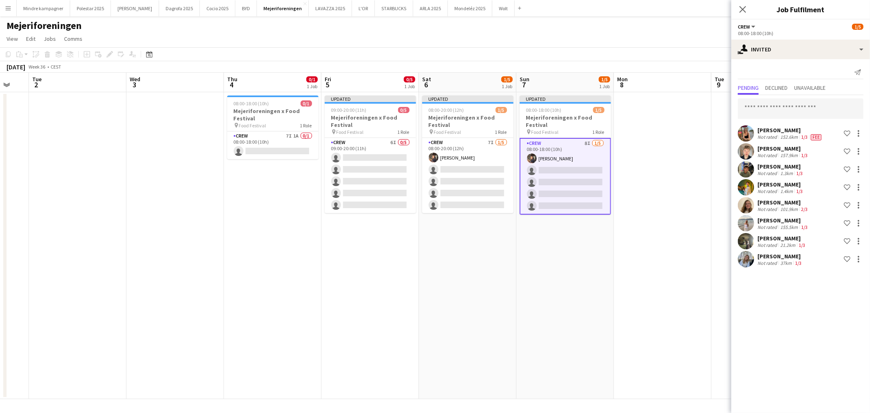
scroll to position [0, 0]
click at [676, 265] on app-date-cell at bounding box center [662, 245] width 97 height 307
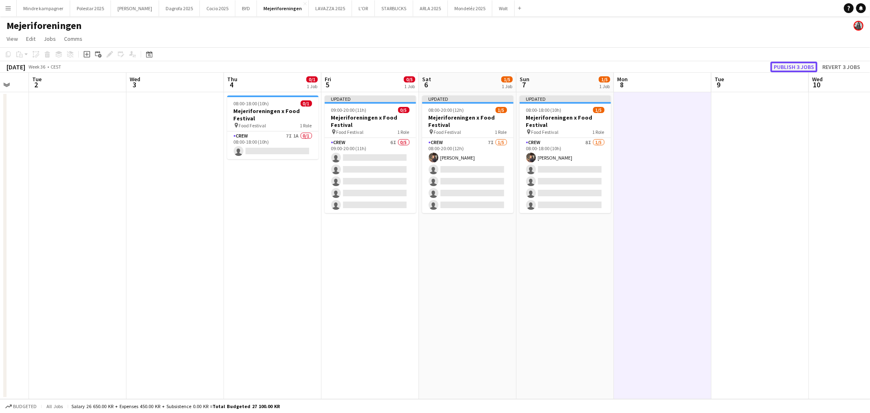
click at [796, 63] on button "Publish 3 jobs" at bounding box center [793, 67] width 47 height 11
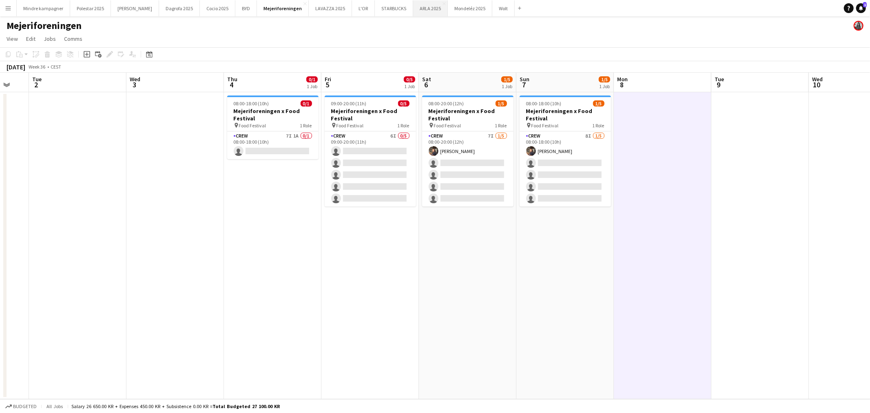
click at [413, 9] on button "ARLA 2025 Close" at bounding box center [430, 8] width 35 height 16
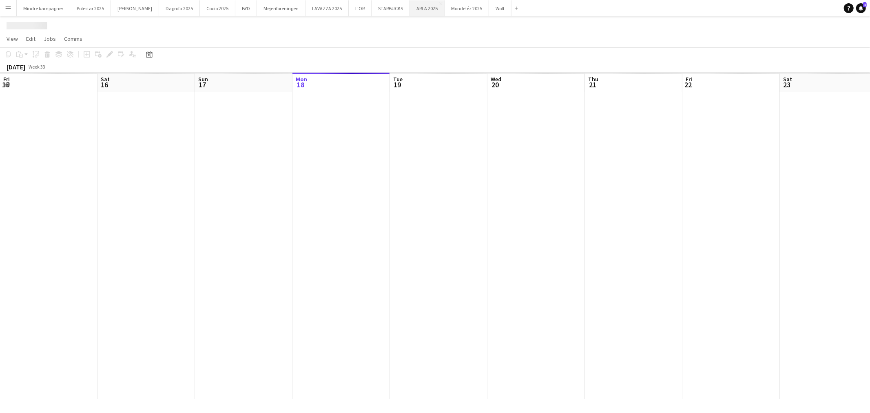
scroll to position [0, 194]
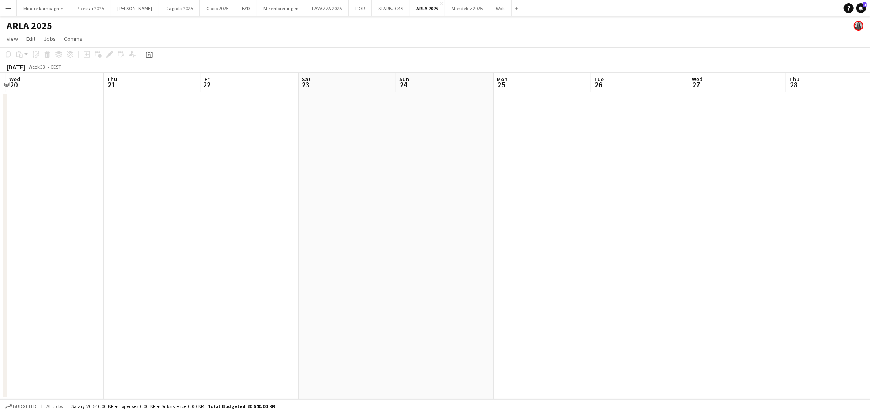
drag, startPoint x: 676, startPoint y: 283, endPoint x: 318, endPoint y: 247, distance: 358.9
drag, startPoint x: 318, startPoint y: 247, endPoint x: 267, endPoint y: 274, distance: 57.4
click at [267, 274] on app-calendar-viewport "Wed 20 Thu 21 Fri 22 Sat 23 Sun 24 Mon 25 Tue 26 Wed 27 Thu 28 Fri 29 Sat 30 Su…" at bounding box center [435, 236] width 870 height 326
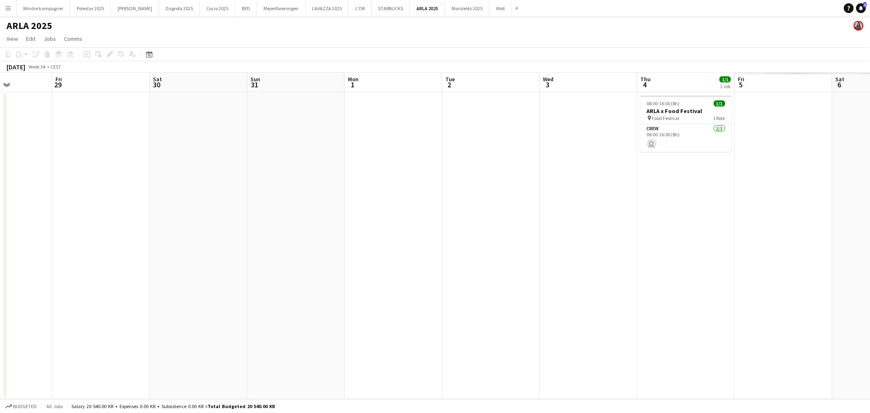
drag, startPoint x: 658, startPoint y: 280, endPoint x: 212, endPoint y: 318, distance: 448.1
click at [212, 318] on app-calendar-viewport "Mon 25 Tue 26 Wed 27 Thu 28 Fri 29 Sat 30 Sun 31 Mon 1 Tue 2 Wed 3 Thu 4 1/1 1 …" at bounding box center [435, 236] width 870 height 326
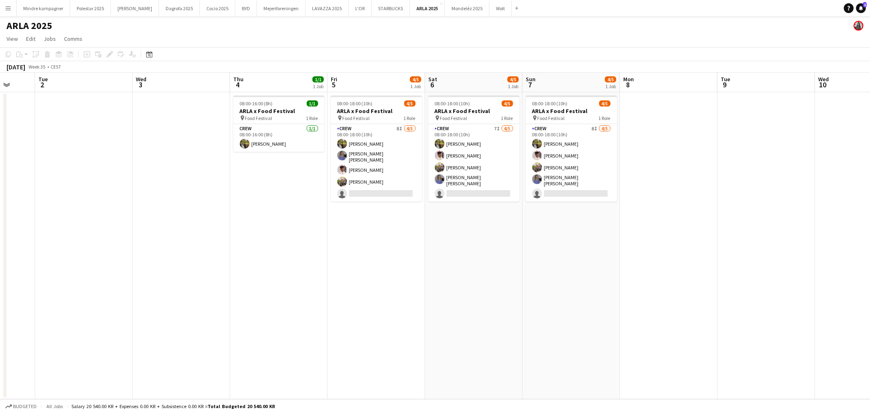
drag, startPoint x: 624, startPoint y: 319, endPoint x: 248, endPoint y: 348, distance: 377.4
click at [248, 348] on app-calendar-viewport "Fri 29 Sat 30 Sun 31 Mon 1 Tue 2 Wed 3 Thu 4 1/1 1 Job Fri 5 4/5 1 Job Sat 6 4/…" at bounding box center [435, 236] width 870 height 326
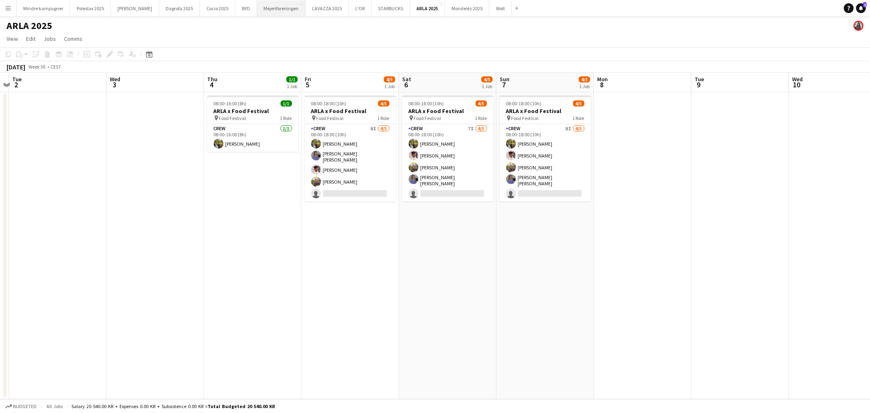
click at [257, 12] on button "Mejeriforeningen Close" at bounding box center [281, 8] width 49 height 16
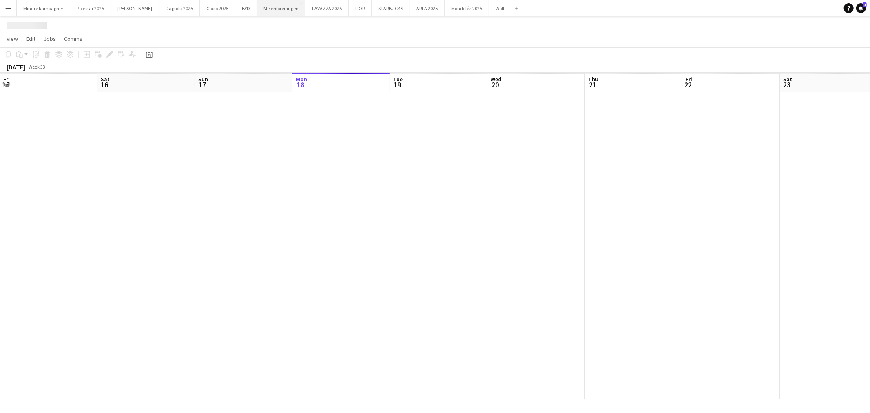
scroll to position [0, 194]
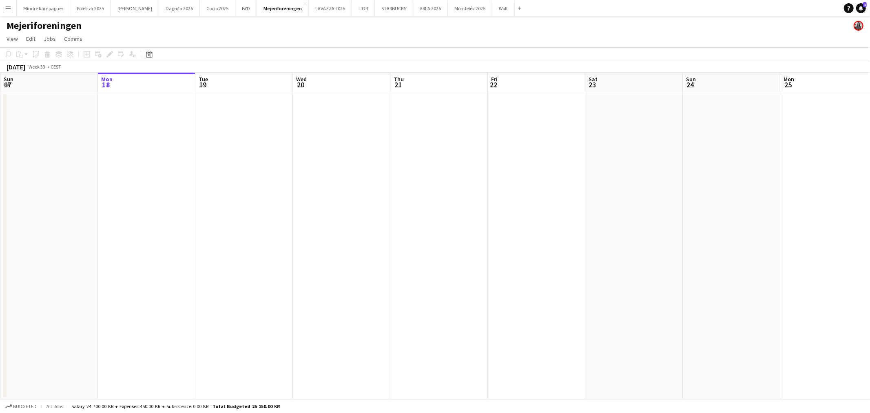
drag, startPoint x: 819, startPoint y: 283, endPoint x: 499, endPoint y: 285, distance: 319.2
click at [499, 285] on app-calendar-viewport "Fri 15 Sat 16 Sun 17 Mon 18 Tue 19 Wed 20 Thu 21 Fri 22 Sat 23 Sun 24 Mon 25 Tu…" at bounding box center [435, 236] width 870 height 326
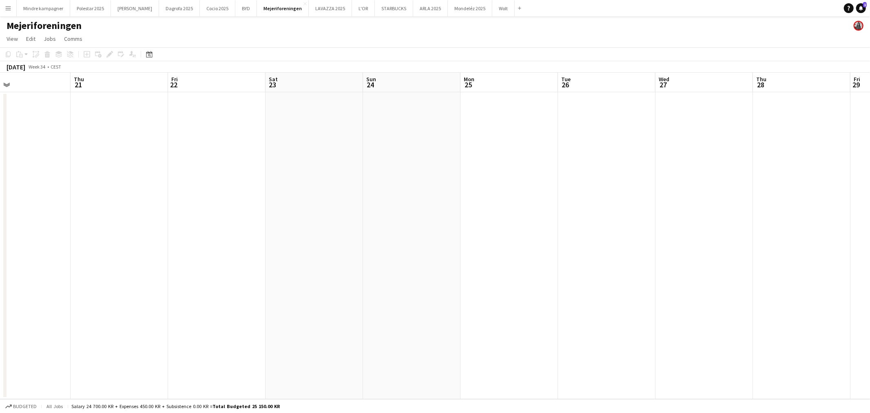
drag, startPoint x: 679, startPoint y: 284, endPoint x: 409, endPoint y: 318, distance: 272.5
click at [409, 318] on app-calendar-viewport "Sun 17 Mon 18 Tue 19 Wed 20 Thu 21 Fri 22 Sat 23 Sun 24 Mon 25 Tue 26 Wed 27 Th…" at bounding box center [435, 236] width 870 height 326
drag, startPoint x: 677, startPoint y: 296, endPoint x: 360, endPoint y: 323, distance: 317.9
click at [360, 323] on app-calendar-viewport "Thu 21 Fri 22 Sat 23 Sun 24 Mon 25 Tue 26 Wed 27 Thu 28 Fri 29 Sat 30 Sun 31 Mo…" at bounding box center [435, 236] width 870 height 326
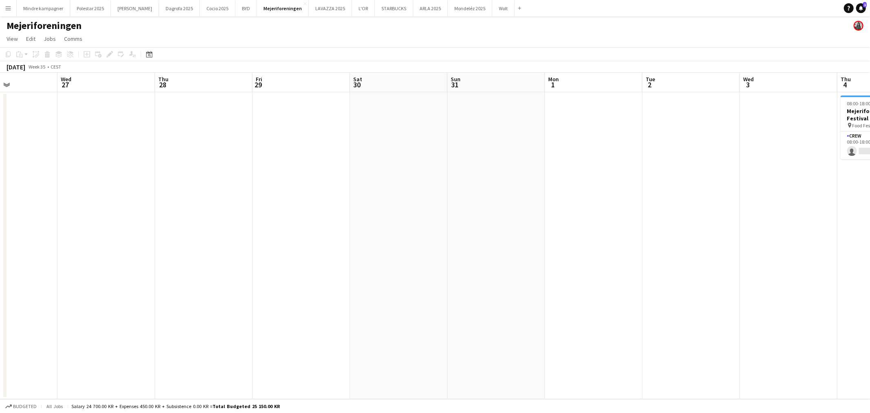
drag, startPoint x: 645, startPoint y: 333, endPoint x: 229, endPoint y: 359, distance: 417.0
click at [229, 359] on app-calendar-viewport "Sat 23 Sun 24 Mon 25 Tue 26 Wed 27 Thu 28 Fri 29 Sat 30 Sun 31 Mon 1 Tue 2 Wed …" at bounding box center [435, 236] width 870 height 326
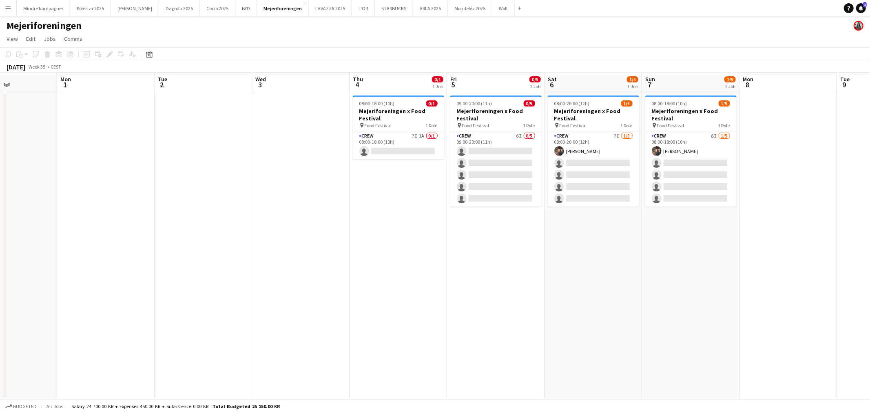
drag, startPoint x: 499, startPoint y: 340, endPoint x: 242, endPoint y: 355, distance: 257.3
click at [242, 355] on app-calendar-viewport "Thu 28 Fri 29 Sat 30 Sun 31 Mon 1 Tue 2 Wed 3 Thu 4 0/1 1 Job Fri 5 0/5 1 Job S…" at bounding box center [435, 236] width 870 height 326
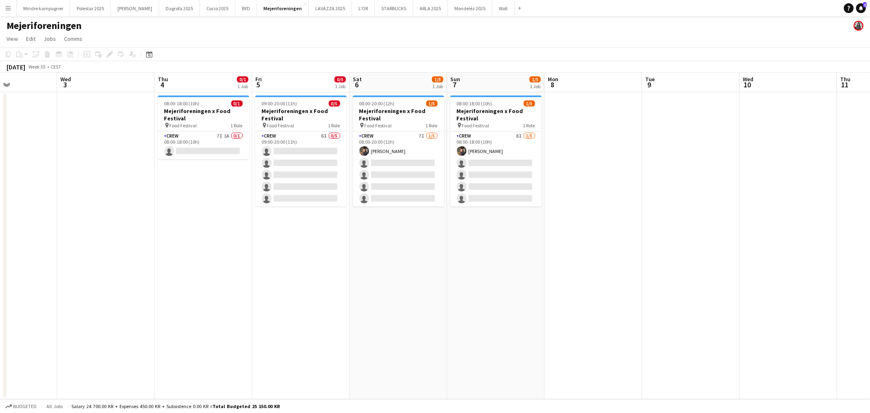
scroll to position [0, 313]
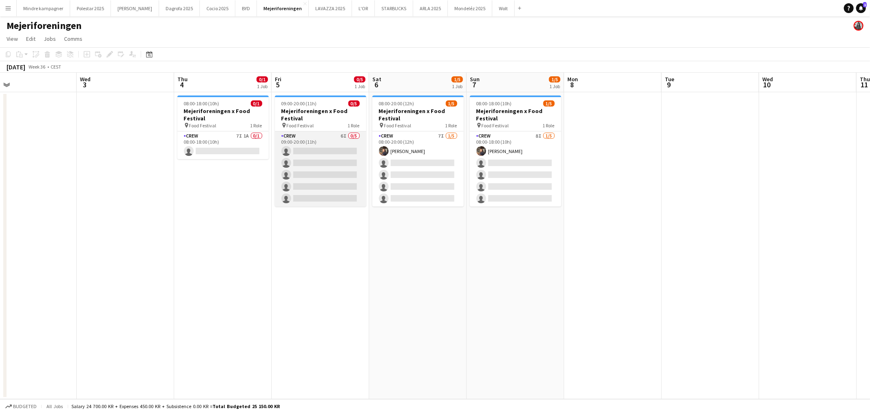
click at [339, 153] on app-card-role "Crew 6I 0/5 09:00-20:00 (11h) single-neutral-actions single-neutral-actions sin…" at bounding box center [320, 168] width 91 height 75
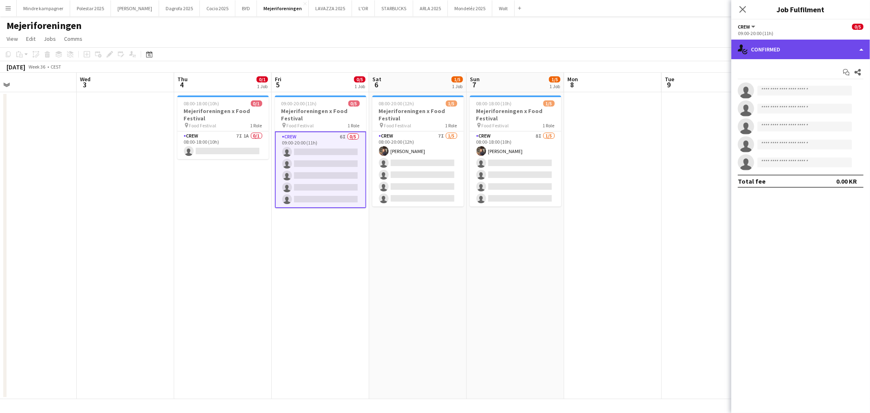
click at [804, 51] on div "single-neutral-actions-check-2 Confirmed" at bounding box center [800, 50] width 139 height 20
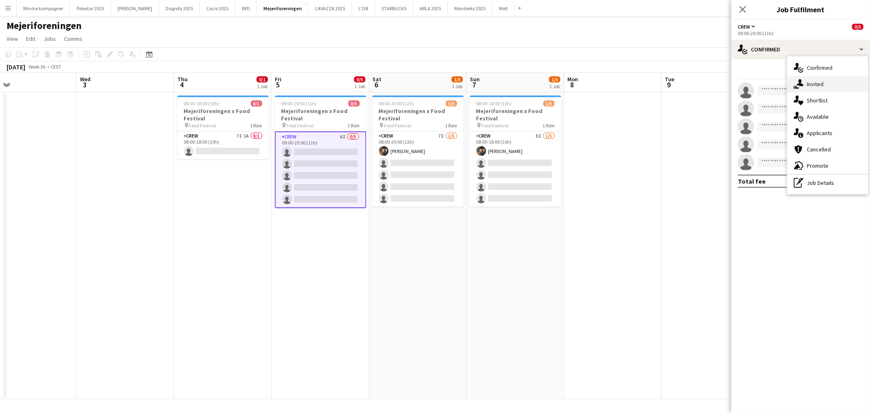
click at [814, 86] on div "single-neutral-actions-share-1 Invited" at bounding box center [827, 84] width 81 height 16
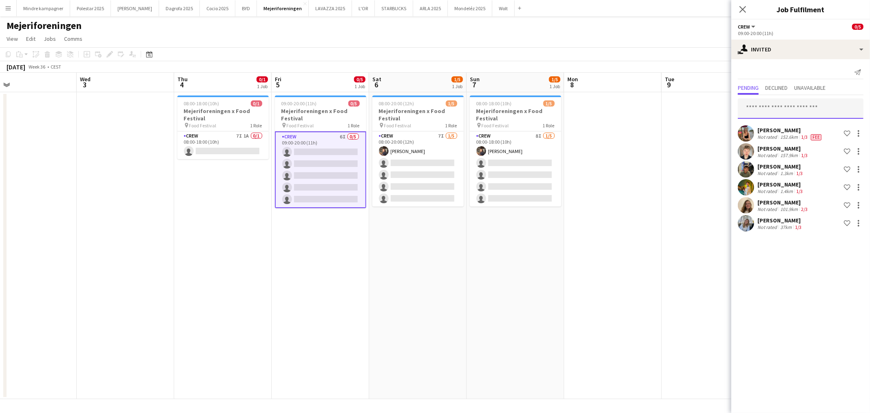
click at [776, 110] on input "text" at bounding box center [801, 108] width 126 height 20
type input "******"
click at [789, 132] on span "[EMAIL_ADDRESS][DOMAIN_NAME]" at bounding box center [800, 135] width 113 height 7
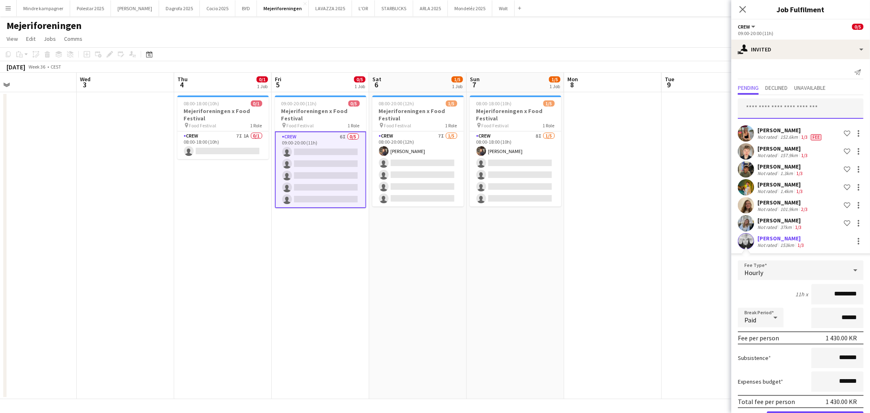
click at [785, 109] on input "text" at bounding box center [801, 108] width 126 height 20
type input "******"
click at [788, 152] on span "[EMAIL_ADDRESS][DOMAIN_NAME]" at bounding box center [797, 154] width 106 height 7
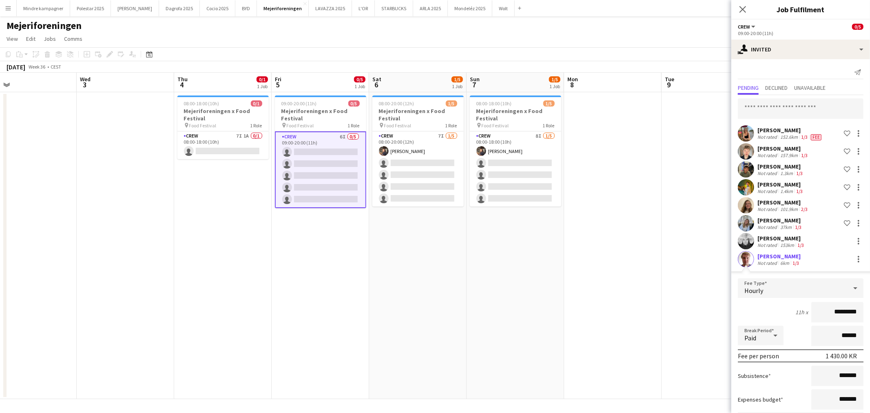
scroll to position [45, 0]
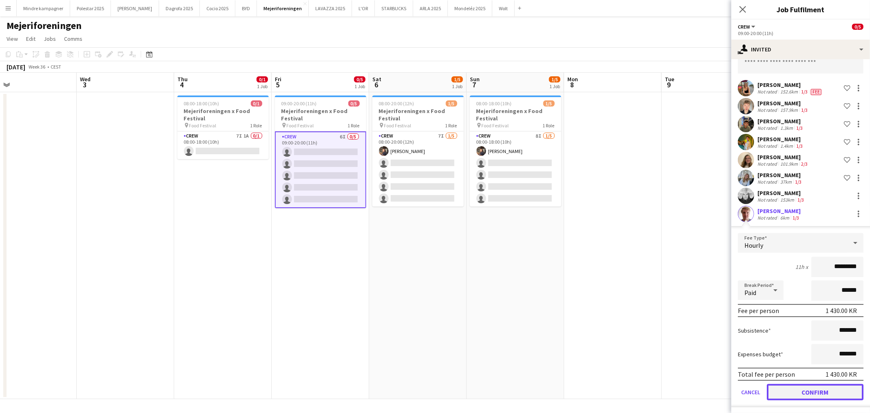
click at [830, 388] on button "Confirm" at bounding box center [814, 392] width 97 height 16
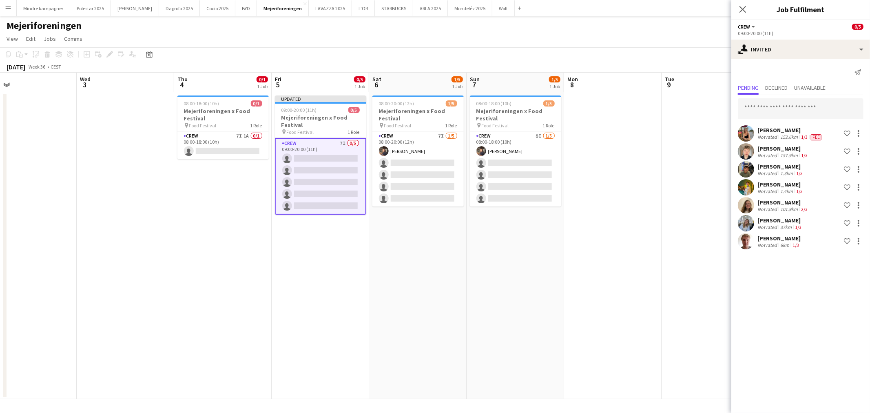
scroll to position [0, 0]
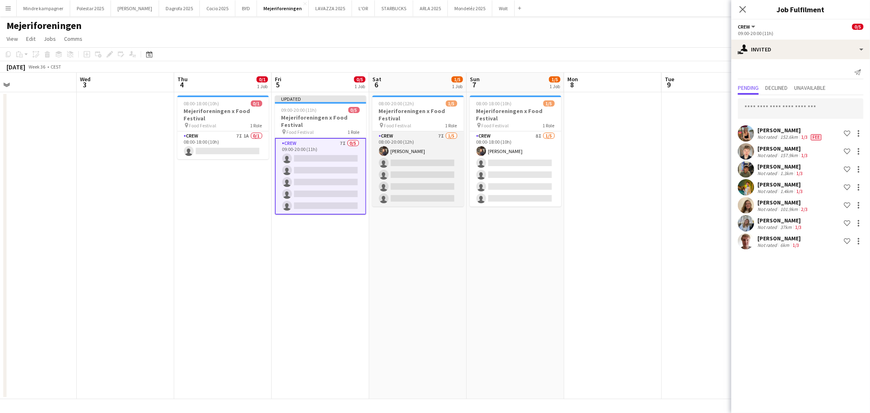
click at [419, 157] on app-card-role "Crew 7I 1/5 08:00-20:00 (12h) Cecilie Maro single-neutral-actions single-neutra…" at bounding box center [417, 168] width 91 height 75
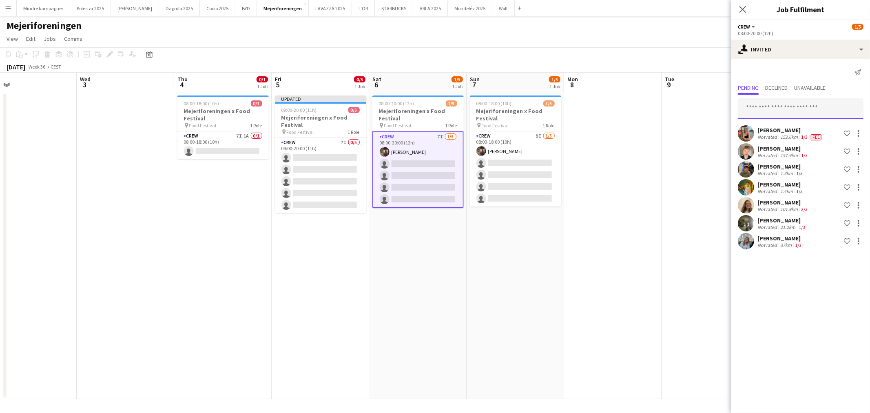
click at [757, 115] on input "text" at bounding box center [801, 108] width 126 height 20
type input "******"
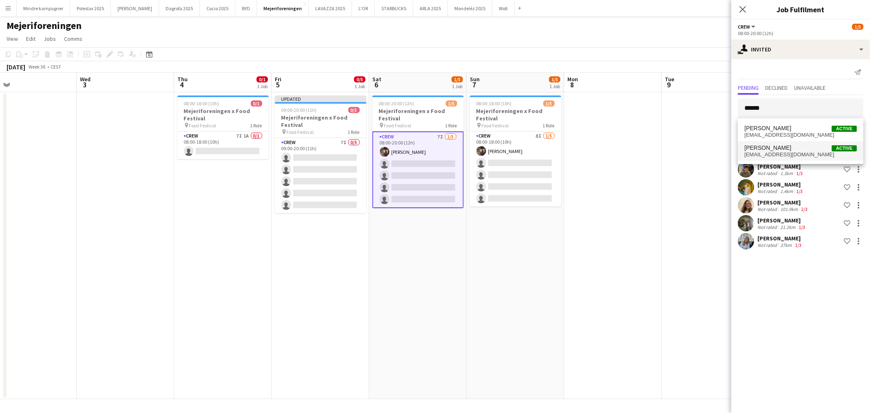
click at [789, 149] on span "Martin Rosenkvist Active" at bounding box center [800, 147] width 113 height 7
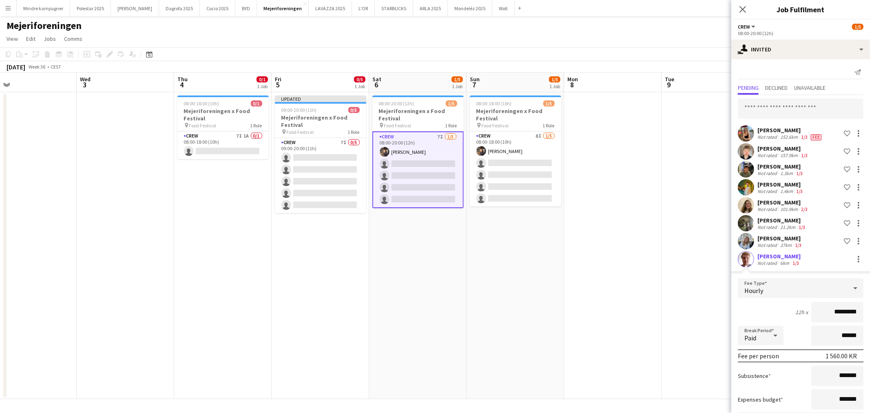
scroll to position [45, 0]
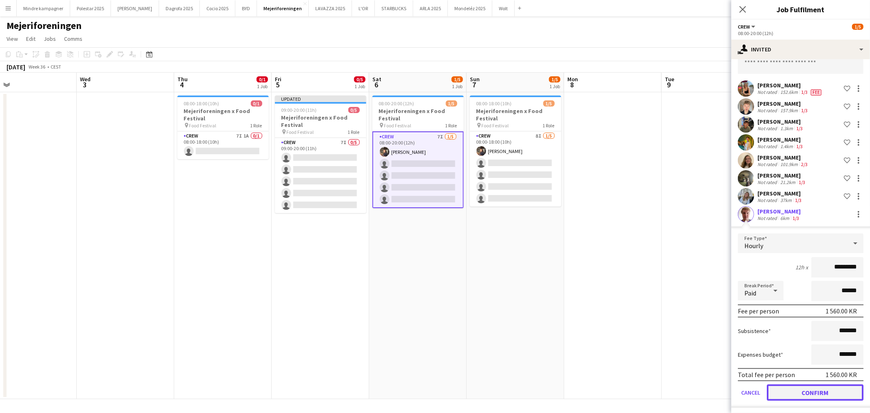
click at [838, 391] on button "Confirm" at bounding box center [814, 392] width 97 height 16
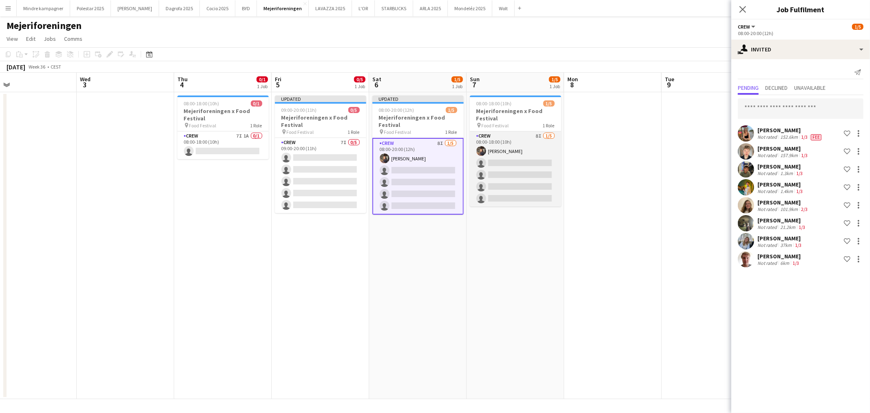
click at [522, 153] on app-card-role "Crew 8I 1/5 08:00-18:00 (10h) Cecilie Maro single-neutral-actions single-neutra…" at bounding box center [515, 168] width 91 height 75
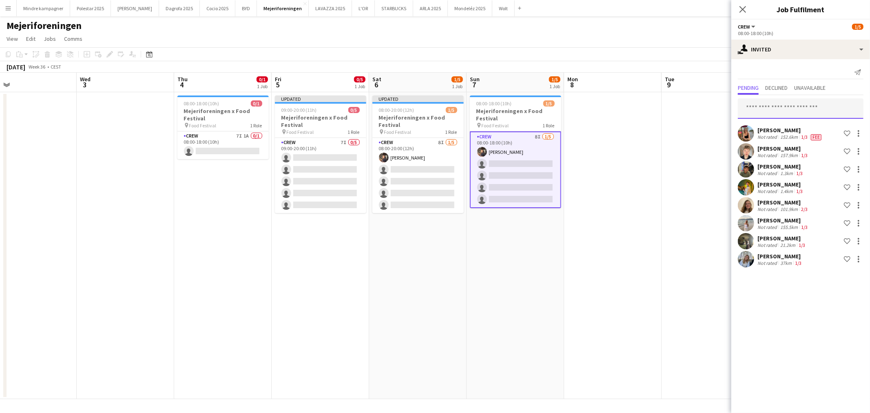
click at [787, 111] on input "text" at bounding box center [801, 108] width 126 height 20
type input "****"
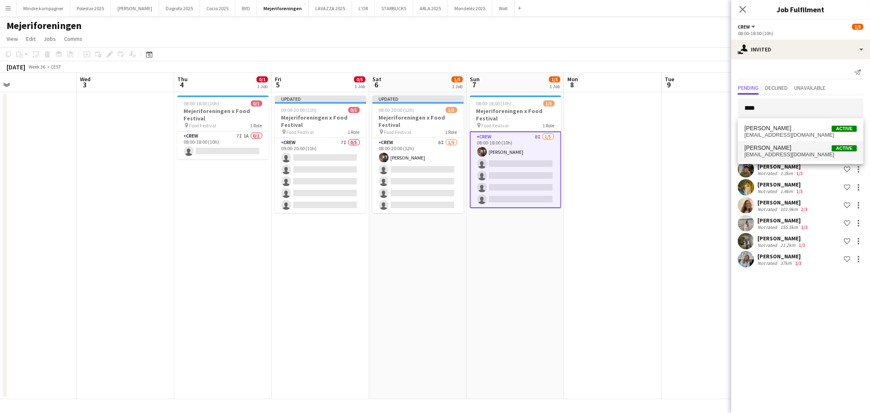
click at [785, 147] on span "[PERSON_NAME]" at bounding box center [767, 147] width 47 height 7
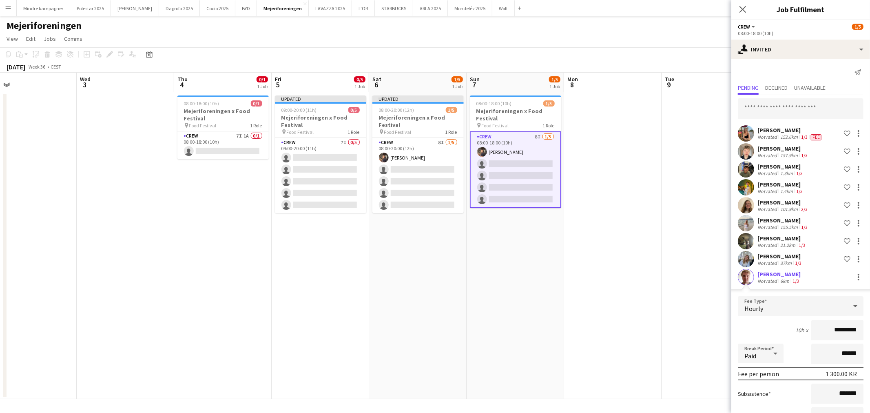
scroll to position [63, 0]
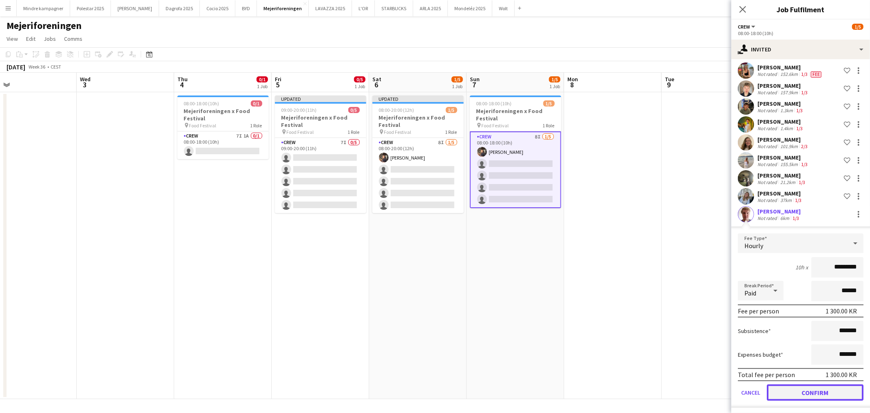
click at [826, 386] on button "Confirm" at bounding box center [814, 392] width 97 height 16
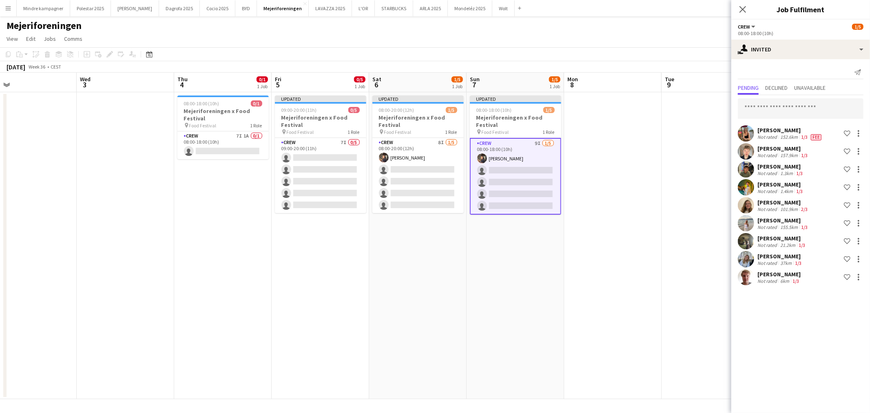
scroll to position [0, 0]
click at [675, 311] on app-date-cell at bounding box center [709, 245] width 97 height 307
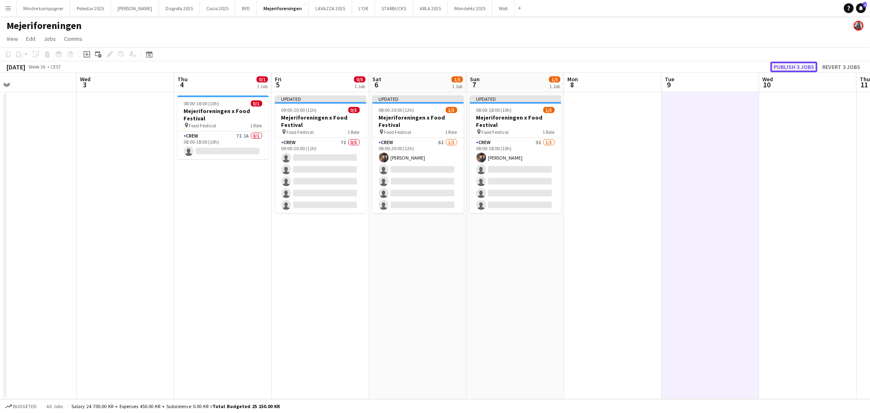
click at [797, 66] on button "Publish 3 jobs" at bounding box center [793, 67] width 47 height 11
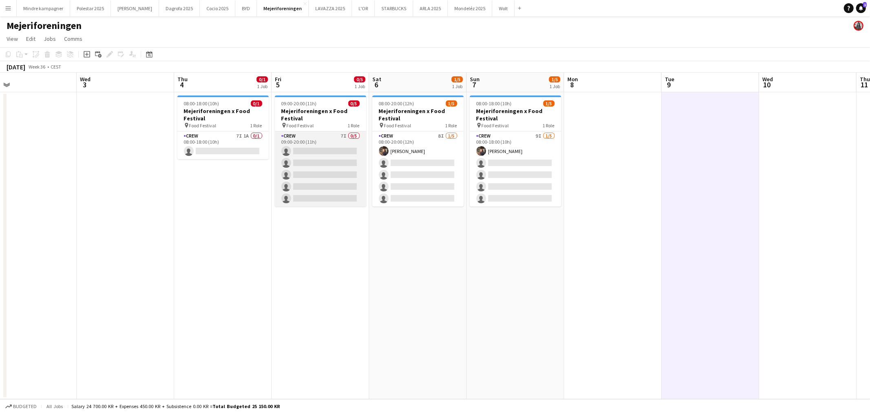
click at [320, 145] on app-card-role "Crew 7I 0/5 09:00-20:00 (11h) single-neutral-actions single-neutral-actions sin…" at bounding box center [320, 168] width 91 height 75
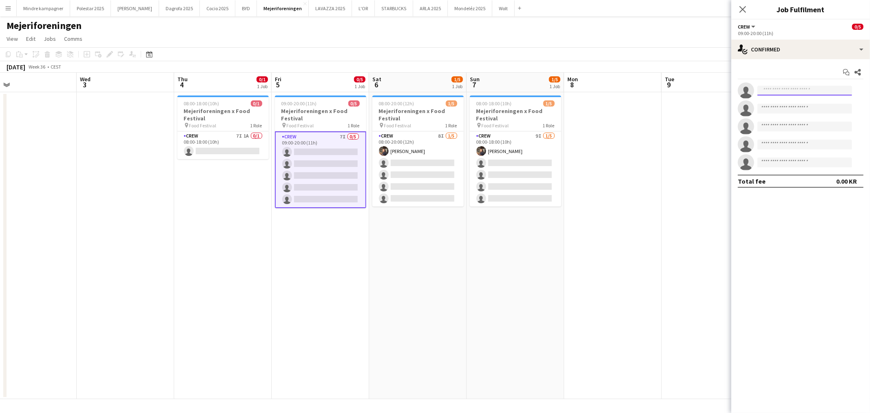
click at [786, 91] on input at bounding box center [804, 91] width 95 height 10
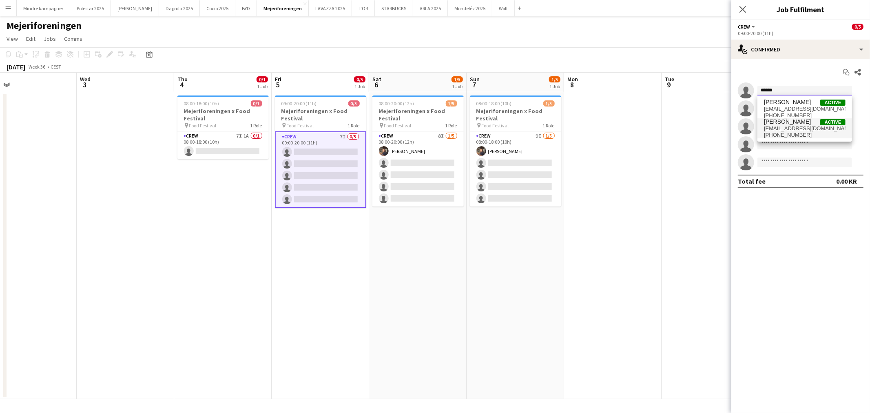
type input "******"
click at [801, 127] on span "[EMAIL_ADDRESS][DOMAIN_NAME]" at bounding box center [805, 128] width 82 height 7
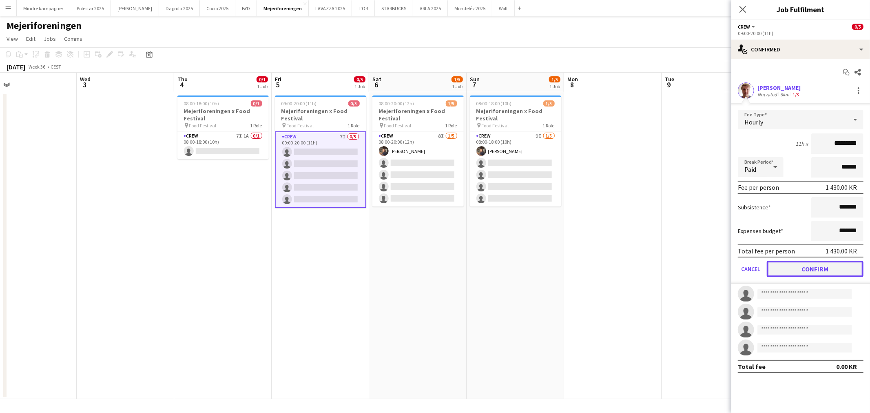
click at [837, 269] on button "Confirm" at bounding box center [814, 269] width 97 height 16
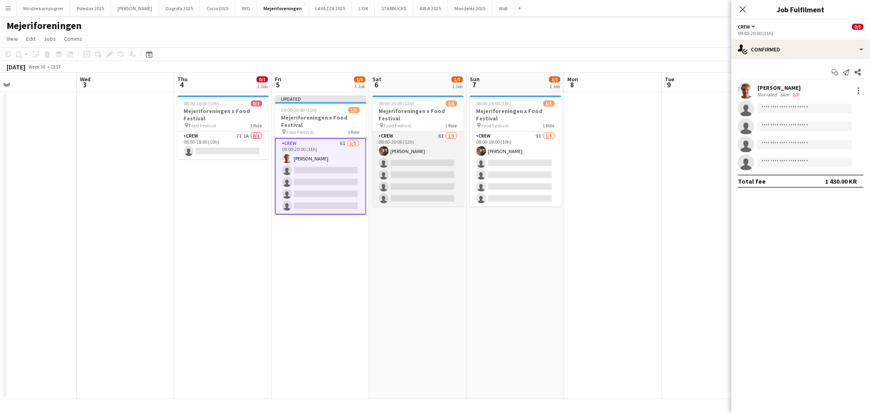
click at [426, 165] on app-card-role "Crew 8I 1/5 08:00-20:00 (12h) Cecilie Maro single-neutral-actions single-neutra…" at bounding box center [417, 168] width 91 height 75
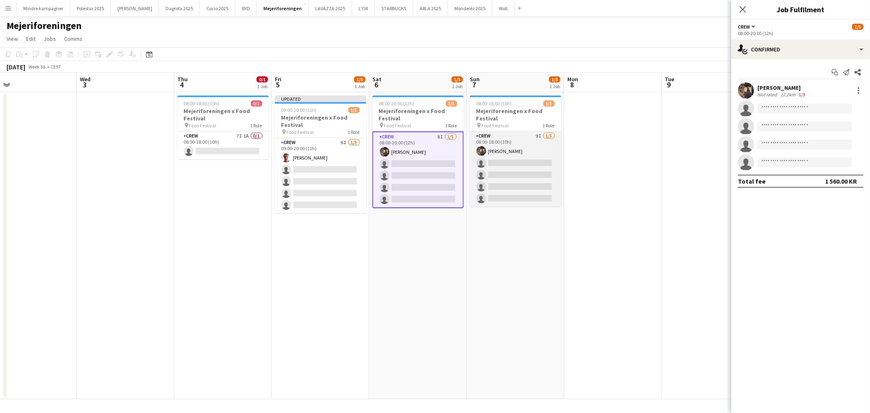
click at [514, 163] on app-card-role "Crew 9I 1/5 08:00-18:00 (10h) Cecilie Maro single-neutral-actions single-neutra…" at bounding box center [515, 168] width 91 height 75
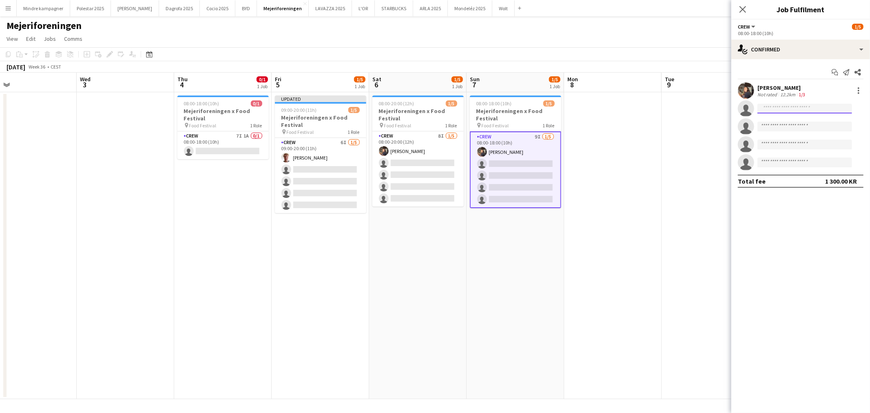
click at [773, 111] on input at bounding box center [804, 109] width 95 height 10
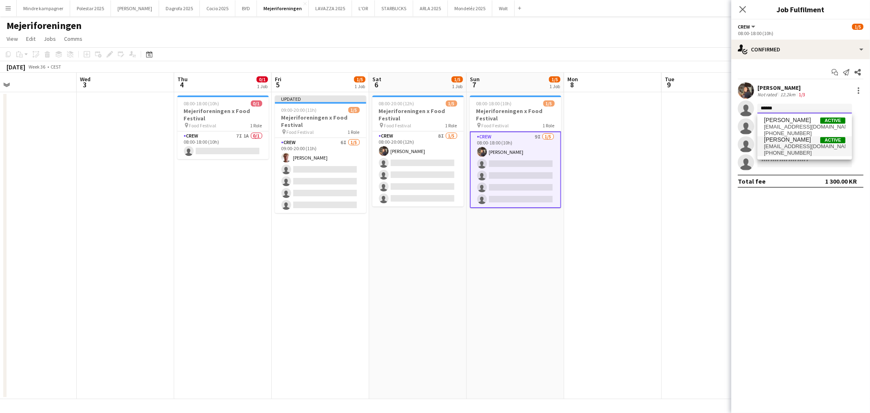
type input "******"
click at [800, 145] on span "[EMAIL_ADDRESS][DOMAIN_NAME]" at bounding box center [805, 146] width 82 height 7
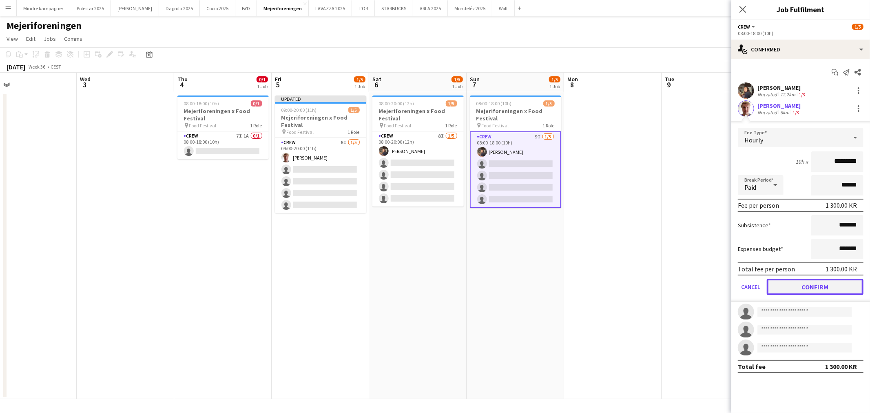
click at [830, 284] on button "Confirm" at bounding box center [814, 286] width 97 height 16
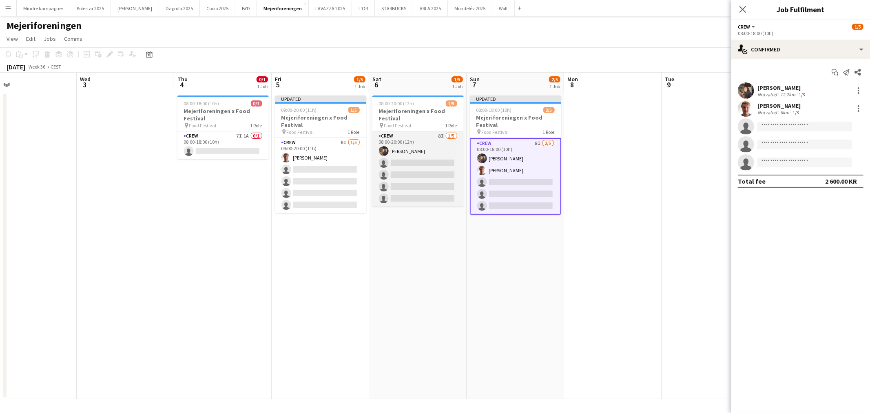
click at [418, 155] on app-card-role "Crew 8I 1/5 08:00-20:00 (12h) Cecilie Maro single-neutral-actions single-neutra…" at bounding box center [417, 168] width 91 height 75
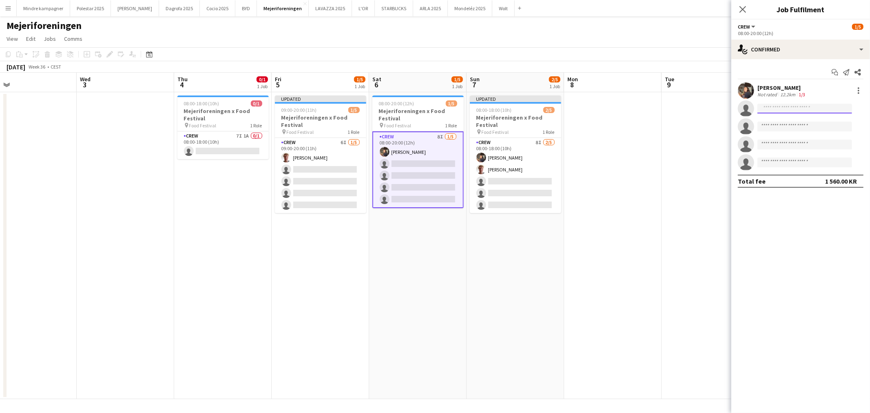
click at [783, 111] on input at bounding box center [804, 109] width 95 height 10
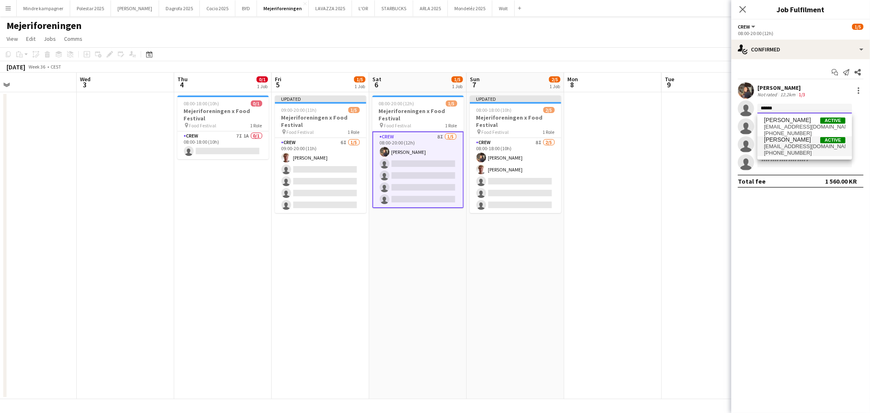
type input "******"
click at [804, 144] on span "[EMAIL_ADDRESS][DOMAIN_NAME]" at bounding box center [805, 146] width 82 height 7
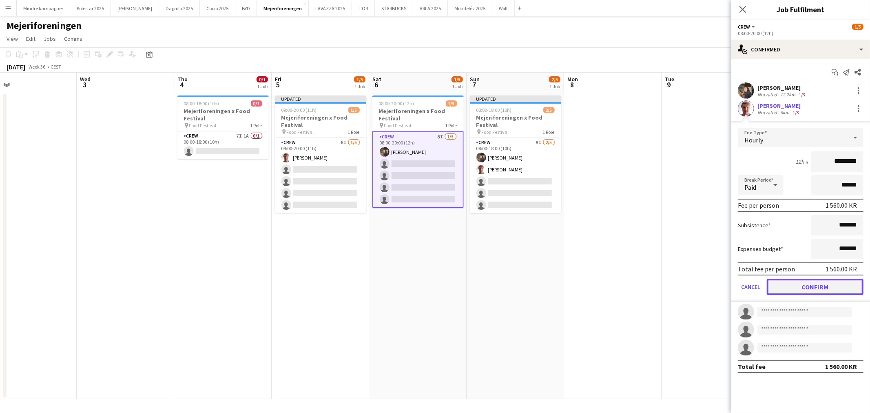
click at [826, 287] on button "Confirm" at bounding box center [814, 286] width 97 height 16
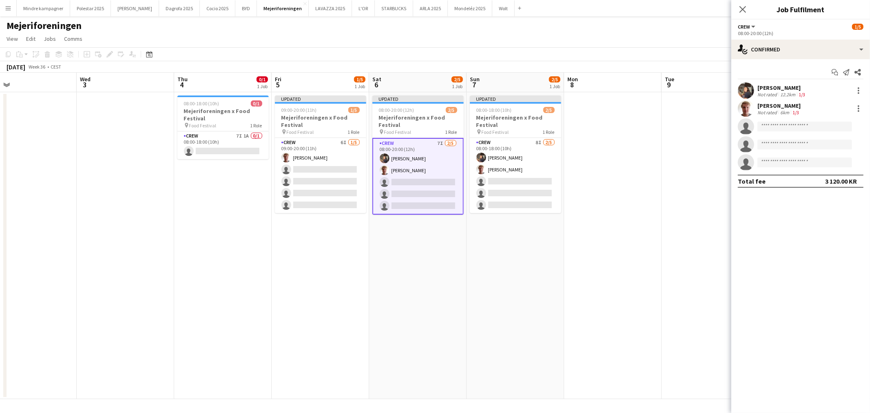
click at [623, 258] on app-date-cell at bounding box center [612, 245] width 97 height 307
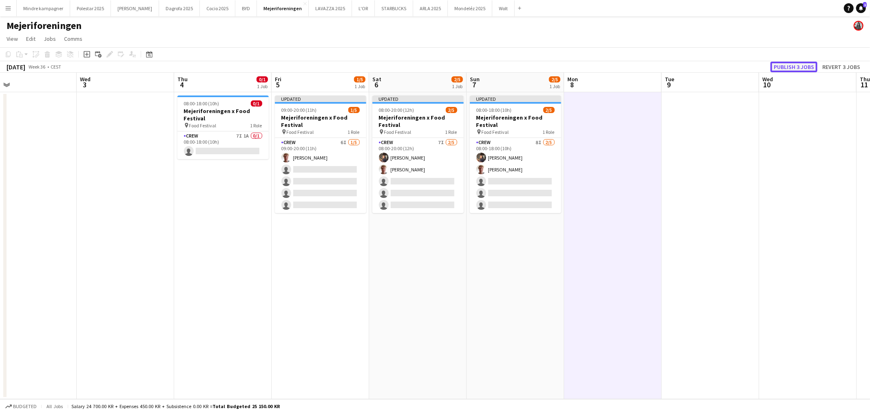
click at [797, 65] on button "Publish 3 jobs" at bounding box center [793, 67] width 47 height 11
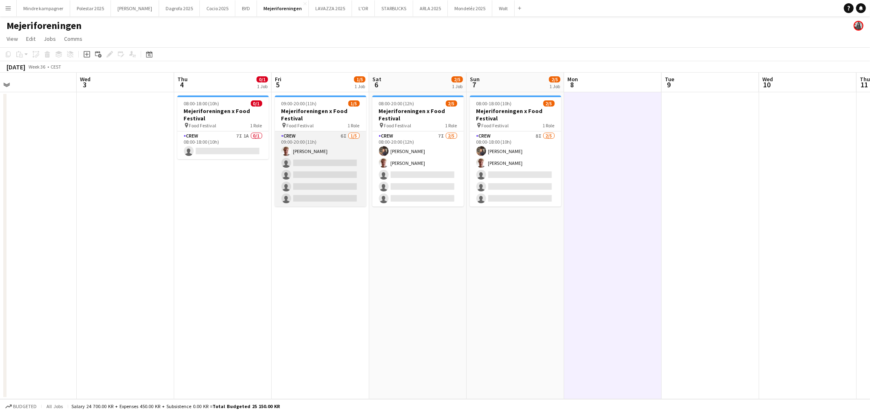
click at [317, 161] on app-card-role "Crew 6I [DATE] 09:00-20:00 (11h) [PERSON_NAME] single-neutral-actions single-ne…" at bounding box center [320, 168] width 91 height 75
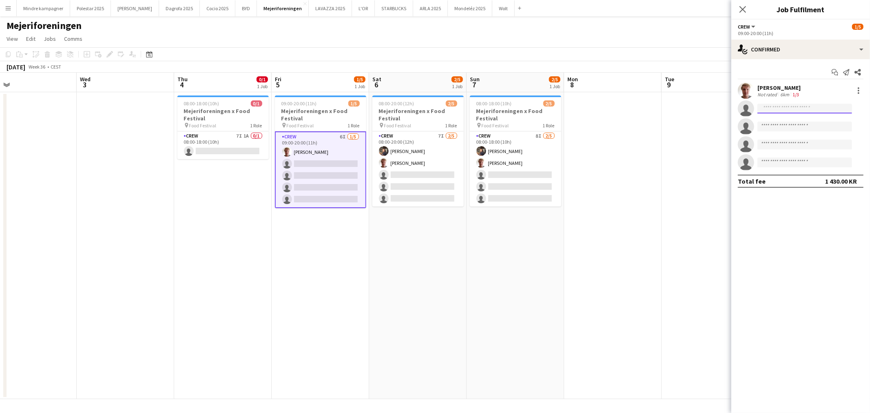
click at [783, 110] on input at bounding box center [804, 109] width 95 height 10
type input "***"
click at [784, 125] on span "[EMAIL_ADDRESS][DOMAIN_NAME]" at bounding box center [805, 127] width 82 height 7
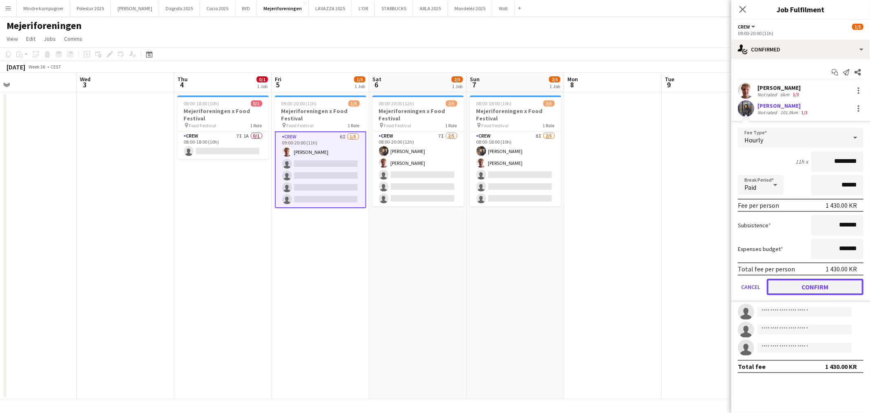
click at [830, 284] on button "Confirm" at bounding box center [814, 286] width 97 height 16
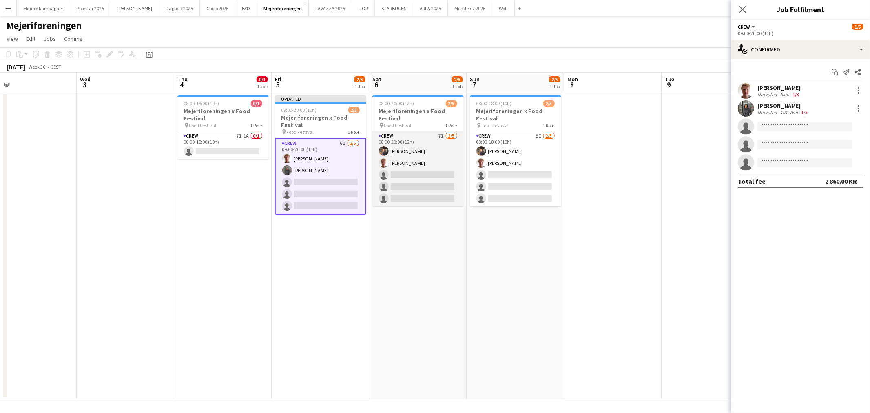
click at [439, 177] on app-card-role "Crew 7I [DATE] 08:00-20:00 (12h) [PERSON_NAME] [PERSON_NAME] single-neutral-act…" at bounding box center [417, 168] width 91 height 75
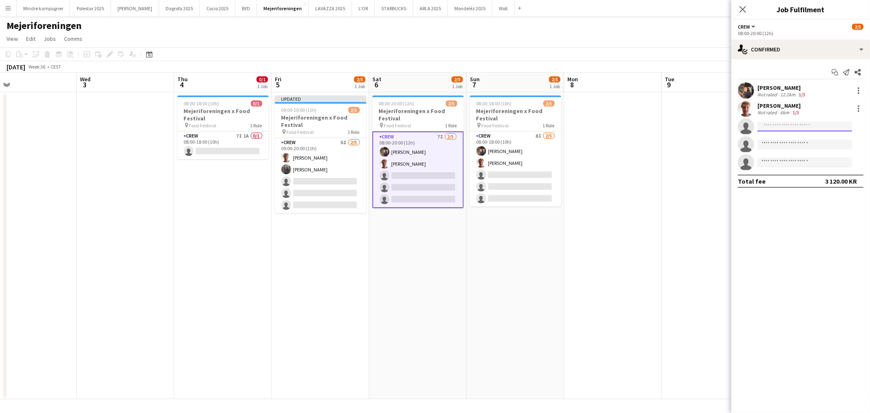
click at [796, 126] on input at bounding box center [804, 126] width 95 height 10
type input "***"
click at [792, 148] on span "[PHONE_NUMBER]" at bounding box center [805, 151] width 82 height 7
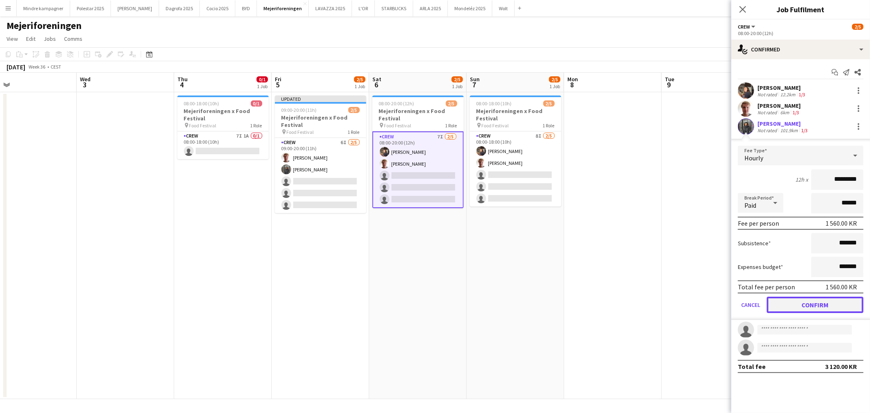
click at [837, 303] on button "Confirm" at bounding box center [814, 304] width 97 height 16
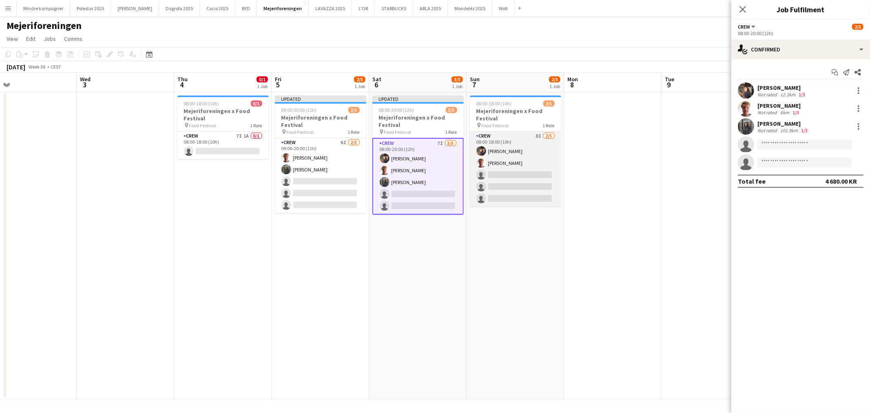
click at [514, 169] on app-card-role "Crew 8I 2/5 08:00-18:00 (10h) Cecilie Maro Martin Rosenkvist single-neutral-act…" at bounding box center [515, 168] width 91 height 75
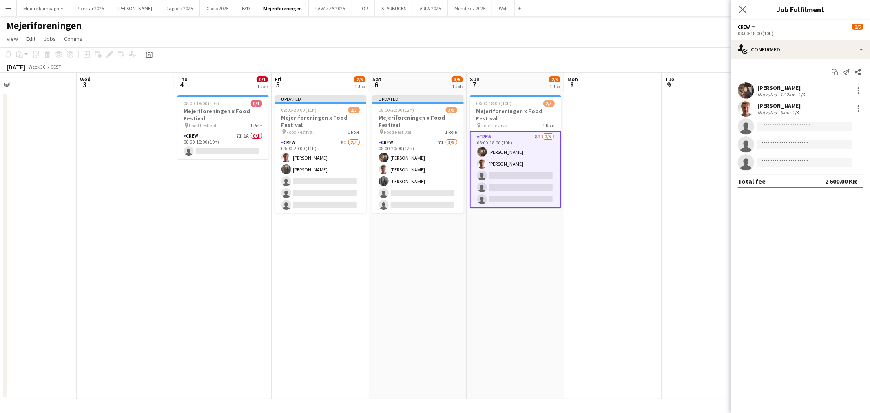
click at [810, 126] on input at bounding box center [804, 126] width 95 height 10
type input "***"
click at [795, 141] on span "[EMAIL_ADDRESS][DOMAIN_NAME]" at bounding box center [805, 144] width 82 height 7
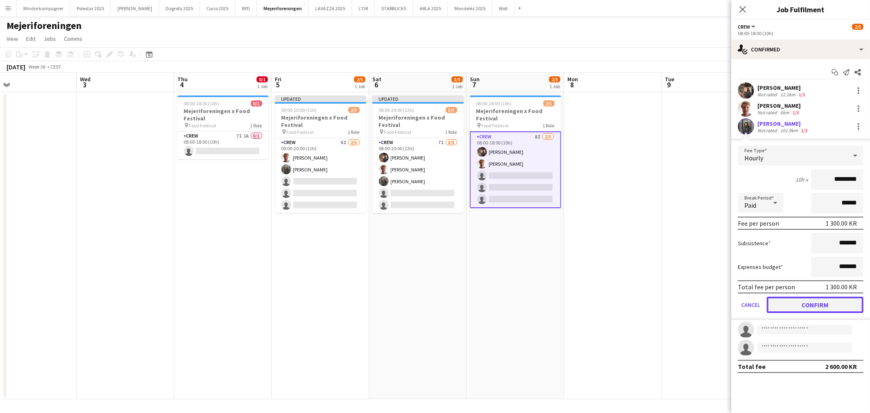
click at [830, 303] on button "Confirm" at bounding box center [814, 304] width 97 height 16
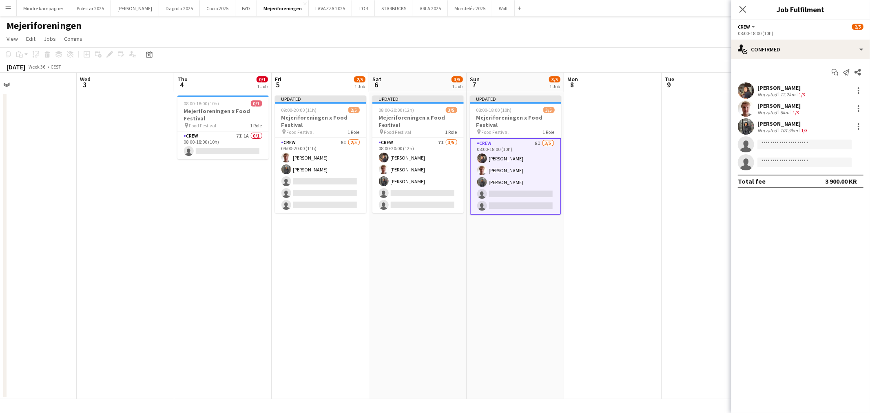
click at [565, 307] on app-date-cell at bounding box center [612, 245] width 97 height 307
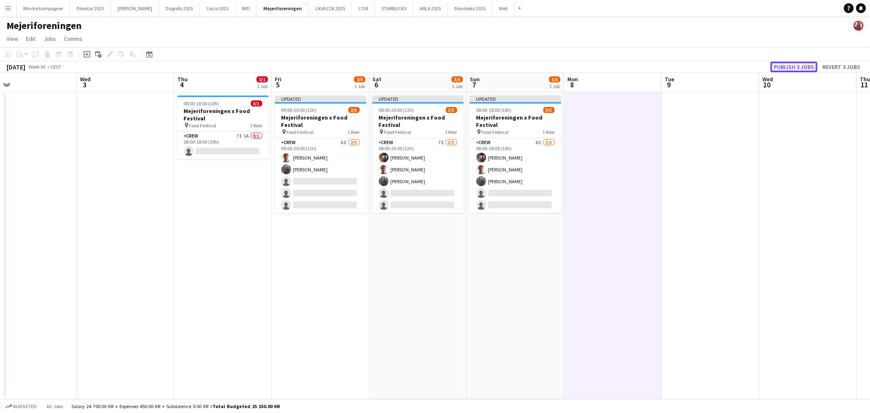
click at [805, 68] on button "Publish 3 jobs" at bounding box center [793, 67] width 47 height 11
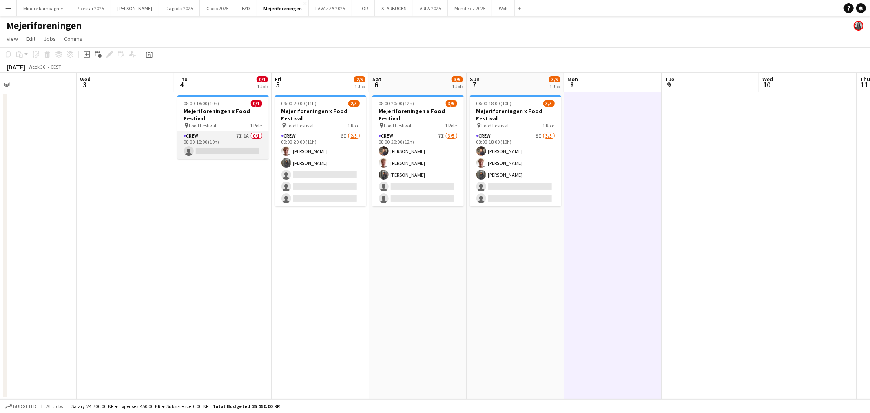
click at [216, 138] on app-card-role "Crew 7I 1A 0/1 08:00-18:00 (10h) single-neutral-actions" at bounding box center [222, 145] width 91 height 28
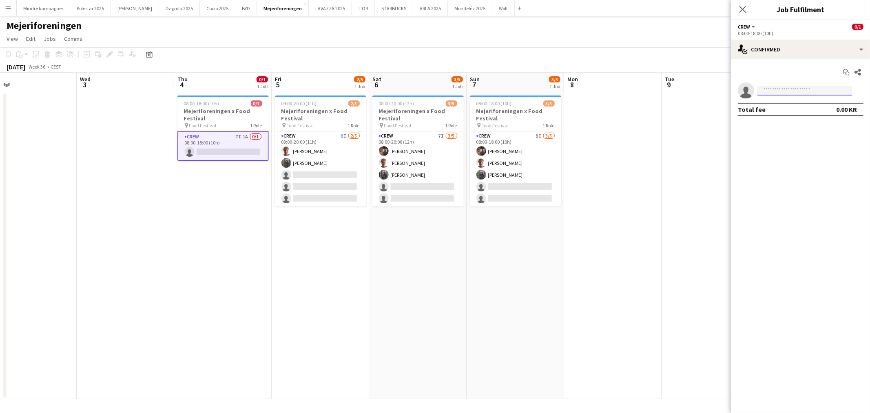
click at [780, 91] on input at bounding box center [804, 91] width 95 height 10
type input "****"
click at [690, 147] on app-date-cell at bounding box center [709, 245] width 97 height 307
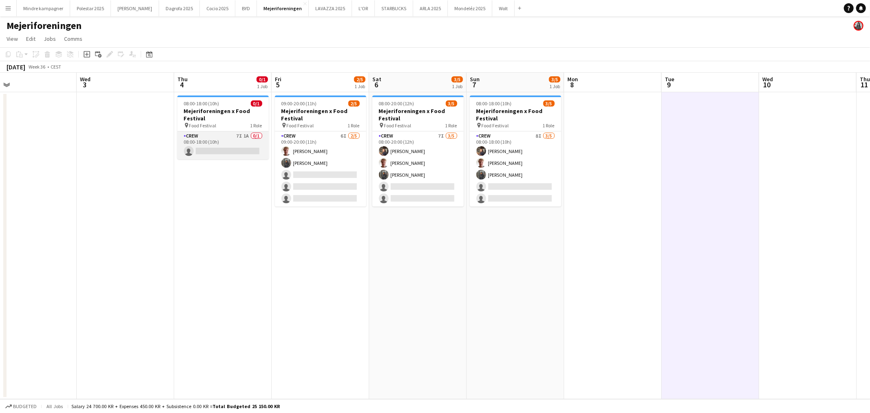
click at [222, 140] on app-card-role "Crew 7I 1A 0/1 08:00-18:00 (10h) single-neutral-actions" at bounding box center [222, 145] width 91 height 28
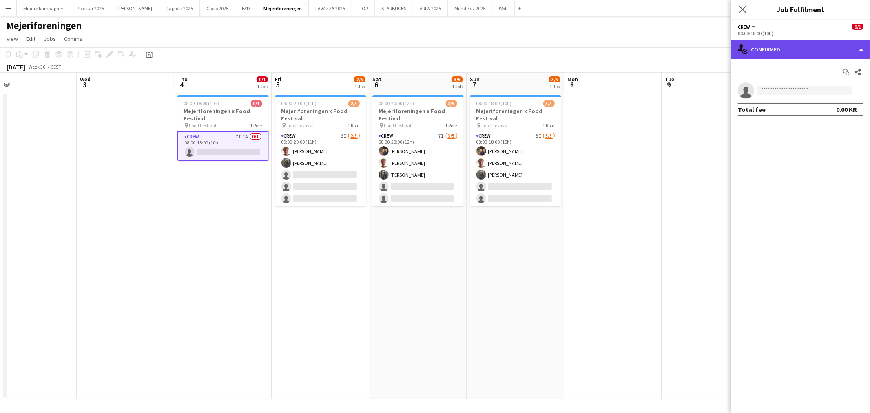
click at [804, 44] on div "single-neutral-actions-check-2 Confirmed" at bounding box center [800, 50] width 139 height 20
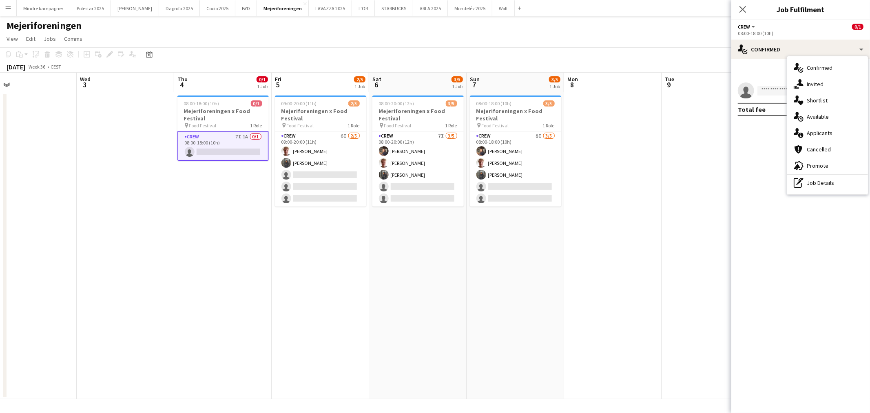
click at [641, 217] on app-date-cell at bounding box center [612, 245] width 97 height 307
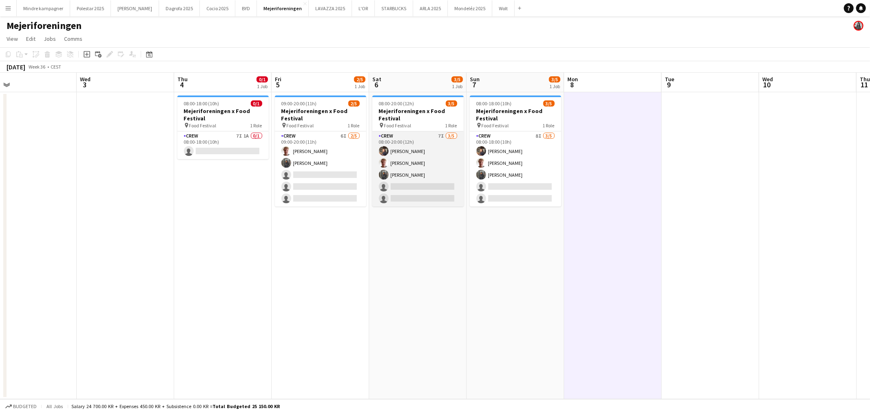
click at [406, 172] on app-card-role "Crew 7I 3/5 08:00-20:00 (12h) Cecilie Maro Martin Rosenkvist Khadija Warsame si…" at bounding box center [417, 168] width 91 height 75
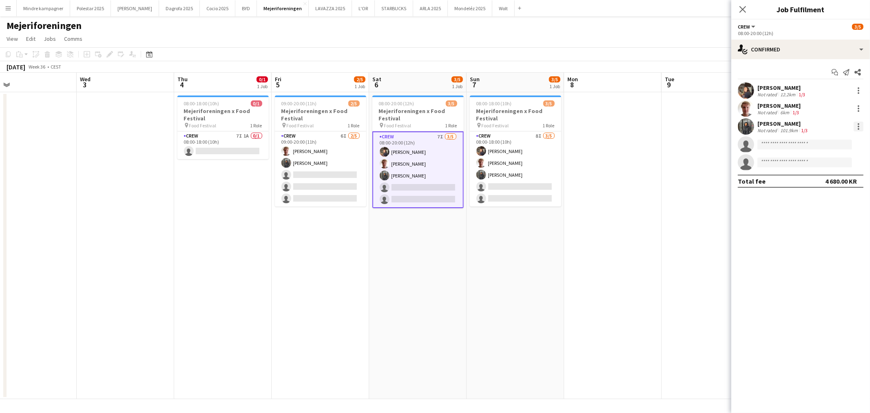
click at [858, 126] on div at bounding box center [858, 127] width 2 height 2
click at [830, 221] on span "Remove" at bounding box center [818, 219] width 24 height 7
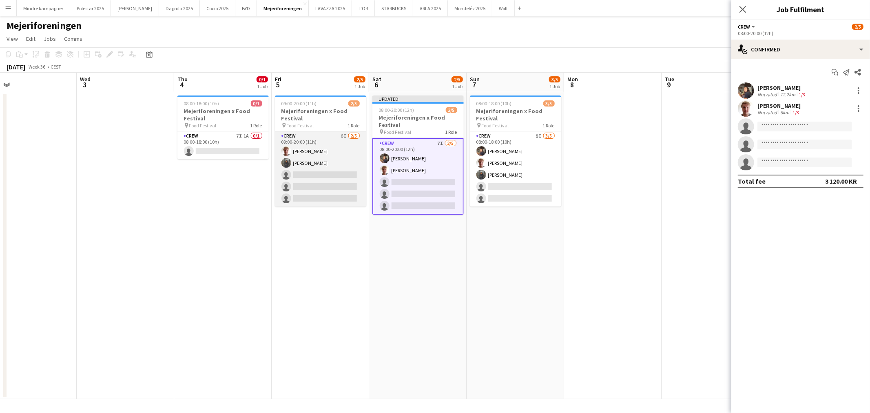
click at [339, 161] on app-card-role "Crew 6I 2/5 09:00-20:00 (11h) Martin Rosenkvist Khadija Warsame single-neutral-…" at bounding box center [320, 168] width 91 height 75
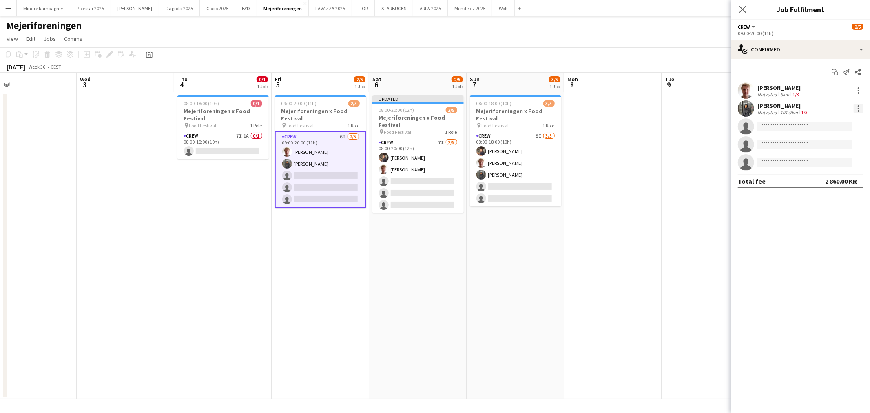
click at [858, 108] on div at bounding box center [858, 109] width 2 height 2
click at [820, 201] on span "Remove" at bounding box center [818, 201] width 24 height 7
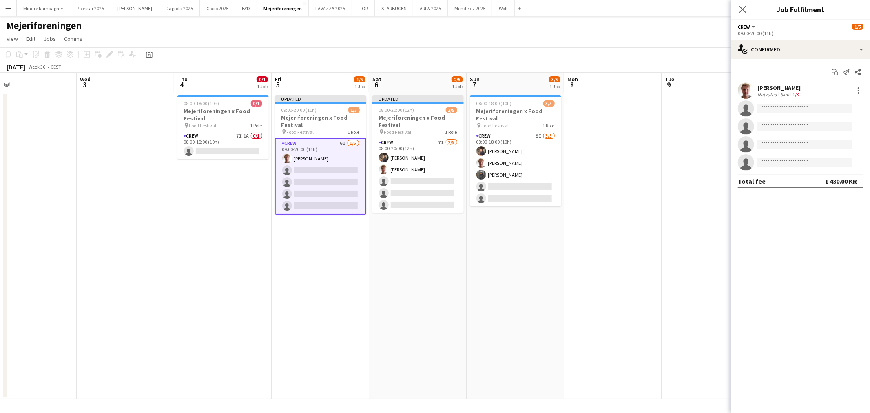
click at [623, 309] on app-date-cell at bounding box center [612, 245] width 97 height 307
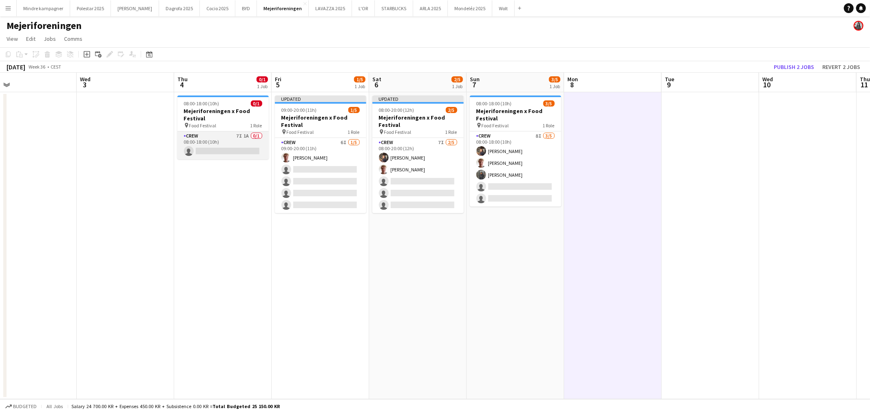
click at [221, 139] on app-card-role "Crew 7I 1A 0/1 08:00-18:00 (10h) single-neutral-actions" at bounding box center [222, 145] width 91 height 28
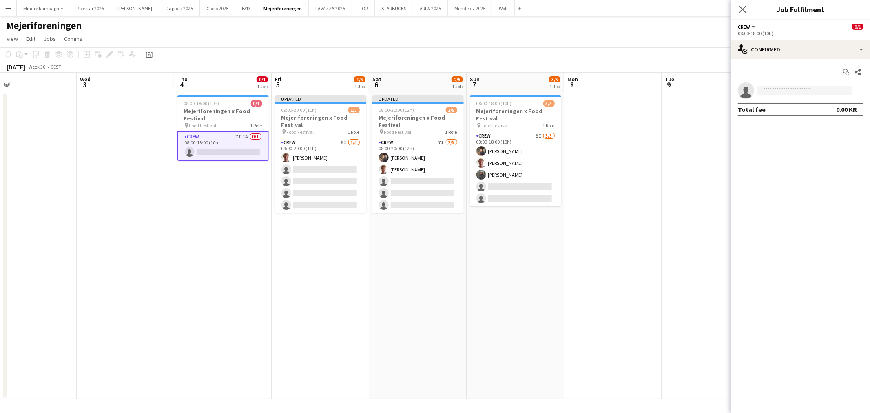
click at [776, 91] on input at bounding box center [804, 91] width 95 height 10
type input "****"
click at [779, 104] on span "[PERSON_NAME]" at bounding box center [787, 102] width 47 height 7
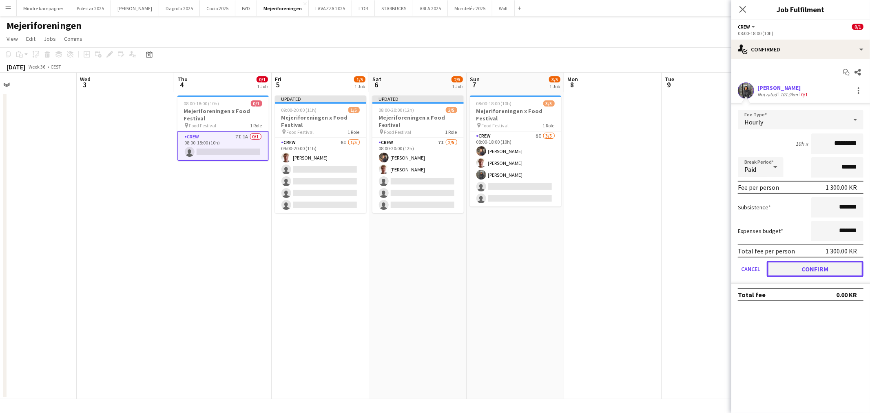
click at [830, 266] on button "Confirm" at bounding box center [814, 269] width 97 height 16
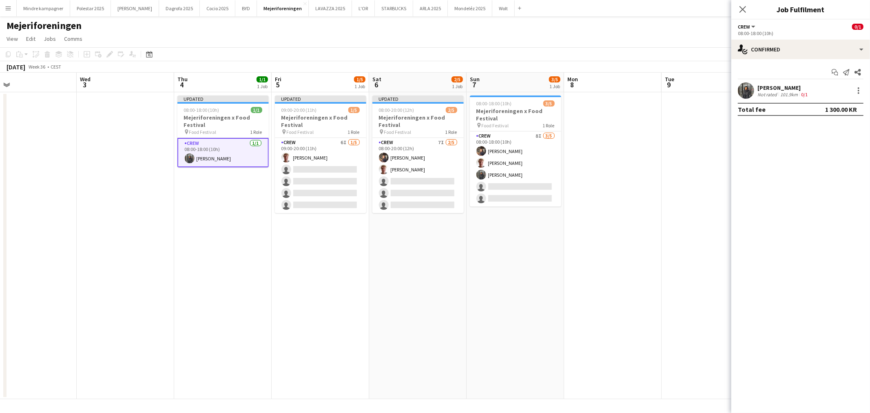
click at [626, 317] on app-date-cell at bounding box center [612, 245] width 97 height 307
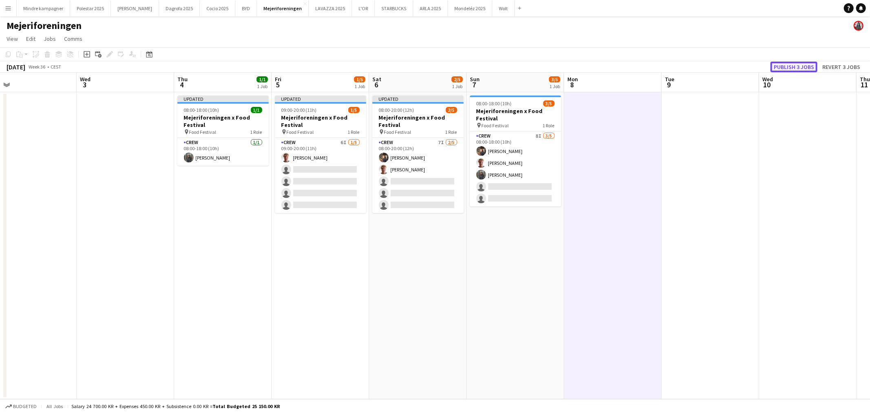
click at [793, 70] on button "Publish 3 jobs" at bounding box center [793, 67] width 47 height 11
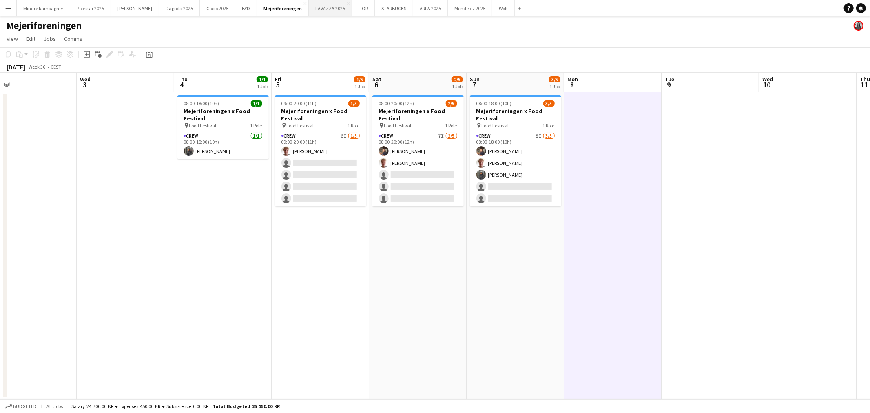
click at [309, 8] on button "LAVAZZA 2025 Close" at bounding box center [330, 8] width 43 height 16
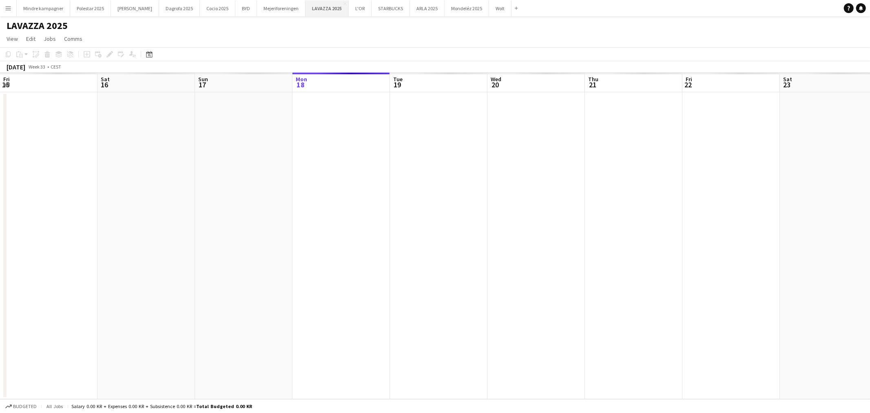
scroll to position [0, 194]
drag, startPoint x: 576, startPoint y: 278, endPoint x: 291, endPoint y: 298, distance: 285.3
click at [291, 298] on app-calendar-viewport "Sun 17 Mon 18 Tue 19 Wed 20 Thu 21 Fri 22 Sat 23 Sun 24 Mon 25 Tue 26 Wed 27 Th…" at bounding box center [435, 236] width 870 height 326
drag, startPoint x: 612, startPoint y: 329, endPoint x: 344, endPoint y: 303, distance: 269.1
click at [344, 303] on app-calendar-viewport "Sun 17 Mon 18 Tue 19 Wed 20 Thu 21 Fri 22 Sat 23 Sun 24 Mon 25 Tue 26 Wed 27 Th…" at bounding box center [435, 236] width 870 height 326
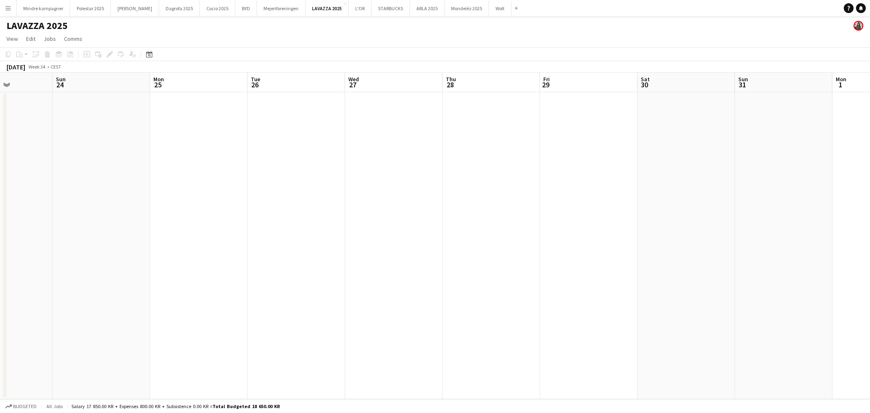
drag, startPoint x: 530, startPoint y: 331, endPoint x: 320, endPoint y: 336, distance: 210.0
click at [320, 336] on app-calendar-viewport "Wed 20 Thu 21 Fri 22 Sat 23 Sun 24 Mon 25 Tue 26 Wed 27 Thu 28 Fri 29 Sat 30 Su…" at bounding box center [435, 236] width 870 height 326
drag, startPoint x: 530, startPoint y: 364, endPoint x: 263, endPoint y: 360, distance: 267.9
click at [263, 360] on app-calendar-viewport "Fri 22 Sat 23 Sun 24 Mon 25 Tue 26 Wed 27 Thu 28 Fri 29 Sat 30 Sun 31 Mon 1 Tue…" at bounding box center [435, 236] width 870 height 326
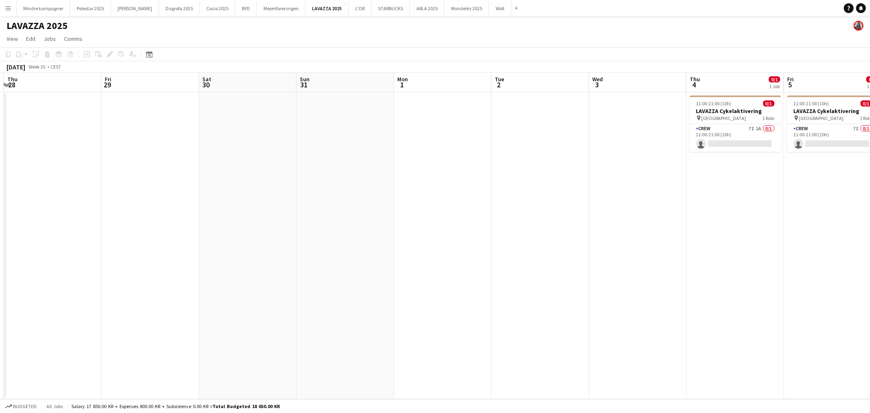
drag, startPoint x: 556, startPoint y: 376, endPoint x: 246, endPoint y: 372, distance: 309.5
click at [246, 372] on app-calendar-viewport "Mon 25 Tue 26 Wed 27 Thu 28 Fri 29 Sat 30 Sun 31 Mon 1 Tue 2 Wed 3 Thu 4 0/1 1 …" at bounding box center [435, 236] width 870 height 326
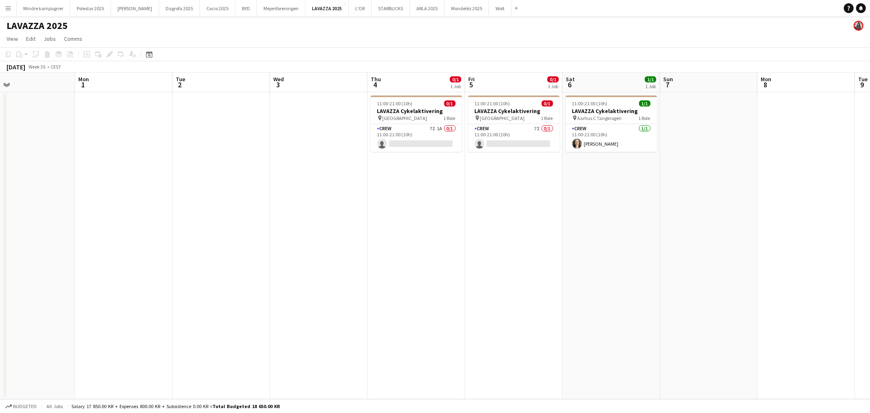
drag, startPoint x: 520, startPoint y: 349, endPoint x: 375, endPoint y: 351, distance: 144.3
click at [375, 351] on app-calendar-viewport "Thu 28 Fri 29 Sat 30 Sun 31 Mon 1 Tue 2 Wed 3 Thu 4 0/1 1 Job Fri 5 0/1 1 Job S…" at bounding box center [435, 236] width 870 height 326
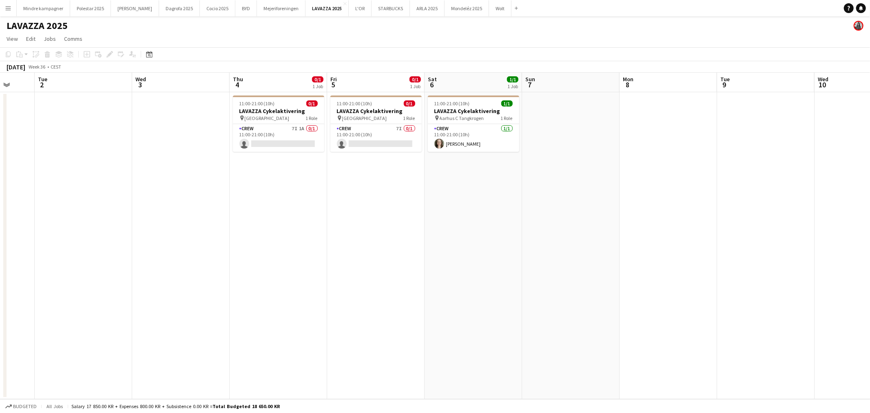
click at [5, 5] on app-icon "Menu" at bounding box center [8, 8] width 7 height 7
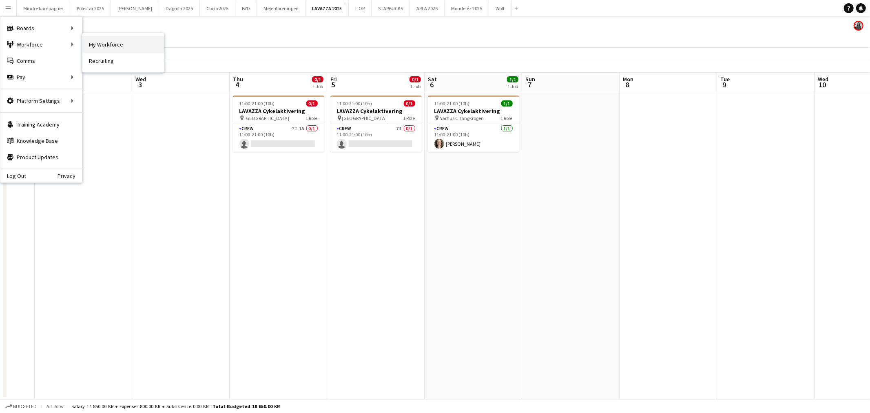
click at [101, 41] on link "My Workforce" at bounding box center [123, 44] width 82 height 16
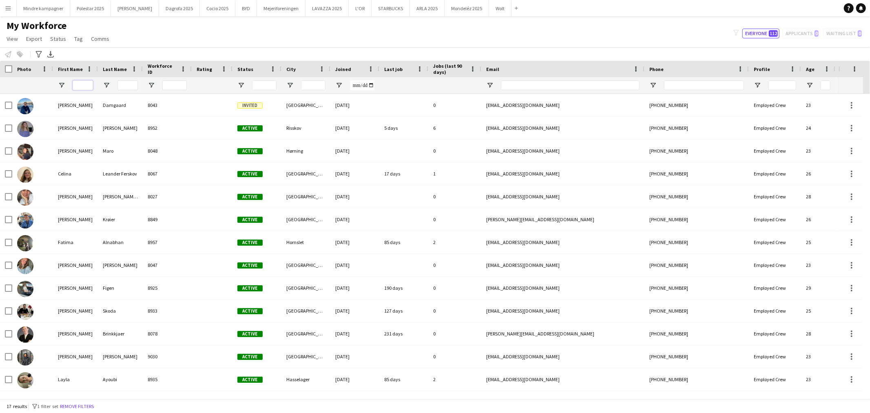
click at [87, 83] on input "First Name Filter Input" at bounding box center [83, 85] width 20 height 10
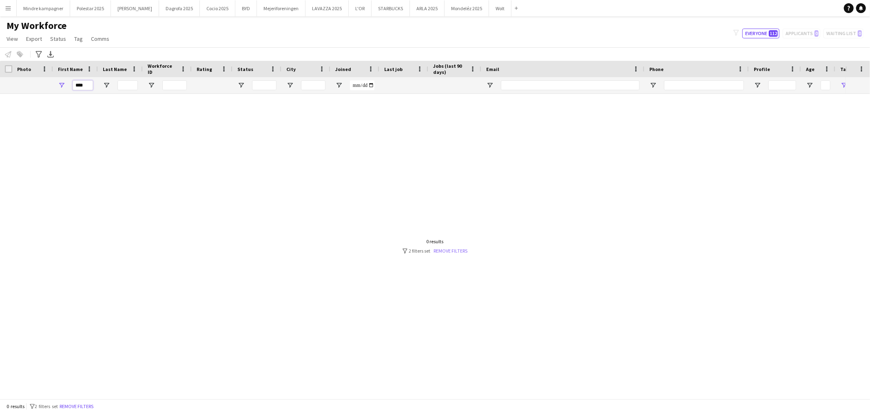
type input "****"
click at [463, 254] on link "Remove filters" at bounding box center [451, 250] width 34 height 6
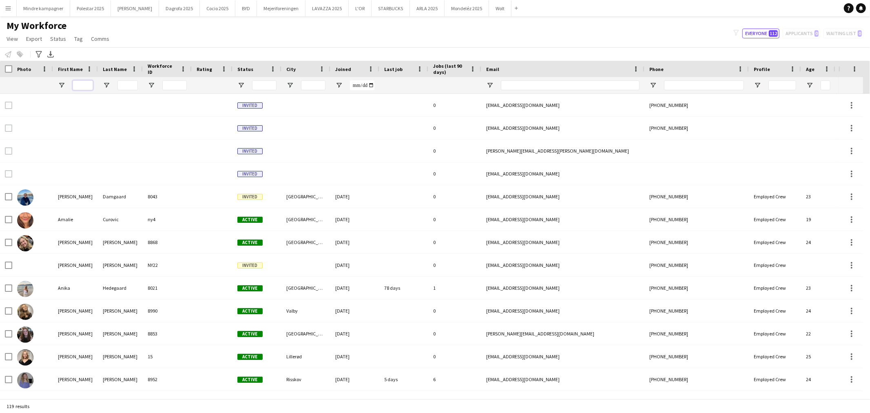
click at [88, 87] on input "First Name Filter Input" at bounding box center [83, 85] width 20 height 10
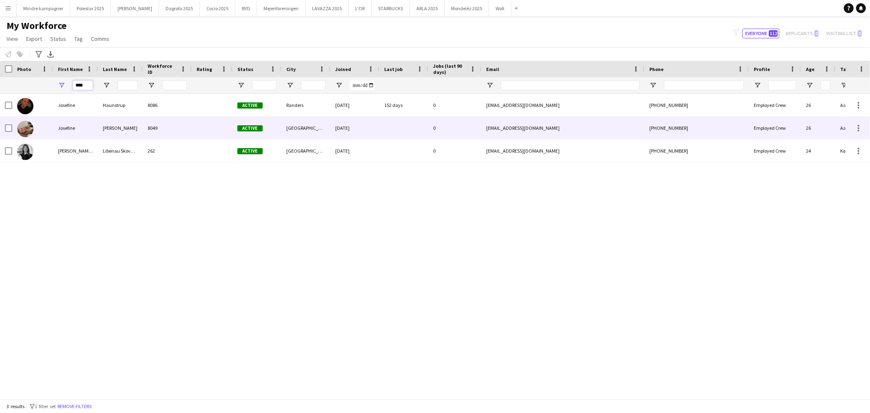
type input "****"
click at [84, 128] on div "Josefine" at bounding box center [75, 128] width 45 height 22
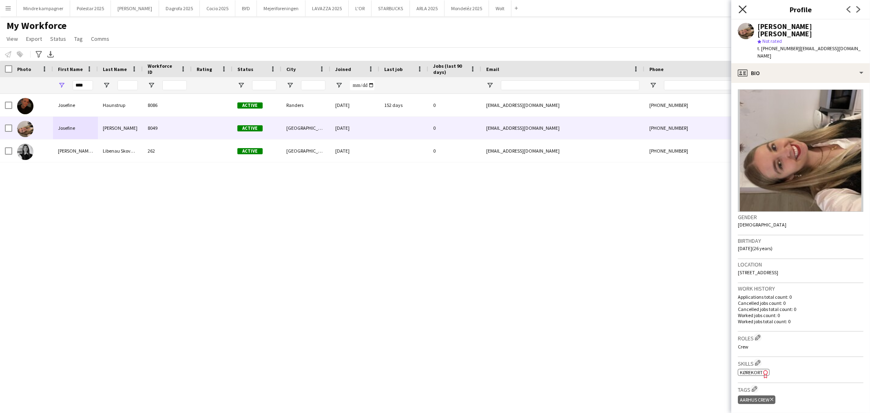
click at [742, 6] on icon "Close pop-in" at bounding box center [742, 9] width 8 height 8
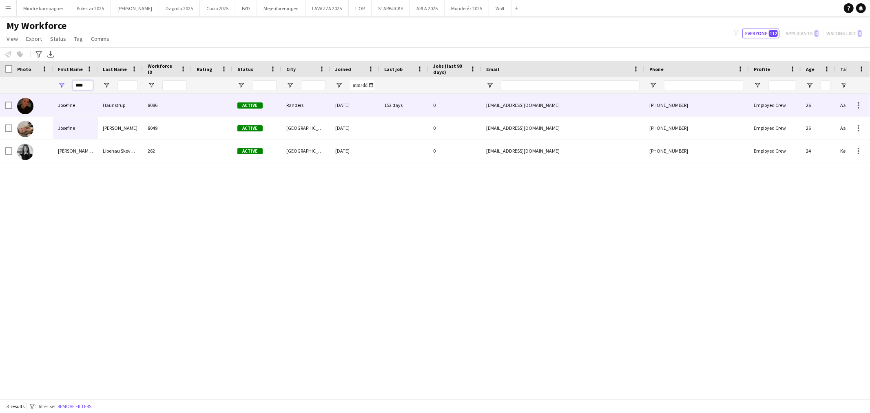
click at [89, 86] on input "****" at bounding box center [83, 85] width 20 height 10
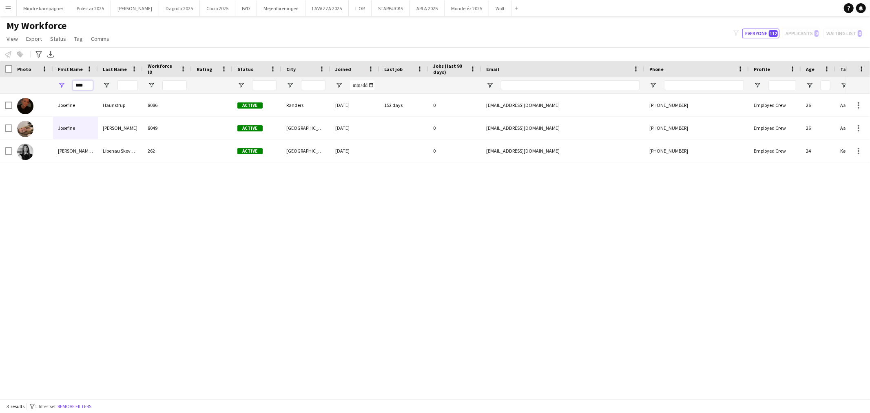
click at [89, 86] on input "****" at bounding box center [83, 85] width 20 height 10
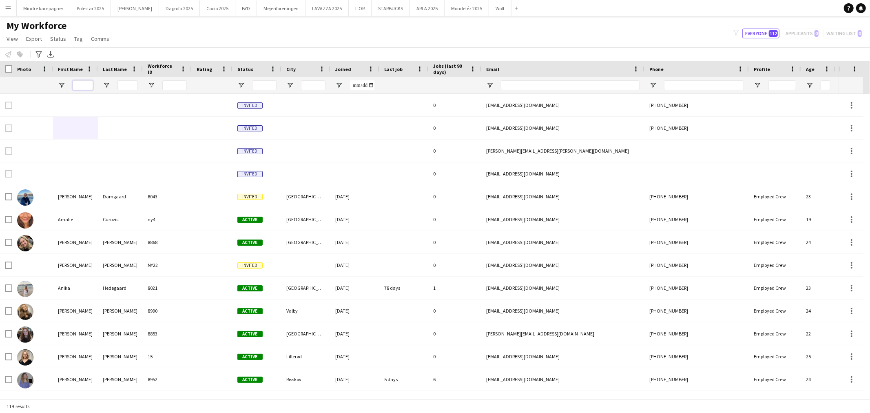
scroll to position [0, 45]
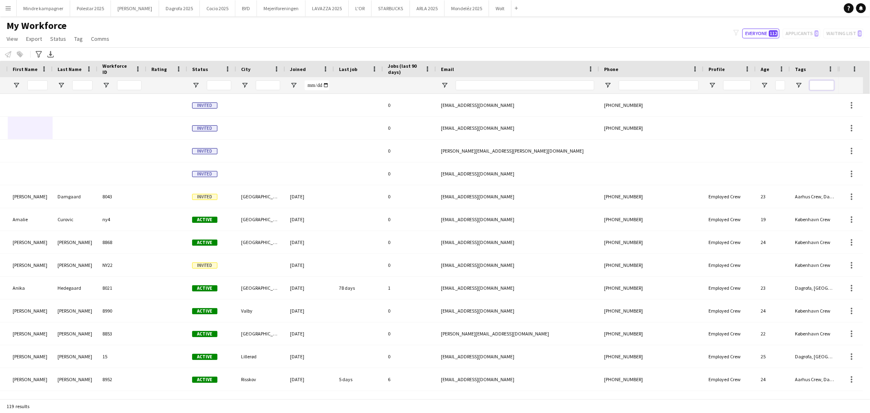
click at [820, 86] on input "Tags Filter Input" at bounding box center [821, 85] width 24 height 10
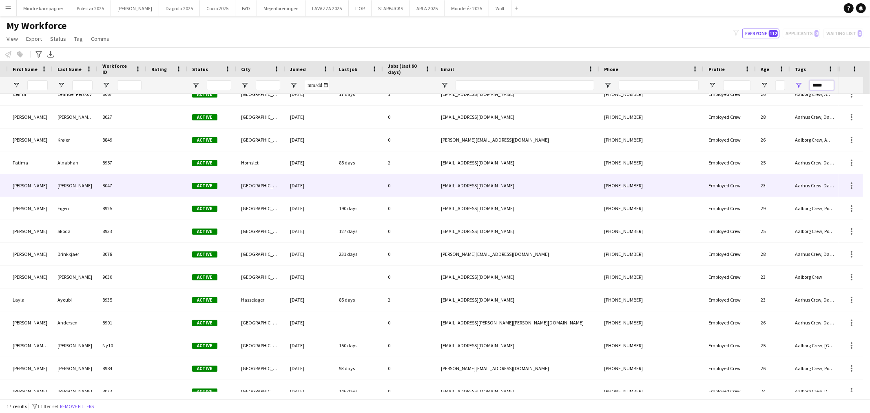
scroll to position [80, 0]
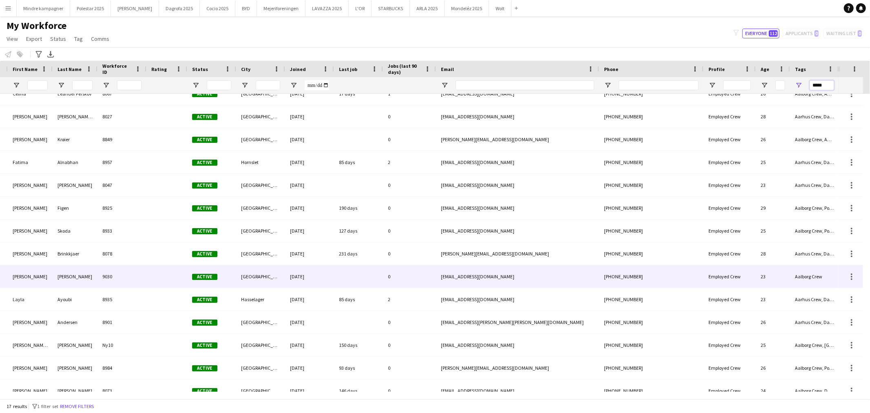
type input "*****"
click at [820, 274] on div "Aalborg Crew" at bounding box center [814, 276] width 49 height 22
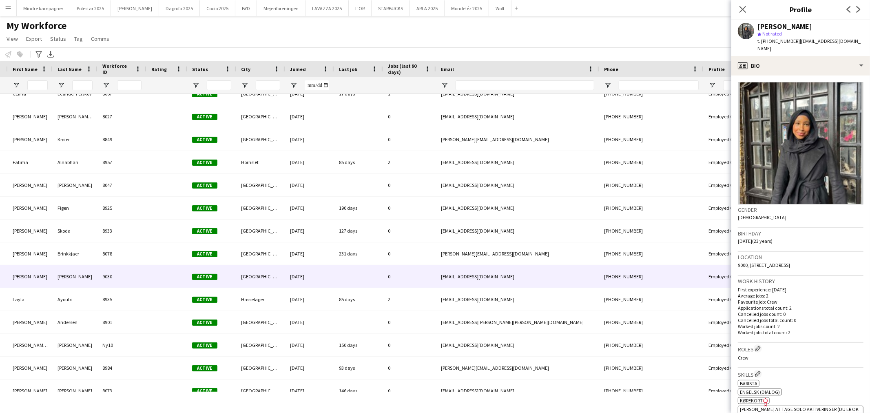
scroll to position [0, 0]
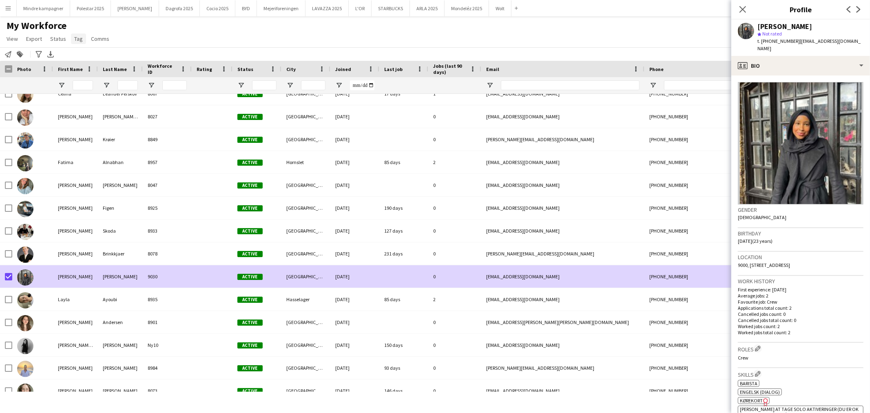
click at [75, 39] on span "Tag" at bounding box center [78, 38] width 9 height 7
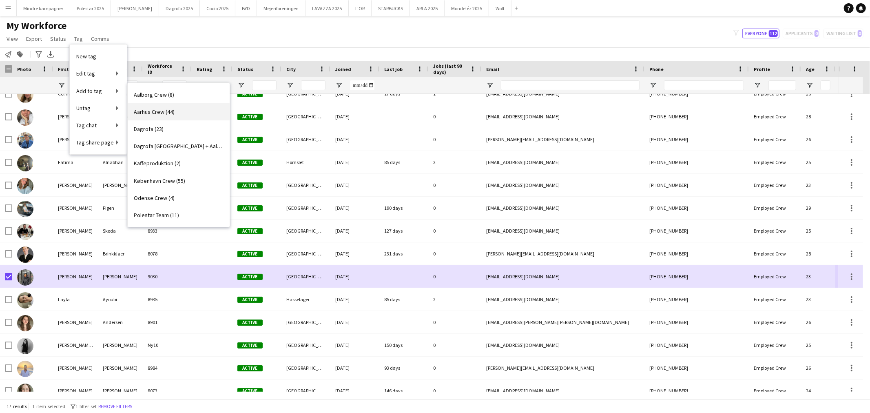
click at [171, 112] on span "Aarhus Crew (44)" at bounding box center [154, 111] width 41 height 7
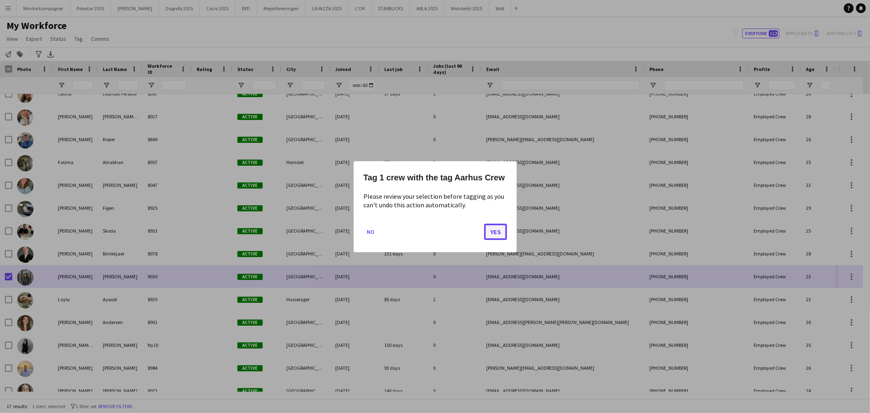
click at [498, 229] on button "Yes" at bounding box center [495, 231] width 23 height 16
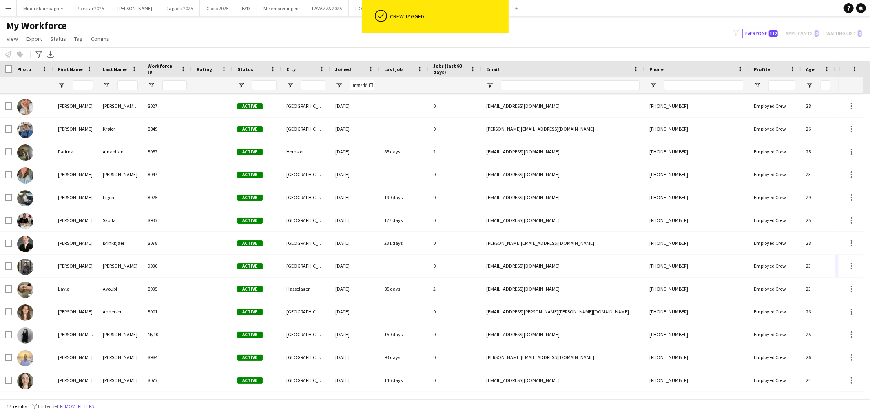
scroll to position [0, 45]
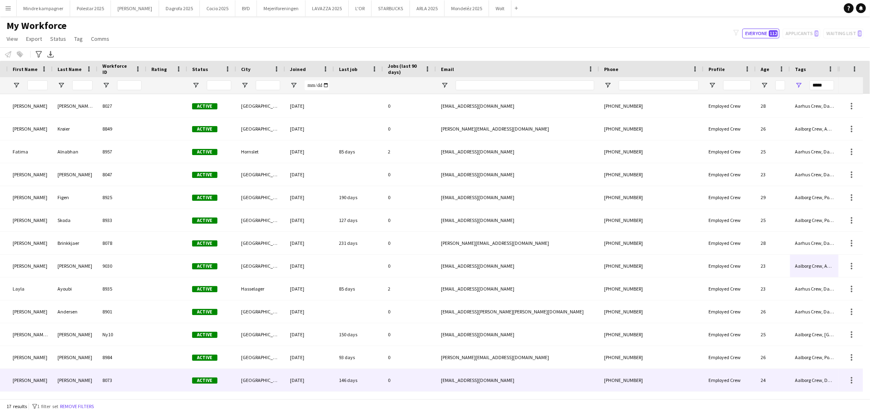
click at [808, 378] on div "Aalborg Crew, Dagrofa, Dagrofa [GEOGRAPHIC_DATA] + [GEOGRAPHIC_DATA] Crew" at bounding box center [814, 380] width 49 height 22
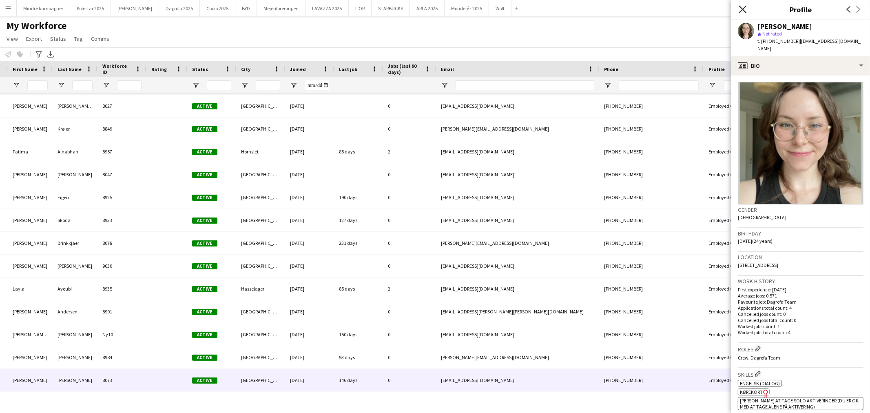
click at [742, 7] on icon "Close pop-in" at bounding box center [742, 9] width 8 height 8
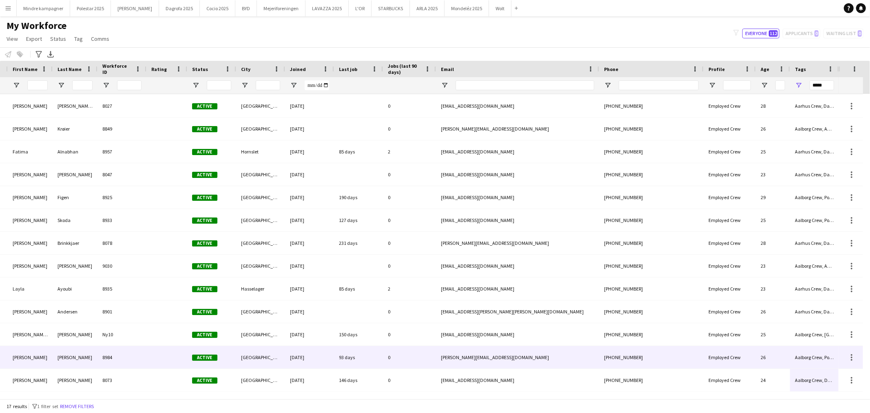
click at [802, 353] on div "Aalborg Crew, Polestar Team" at bounding box center [814, 357] width 49 height 22
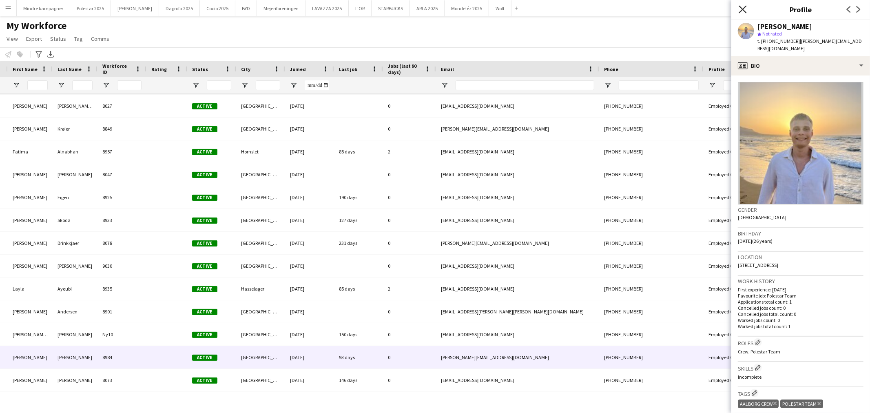
click at [743, 8] on icon at bounding box center [742, 9] width 8 height 8
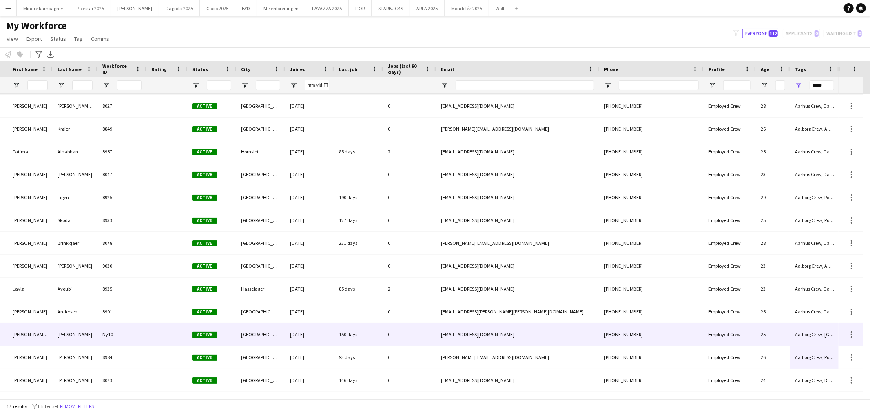
click at [805, 325] on div "Aalborg Crew, [GEOGRAPHIC_DATA], [GEOGRAPHIC_DATA] Crew, [GEOGRAPHIC_DATA] Crew" at bounding box center [814, 334] width 49 height 22
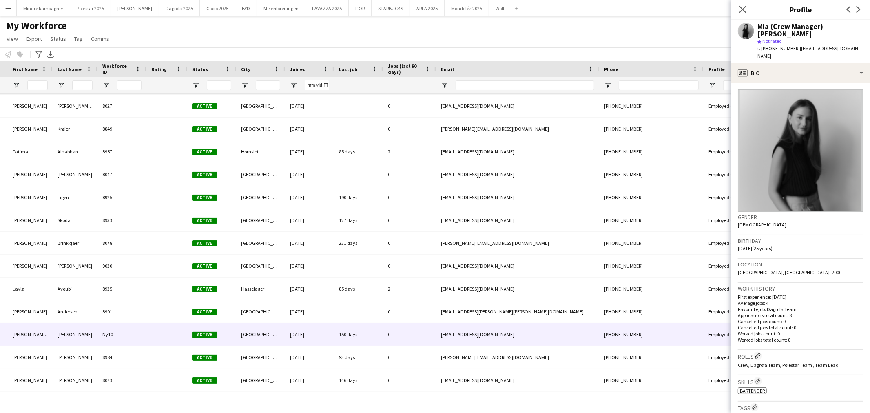
click at [744, 5] on app-icon "Close pop-in" at bounding box center [743, 10] width 12 height 12
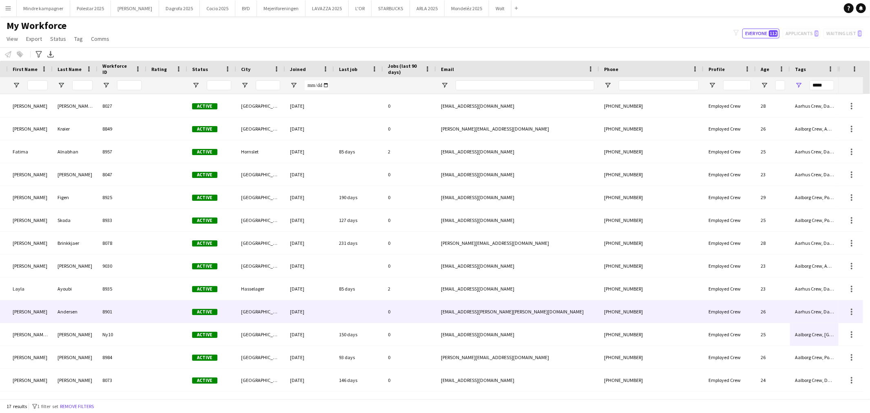
click at [799, 308] on div "Aarhus Crew, Dagrofa, Dagrofa [GEOGRAPHIC_DATA] + [GEOGRAPHIC_DATA] Crew" at bounding box center [814, 311] width 49 height 22
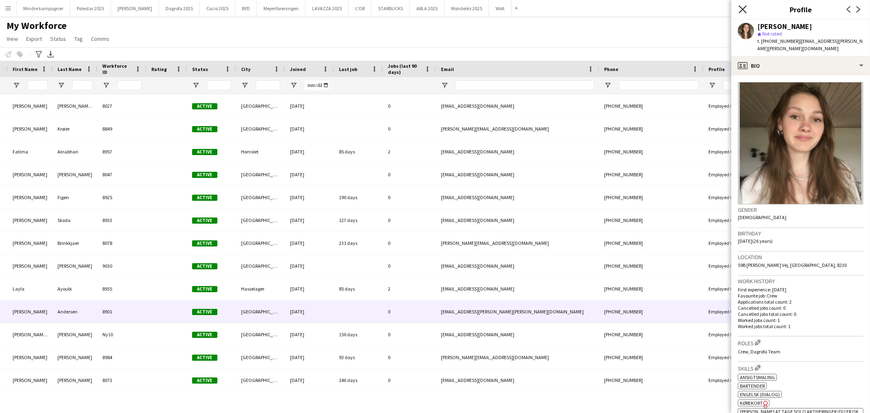
click at [744, 12] on icon "Close pop-in" at bounding box center [742, 9] width 8 height 8
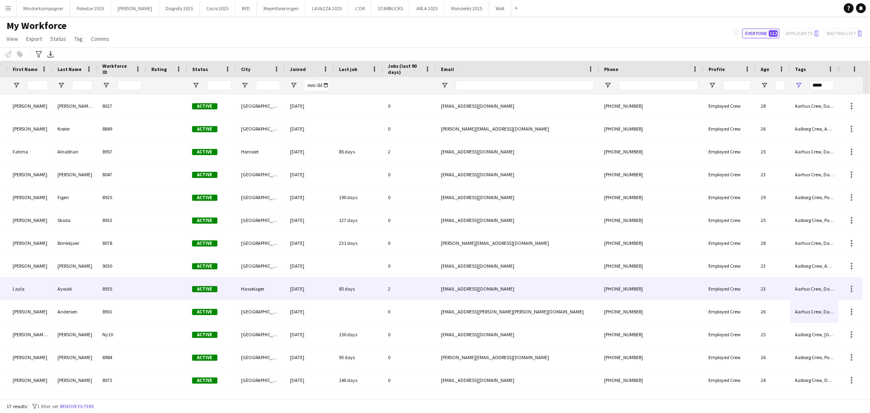
click at [817, 286] on div "Aarhus Crew, Dagrofa, Dagrofa [GEOGRAPHIC_DATA] + [GEOGRAPHIC_DATA] Crew, Poles…" at bounding box center [814, 288] width 49 height 22
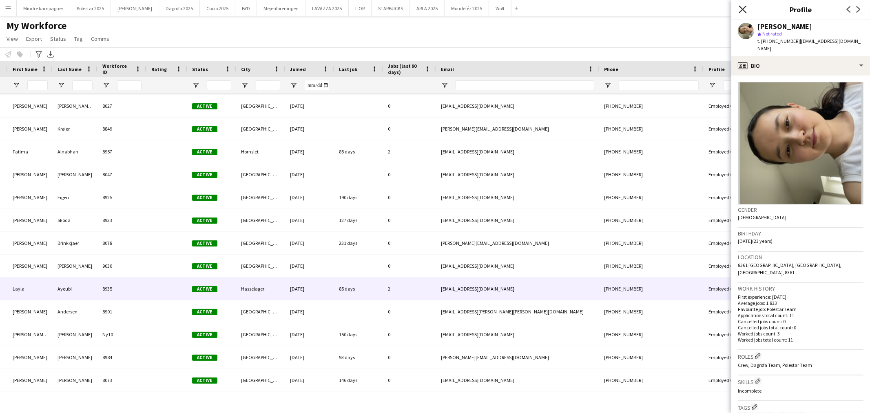
click at [743, 7] on icon "Close pop-in" at bounding box center [742, 9] width 8 height 8
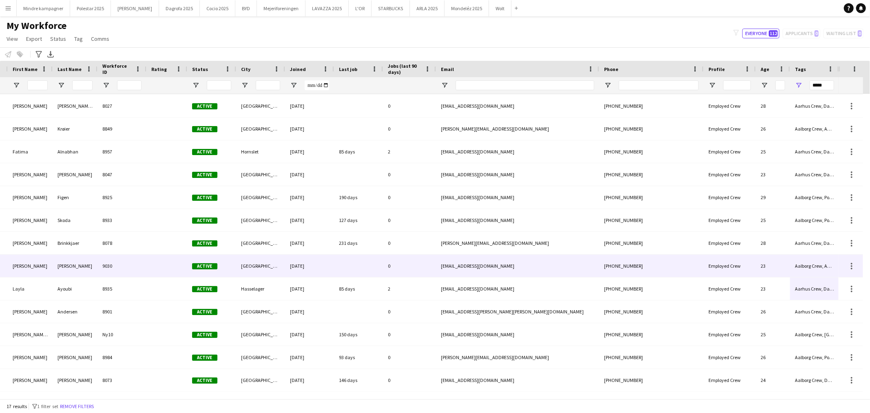
click at [813, 259] on div "Aalborg Crew, Aarhus Crew" at bounding box center [814, 265] width 49 height 22
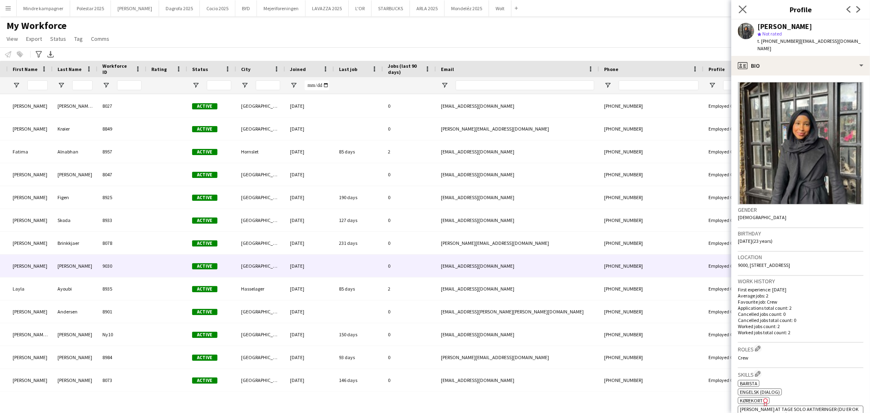
click at [747, 10] on app-icon "Close pop-in" at bounding box center [743, 10] width 12 height 12
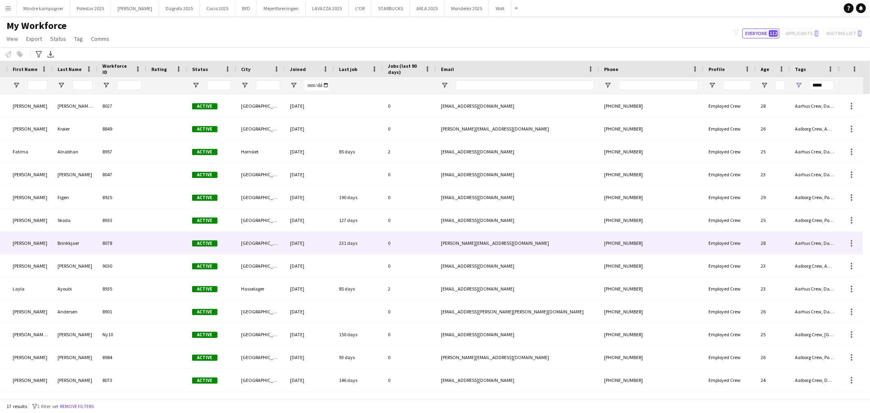
click at [824, 236] on div "Aarhus Crew, Dagrofa, Dagrofa [GEOGRAPHIC_DATA] + [GEOGRAPHIC_DATA] Crew" at bounding box center [814, 243] width 49 height 22
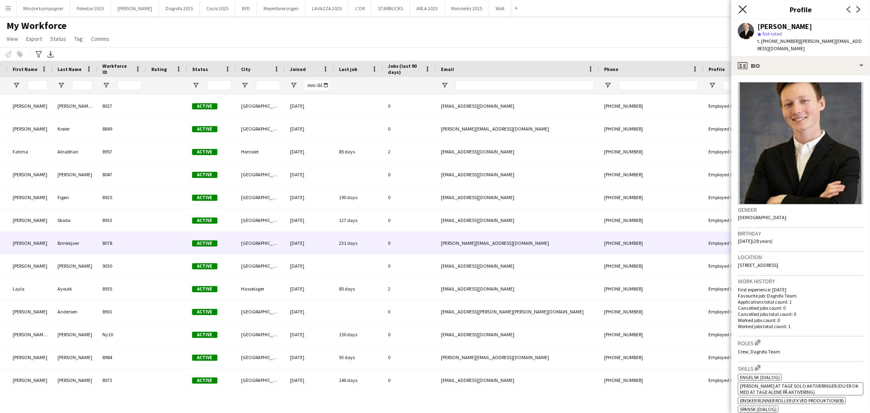
click at [741, 12] on icon "Close pop-in" at bounding box center [742, 9] width 8 height 8
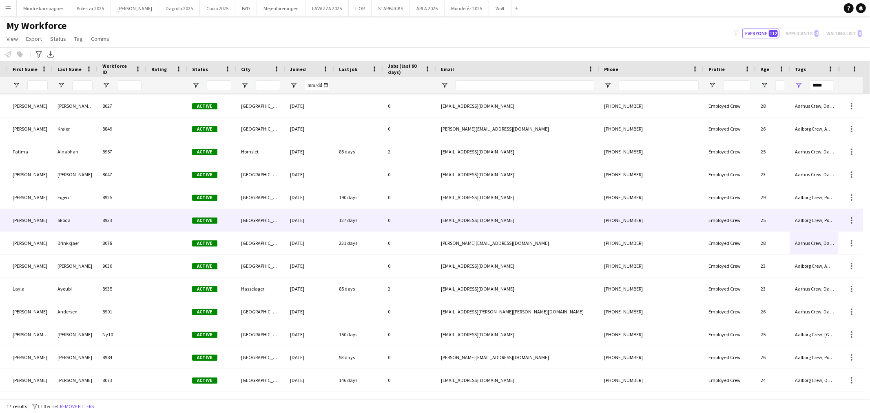
click at [804, 216] on div "Aalborg Crew, Polestar Team" at bounding box center [814, 220] width 49 height 22
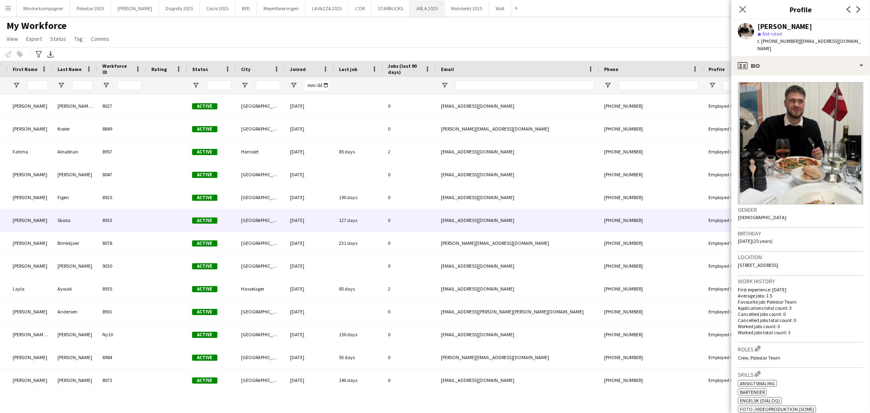
click at [410, 6] on button "ARLA 2025 Close" at bounding box center [427, 8] width 35 height 16
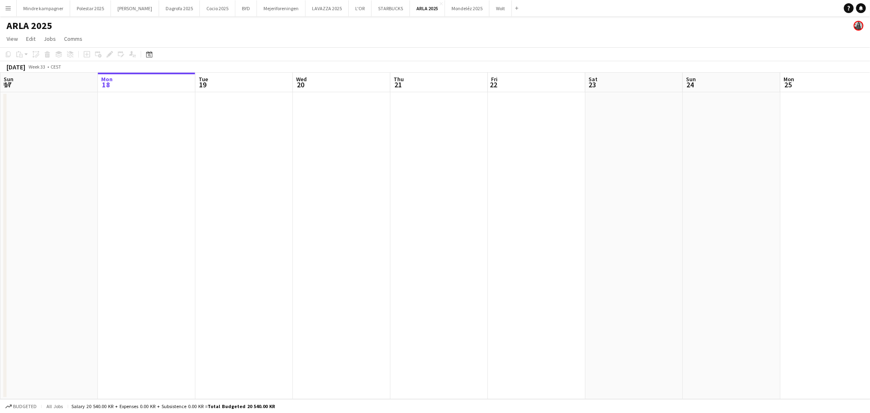
drag, startPoint x: 674, startPoint y: 223, endPoint x: 294, endPoint y: 277, distance: 384.6
click at [294, 277] on app-calendar-viewport "Fri 15 Sat 16 Sun 17 Mon 18 Tue 19 Wed 20 Thu 21 Fri 22 Sat 23 Sun 24 Mon 25 Tu…" at bounding box center [435, 236] width 870 height 326
drag, startPoint x: 738, startPoint y: 259, endPoint x: 406, endPoint y: 272, distance: 332.5
click at [406, 272] on app-calendar-viewport "Mon 18 Tue 19 Wed 20 Thu 21 Fri 22 Sat 23 Sun 24 Mon 25 Tue 26 Wed 27 Thu 28 Fr…" at bounding box center [435, 236] width 870 height 326
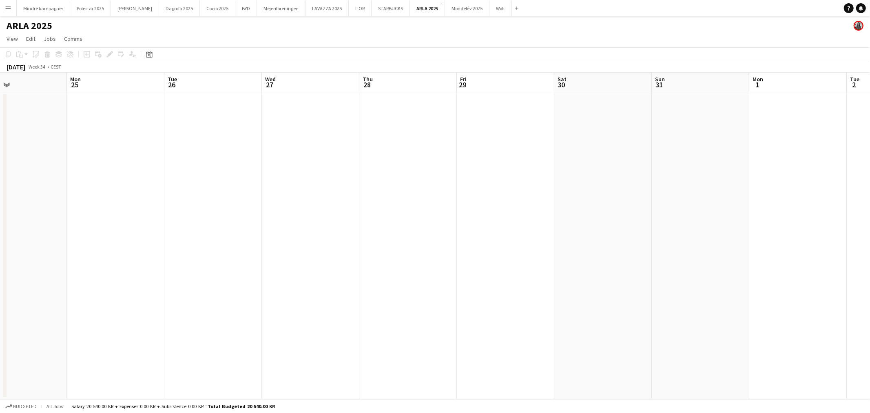
drag, startPoint x: 749, startPoint y: 271, endPoint x: 343, endPoint y: 337, distance: 411.0
click at [343, 337] on app-calendar-viewport "Thu 21 Fri 22 Sat 23 Sun 24 Mon 25 Tue 26 Wed 27 Thu 28 Fri 29 Sat 30 Sun 31 Mo…" at bounding box center [435, 236] width 870 height 326
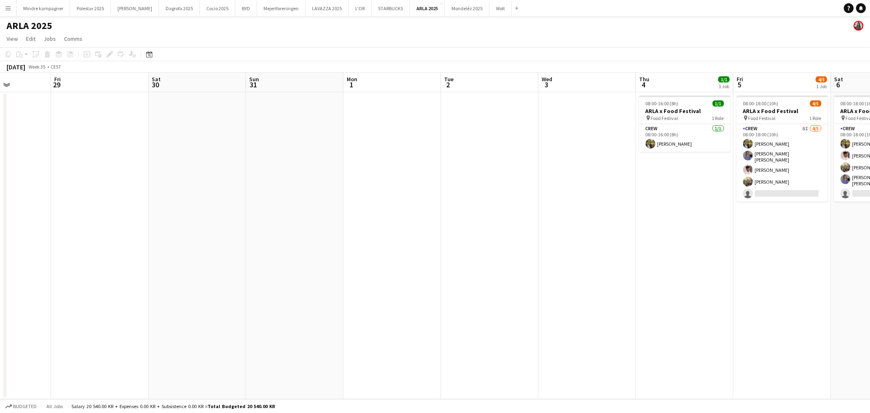
drag, startPoint x: 714, startPoint y: 303, endPoint x: 372, endPoint y: 340, distance: 344.0
click at [372, 340] on app-calendar-viewport "Tue 26 Wed 27 Thu 28 Fri 29 Sat 30 Sun 31 Mon 1 Tue 2 Wed 3 Thu 4 1/1 1 Job Fri…" at bounding box center [435, 236] width 870 height 326
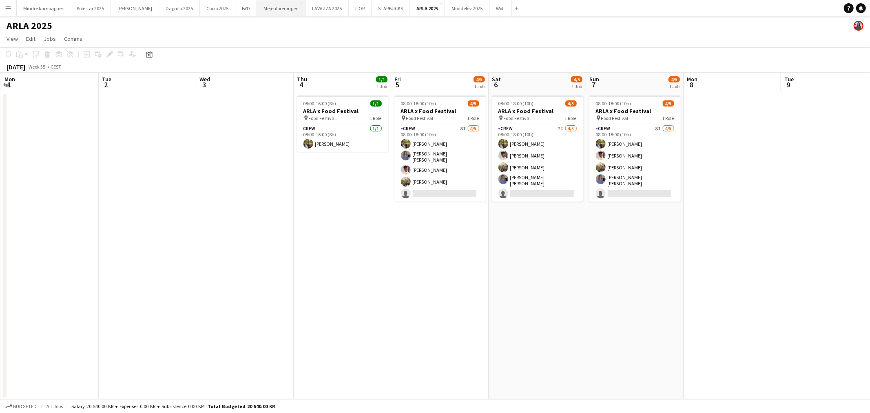
click at [257, 10] on button "Mejeriforeningen Close" at bounding box center [281, 8] width 49 height 16
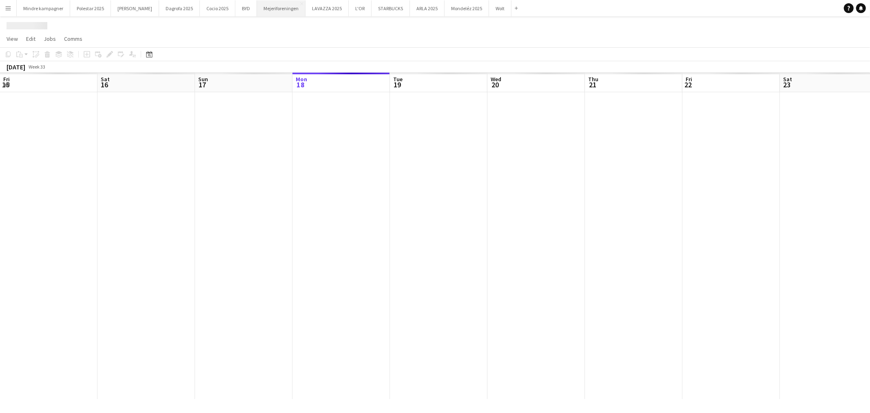
scroll to position [0, 194]
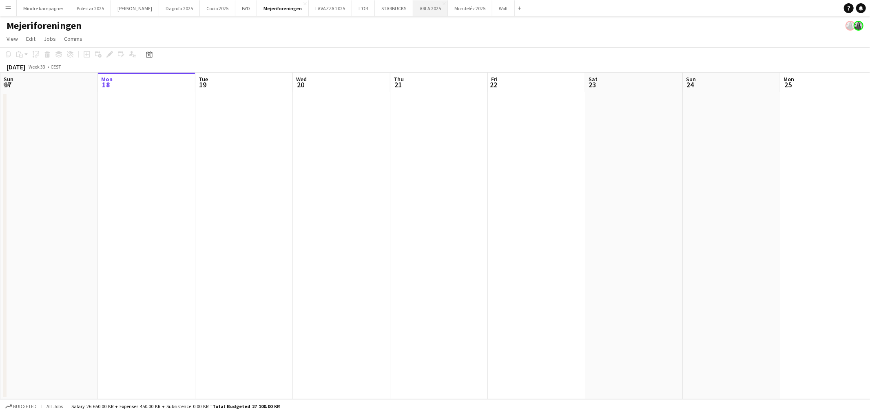
click at [413, 7] on button "ARLA 2025 Close" at bounding box center [430, 8] width 35 height 16
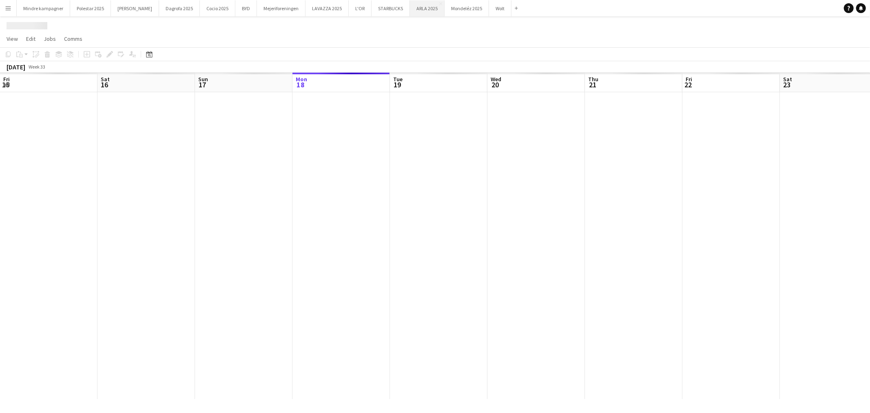
scroll to position [0, 194]
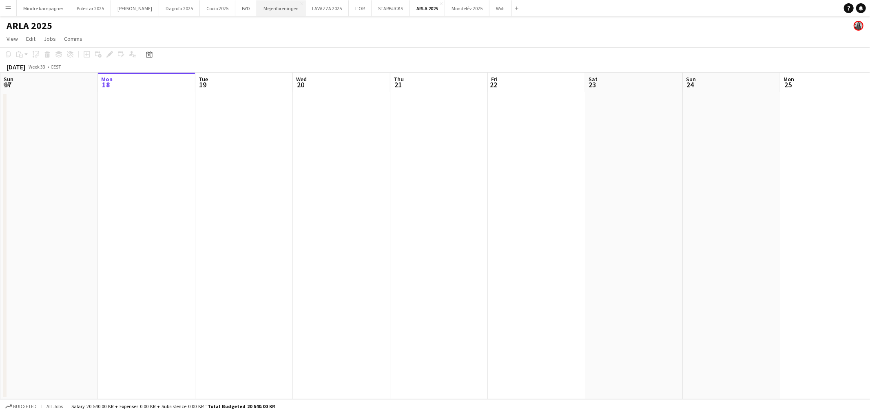
click at [263, 9] on button "Mejeriforeningen Close" at bounding box center [281, 8] width 49 height 16
drag, startPoint x: 537, startPoint y: 254, endPoint x: 182, endPoint y: 302, distance: 357.9
click at [182, 302] on app-calendar-viewport "Fri 15 Sat 16 Sun 17 Mon 18 Tue 19 Wed 20 Thu 21 Fri 22 Sat 23 Sun 24 Mon 25 Tu…" at bounding box center [435, 236] width 870 height 326
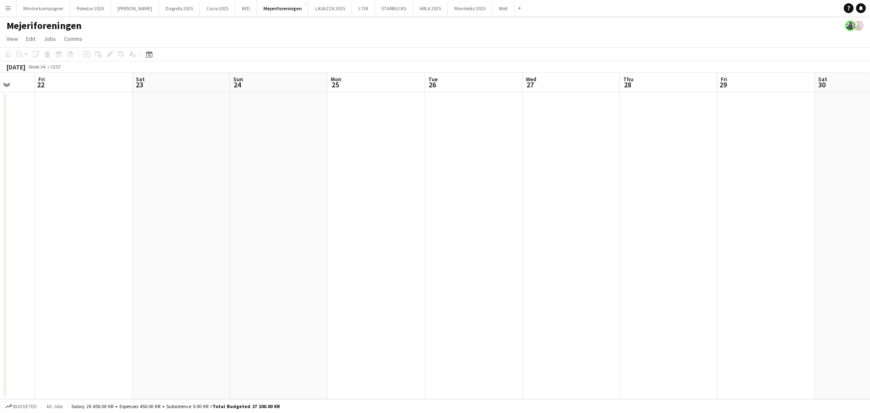
drag, startPoint x: 581, startPoint y: 303, endPoint x: 260, endPoint y: 294, distance: 321.0
click at [260, 294] on app-calendar-viewport "Tue 19 Wed 20 Thu 21 Fri 22 Sat 23 Sun 24 Mon 25 Tue 26 Wed 27 Thu 28 Fri 29 Sa…" at bounding box center [435, 236] width 870 height 326
drag, startPoint x: 675, startPoint y: 299, endPoint x: 282, endPoint y: 294, distance: 393.0
click at [282, 294] on app-calendar-viewport "Thu 21 Fri 22 Sat 23 Sun 24 Mon 25 Tue 26 Wed 27 Thu 28 Fri 29 Sat 30 Sun 31 Mo…" at bounding box center [435, 236] width 870 height 326
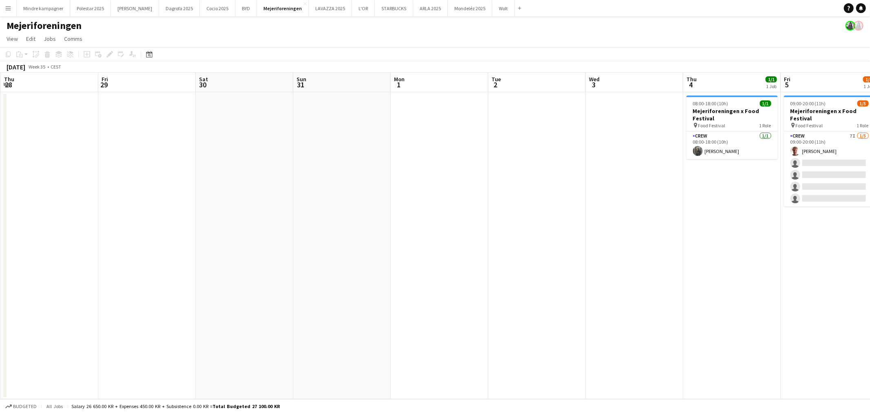
drag, startPoint x: 627, startPoint y: 295, endPoint x: 417, endPoint y: 298, distance: 209.6
click at [417, 298] on app-calendar-viewport "Mon 25 Tue 26 Wed 27 Thu 28 Fri 29 Sat 30 Sun 31 Mon 1 Tue 2 Wed 3 Thu 4 1/1 1 …" at bounding box center [435, 236] width 870 height 326
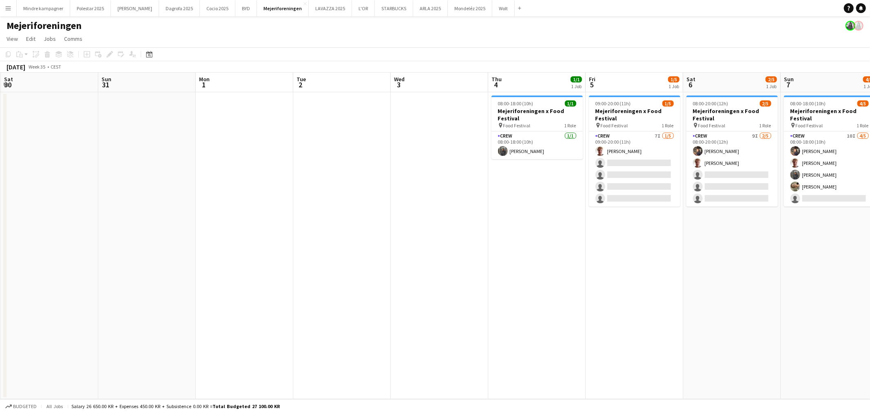
scroll to position [0, 303]
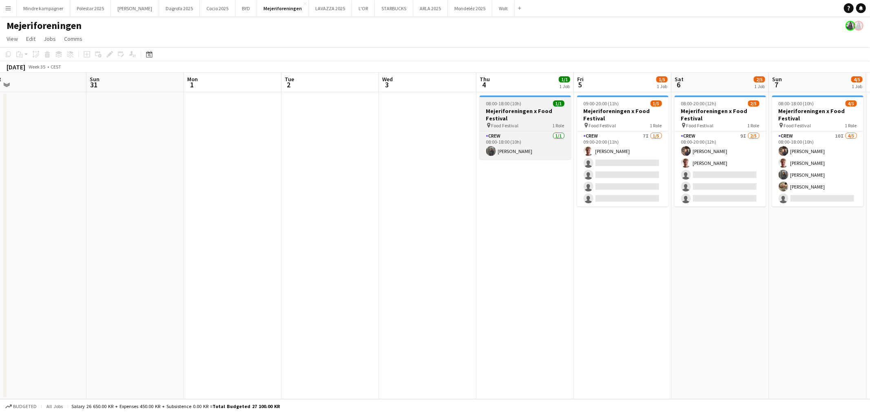
click at [518, 127] on div "pin Food Festival 1 Role" at bounding box center [524, 125] width 91 height 7
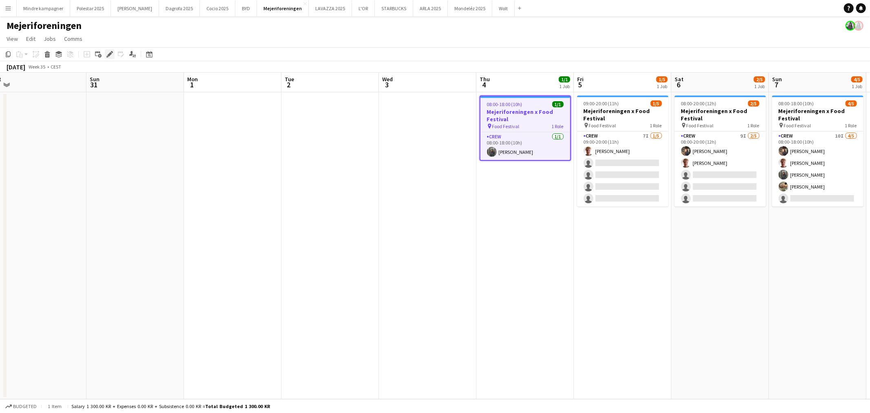
click at [107, 55] on icon at bounding box center [109, 54] width 4 height 4
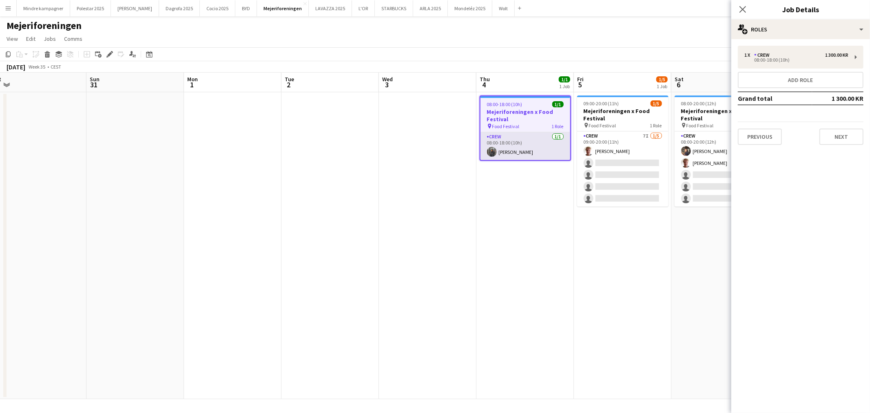
click at [518, 147] on app-card-role "Crew 1/1 08:00-18:00 (10h) Khadija Warsame" at bounding box center [525, 146] width 90 height 28
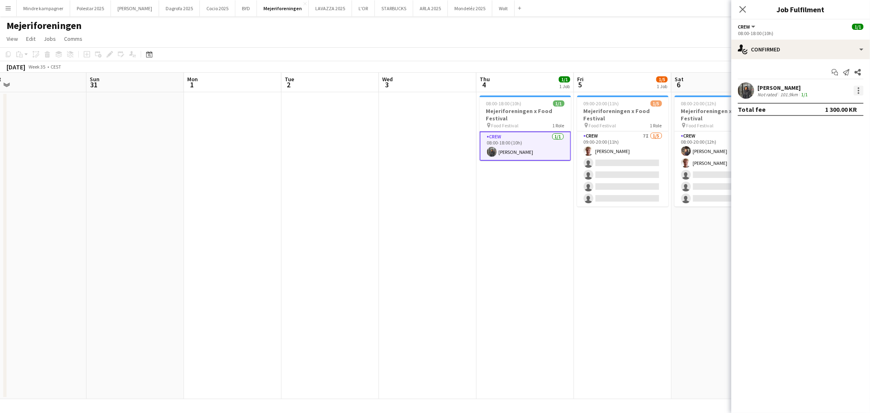
click at [861, 90] on div at bounding box center [858, 91] width 10 height 10
click at [817, 185] on span "Remove" at bounding box center [818, 183] width 24 height 7
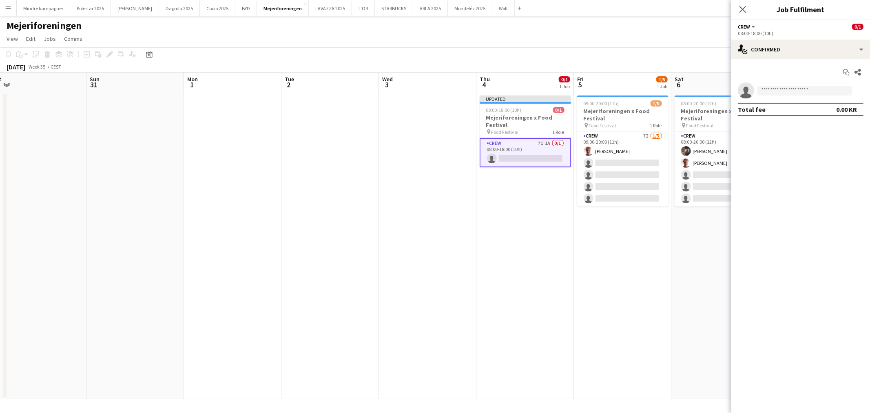
click at [541, 157] on app-card-role "Crew 7I 1A 0/1 08:00-18:00 (10h) single-neutral-actions" at bounding box center [524, 152] width 91 height 29
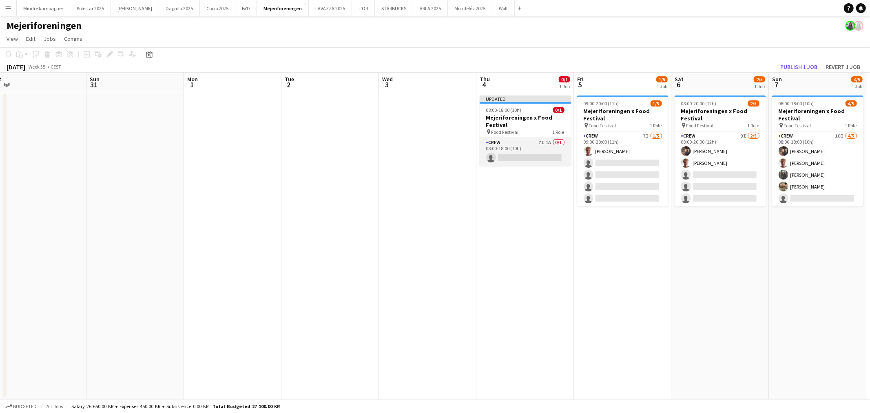
click at [517, 148] on app-card-role "Crew 7I 1A 0/1 08:00-18:00 (10h) single-neutral-actions" at bounding box center [524, 152] width 91 height 28
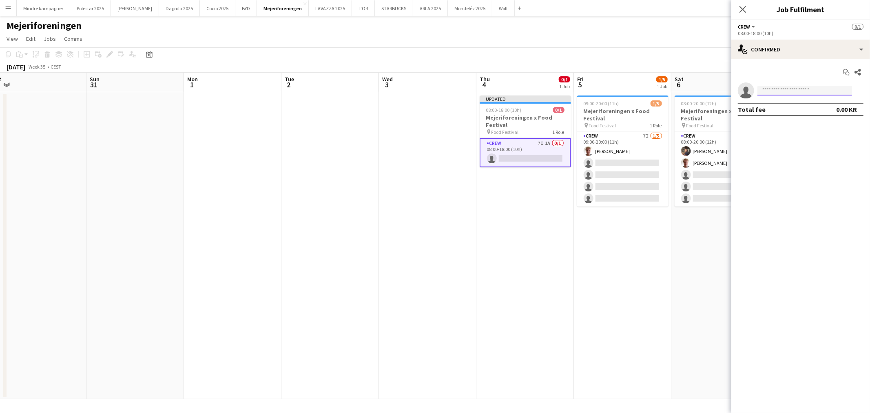
click at [786, 95] on input at bounding box center [804, 91] width 95 height 10
type input "****"
click at [503, 252] on app-date-cell "Updated 08:00-18:00 (10h) 0/1 Mejeriforeningen x Food Festival pin Food Festiva…" at bounding box center [524, 245] width 97 height 307
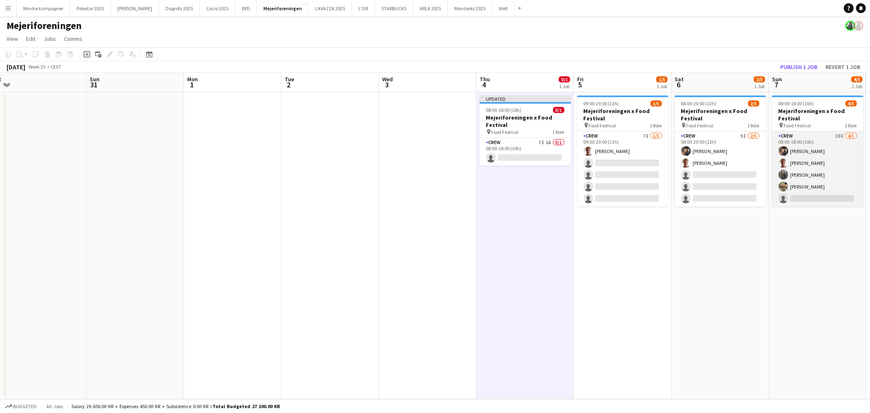
click at [818, 172] on app-card-role "Crew 10I 4/5 08:00-18:00 (10h) Cecilie Maro Martin Rosenkvist Khadija Warsame L…" at bounding box center [817, 168] width 91 height 75
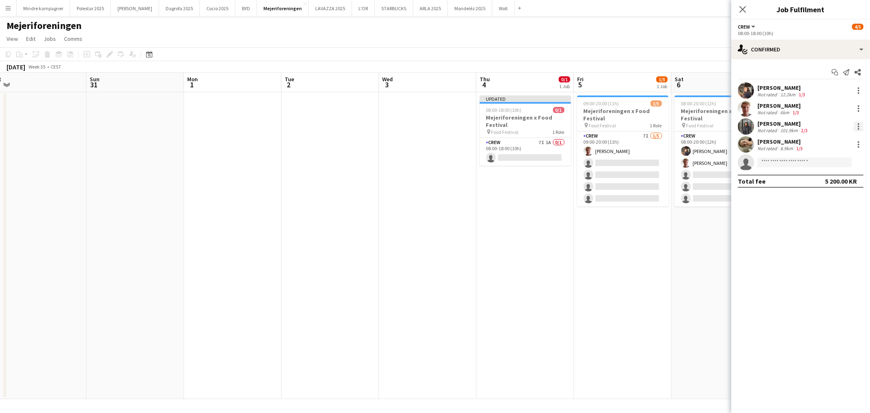
click at [858, 124] on div at bounding box center [858, 124] width 2 height 2
click at [818, 219] on span "Remove" at bounding box center [818, 219] width 24 height 7
click at [657, 251] on app-date-cell "09:00-20:00 (11h) 1/5 Mejeriforeningen x Food Festival pin Food Festival 1 Role…" at bounding box center [622, 245] width 97 height 307
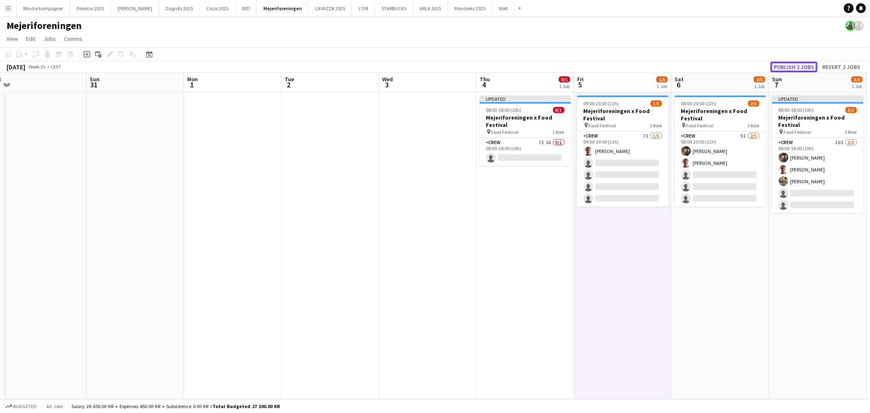
click at [792, 68] on button "Publish 2 jobs" at bounding box center [793, 67] width 47 height 11
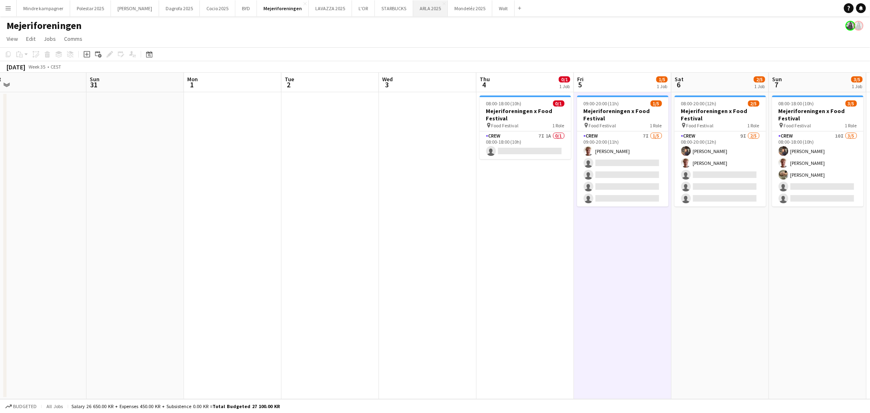
click at [413, 7] on button "ARLA 2025 Close" at bounding box center [430, 8] width 35 height 16
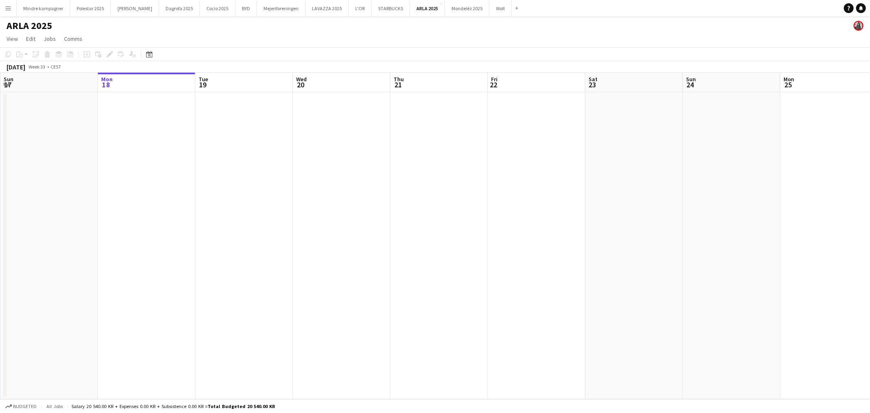
drag, startPoint x: 610, startPoint y: 238, endPoint x: 206, endPoint y: 274, distance: 405.6
click at [206, 274] on app-calendar-viewport "Fri 15 Sat 16 Sun 17 Mon 18 Tue 19 Wed 20 Thu 21 Fri 22 Sat 23 Sun 24 Mon 25 Tu…" at bounding box center [435, 236] width 870 height 326
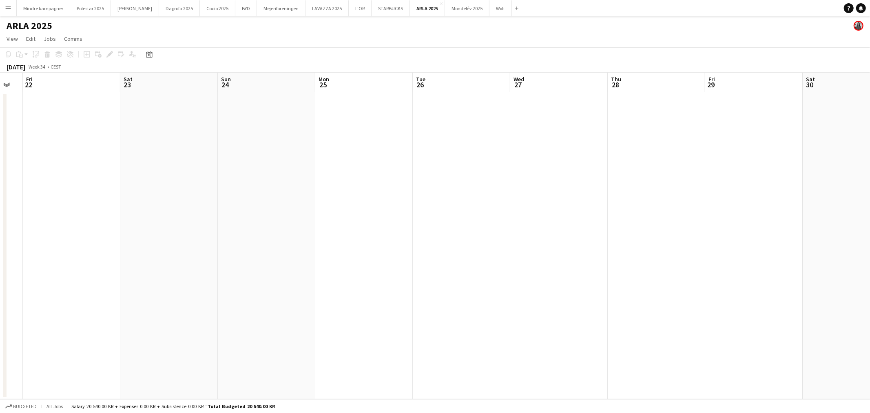
drag, startPoint x: 552, startPoint y: 311, endPoint x: 237, endPoint y: 315, distance: 314.3
click at [237, 315] on app-calendar-viewport "Tue 19 Wed 20 Thu 21 Fri 22 Sat 23 Sun 24 Mon 25 Tue 26 Wed 27 Thu 28 Fri 29 Sa…" at bounding box center [435, 236] width 870 height 326
drag, startPoint x: 624, startPoint y: 290, endPoint x: 237, endPoint y: 298, distance: 386.6
click at [237, 298] on app-calendar-viewport "Sat 23 Sun 24 Mon 25 Tue 26 Wed 27 Thu 28 Fri 29 Sat 30 Sun 31 Mon 1 Tue 2 Wed …" at bounding box center [435, 236] width 870 height 326
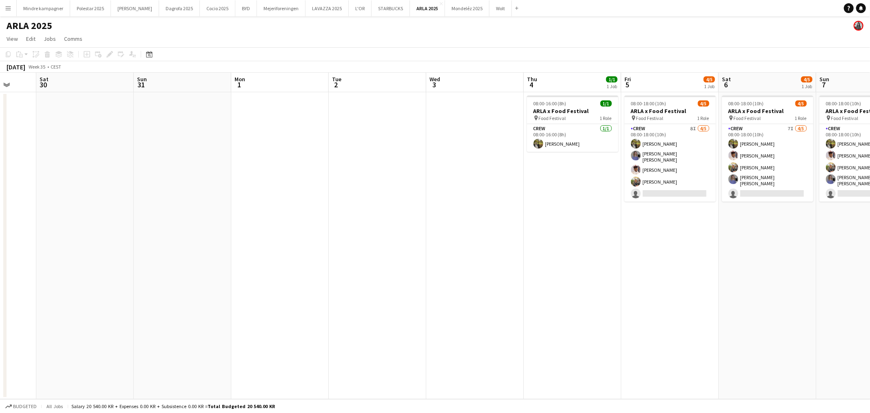
drag, startPoint x: 524, startPoint y: 287, endPoint x: 344, endPoint y: 282, distance: 180.3
click at [344, 282] on app-calendar-viewport "Wed 27 Thu 28 Fri 29 Sat 30 Sun 31 Mon 1 Tue 2 Wed 3 Thu 4 1/1 1 Job Fri 5 4/5 …" at bounding box center [435, 236] width 870 height 326
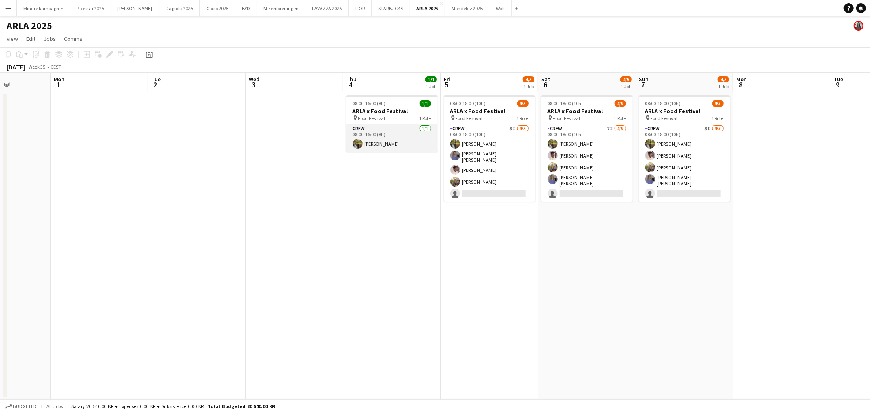
click at [384, 144] on app-card-role "Crew 1/1 08:00-16:00 (8h) Natasha Pedersen" at bounding box center [391, 138] width 91 height 28
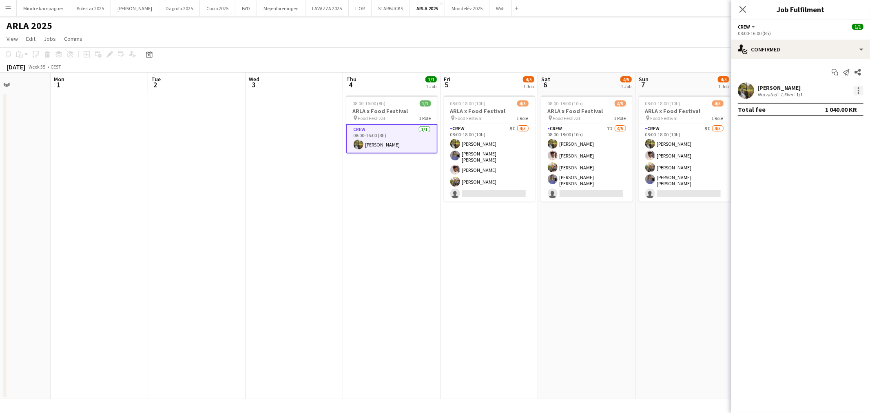
click at [857, 89] on div at bounding box center [858, 91] width 10 height 10
click at [832, 183] on span "Remove" at bounding box center [831, 183] width 51 height 7
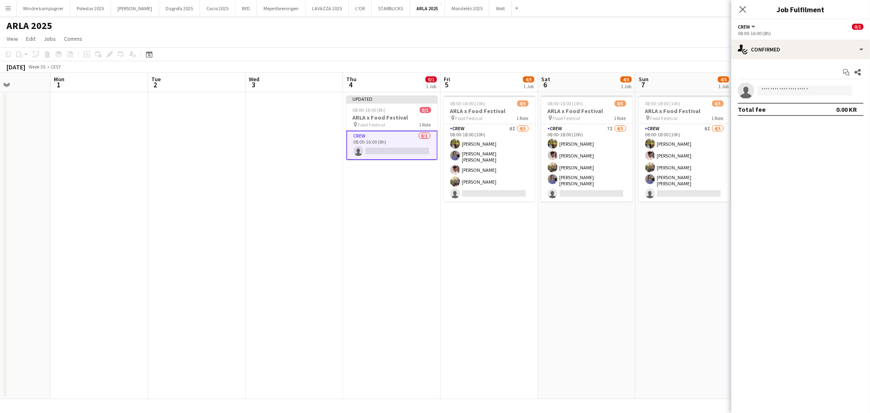
click at [636, 292] on app-date-cell "08:00-18:00 (10h) 4/5 ARLA x Food Festival pin Food Festival 1 Role Crew 8I 4/5…" at bounding box center [683, 245] width 97 height 307
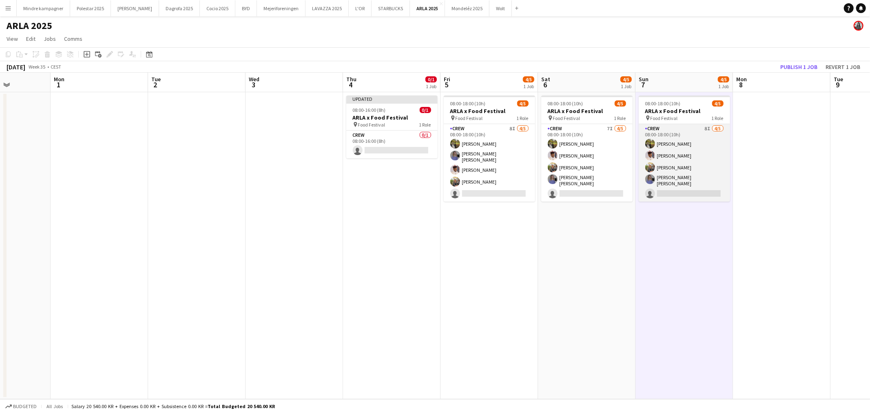
click at [687, 157] on app-card-role "Crew 8I 4/5 08:00-18:00 (10h) Natasha Pedersen Jasmin Bihi Emilie Millung Kløve…" at bounding box center [683, 162] width 91 height 77
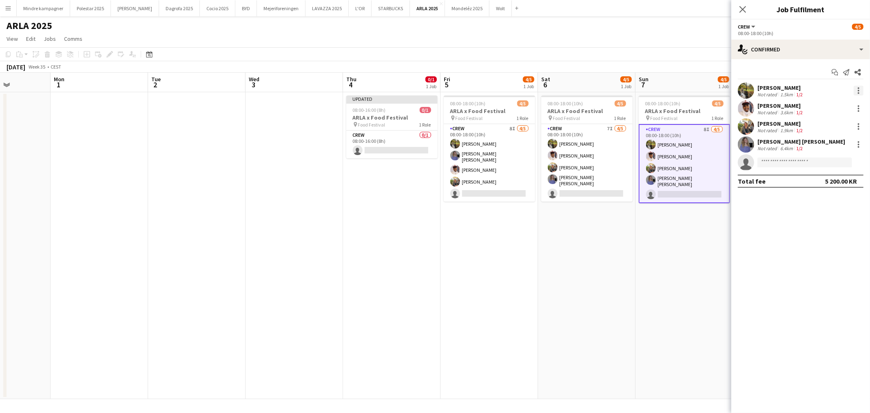
click at [857, 90] on div at bounding box center [858, 91] width 2 height 2
click at [819, 179] on button "Remove" at bounding box center [832, 184] width 64 height 20
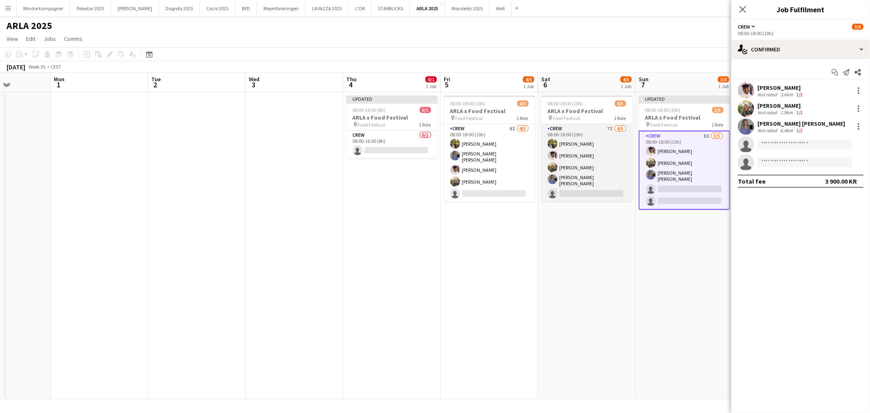
click at [604, 154] on app-card-role "Crew 7I 4/5 08:00-18:00 (10h) Natasha Pedersen Jasmin Bihi Emilie Millung Kløve…" at bounding box center [586, 162] width 91 height 77
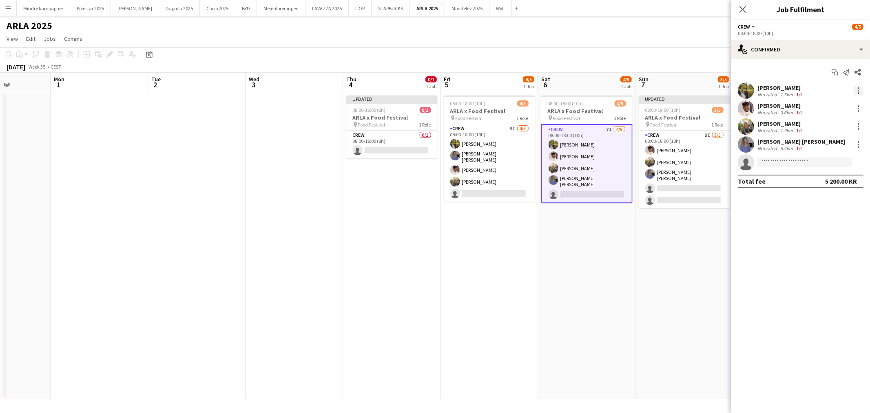
click at [858, 94] on div at bounding box center [858, 91] width 10 height 10
click at [816, 181] on span "Remove" at bounding box center [818, 183] width 24 height 7
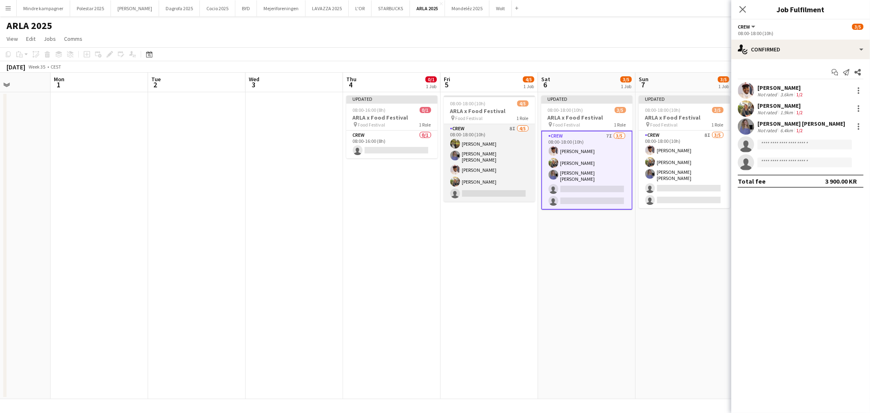
click at [479, 129] on app-card-role "Crew 8I 4/5 08:00-18:00 (10h) Natasha Pedersen Astrid Novrup Nørgaard Jasmin Bi…" at bounding box center [489, 162] width 91 height 77
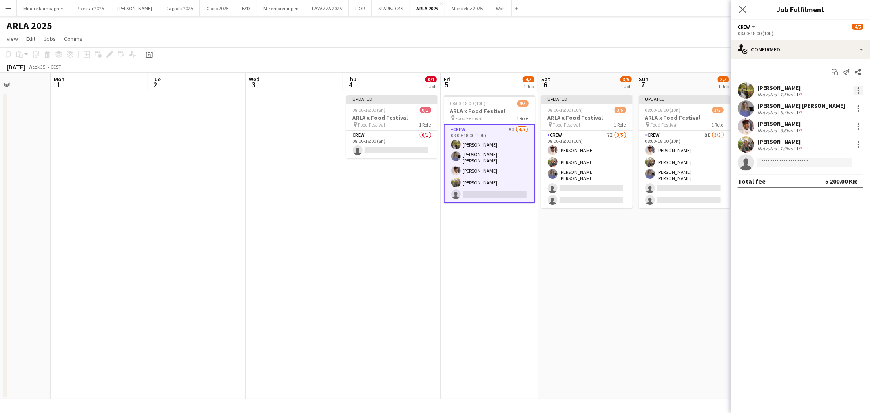
click at [859, 89] on div at bounding box center [858, 91] width 10 height 10
click at [823, 181] on span "Remove" at bounding box center [818, 183] width 24 height 7
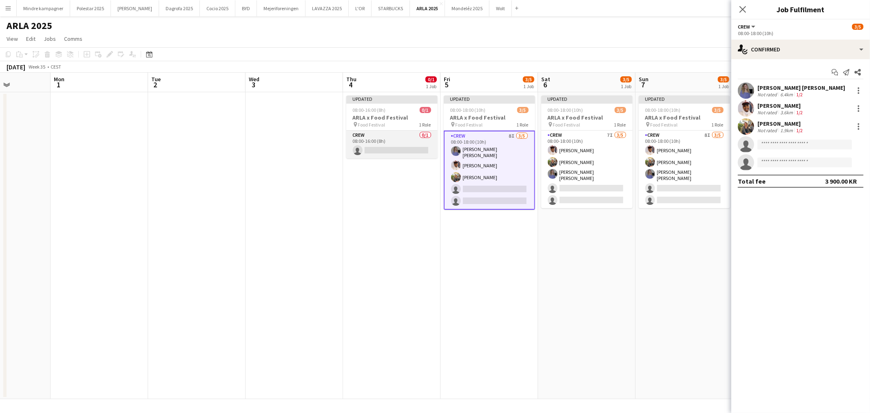
click at [411, 141] on app-card-role "Crew 0/1 08:00-16:00 (8h) single-neutral-actions" at bounding box center [391, 144] width 91 height 28
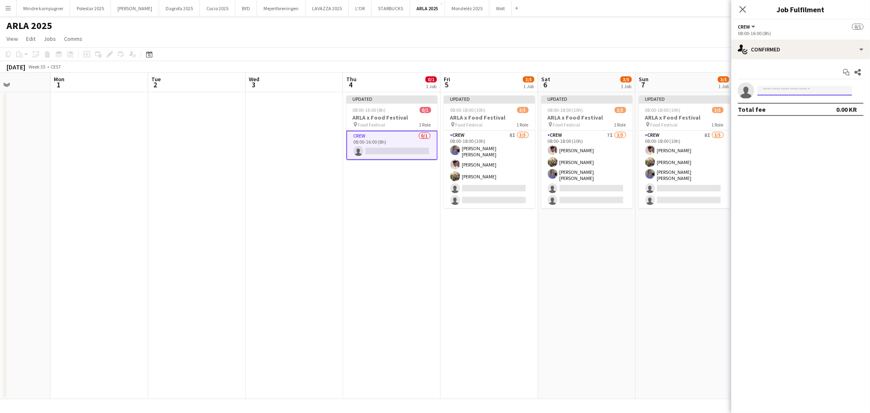
click at [777, 91] on input at bounding box center [804, 91] width 95 height 10
type input "****"
click at [788, 107] on span "[EMAIL_ADDRESS][DOMAIN_NAME]" at bounding box center [805, 109] width 82 height 7
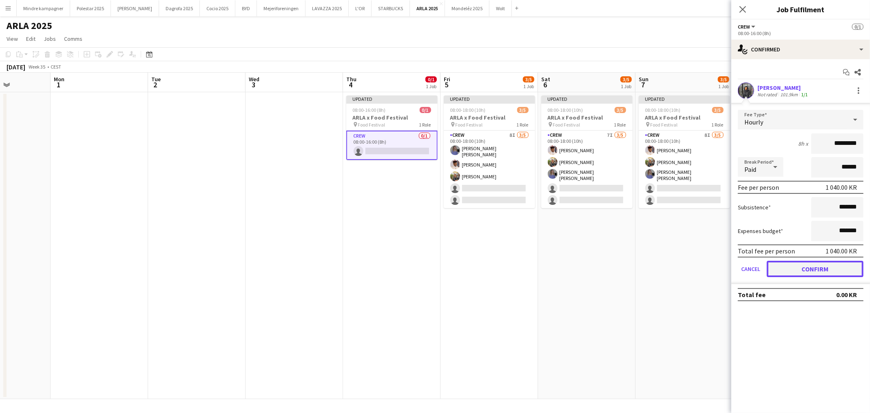
click at [822, 266] on button "Confirm" at bounding box center [814, 269] width 97 height 16
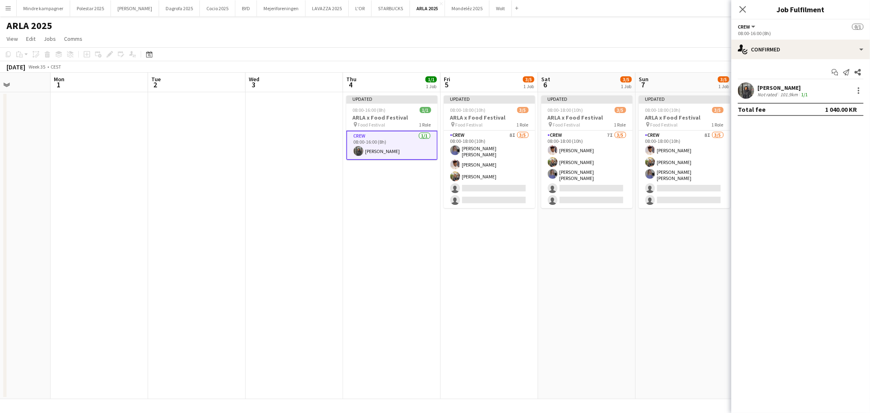
click at [638, 267] on app-date-cell "Updated 08:00-18:00 (10h) 3/5 ARLA x Food Festival pin Food Festival 1 Role Cre…" at bounding box center [683, 245] width 97 height 307
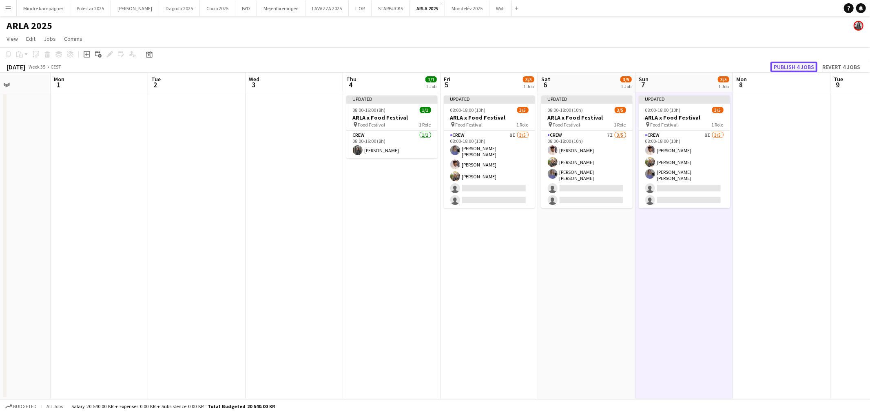
click at [795, 68] on button "Publish 4 jobs" at bounding box center [793, 67] width 47 height 11
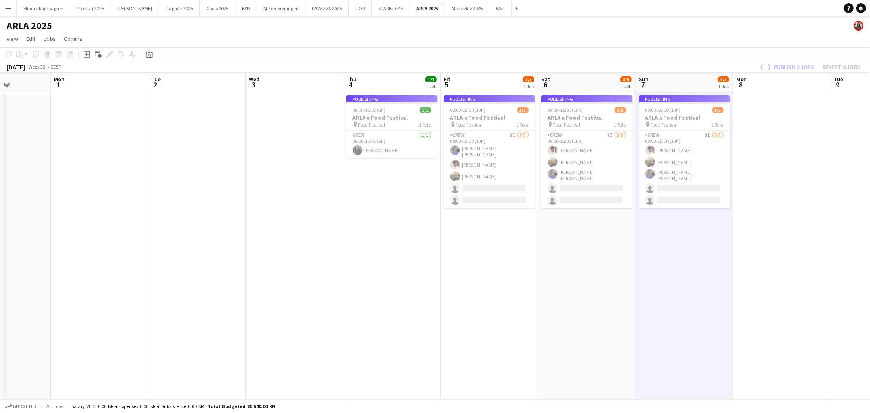
click at [691, 168] on app-job-card "Publishing 08:00-18:00 (10h) 3/5 ARLA x Food Festival pin Food Festival 1 Role …" at bounding box center [683, 151] width 91 height 113
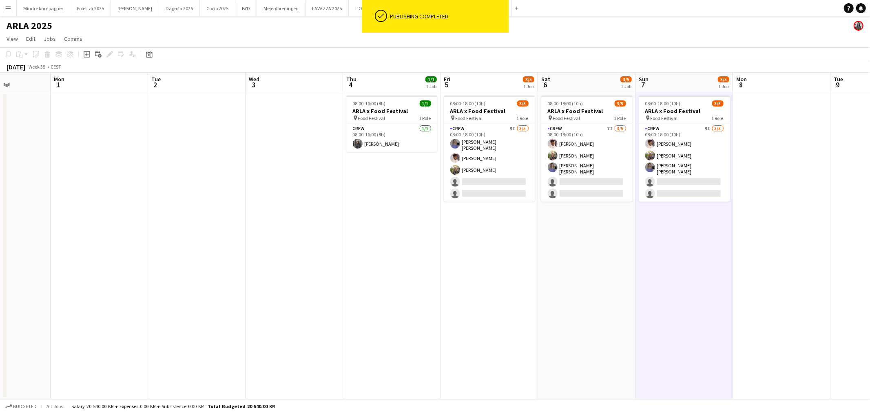
click at [691, 168] on app-card-role "Crew 8I 3/5 08:00-18:00 (10h) Jasmin Bihi Emilie Millung Kløve Astrid Novrup Nø…" at bounding box center [683, 162] width 91 height 77
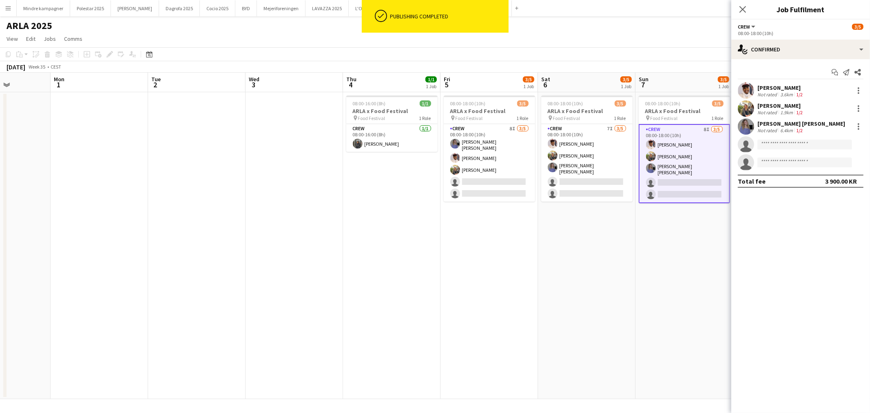
click at [806, 152] on app-invite-slot "single-neutral-actions" at bounding box center [800, 144] width 139 height 16
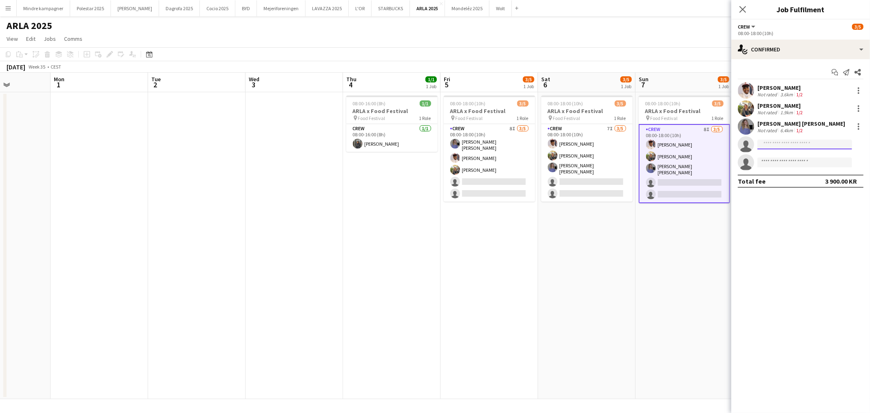
click at [804, 141] on input at bounding box center [804, 144] width 95 height 10
type input "***"
click at [801, 159] on span "[EMAIL_ADDRESS][DOMAIN_NAME]" at bounding box center [805, 162] width 82 height 7
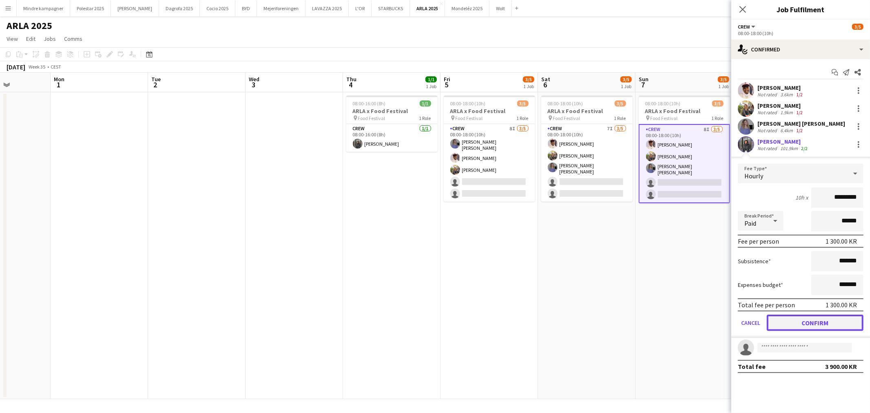
click at [822, 324] on button "Confirm" at bounding box center [814, 322] width 97 height 16
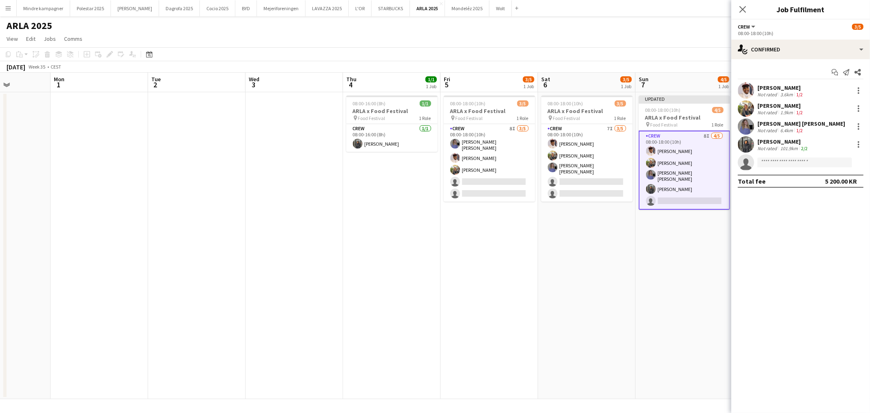
click at [639, 330] on app-date-cell "Updated 08:00-18:00 (10h) 4/5 ARLA x Food Festival pin Food Festival 1 Role Cre…" at bounding box center [683, 245] width 97 height 307
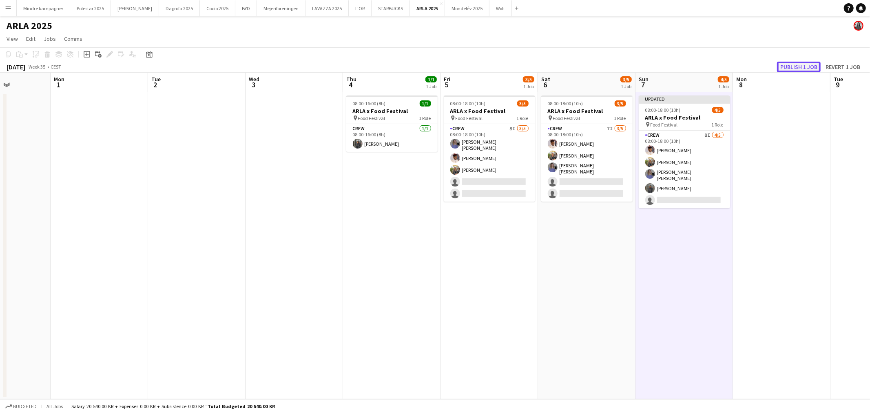
click at [795, 67] on button "Publish 1 job" at bounding box center [799, 67] width 44 height 11
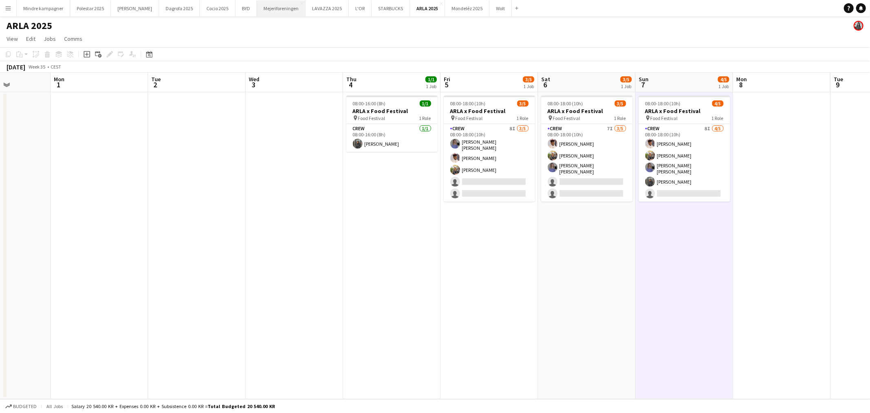
click at [262, 9] on button "Mejeriforeningen Close" at bounding box center [281, 8] width 49 height 16
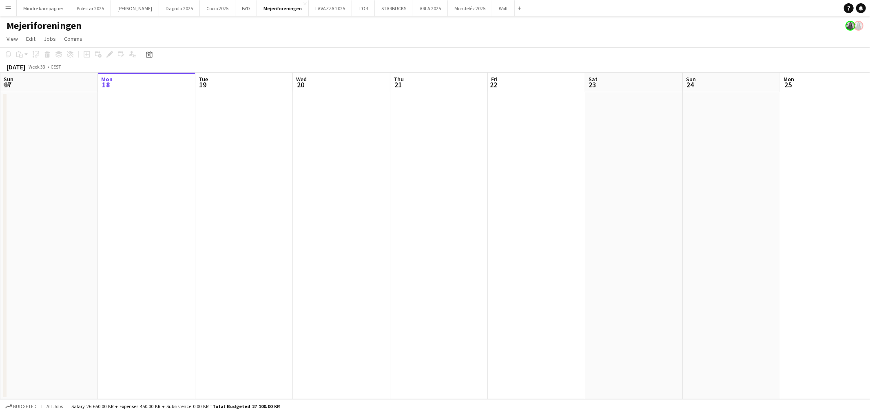
drag, startPoint x: 592, startPoint y: 222, endPoint x: 208, endPoint y: 244, distance: 384.6
click at [208, 244] on app-calendar-viewport "Fri 15 Sat 16 Sun 17 Mon 18 Tue 19 Wed 20 Thu 21 Fri 22 Sat 23 Sun 24 Mon 25 Tu…" at bounding box center [435, 236] width 870 height 326
drag, startPoint x: 383, startPoint y: 259, endPoint x: 120, endPoint y: 267, distance: 263.5
click at [120, 267] on app-calendar-viewport "Mon 18 Tue 19 Wed 20 Thu 21 Fri 22 Sat 23 Sun 24 Mon 25 Tue 26 Wed 27 Thu 28 Fr…" at bounding box center [435, 236] width 870 height 326
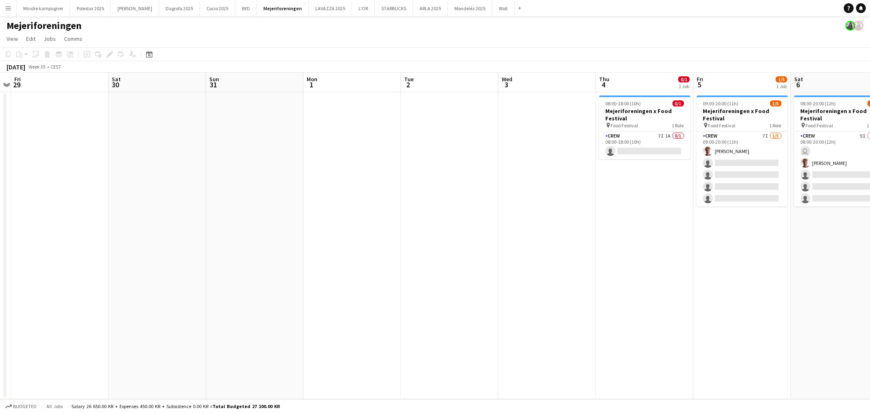
drag, startPoint x: 144, startPoint y: 262, endPoint x: 20, endPoint y: 276, distance: 124.3
click at [20, 276] on app-calendar-viewport "Tue 26 Wed 27 Thu 28 Fri 29 Sat 30 Sun 31 Mon 1 Tue 2 Wed 3 Thu 4 0/1 1 Job Fri…" at bounding box center [435, 236] width 870 height 326
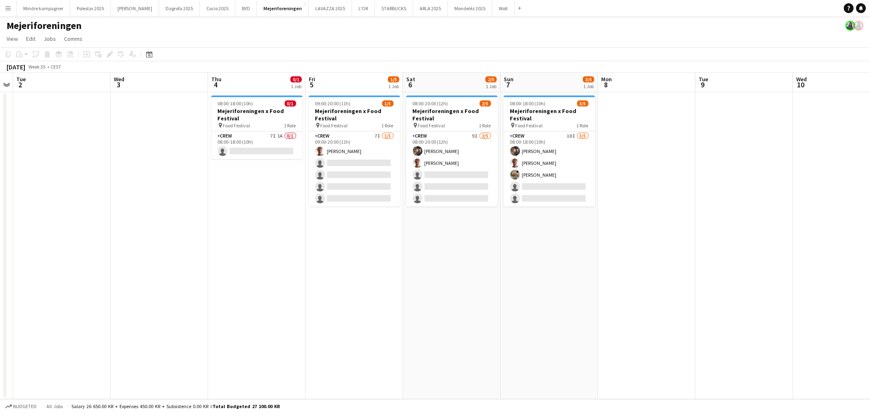
drag, startPoint x: 432, startPoint y: 306, endPoint x: 298, endPoint y: 307, distance: 134.1
click at [298, 307] on app-calendar-viewport "Sat 30 Sun 31 Mon 1 Tue 2 Wed 3 Thu 4 0/1 1 Job Fri 5 1/5 1 Job Sat 6 2/5 1 Job…" at bounding box center [435, 236] width 870 height 326
click at [256, 150] on app-card-role "Crew 7I 1A 0/1 08:00-18:00 (10h) single-neutral-actions" at bounding box center [254, 145] width 91 height 28
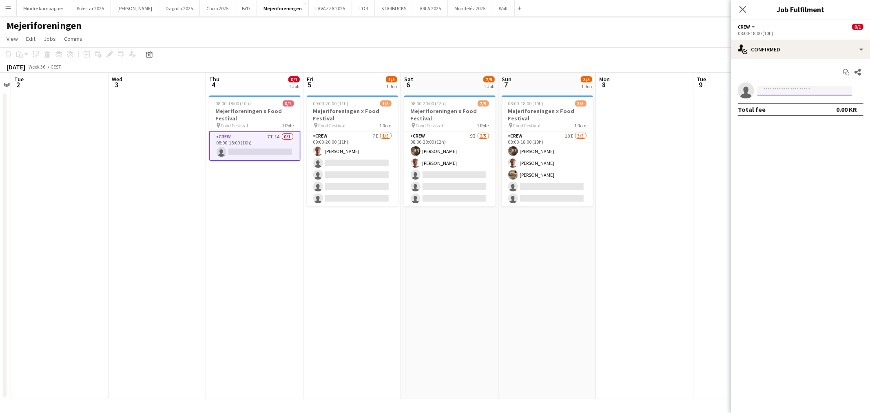
click at [791, 91] on input at bounding box center [804, 91] width 95 height 10
type input "****"
click at [793, 115] on span "[PHONE_NUMBER]" at bounding box center [805, 115] width 82 height 7
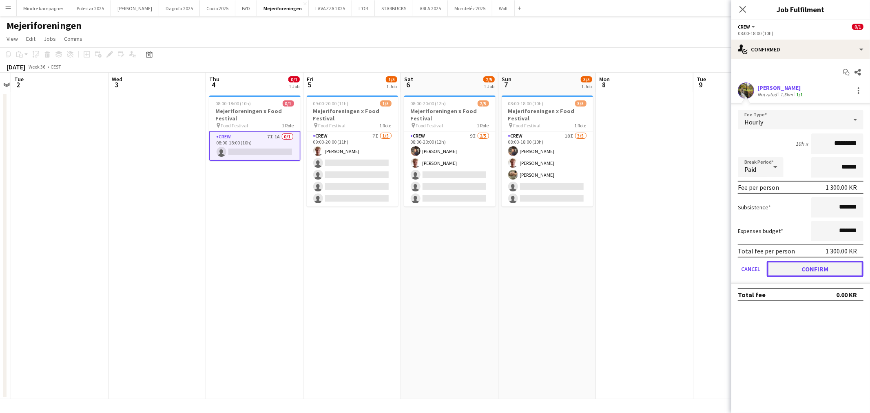
click at [837, 262] on button "Confirm" at bounding box center [814, 269] width 97 height 16
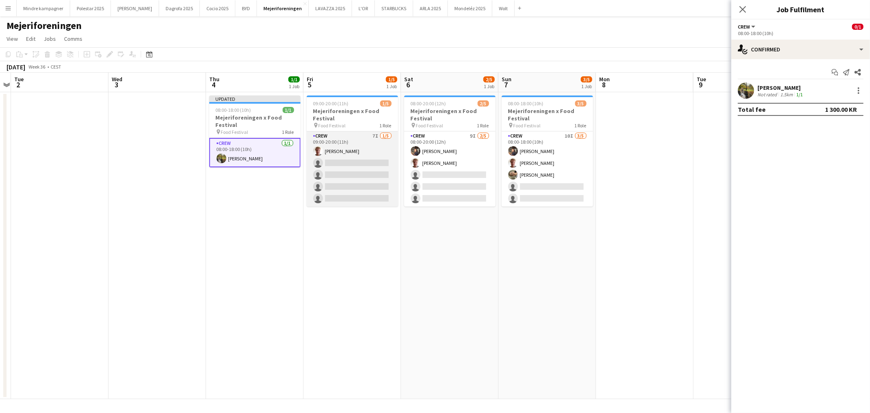
click at [345, 171] on app-card-role "Crew 7I 1/5 09:00-20:00 (11h) Martin Rosenkvist single-neutral-actions single-n…" at bounding box center [352, 168] width 91 height 75
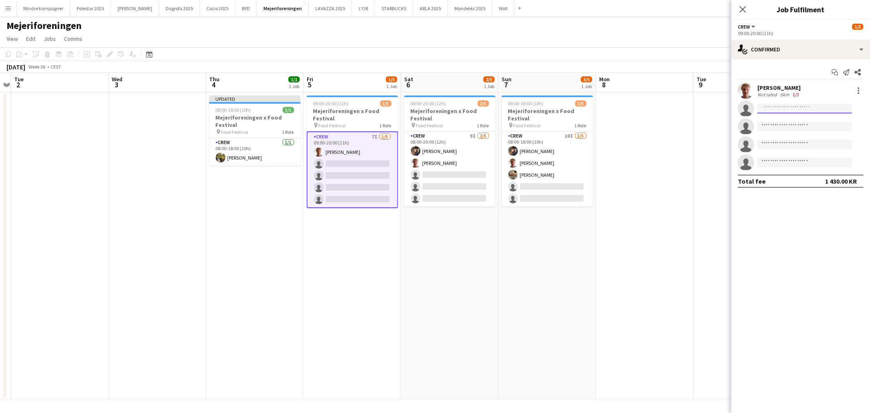
click at [784, 112] on input at bounding box center [804, 109] width 95 height 10
type input "****"
click at [797, 129] on span "[EMAIL_ADDRESS][DOMAIN_NAME]" at bounding box center [805, 127] width 82 height 7
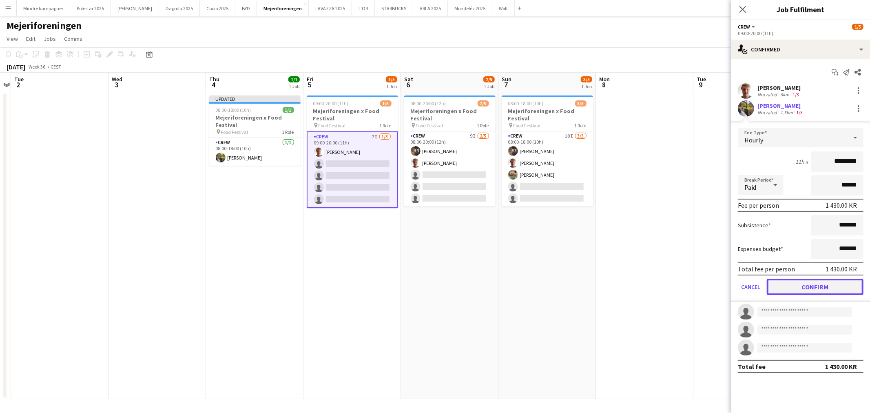
click at [826, 285] on button "Confirm" at bounding box center [814, 286] width 97 height 16
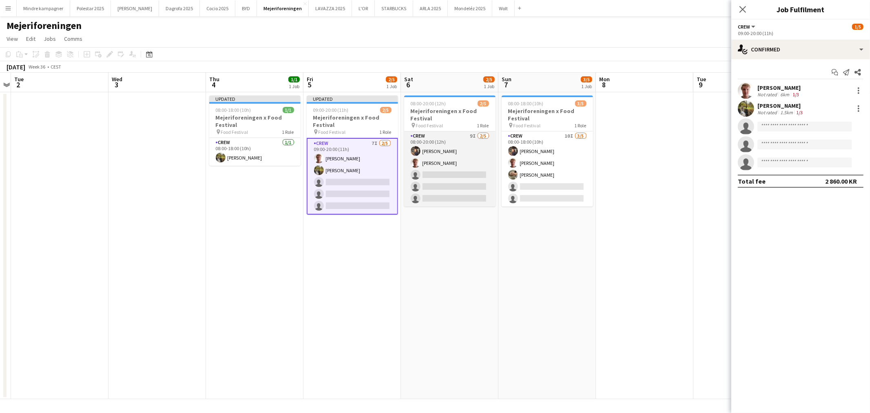
click at [454, 176] on app-card-role "Crew 9I 2/5 08:00-20:00 (12h) Cecilie Maro Martin Rosenkvist single-neutral-act…" at bounding box center [449, 168] width 91 height 75
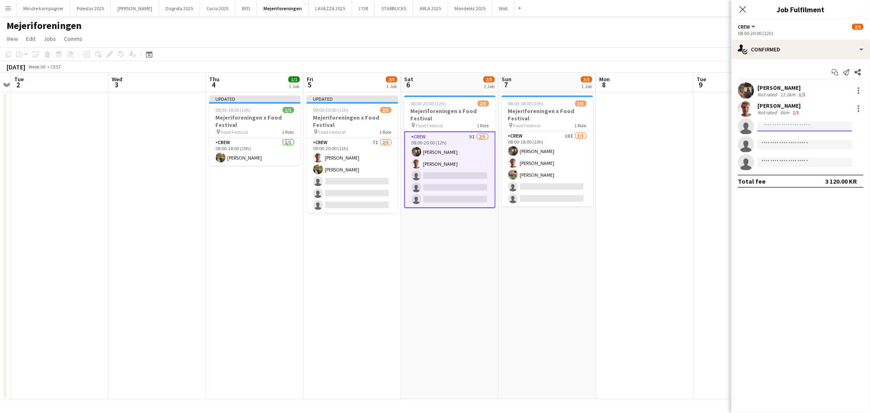
click at [792, 126] on input at bounding box center [804, 126] width 95 height 10
type input "****"
click at [802, 149] on span "[PHONE_NUMBER]" at bounding box center [805, 151] width 82 height 7
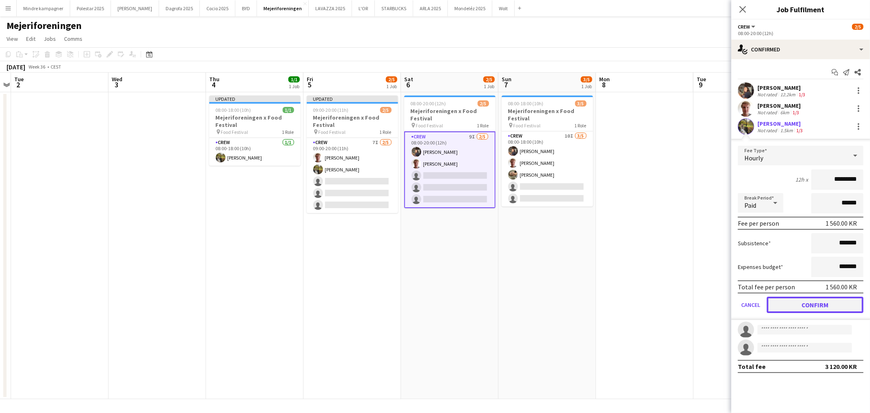
click at [838, 303] on button "Confirm" at bounding box center [814, 304] width 97 height 16
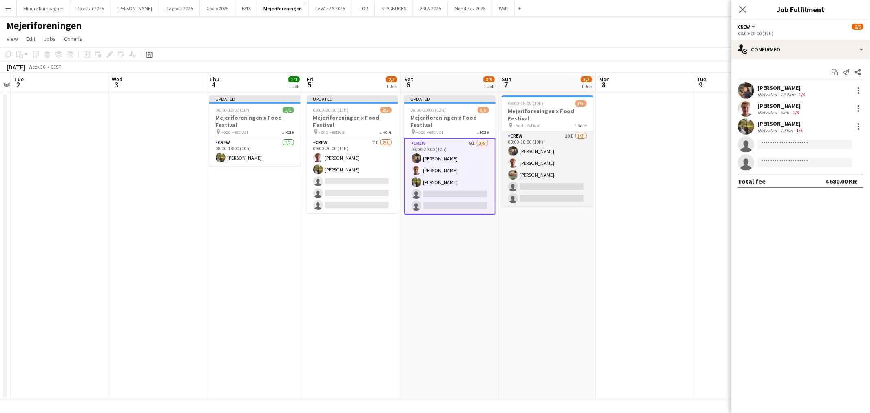
click at [559, 185] on app-card-role "Crew 10I 3/5 08:00-18:00 (10h) Cecilie Maro Martin Rosenkvist Layla Ayoubi sing…" at bounding box center [546, 168] width 91 height 75
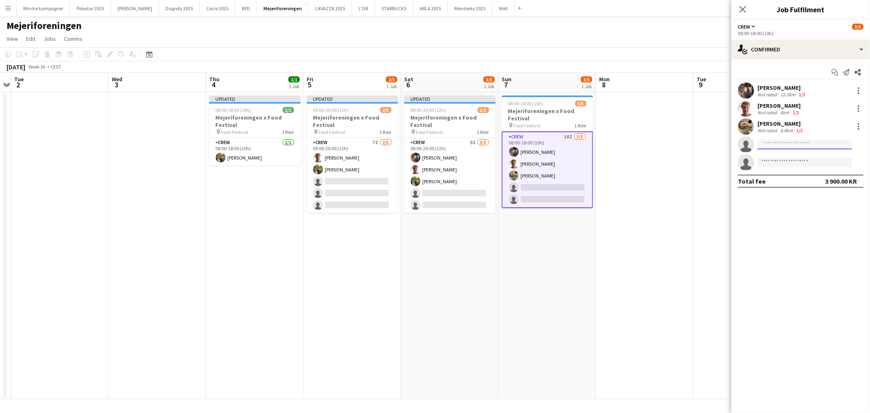
click at [776, 144] on input at bounding box center [804, 144] width 95 height 10
type input "****"
click at [788, 158] on span "[PERSON_NAME]" at bounding box center [787, 155] width 47 height 7
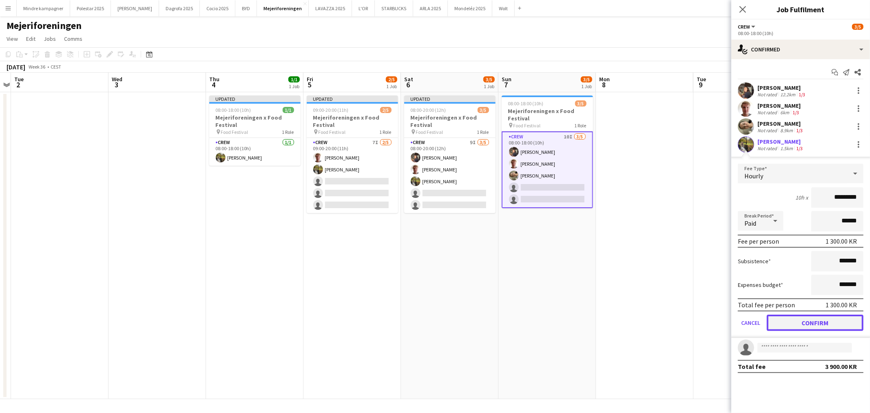
click at [830, 324] on button "Confirm" at bounding box center [814, 322] width 97 height 16
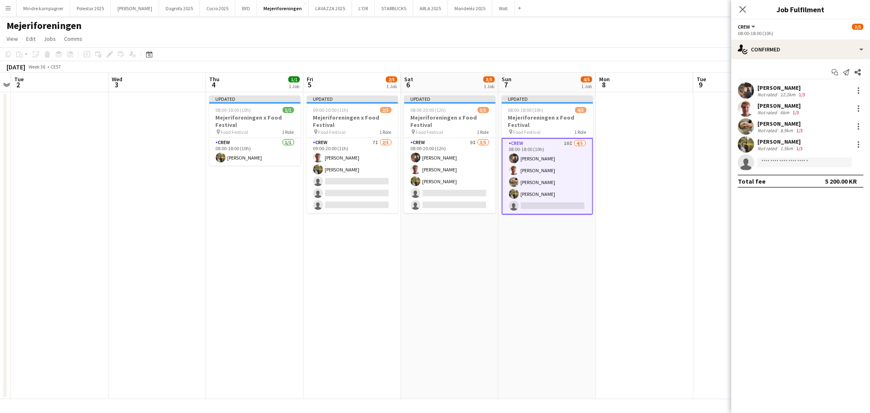
click at [683, 329] on app-date-cell at bounding box center [644, 245] width 97 height 307
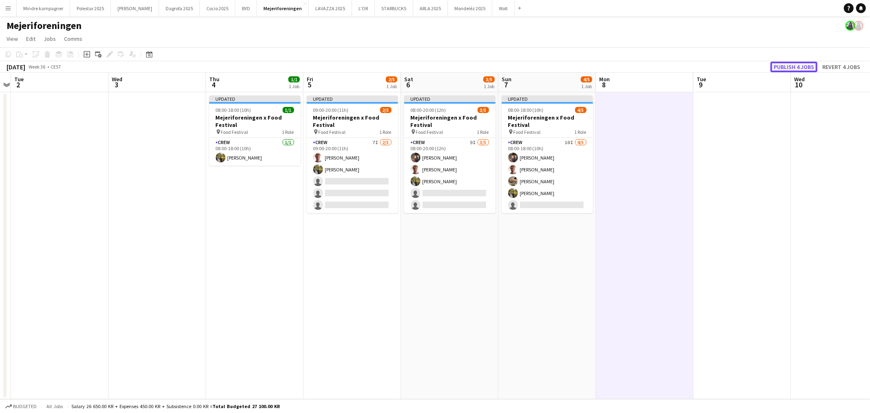
click at [794, 63] on button "Publish 4 jobs" at bounding box center [793, 67] width 47 height 11
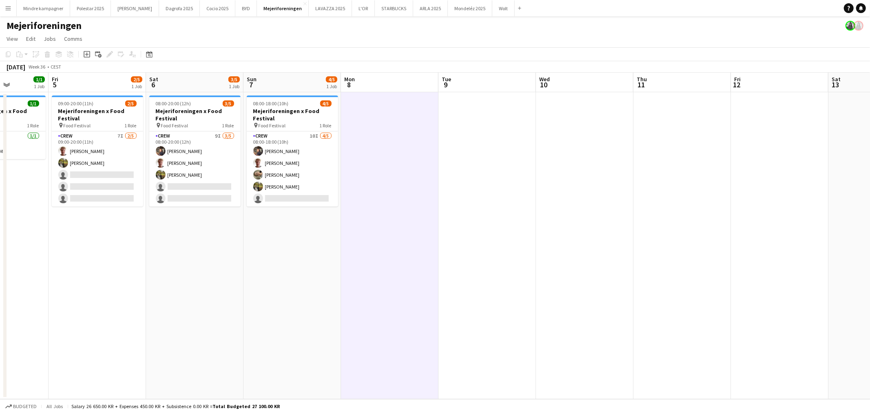
drag, startPoint x: 757, startPoint y: 303, endPoint x: 494, endPoint y: 296, distance: 263.5
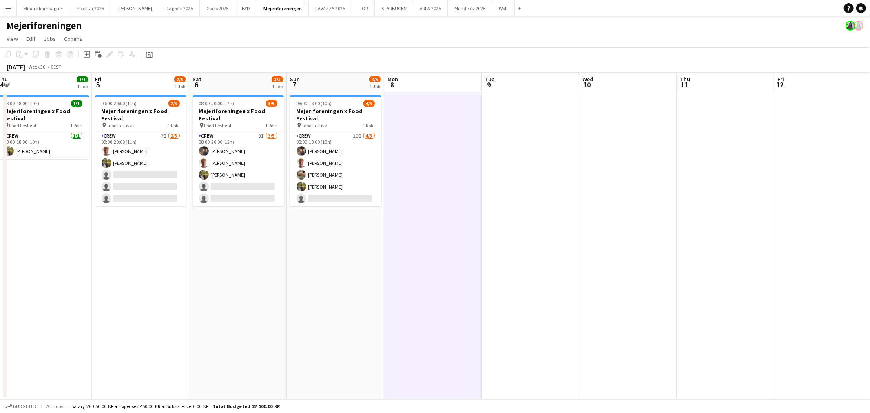
scroll to position [0, 241]
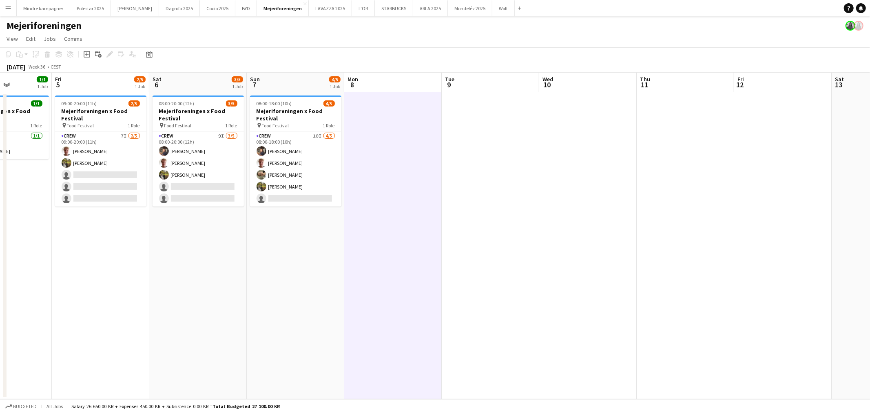
drag, startPoint x: 494, startPoint y: 296, endPoint x: 442, endPoint y: 325, distance: 60.1
click at [442, 325] on app-calendar-viewport "Tue 2 Wed 3 Thu 4 1/1 1 Job Fri 5 2/5 1 Job Sat 6 3/5 1 Job Sun 7 4/5 1 Job Mon…" at bounding box center [435, 236] width 870 height 326
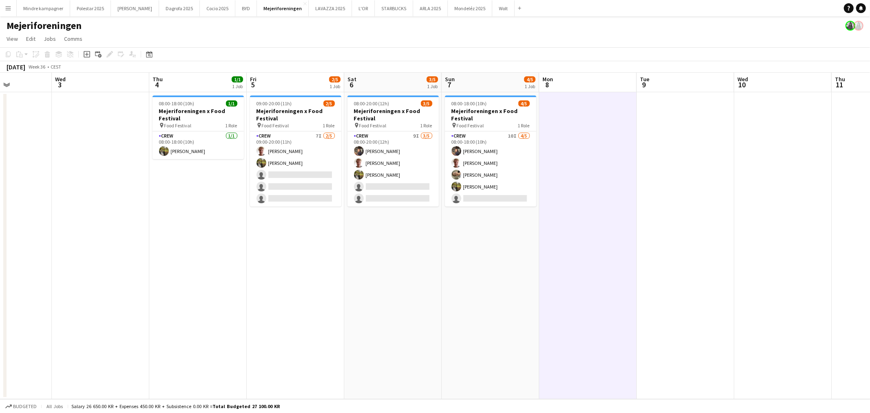
click at [442, 325] on app-date-cell "08:00-18:00 (10h) 4/5 Mejeriforeningen x Food Festival pin Food Festival 1 Role…" at bounding box center [490, 245] width 97 height 307
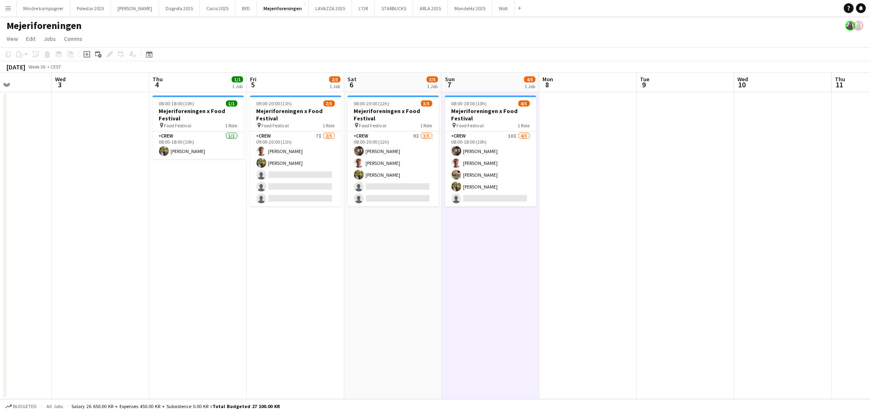
click at [400, 324] on app-date-cell "08:00-20:00 (12h) 3/5 Mejeriforeningen x Food Festival pin Food Festival 1 Role…" at bounding box center [392, 245] width 97 height 307
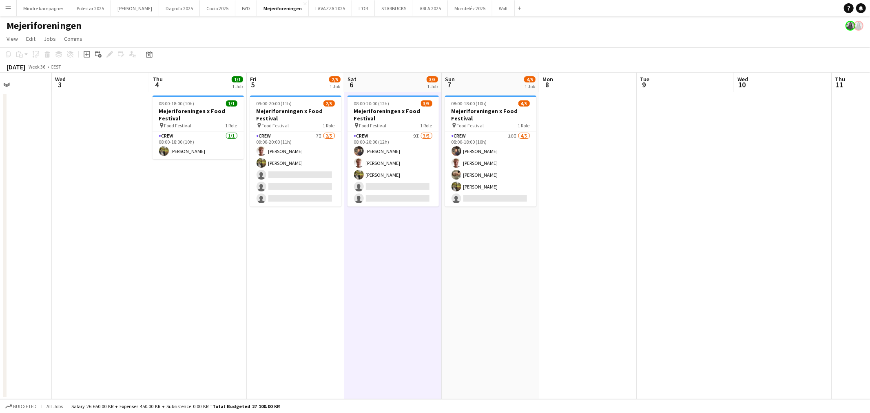
click at [287, 320] on app-date-cell "09:00-20:00 (11h) 2/5 Mejeriforeningen x Food Festival pin Food Festival 1 Role…" at bounding box center [295, 245] width 97 height 307
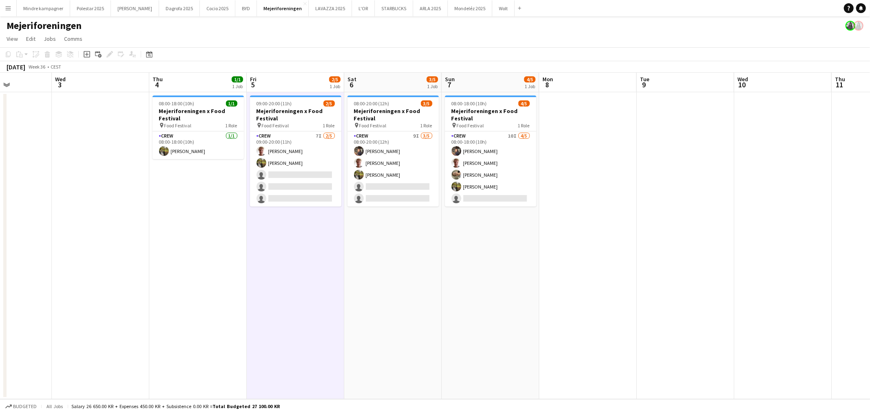
click at [210, 308] on app-date-cell "08:00-18:00 (10h) 1/1 Mejeriforeningen x Food Festival pin Food Festival 1 Role…" at bounding box center [197, 245] width 97 height 307
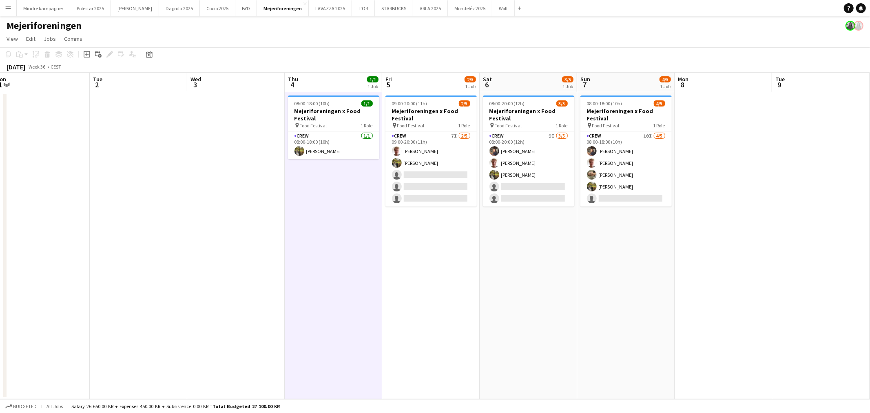
scroll to position [0, 204]
drag, startPoint x: 125, startPoint y: 312, endPoint x: 258, endPoint y: 318, distance: 133.9
click at [258, 318] on app-calendar-viewport "Sat 30 Sun 31 Mon 1 Tue 2 Wed 3 Thu 4 1/1 1 Job Fri 5 2/5 1 Job Sat 6 3/5 1 Job…" at bounding box center [435, 236] width 870 height 326
click at [258, 318] on app-date-cell at bounding box center [233, 245] width 97 height 307
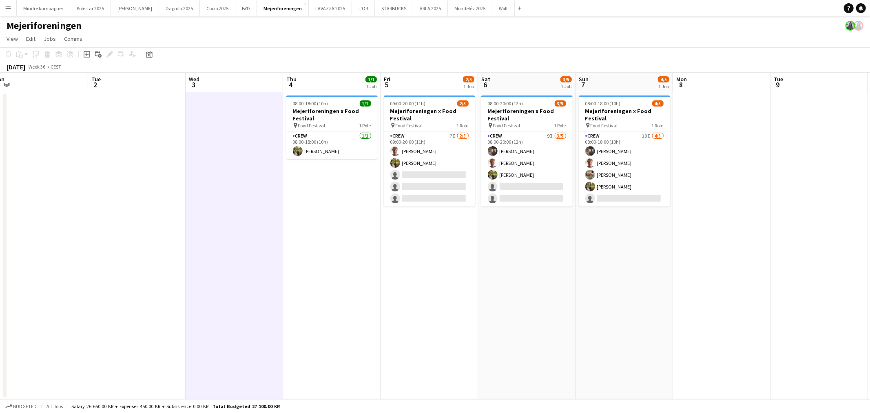
click at [329, 320] on app-date-cell "08:00-18:00 (10h) 1/1 Mejeriforeningen x Food Festival pin Food Festival 1 Role…" at bounding box center [331, 245] width 97 height 307
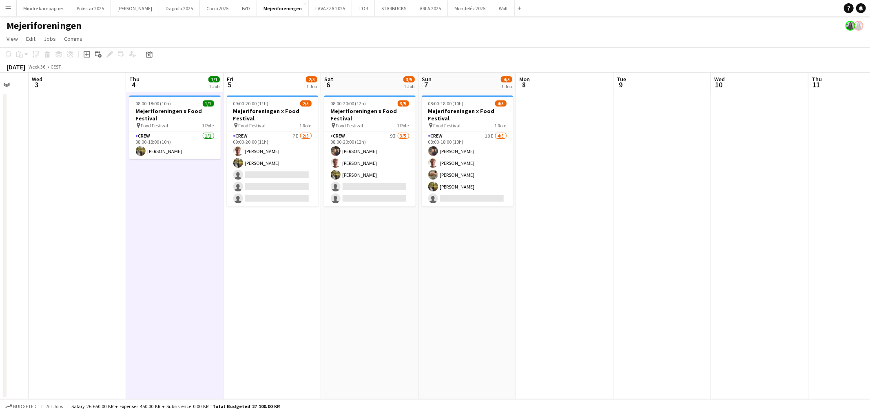
drag, startPoint x: 418, startPoint y: 322, endPoint x: 261, endPoint y: 352, distance: 159.8
click at [261, 352] on app-calendar-viewport "Sun 31 Mon 1 Tue 2 Wed 3 Thu 4 1/1 1 Job Fri 5 2/5 1 Job Sat 6 3/5 1 Job Sun 7 …" at bounding box center [435, 236] width 870 height 326
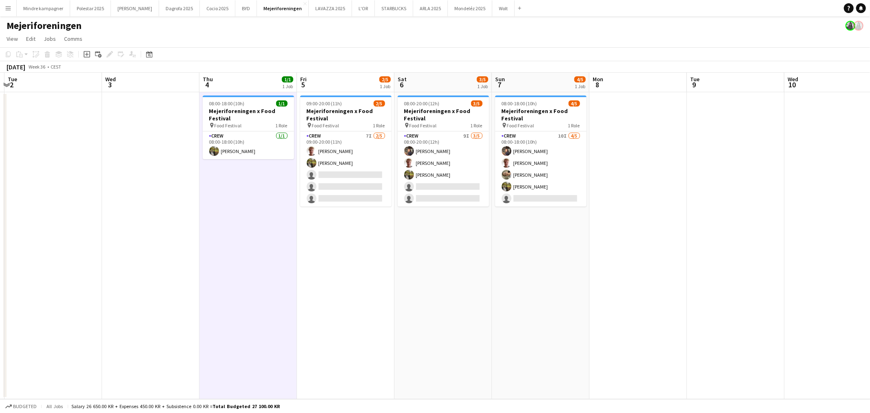
scroll to position [0, 192]
drag, startPoint x: 261, startPoint y: 352, endPoint x: 333, endPoint y: 350, distance: 71.8
click at [333, 350] on app-calendar-viewport "Sun 31 Mon 1 Tue 2 Wed 3 Thu 4 1/1 1 Job Fri 5 2/5 1 Job Sat 6 3/5 1 Job Sun 7 …" at bounding box center [435, 236] width 870 height 326
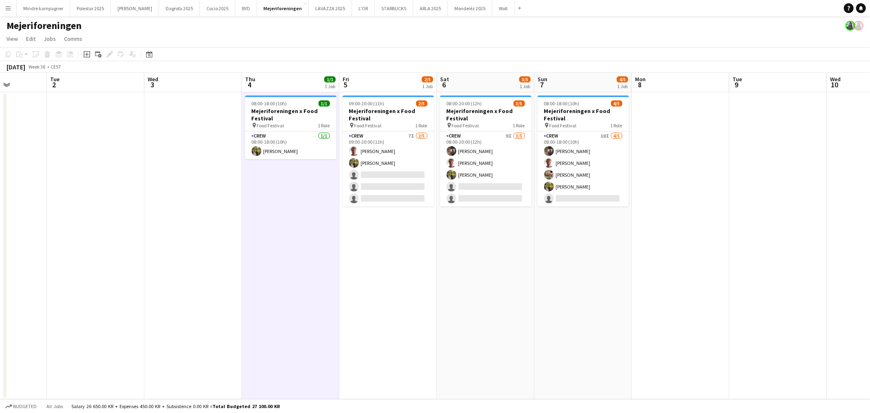
scroll to position [0, 234]
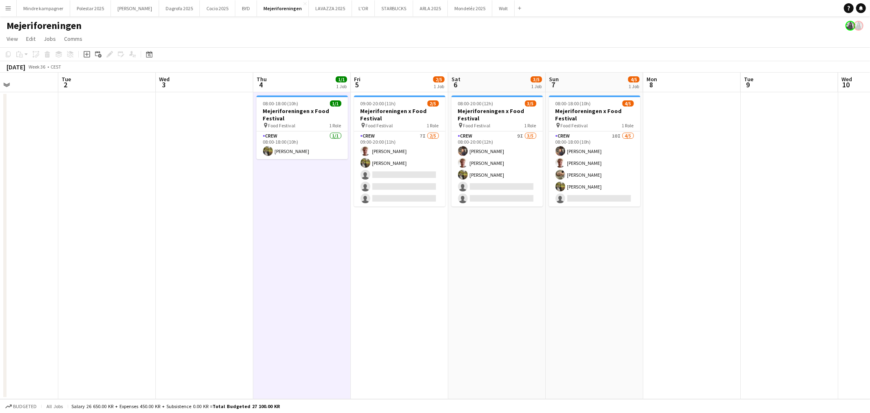
drag, startPoint x: 333, startPoint y: 350, endPoint x: 389, endPoint y: 347, distance: 55.5
click at [389, 347] on app-calendar-viewport "Sat 30 Sun 31 Mon 1 Tue 2 Wed 3 Thu 4 1/1 1 Job Fri 5 2/5 1 Job Sat 6 3/5 1 Job…" at bounding box center [435, 236] width 870 height 326
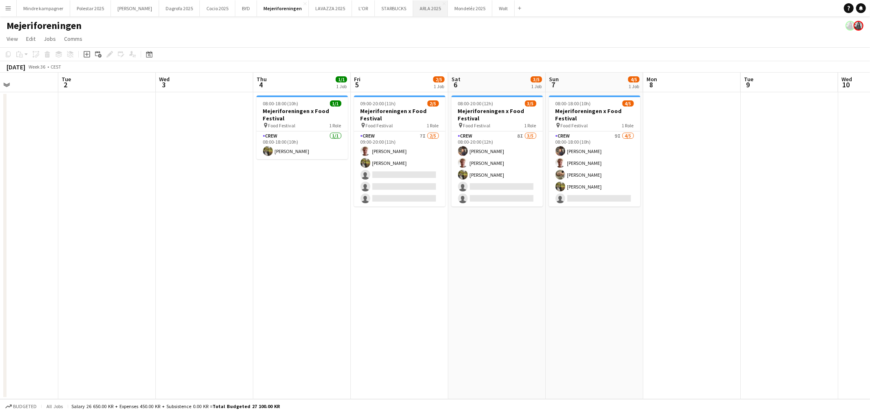
click at [413, 7] on button "ARLA 2025 Close" at bounding box center [430, 8] width 35 height 16
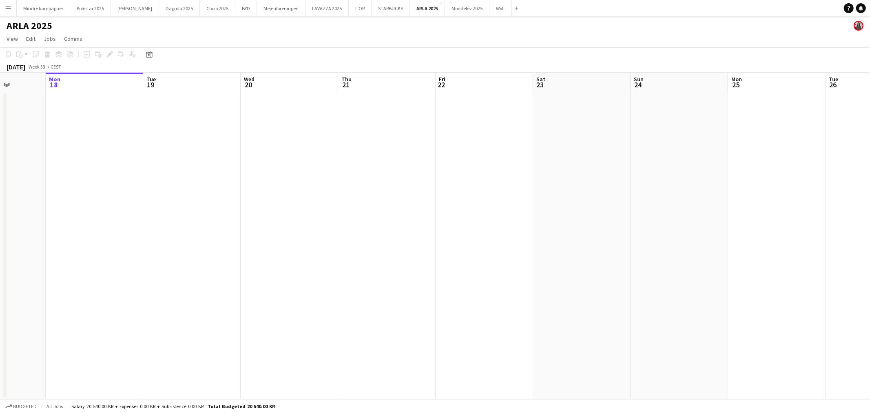
drag, startPoint x: 665, startPoint y: 239, endPoint x: 320, endPoint y: 230, distance: 344.2
click at [320, 230] on app-calendar-viewport "Fri 15 Sat 16 Sun 17 Mon 18 Tue 19 Wed 20 Thu 21 Fri 22 Sat 23 Sun 24 Mon 25 Tu…" at bounding box center [435, 236] width 870 height 326
drag, startPoint x: 637, startPoint y: 254, endPoint x: 605, endPoint y: 239, distance: 35.4
click at [247, 223] on app-calendar-viewport "Thu 21 Fri 22 Sat 23 Sun 24 Mon 25 Tue 26 Wed 27 Thu 28 Fri 29 Sat 30 Sun 31 Mo…" at bounding box center [435, 236] width 870 height 326
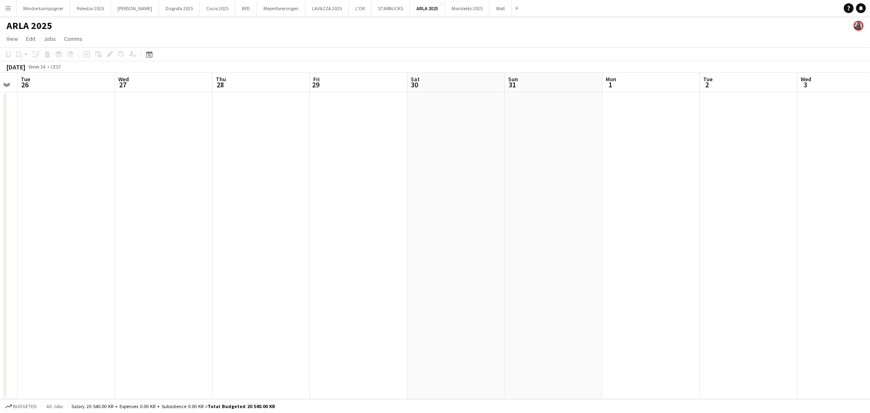
drag, startPoint x: 675, startPoint y: 244, endPoint x: 294, endPoint y: 216, distance: 381.8
click at [204, 215] on app-calendar-viewport "Sat 23 Sun 24 Mon 25 Tue 26 Wed 27 Thu 28 Fri 29 Sat 30 Sun 31 Mon 1 Tue 2 Wed …" at bounding box center [435, 236] width 870 height 326
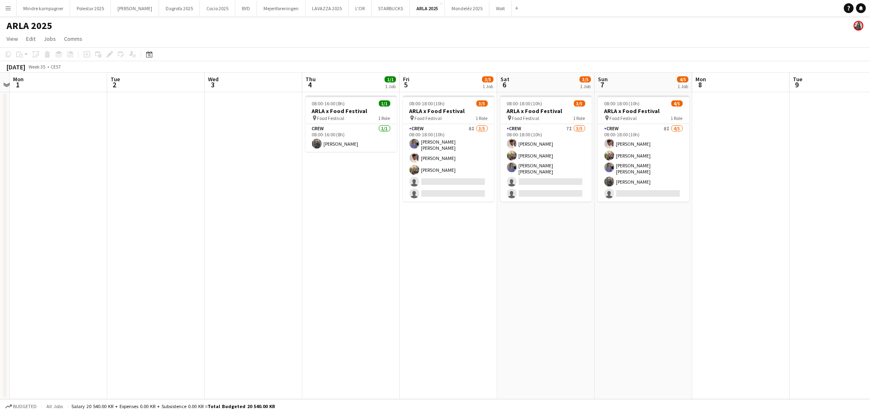
scroll to position [0, 313]
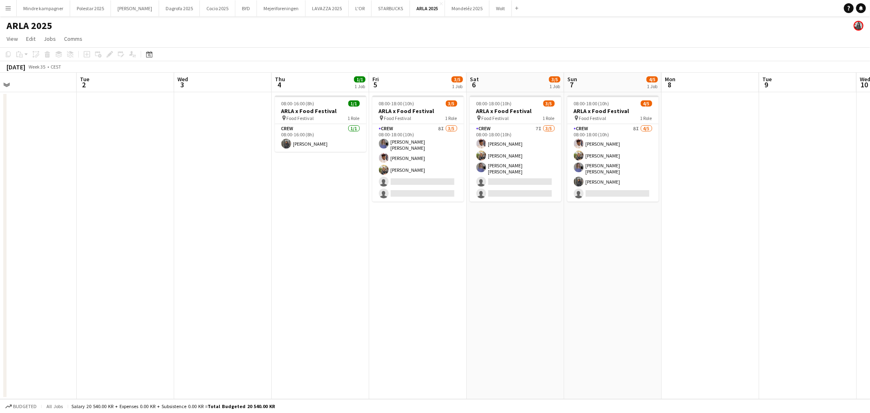
drag, startPoint x: 469, startPoint y: 252, endPoint x: 408, endPoint y: 250, distance: 61.6
click at [408, 250] on app-calendar-viewport "Fri 29 Sat 30 Sun 31 Mon 1 Tue 2 Wed 3 Thu 4 1/1 1 Job Fri 5 3/5 1 Job Sat 6 3/…" at bounding box center [435, 236] width 870 height 326
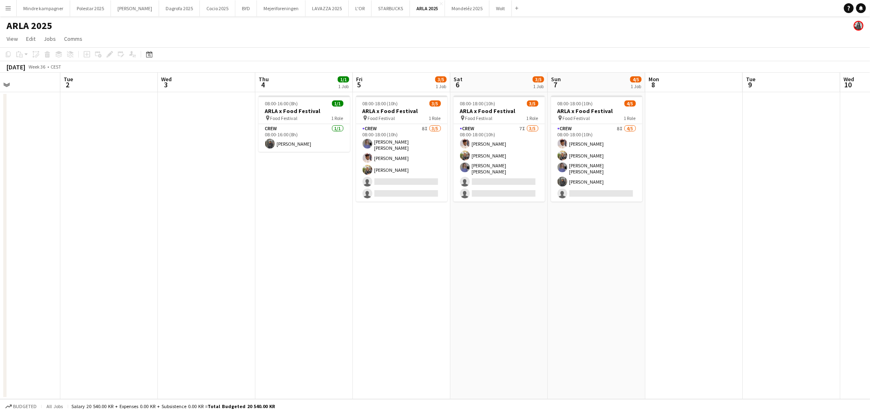
drag, startPoint x: 521, startPoint y: 249, endPoint x: 505, endPoint y: 249, distance: 16.3
click at [505, 249] on app-calendar-viewport "Fri 29 Sat 30 Sun 31 Mon 1 Tue 2 Wed 3 Thu 4 1/1 1 Job Fri 5 3/5 1 Job Sat 6 3/…" at bounding box center [435, 236] width 870 height 326
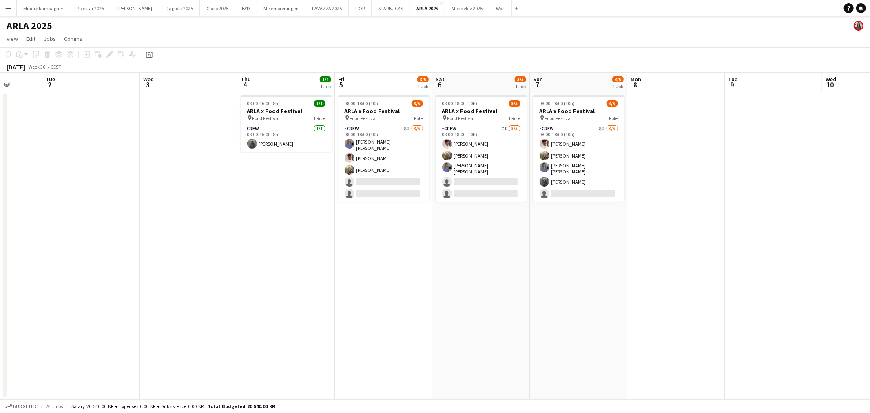
drag, startPoint x: 487, startPoint y: 255, endPoint x: 469, endPoint y: 256, distance: 17.5
click at [469, 256] on app-calendar-viewport "Sat 30 Sun 31 Mon 1 Tue 2 Wed 3 Thu 4 1/1 1 Job Fri 5 3/5 1 Job Sat 6 3/5 1 Job…" at bounding box center [435, 236] width 870 height 326
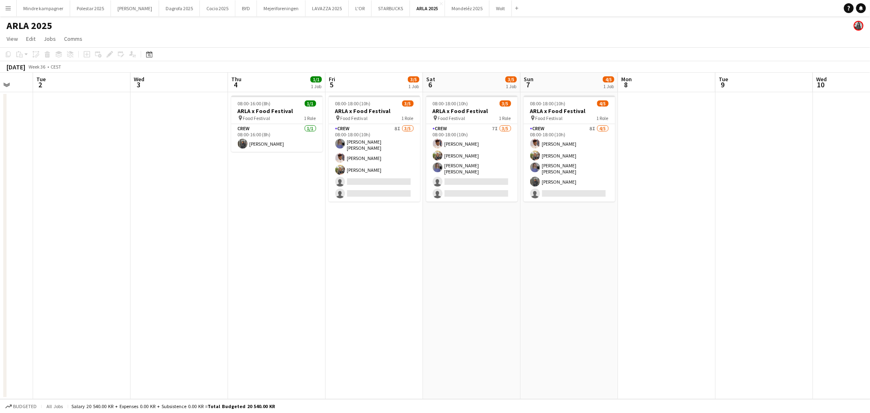
drag, startPoint x: 502, startPoint y: 256, endPoint x: 492, endPoint y: 257, distance: 9.5
click at [492, 257] on app-calendar-viewport "Sat 30 Sun 31 Mon 1 Tue 2 Wed 3 Thu 4 1/1 1 Job Fri 5 3/5 1 Job Sat 6 3/5 1 Job…" at bounding box center [435, 236] width 870 height 326
